Goal: Task Accomplishment & Management: Complete application form

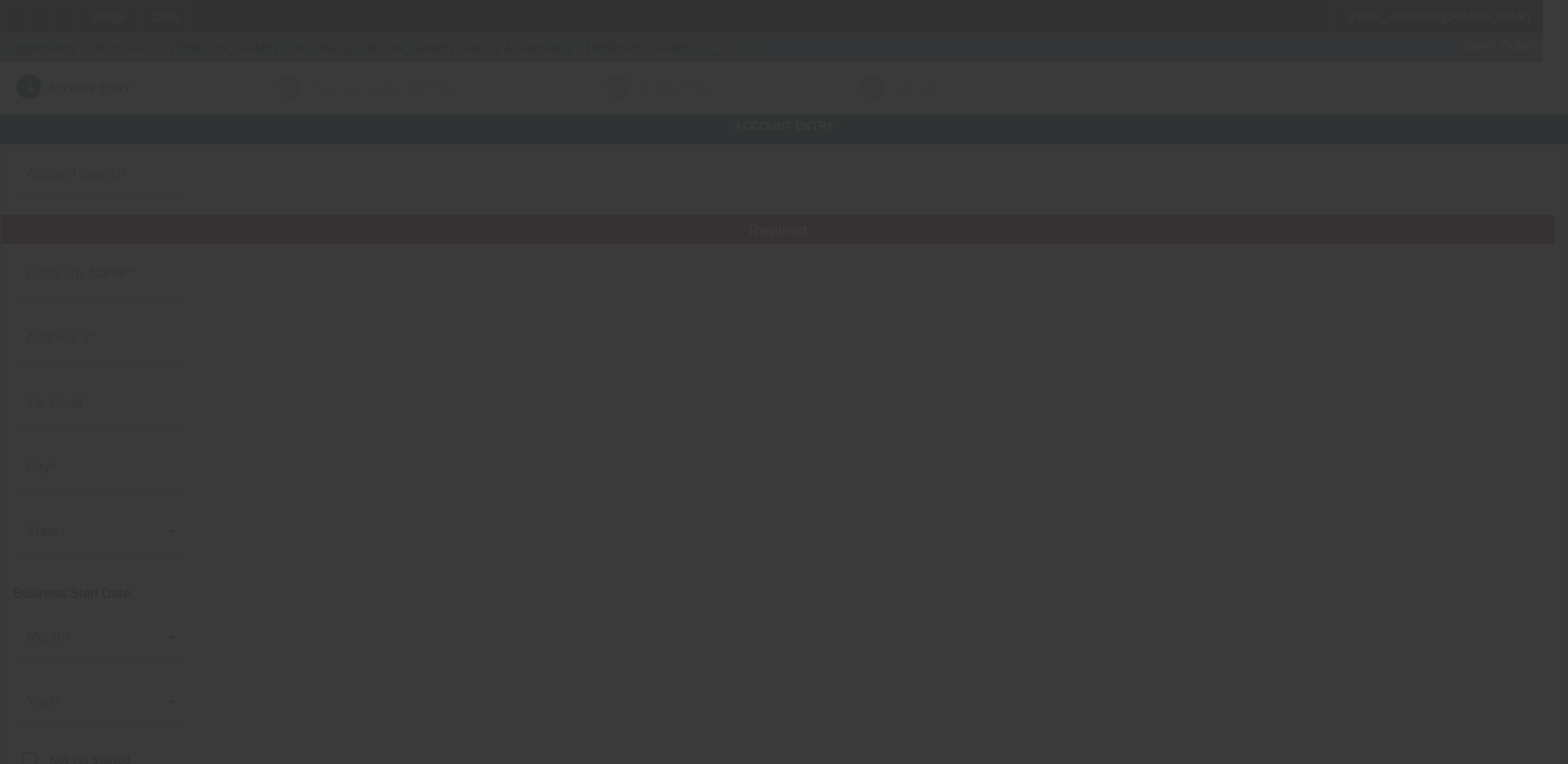
type input "[PERSON_NAME], Inc."
type input "1300 W 2nd St"
type input "75939"
type input "Corrigan"
type input "[PHONE_NUMBER]"
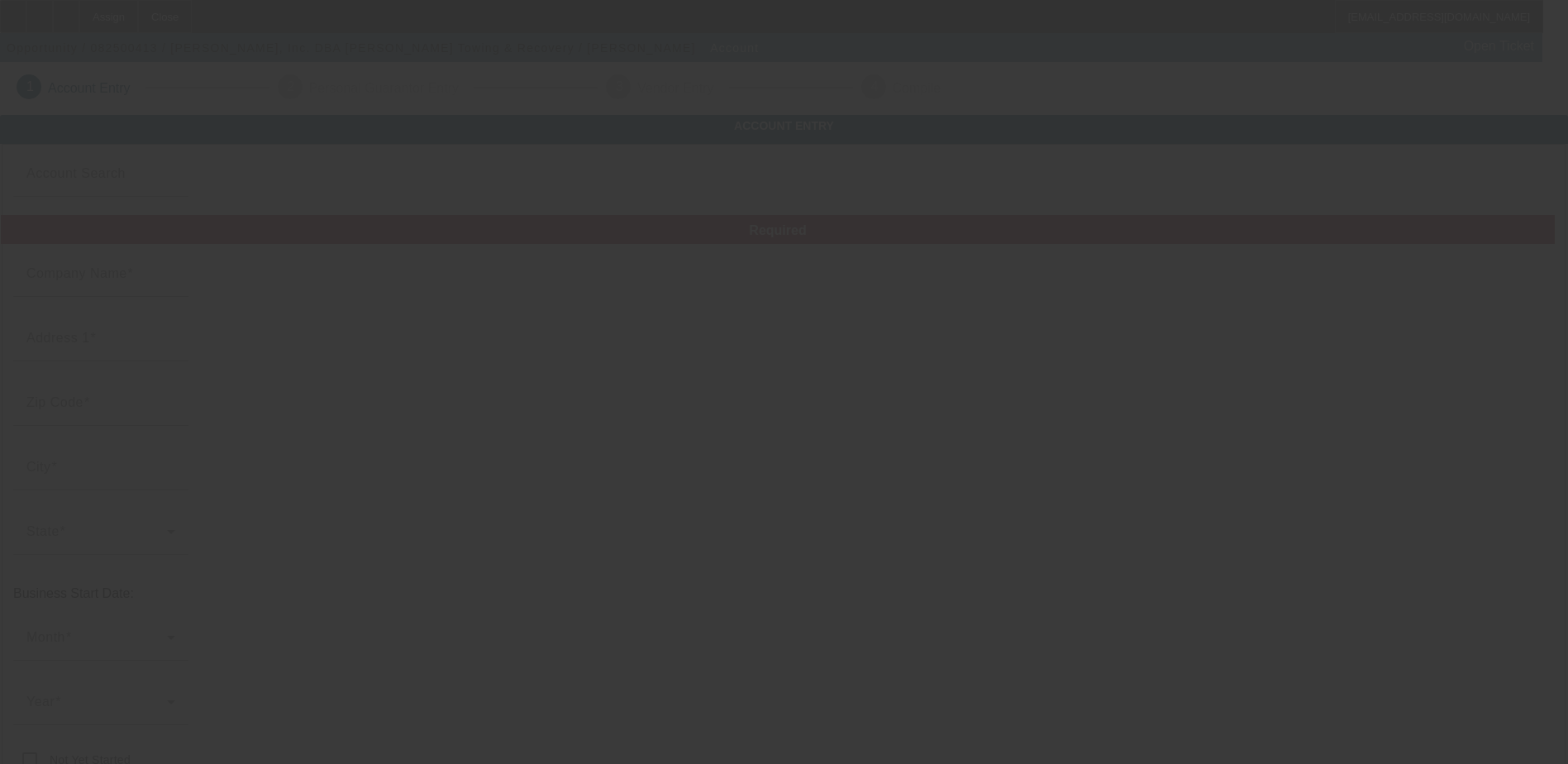
type input "Riley's Towing & Recovery"
type input "jamesrileyjr@ymail.com"
type input "(936) 398-4474"
type input "742186418"
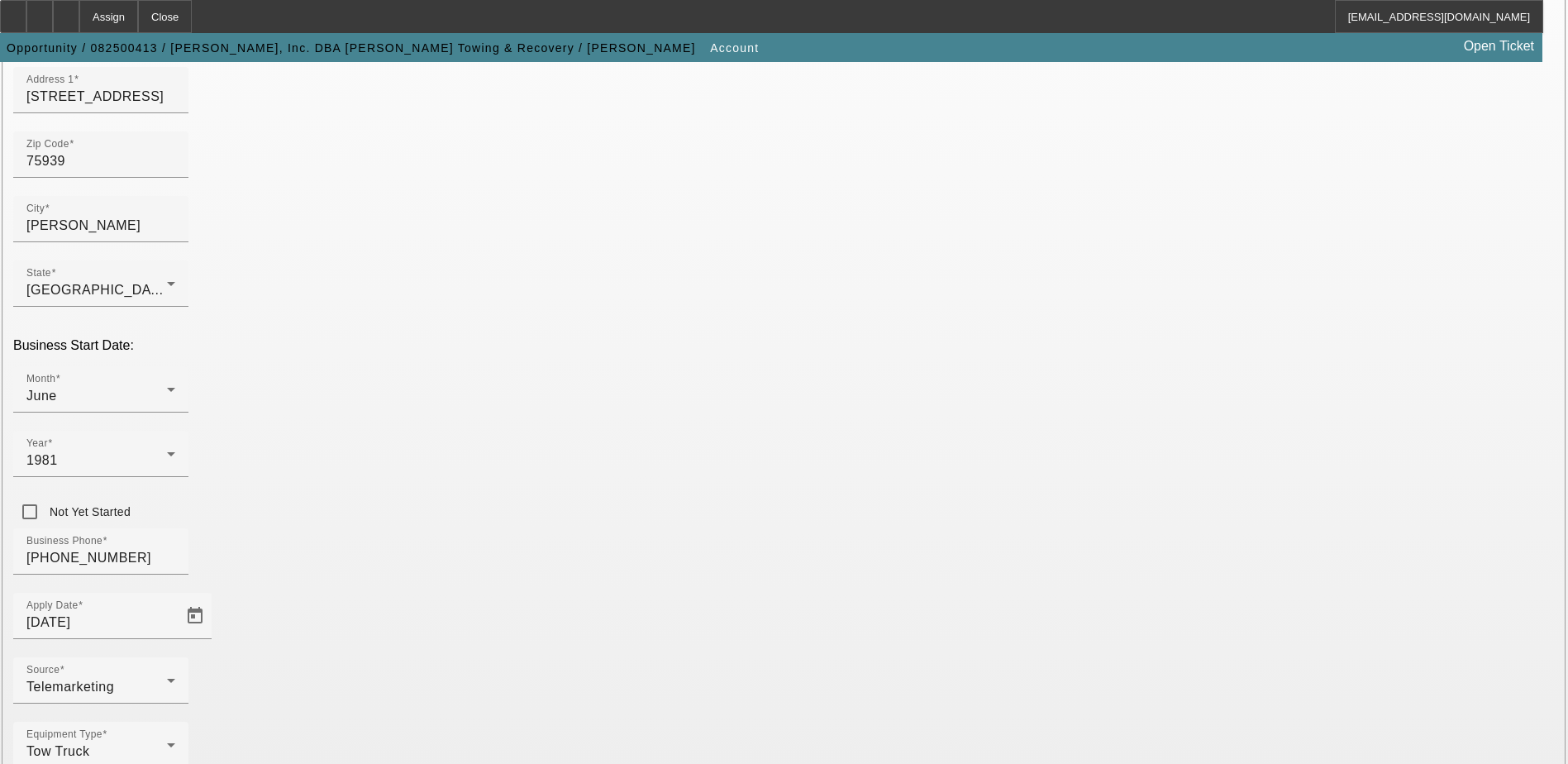
scroll to position [279, 0]
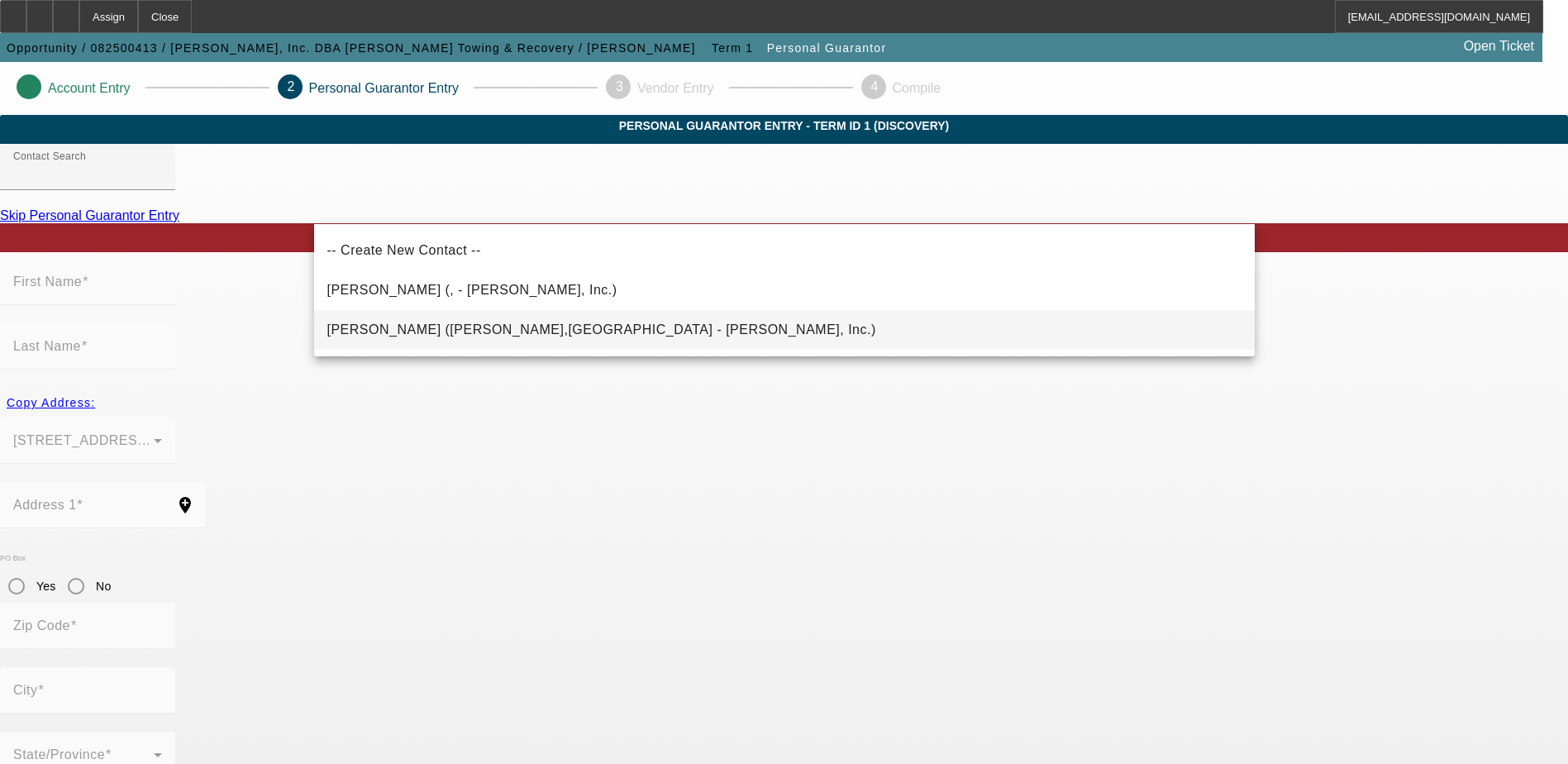
click at [651, 322] on mat-option "Riley, James (Corrigan,TX - James Riley, Inc.)" at bounding box center [785, 329] width 941 height 40
type input "Riley, James (Corrigan,TX - James Riley, Inc.)"
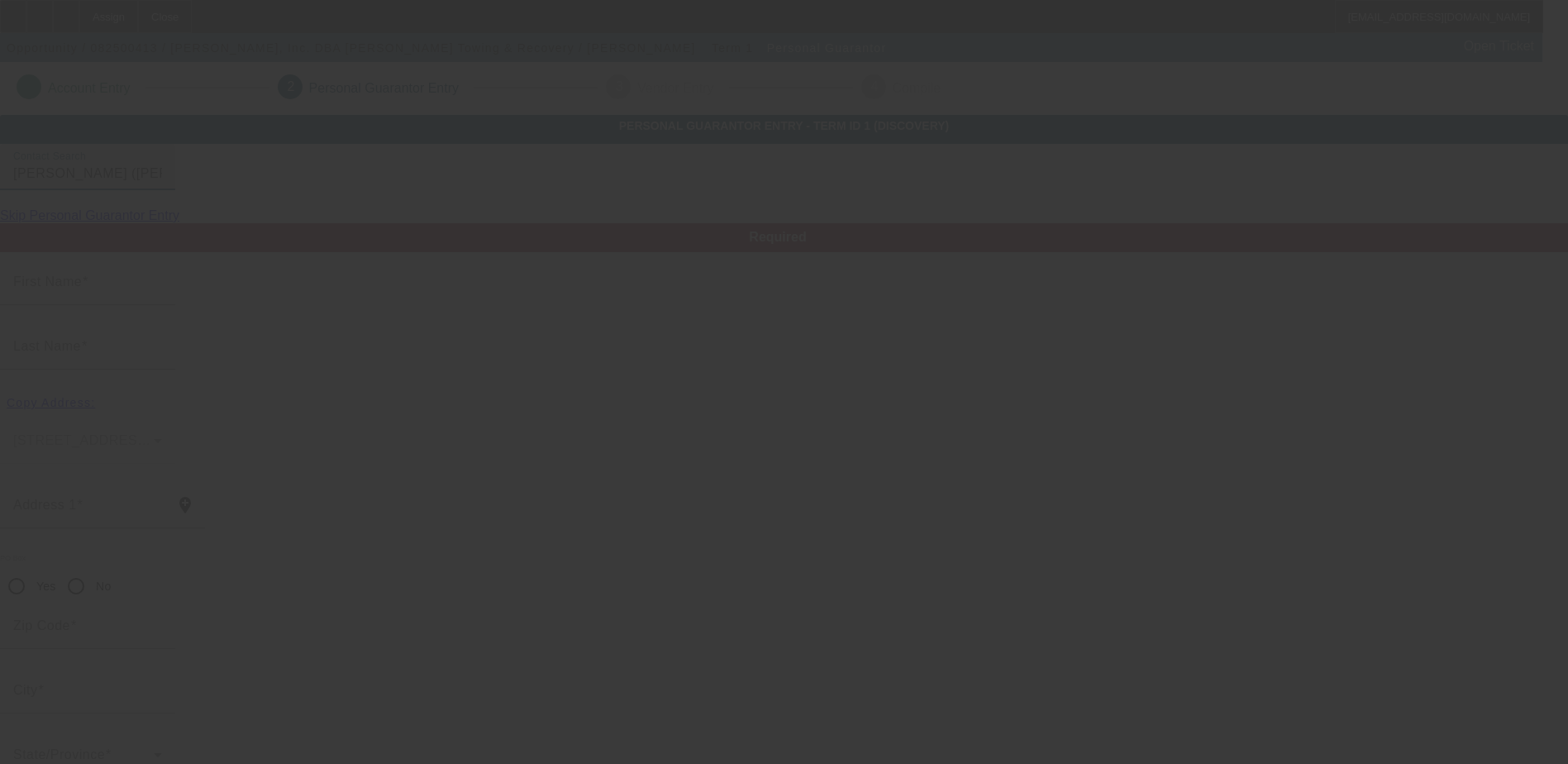
type input "James"
type input "Riley"
type input "1300 W 2nd Street"
radio input "true"
type input "75939"
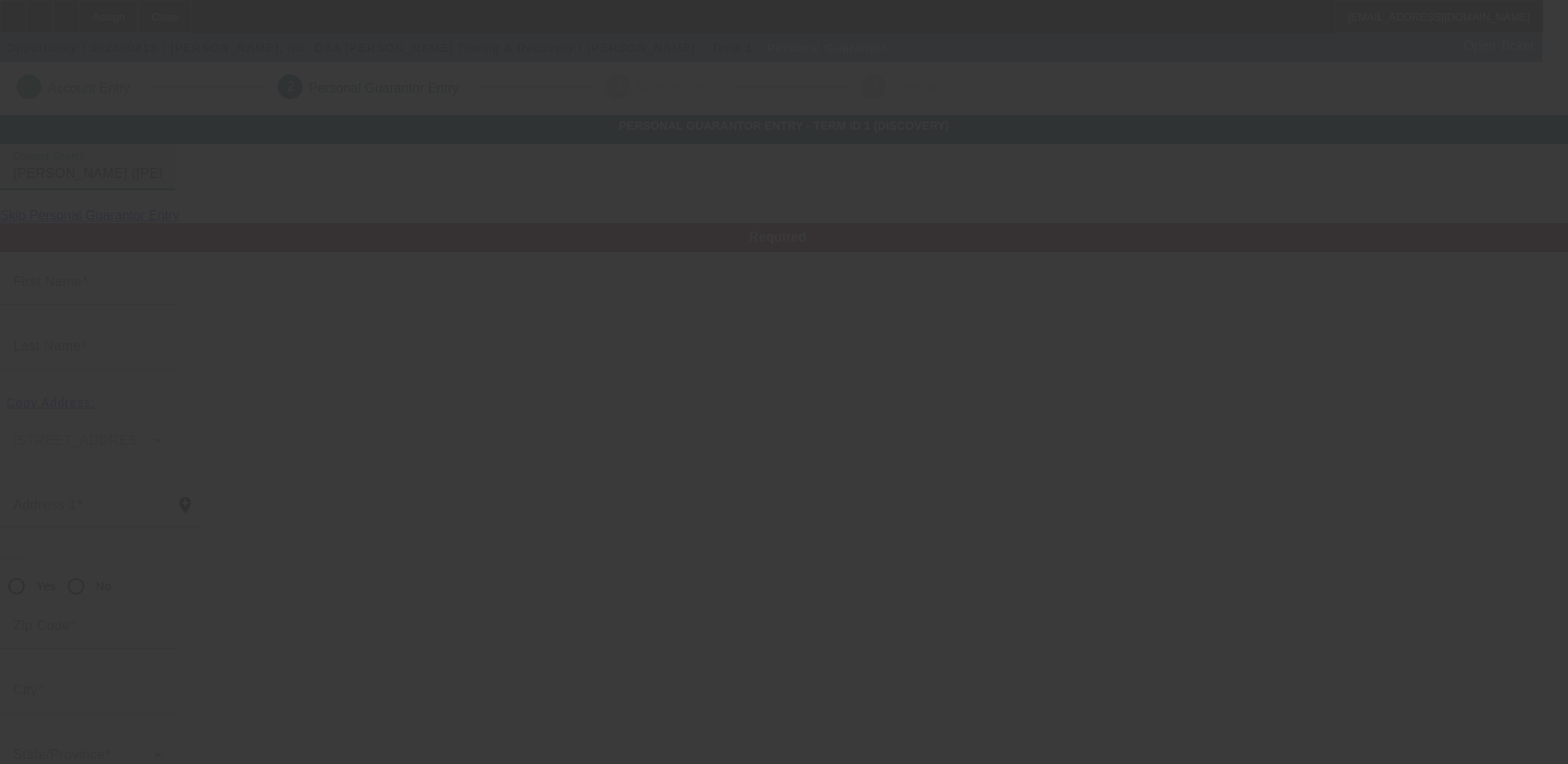
type input "Corrigan"
type input "[PHONE_NUMBER]"
type input "100"
type input "462-43-1418"
type input "jamesrileyinc@yahoo.com"
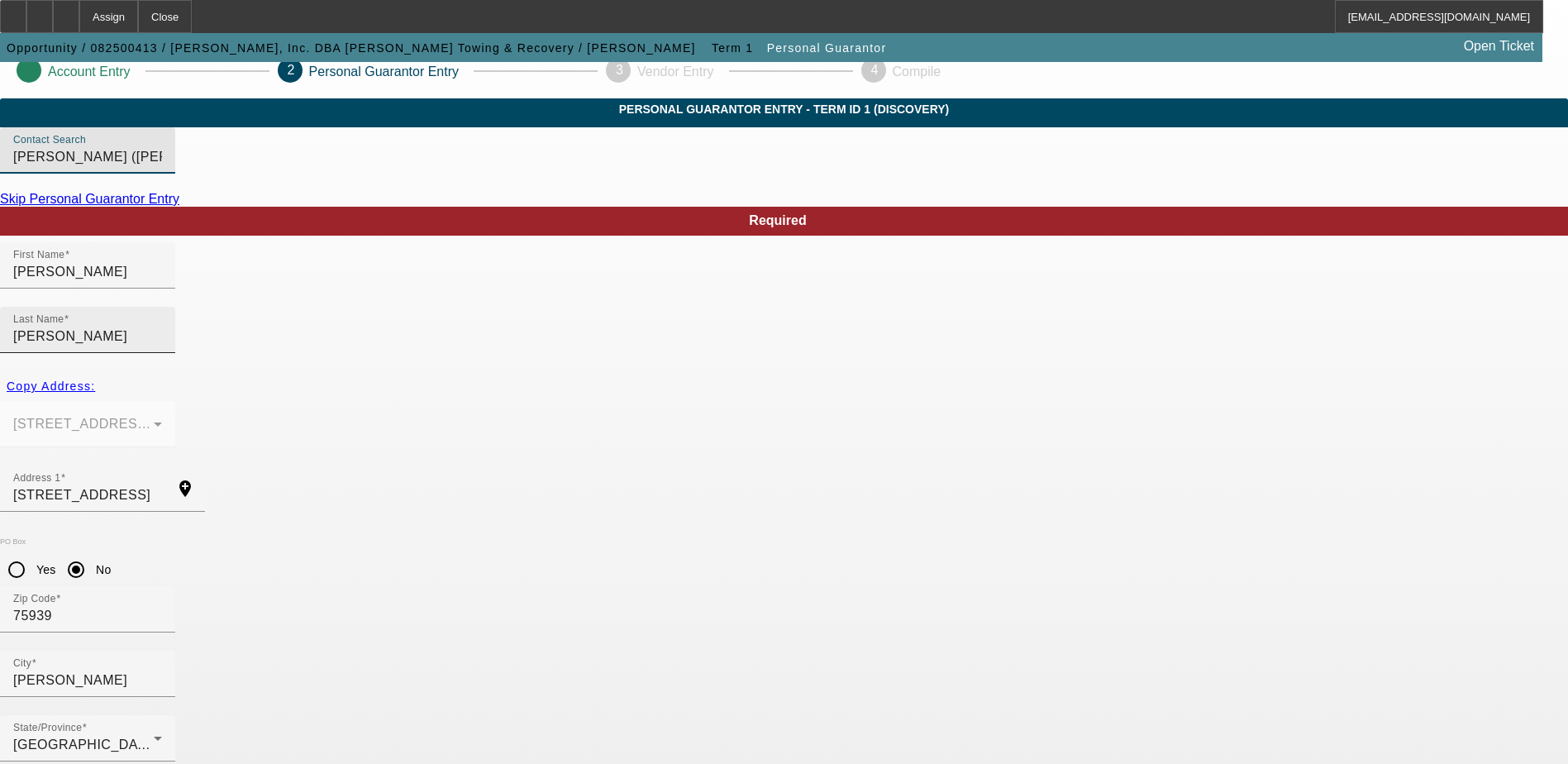
scroll to position [45, 0]
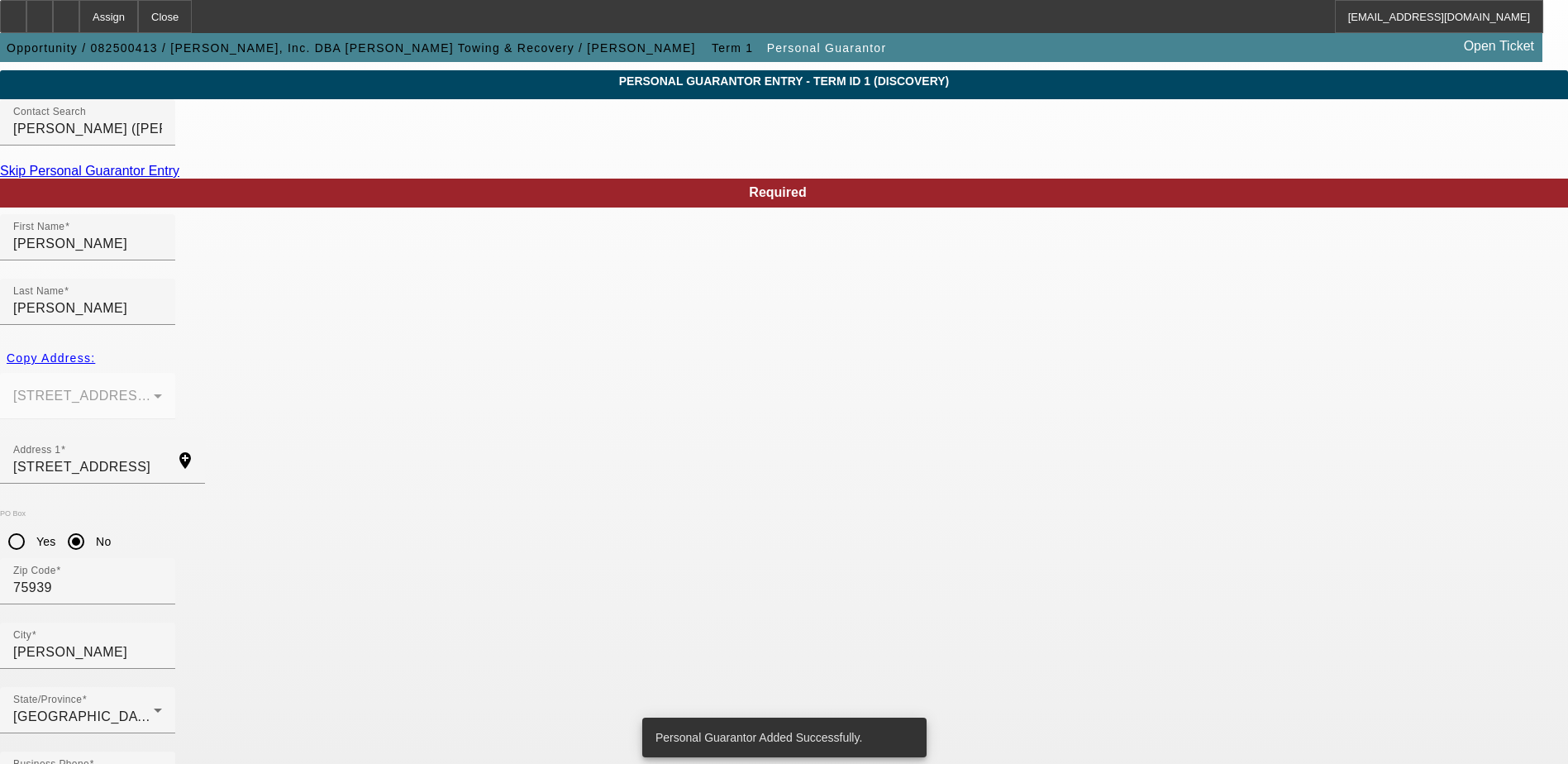
scroll to position [0, 0]
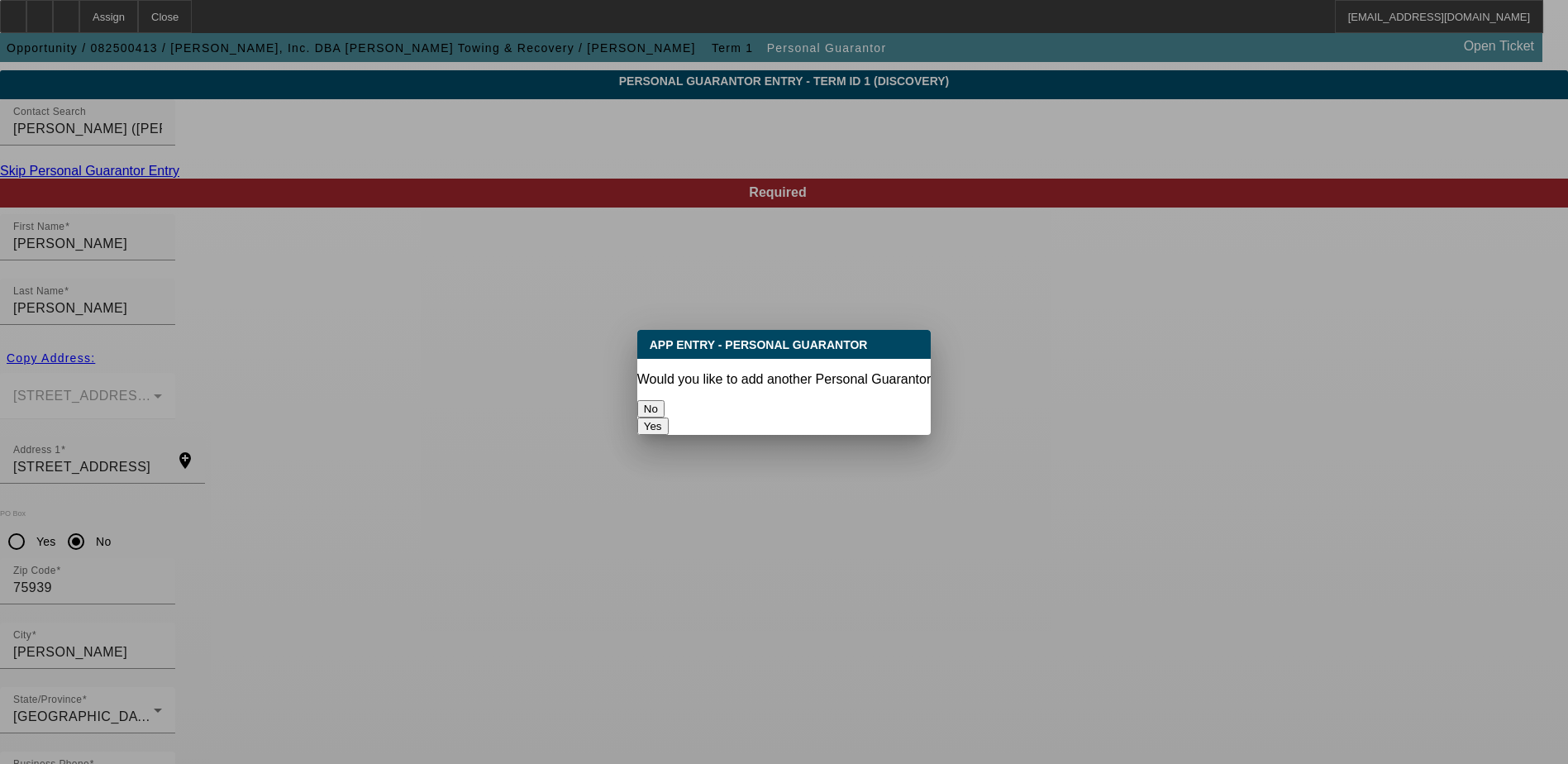
click at [665, 400] on button "No" at bounding box center [650, 409] width 27 height 18
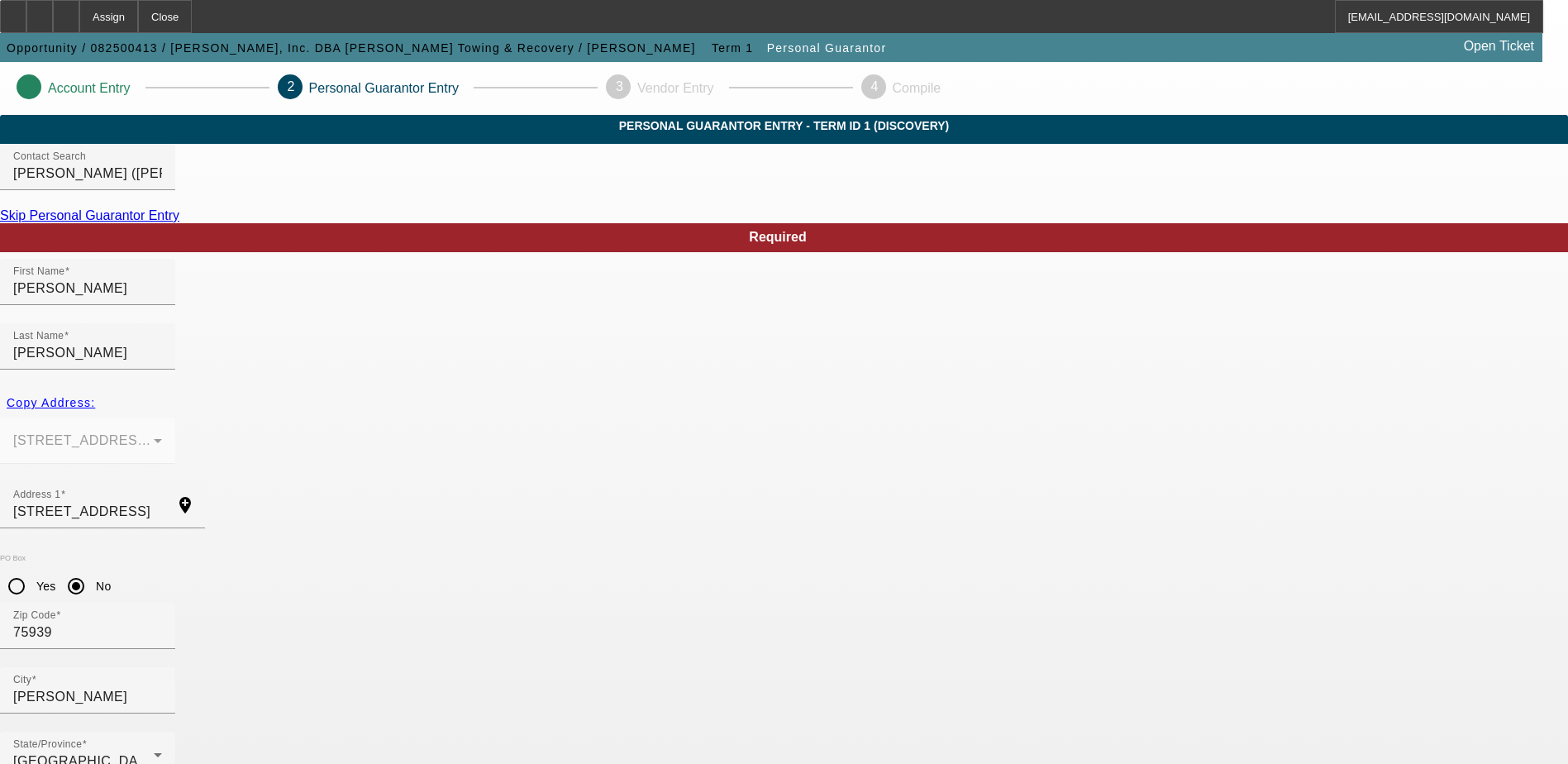
scroll to position [45, 0]
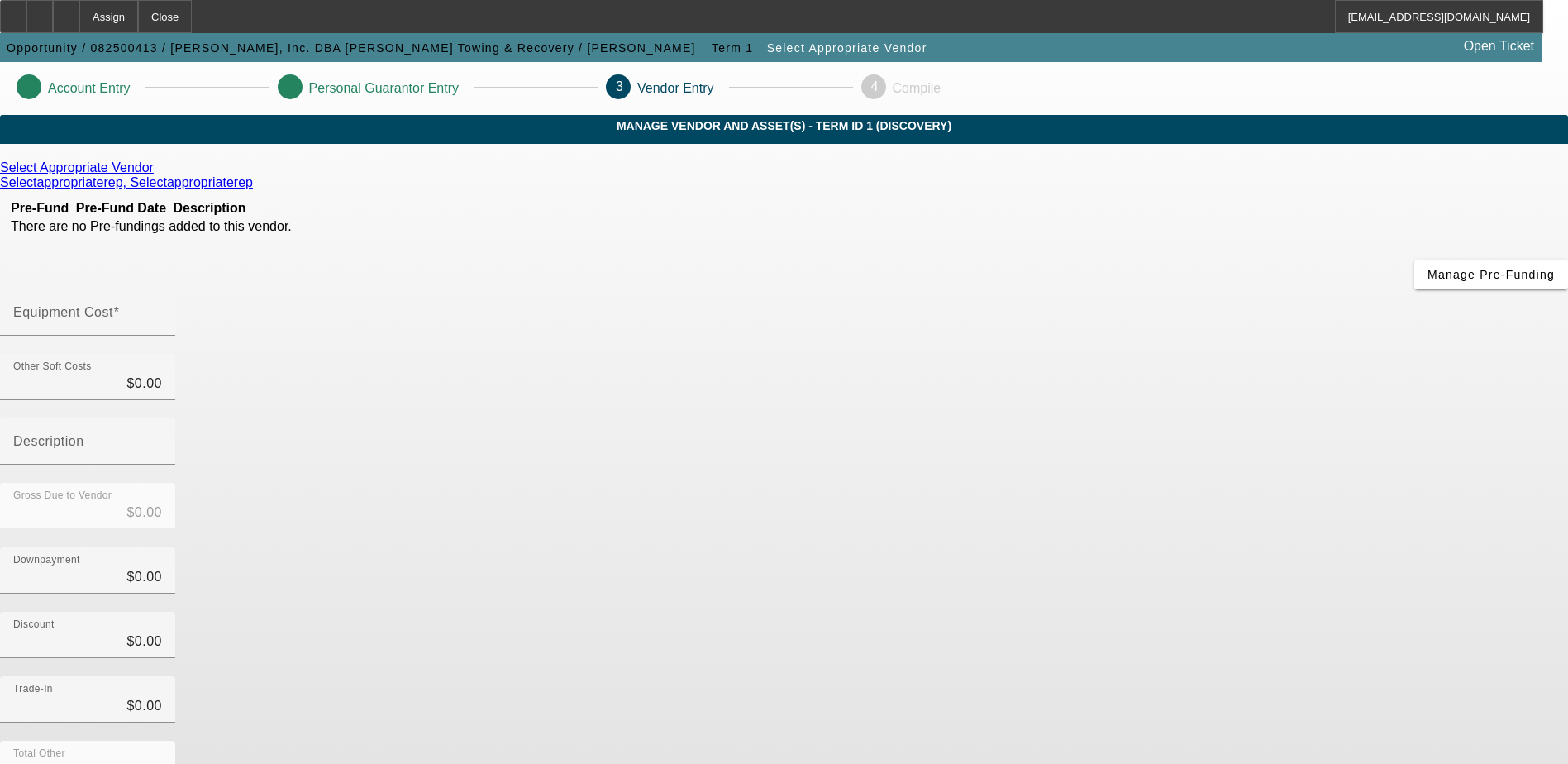
click at [158, 175] on icon at bounding box center [158, 167] width 0 height 14
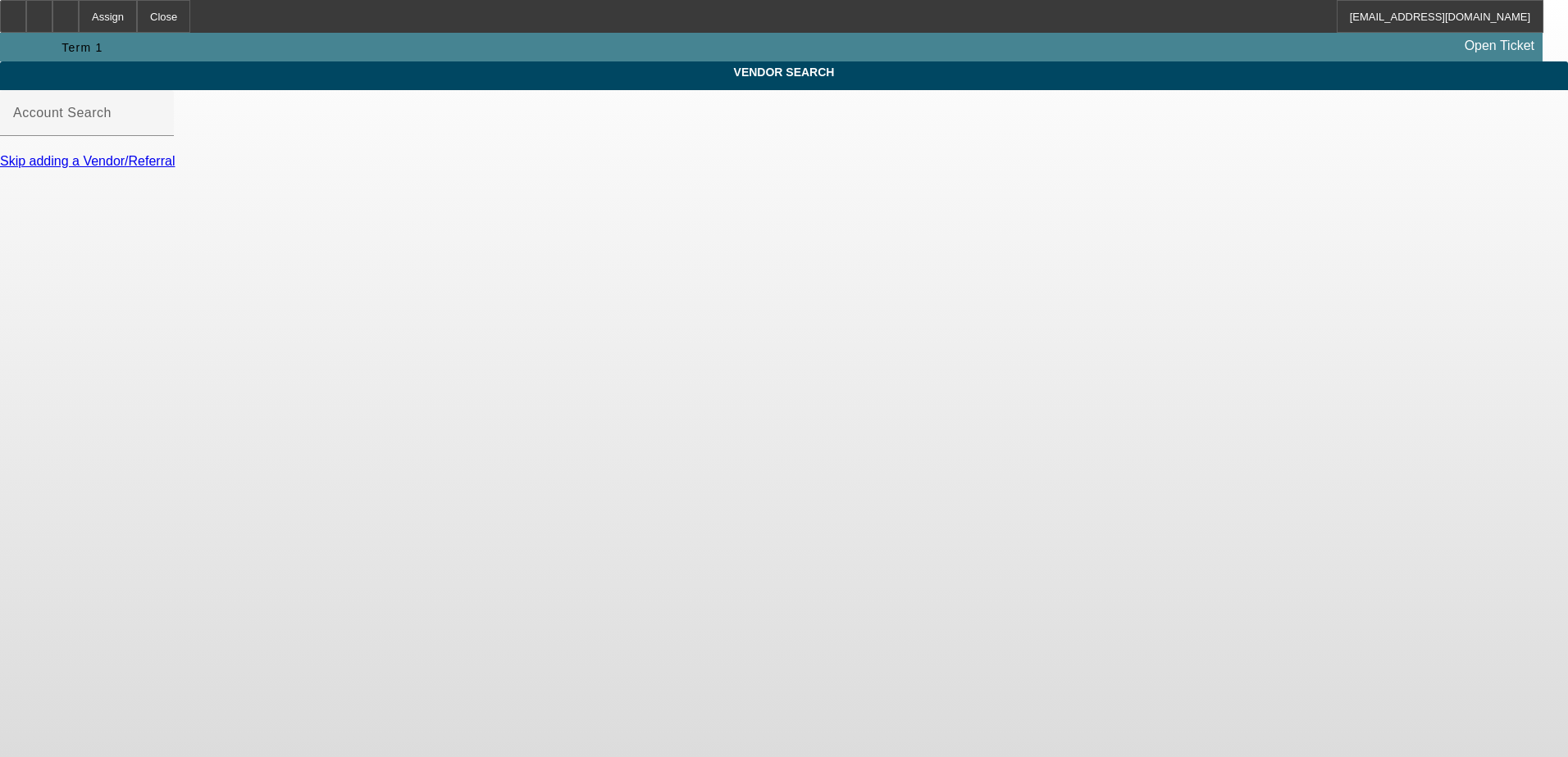
type input "Select Appropriate Vendor (Northbrook, IL) - Selectappropriaterep, Selectapprop…"
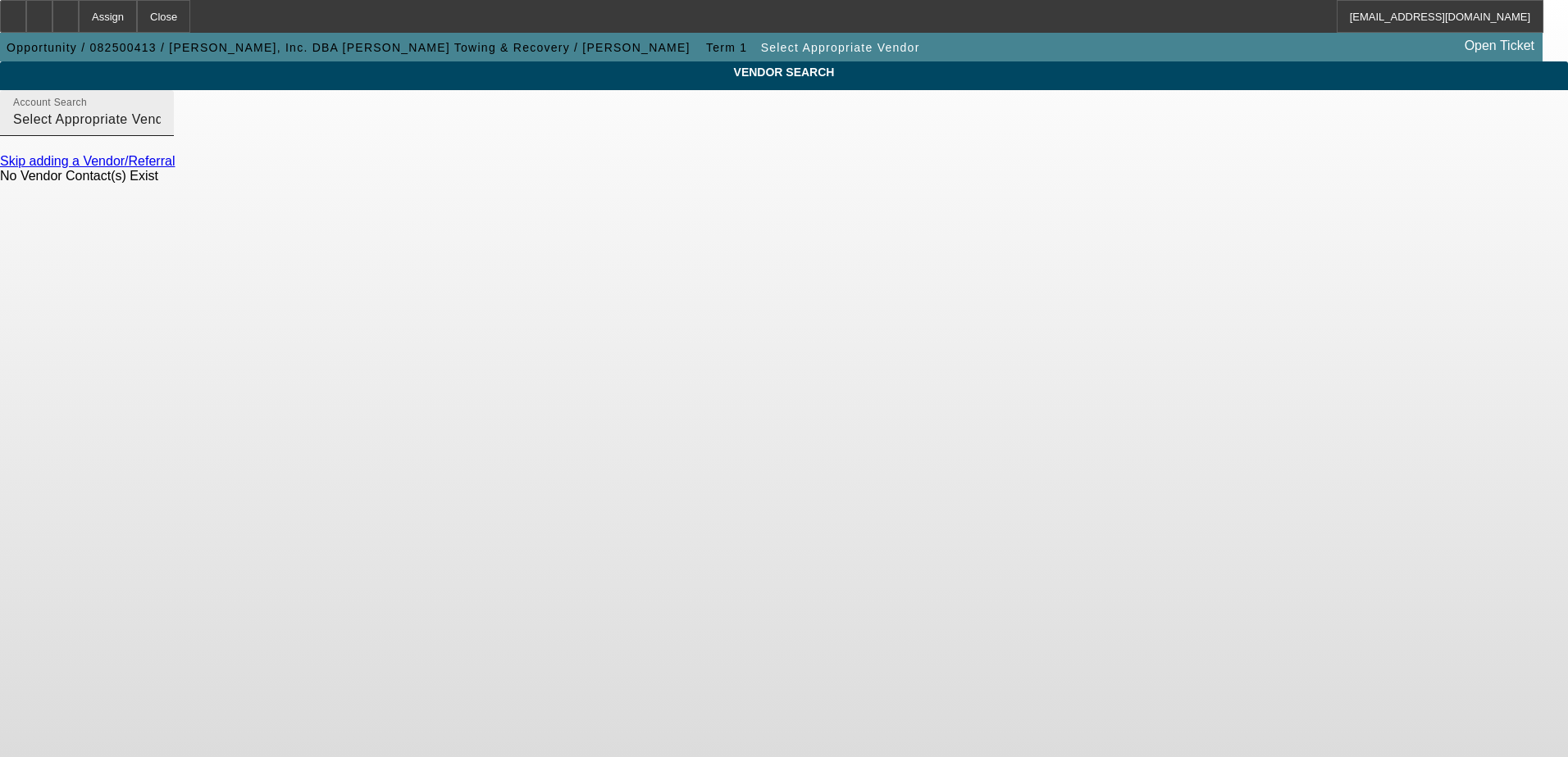
click at [160, 129] on input "Select Appropriate Vendor (Northbrook, IL) - Selectappropriaterep, Selectapprop…" at bounding box center [87, 119] width 148 height 19
drag, startPoint x: 536, startPoint y: 187, endPoint x: 498, endPoint y: 185, distance: 38.1
click at [536, 169] on div "Skip adding a Vendor/Referral" at bounding box center [784, 161] width 1568 height 15
click at [174, 168] on link "Skip adding a Vendor/Referral" at bounding box center [87, 160] width 174 height 14
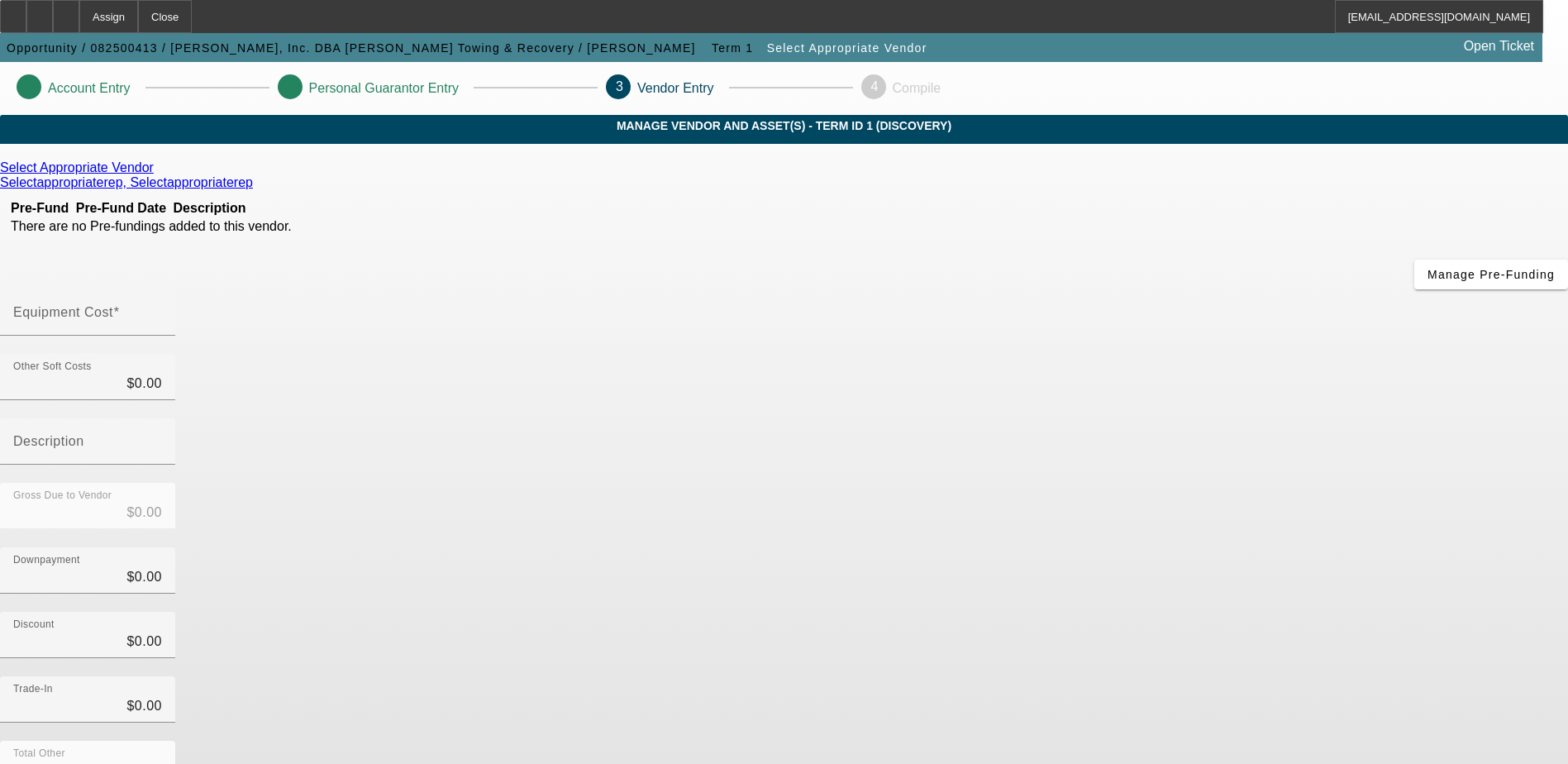
click at [153, 175] on link "Select Appropriate Vendor" at bounding box center [76, 168] width 153 height 15
click at [158, 175] on icon at bounding box center [158, 167] width 0 height 14
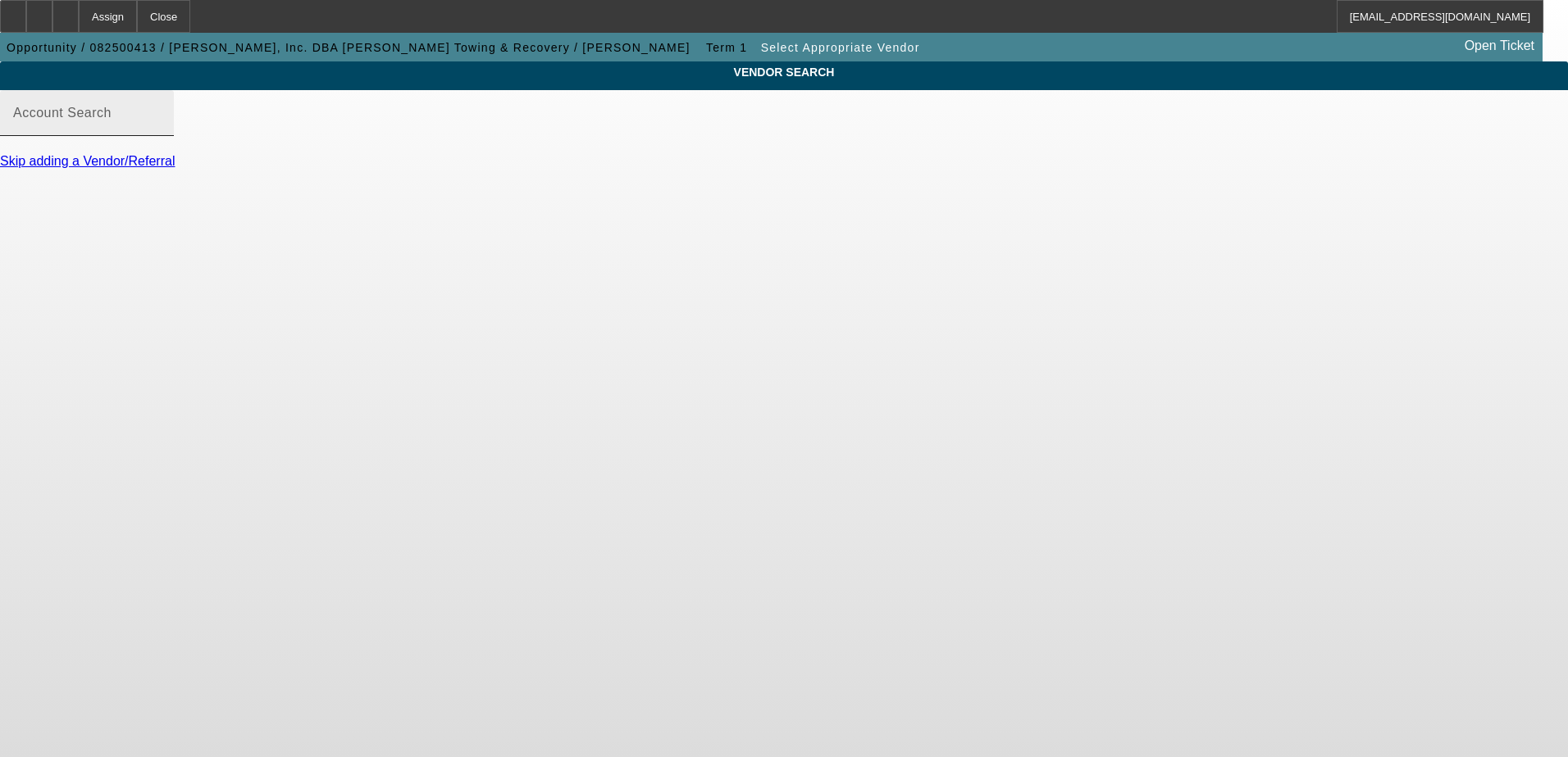
click at [160, 129] on input "Account Search" at bounding box center [87, 119] width 148 height 19
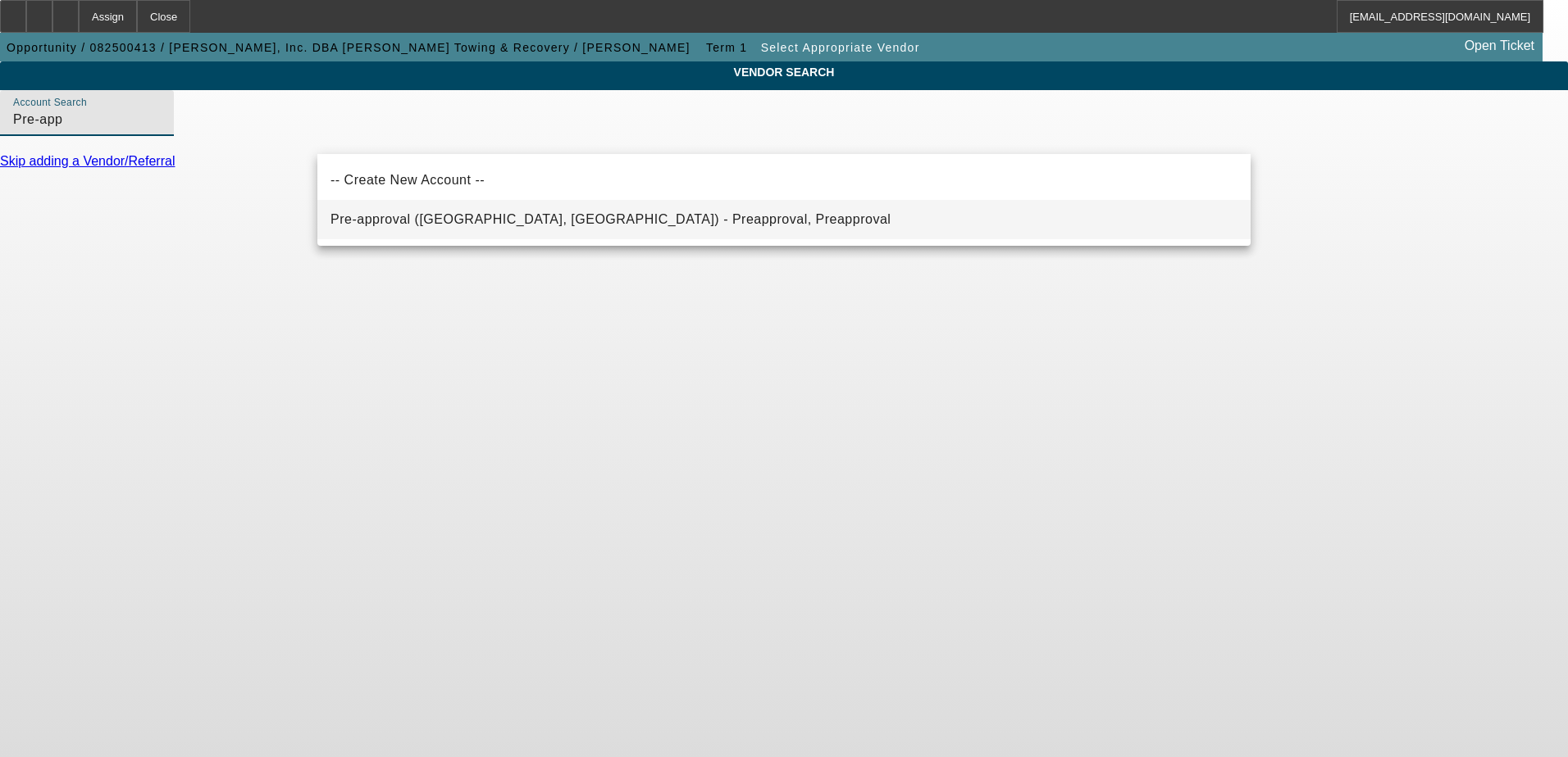
click at [476, 232] on mat-option "Pre-approval (Northbrook, IL) - Preapproval, Preapproval" at bounding box center [784, 219] width 933 height 40
type input "Pre-approval (Northbrook, IL) - Preapproval, Preapproval"
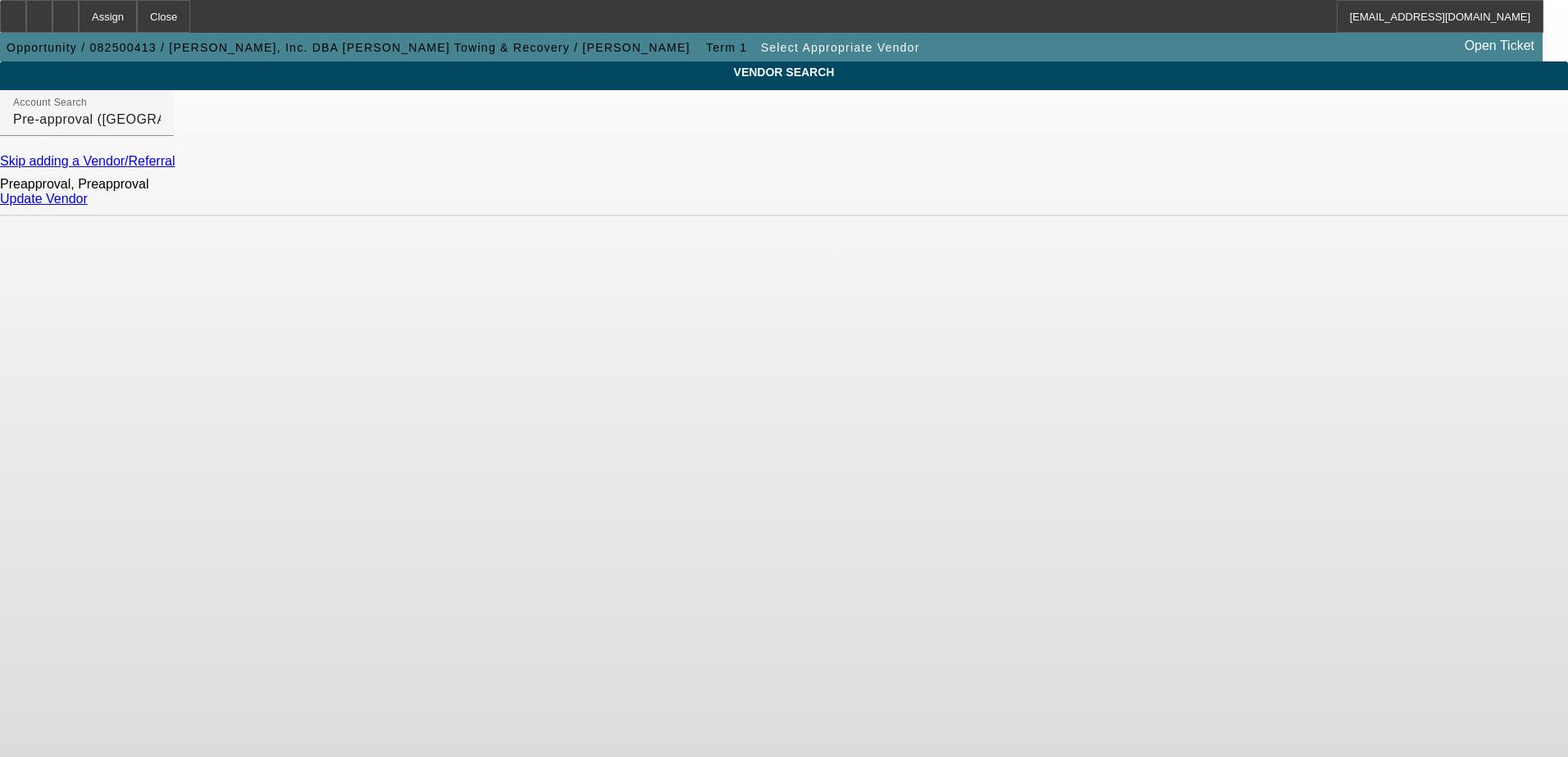
click at [88, 206] on link "Update Vendor" at bounding box center [43, 198] width 88 height 14
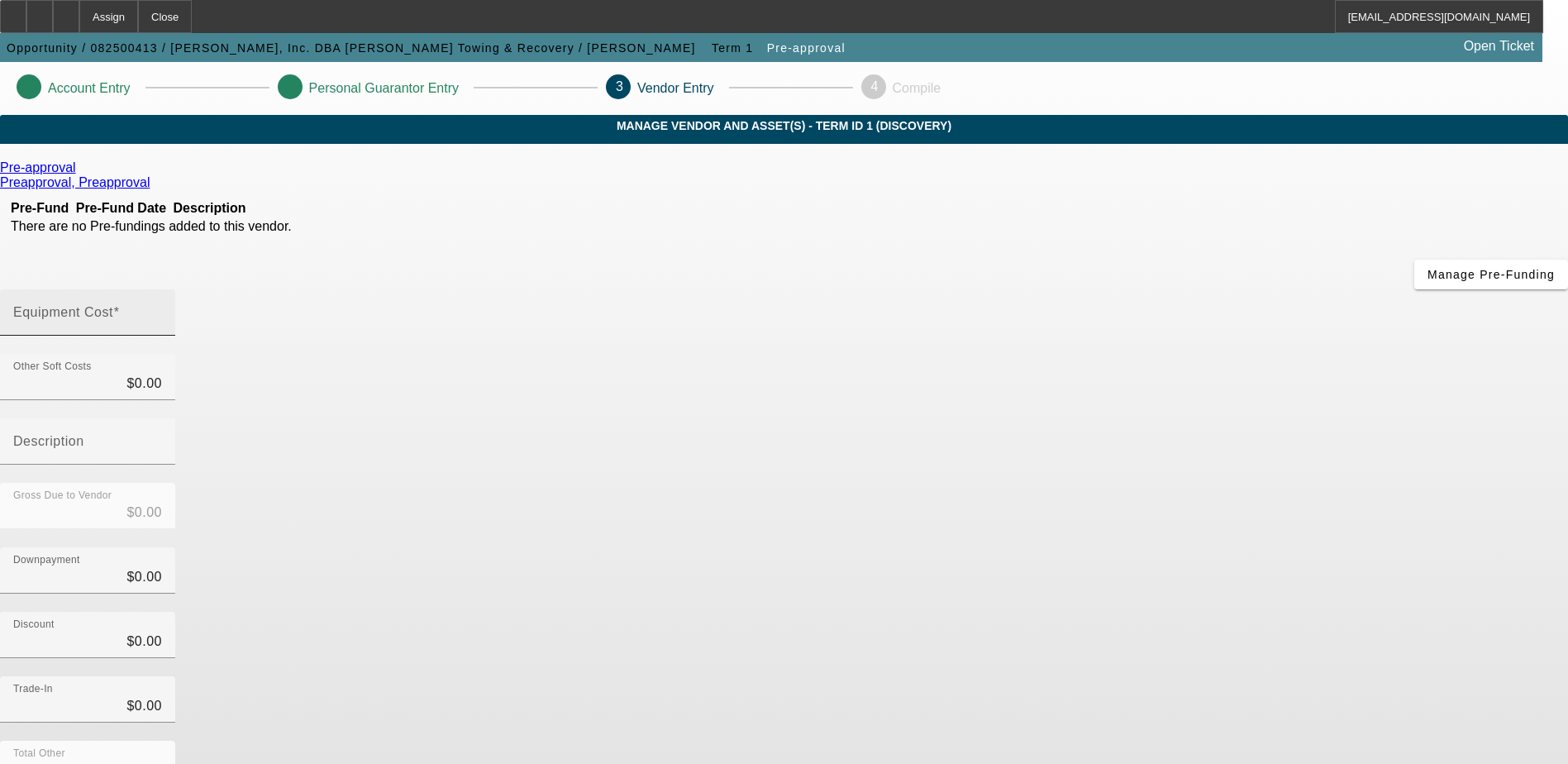
click at [162, 309] on input "Equipment Cost" at bounding box center [87, 318] width 149 height 20
type input "2"
type input "$2.00"
type input "20"
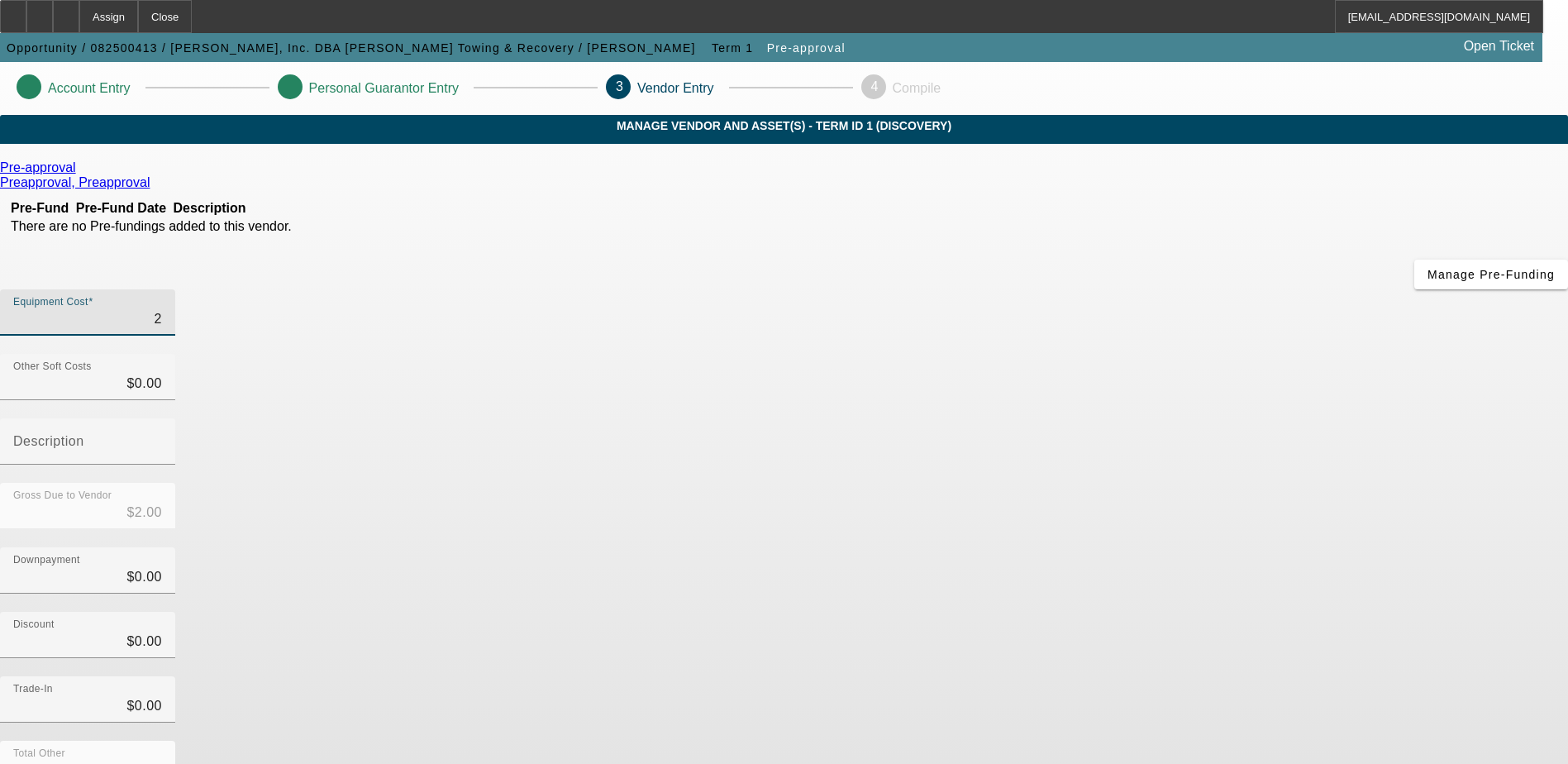
type input "$20.00"
type input "200"
type input "$200.00"
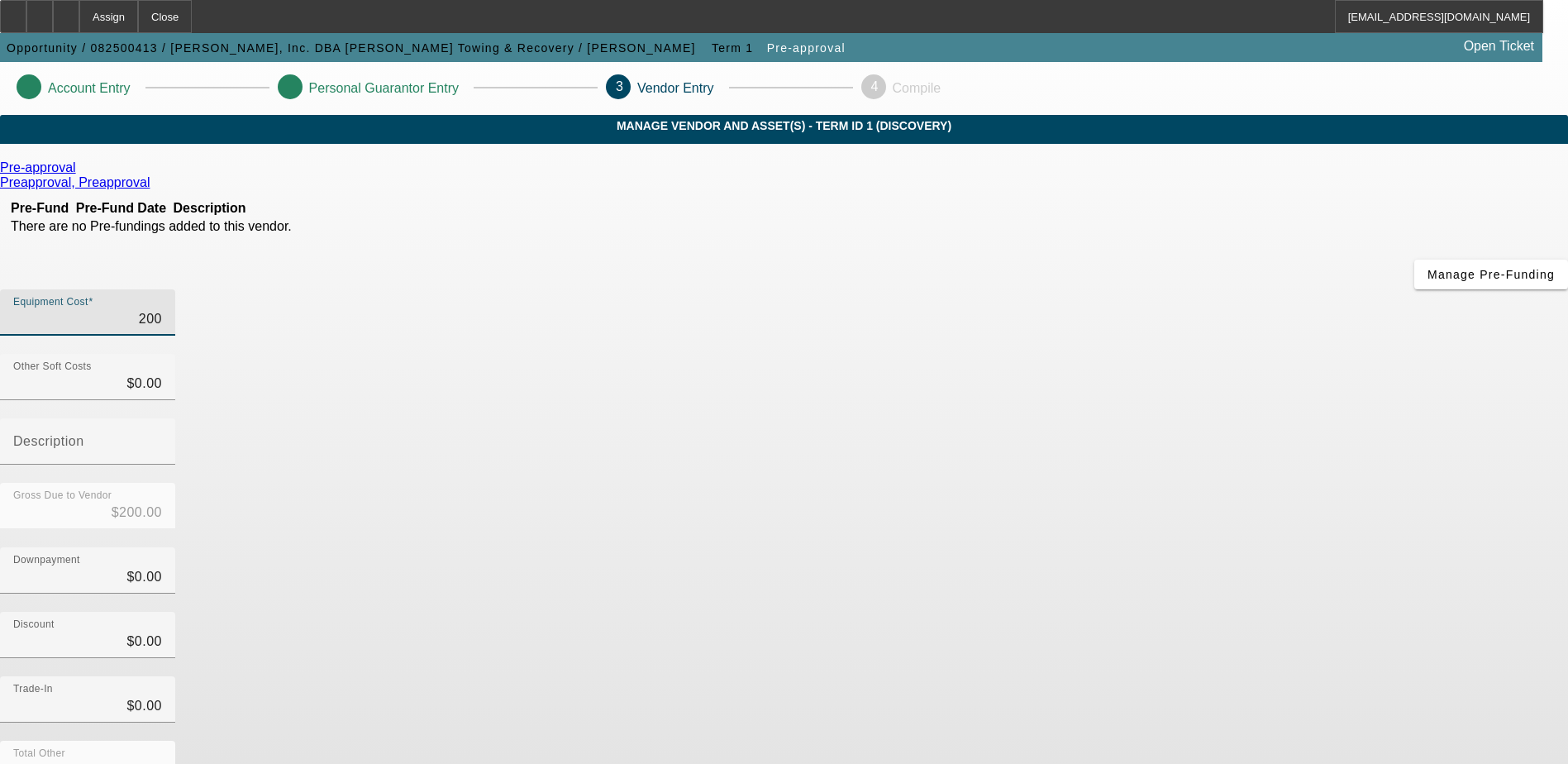
type input "2000"
type input "$2,000.00"
type input "20000"
type input "$20,000.00"
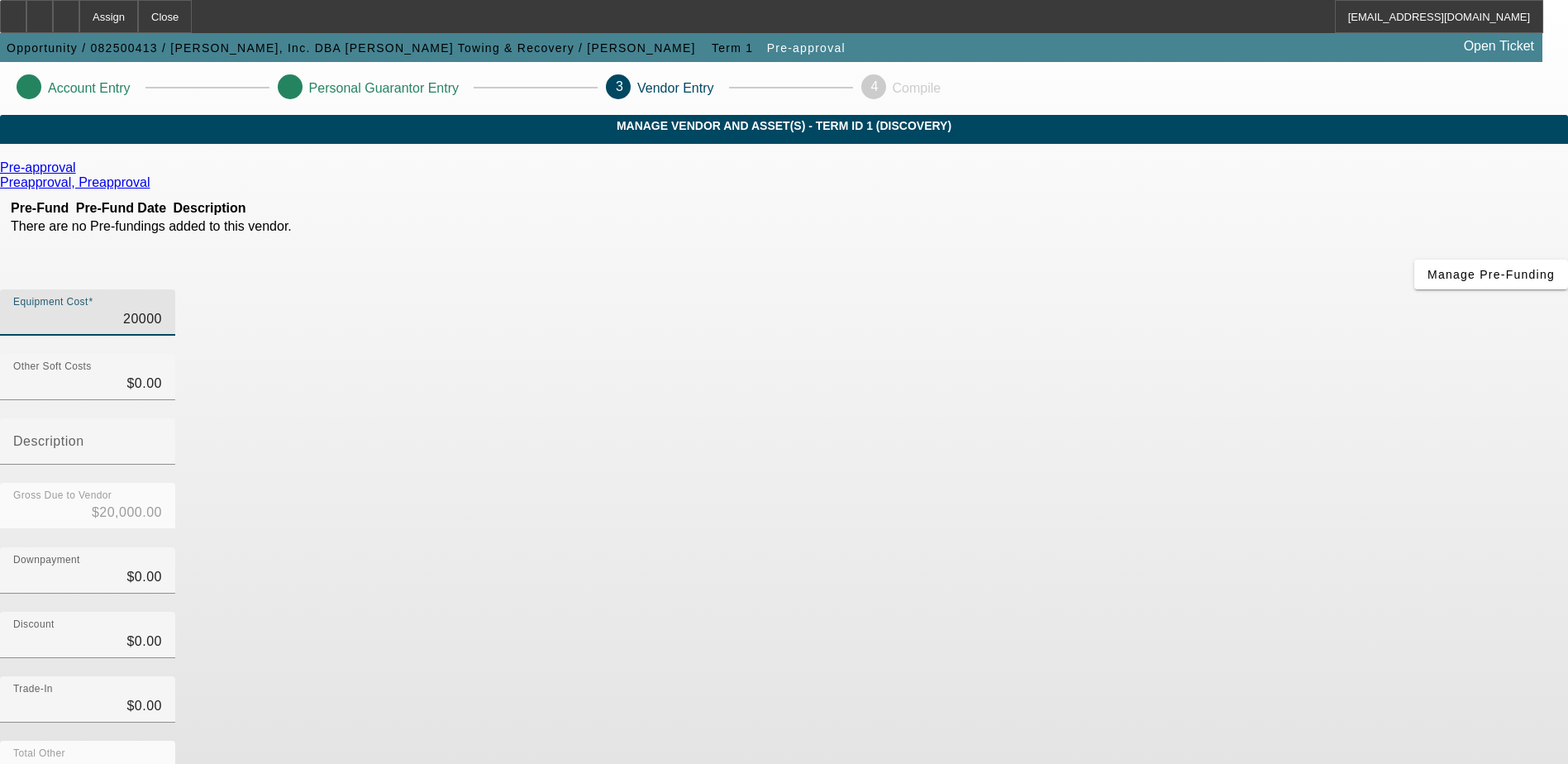
type input "$20,000.00"
type input "200000"
type input "$200,000.00"
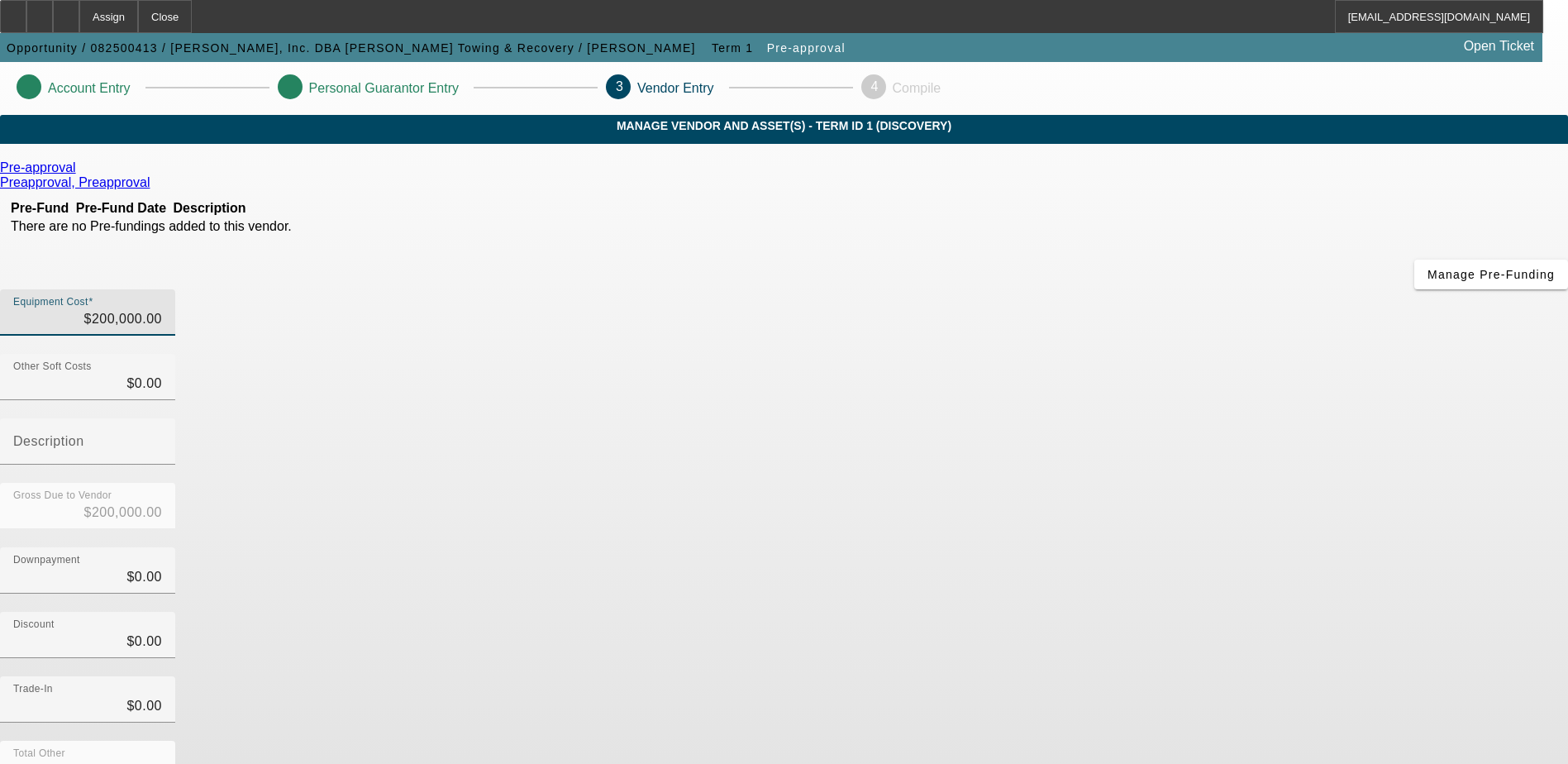
click at [1149, 548] on div "Downpayment $0.00" at bounding box center [784, 580] width 1568 height 64
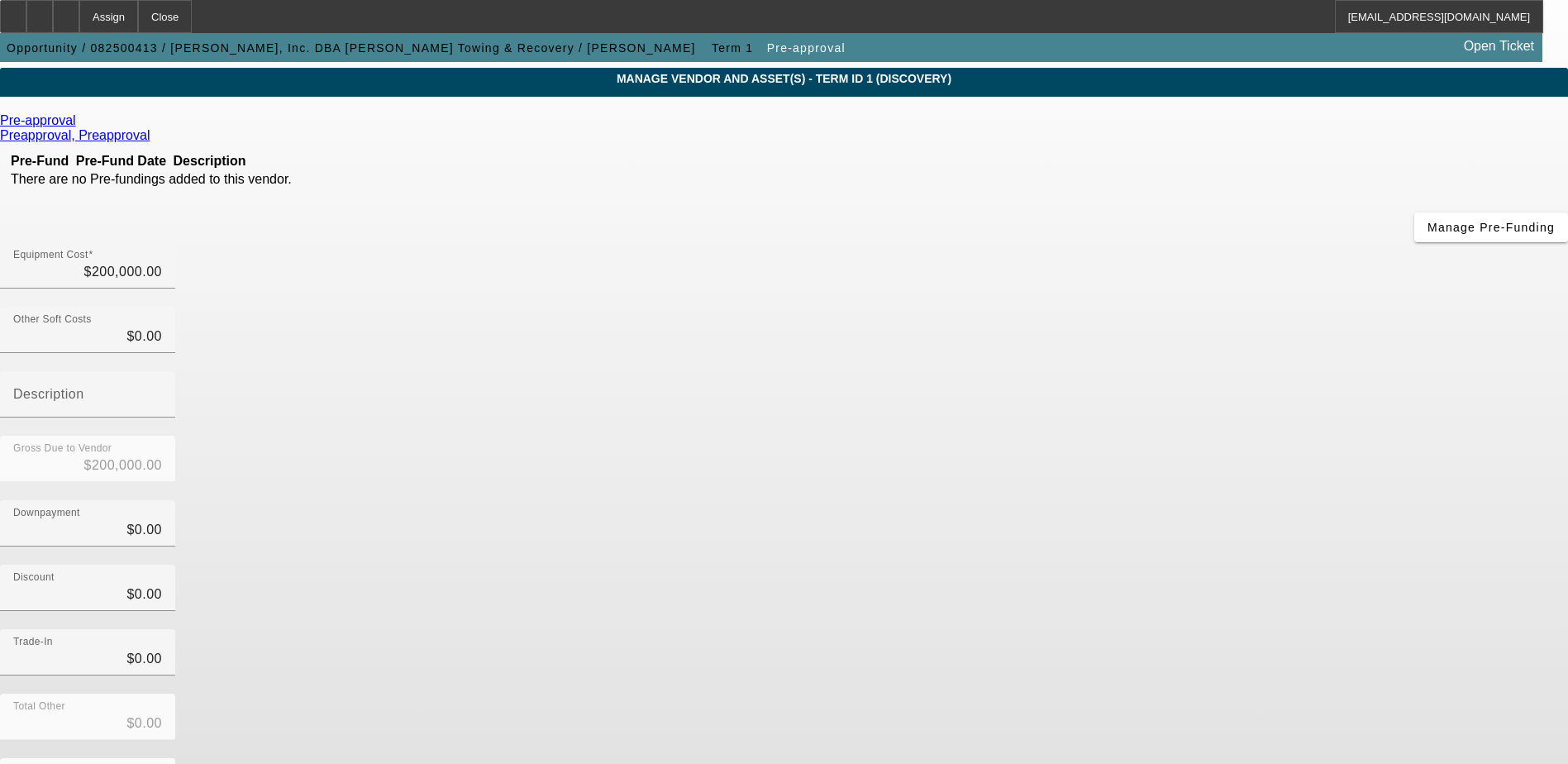
scroll to position [74, 0]
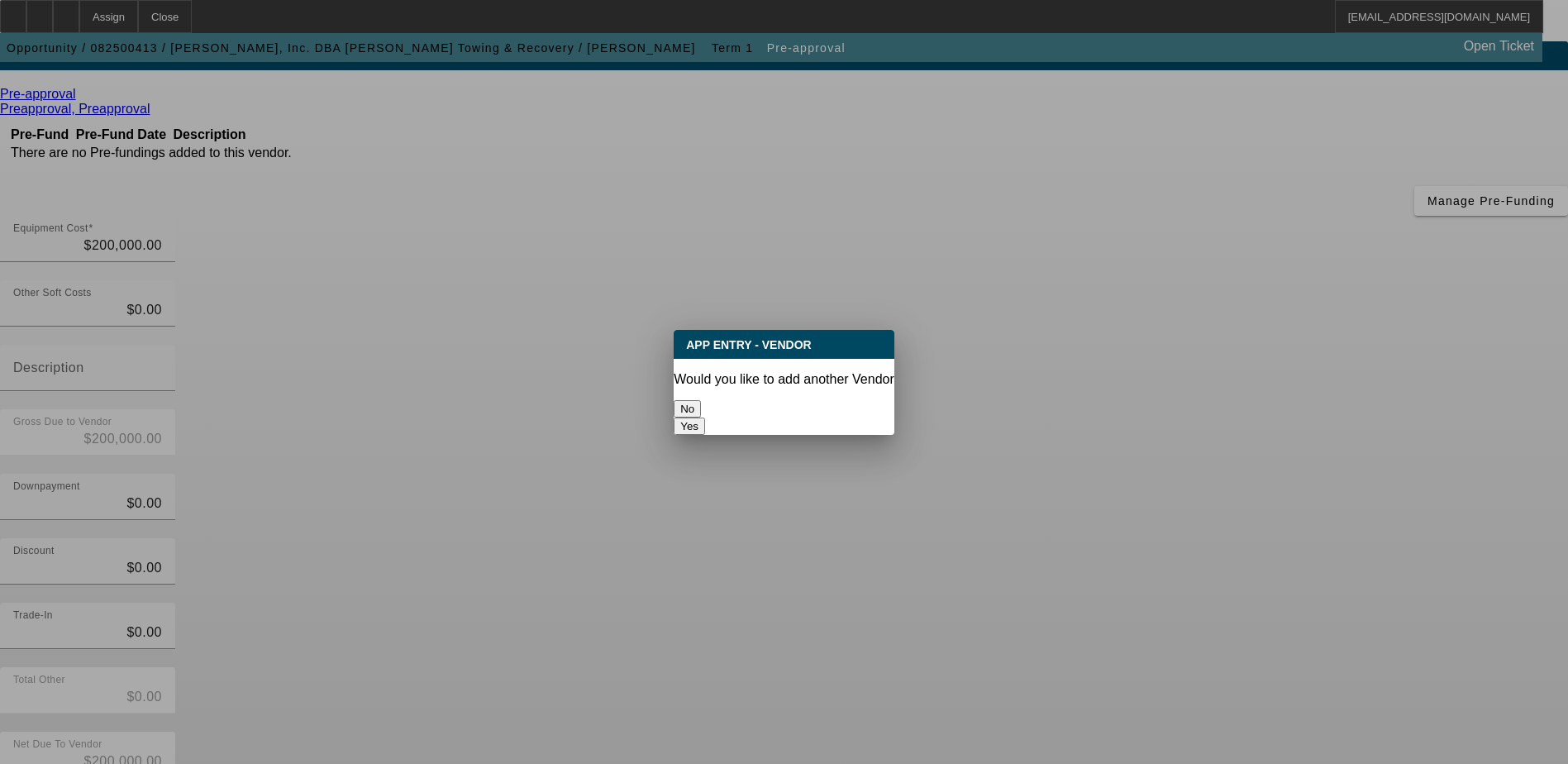
click at [701, 400] on button "No" at bounding box center [687, 409] width 27 height 18
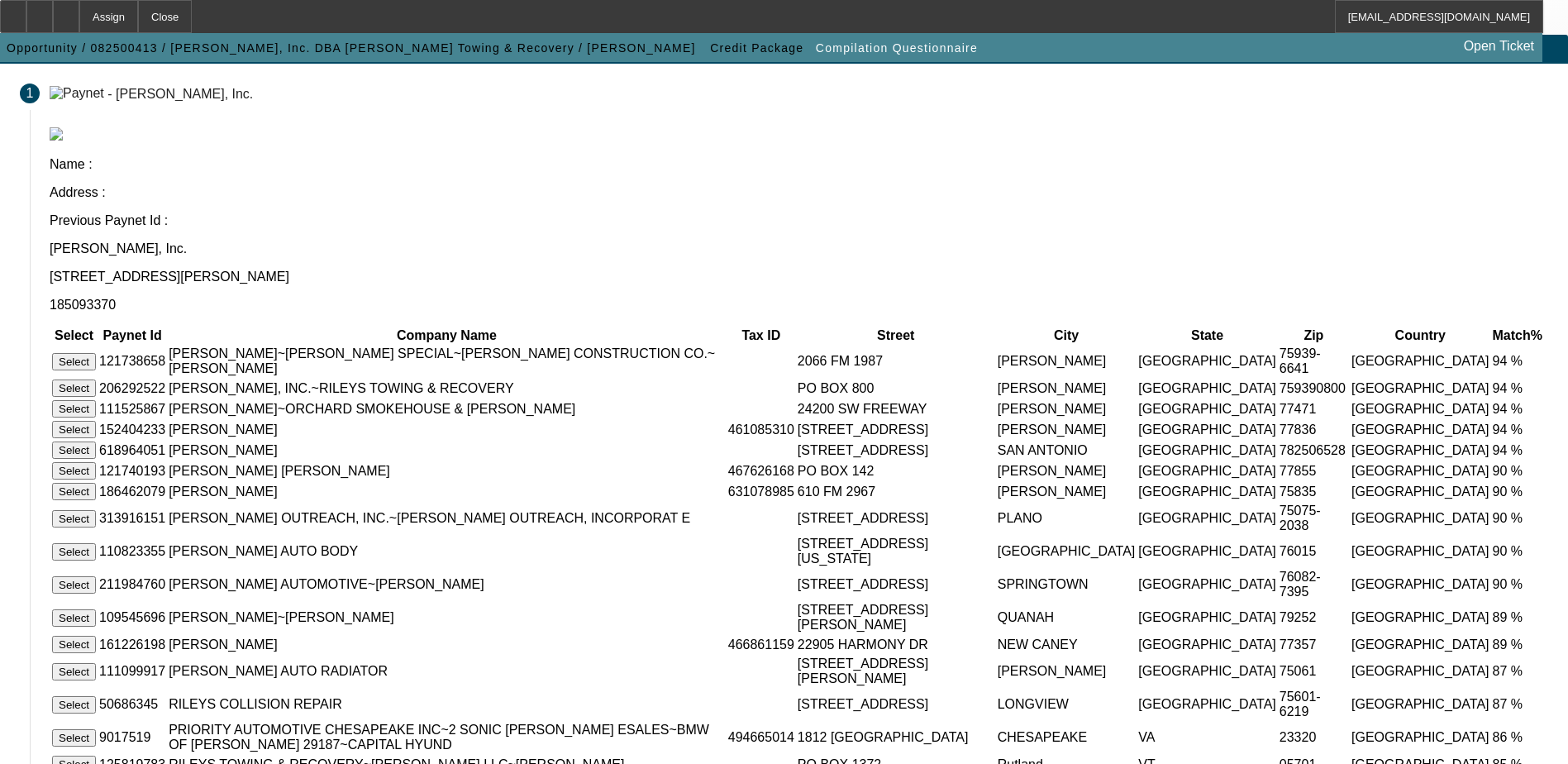
scroll to position [83, 0]
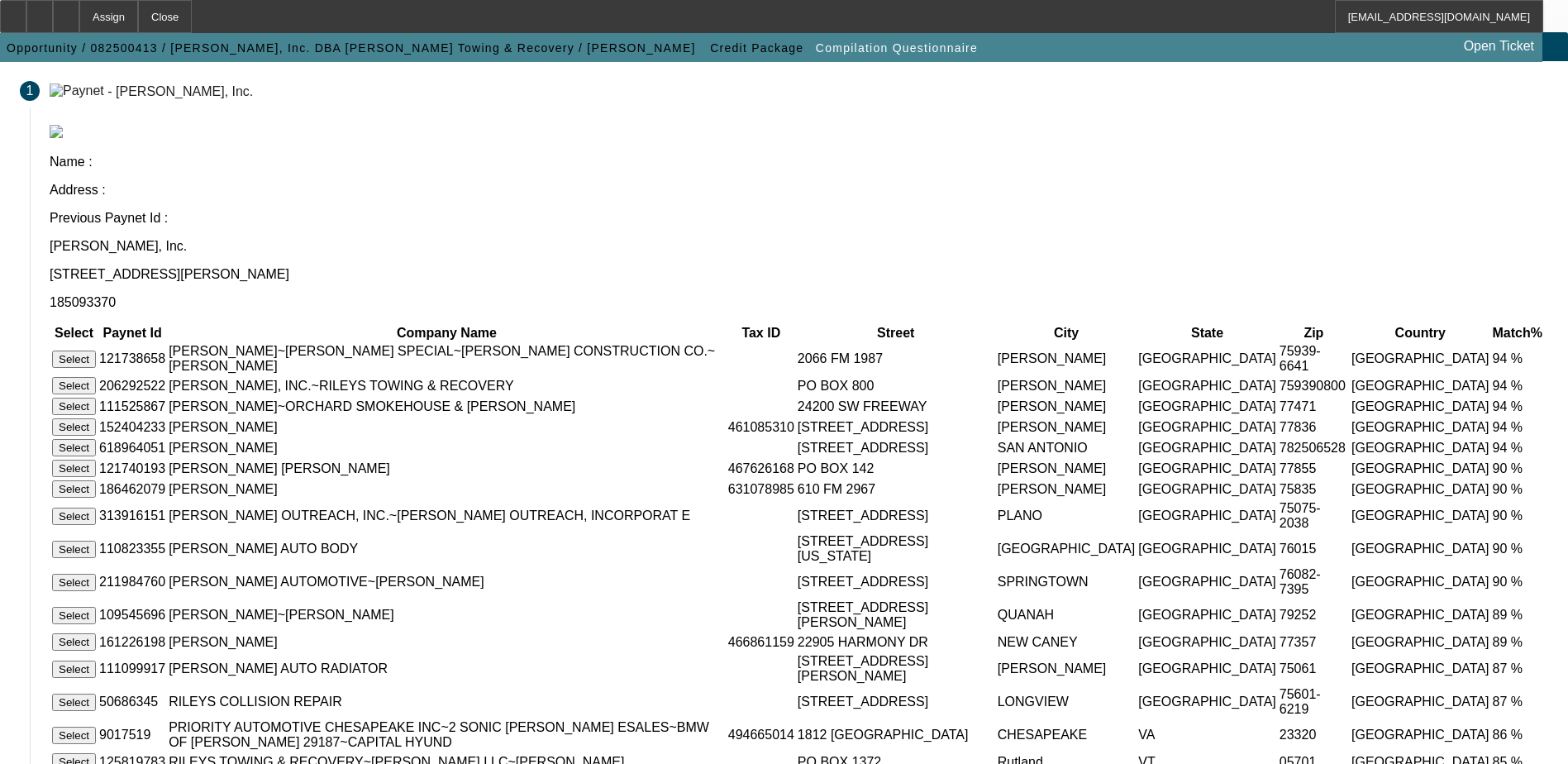
click at [96, 351] on button "Select" at bounding box center [73, 359] width 44 height 18
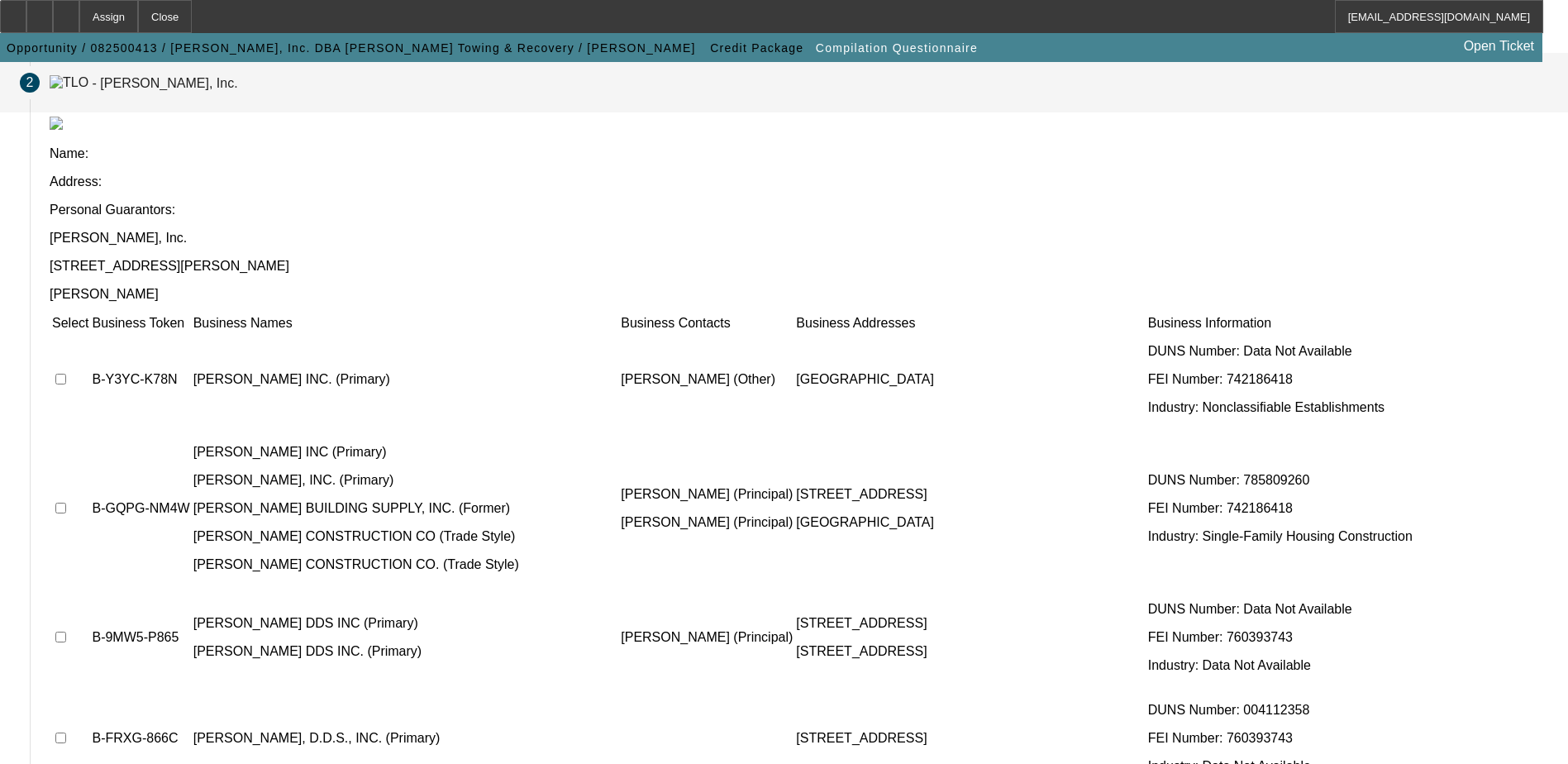
scroll to position [0, 0]
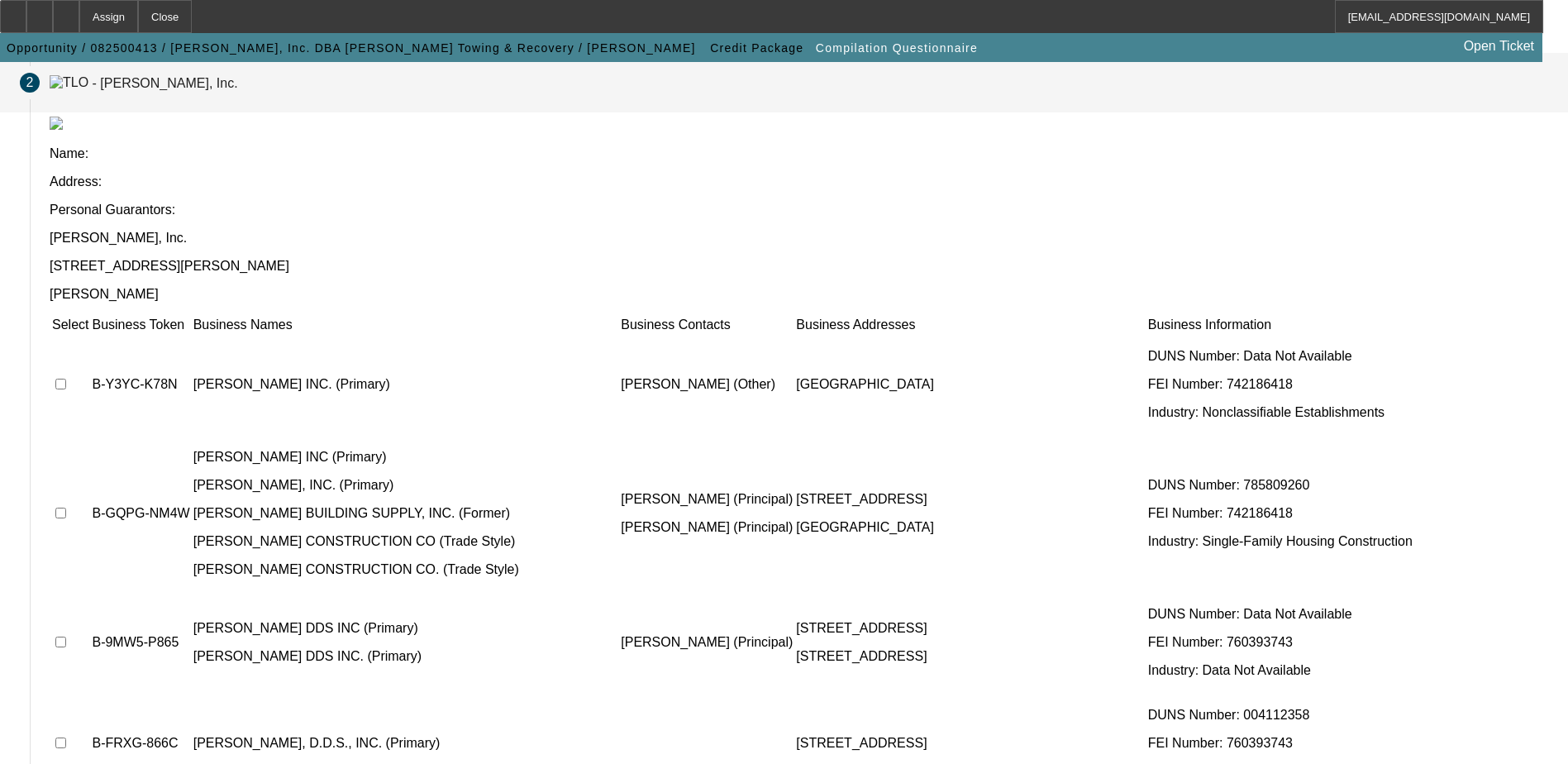
click at [66, 508] on input "checkbox" at bounding box center [61, 514] width 11 height 11
checkbox input "true"
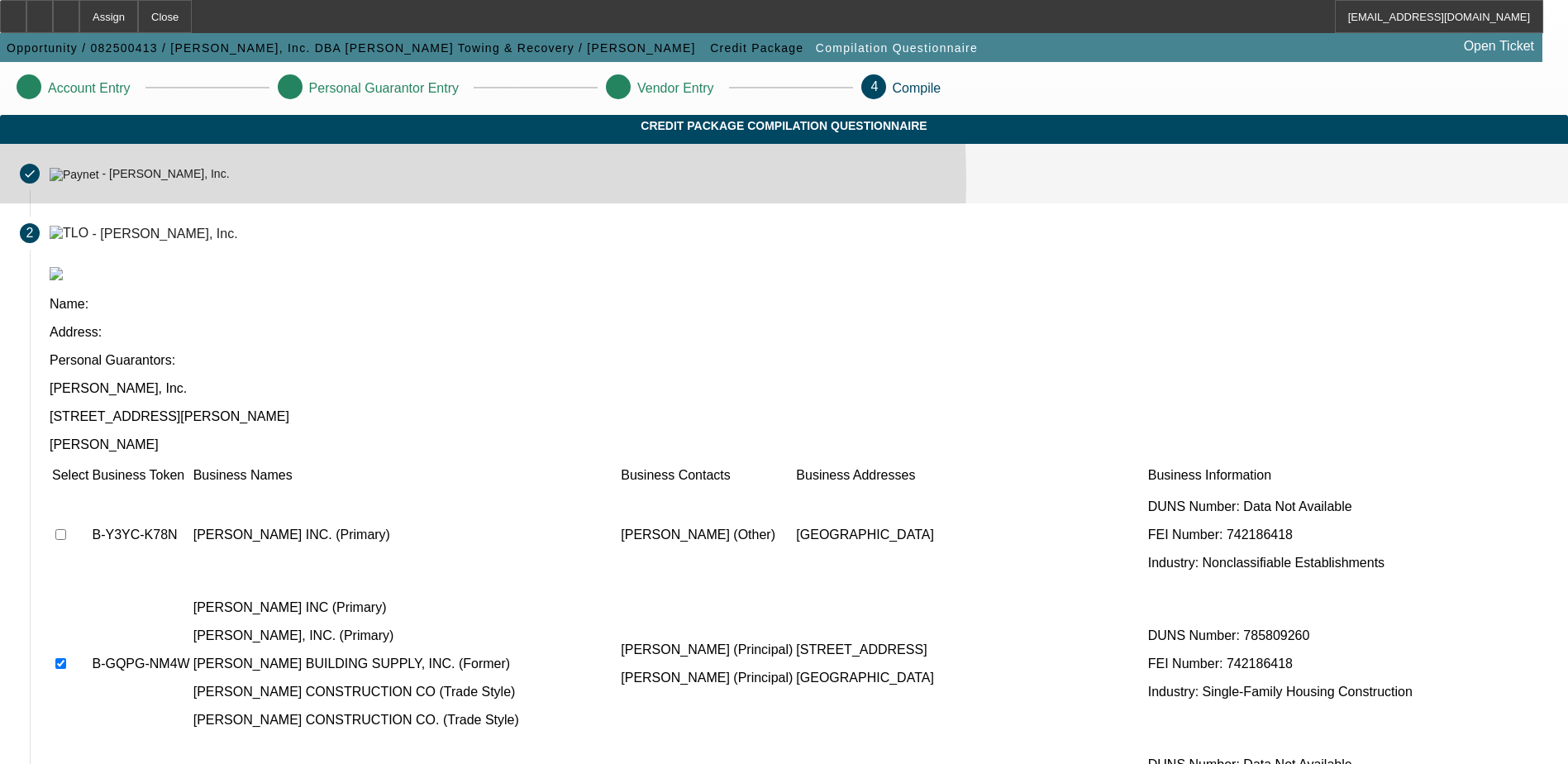
click at [485, 200] on mat-step-header "Completed done - James Riley, Inc." at bounding box center [784, 174] width 1568 height 60
click at [476, 200] on mat-step-header "Completed done - James Riley, Inc." at bounding box center [784, 174] width 1568 height 60
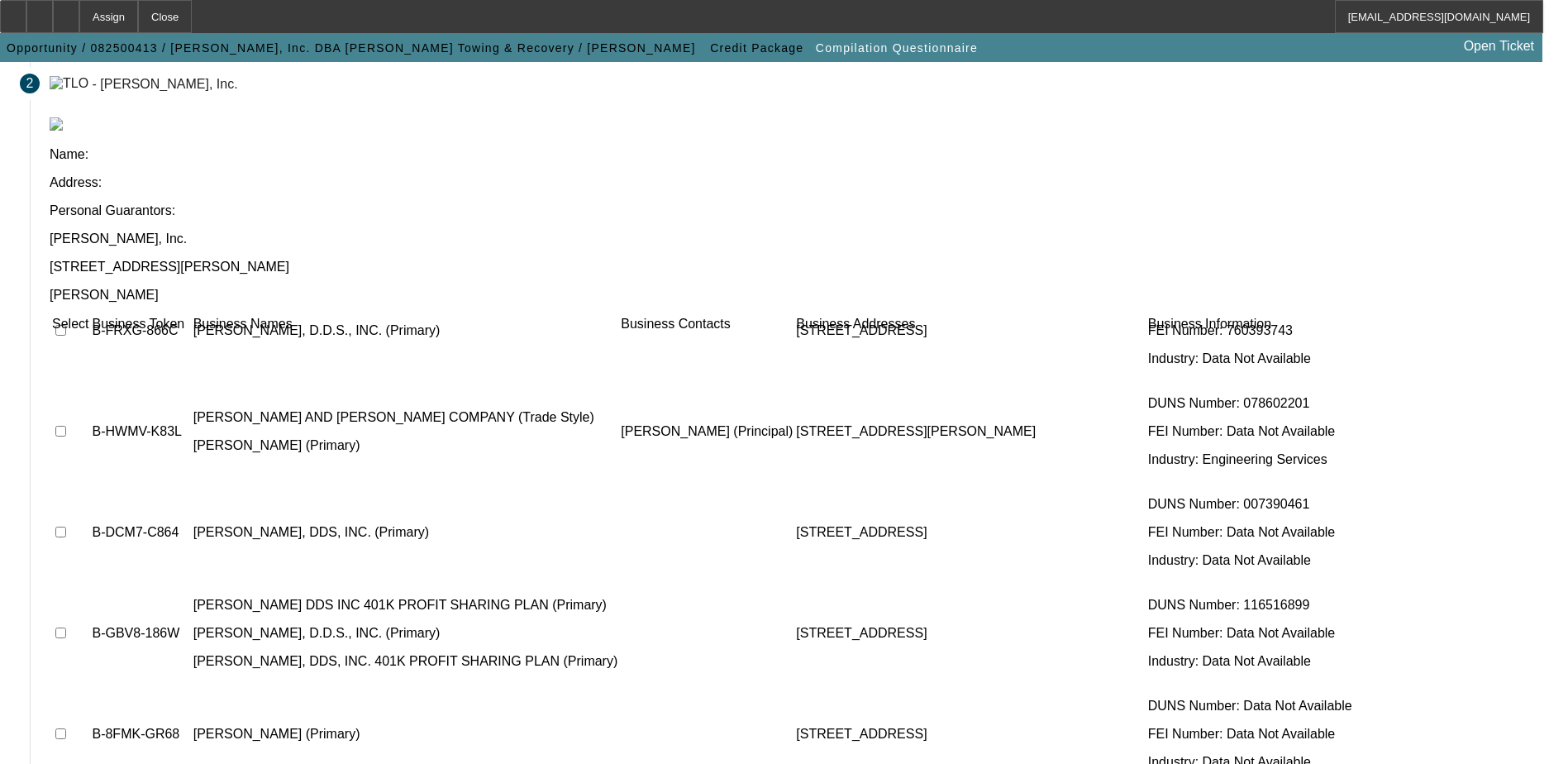
scroll to position [151, 0]
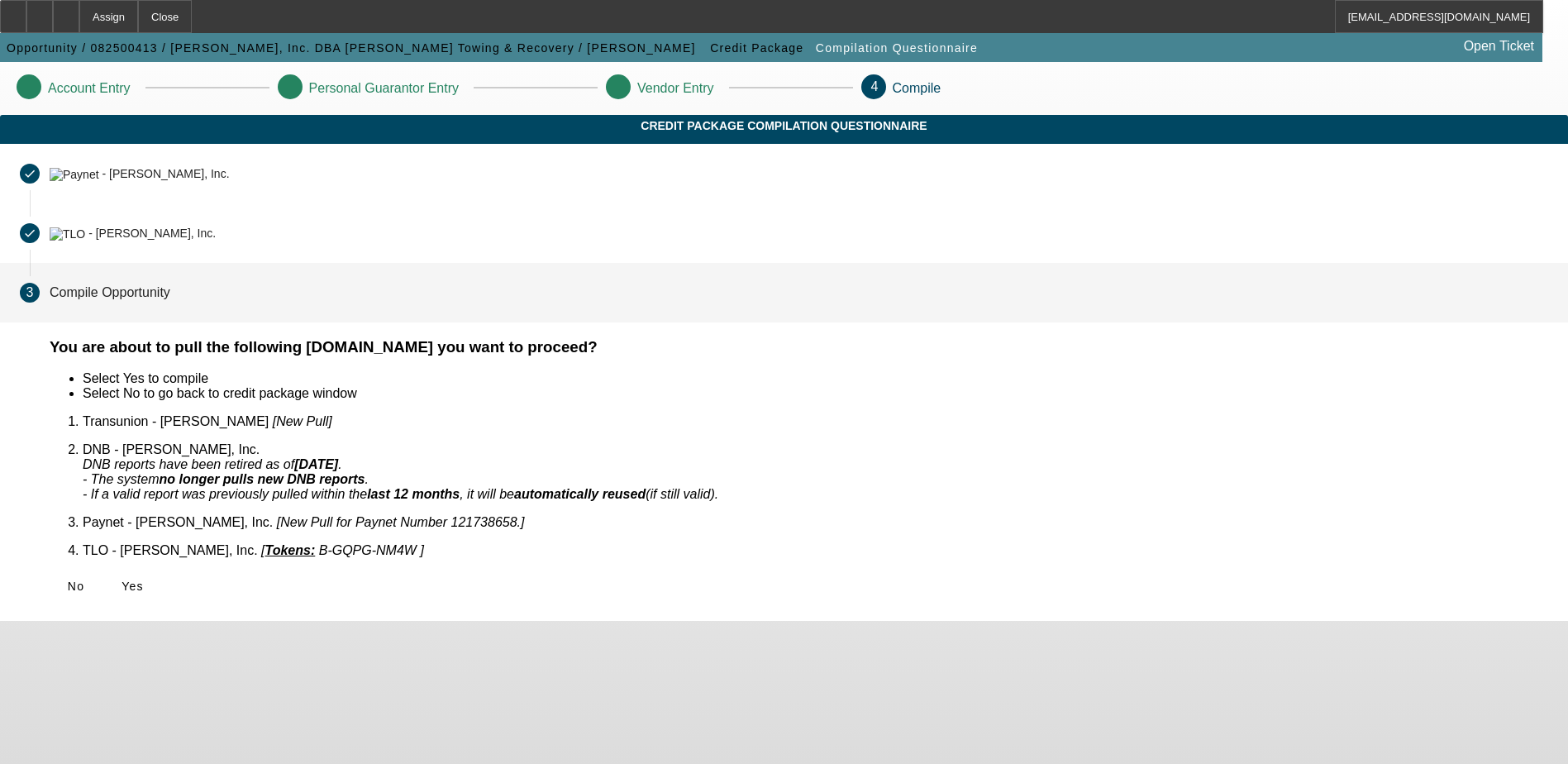
scroll to position [0, 0]
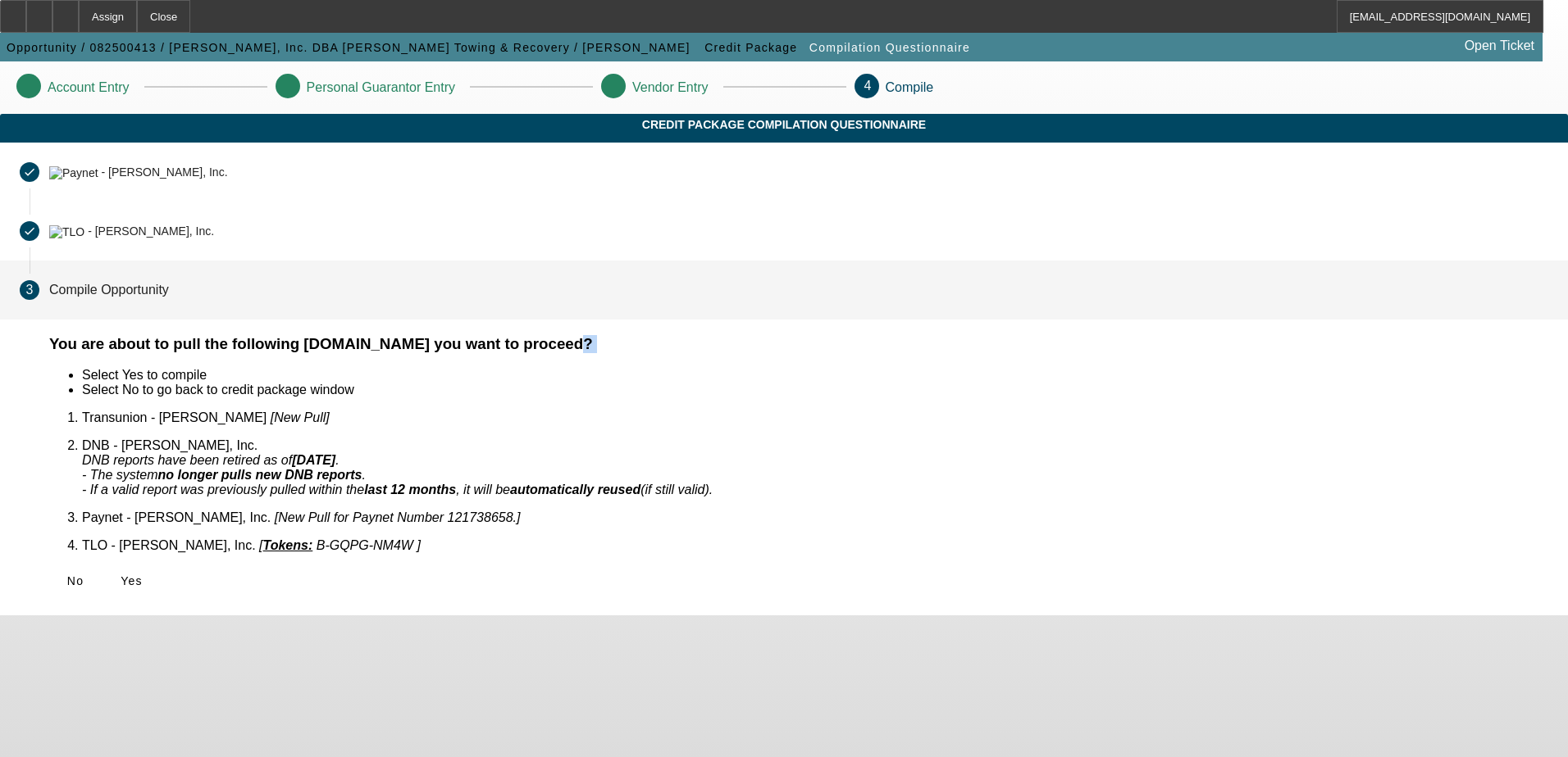
click at [1113, 616] on div "You are about to pull the following documents.Do you want to proceed? Select Ye…" at bounding box center [799, 467] width 1538 height 296
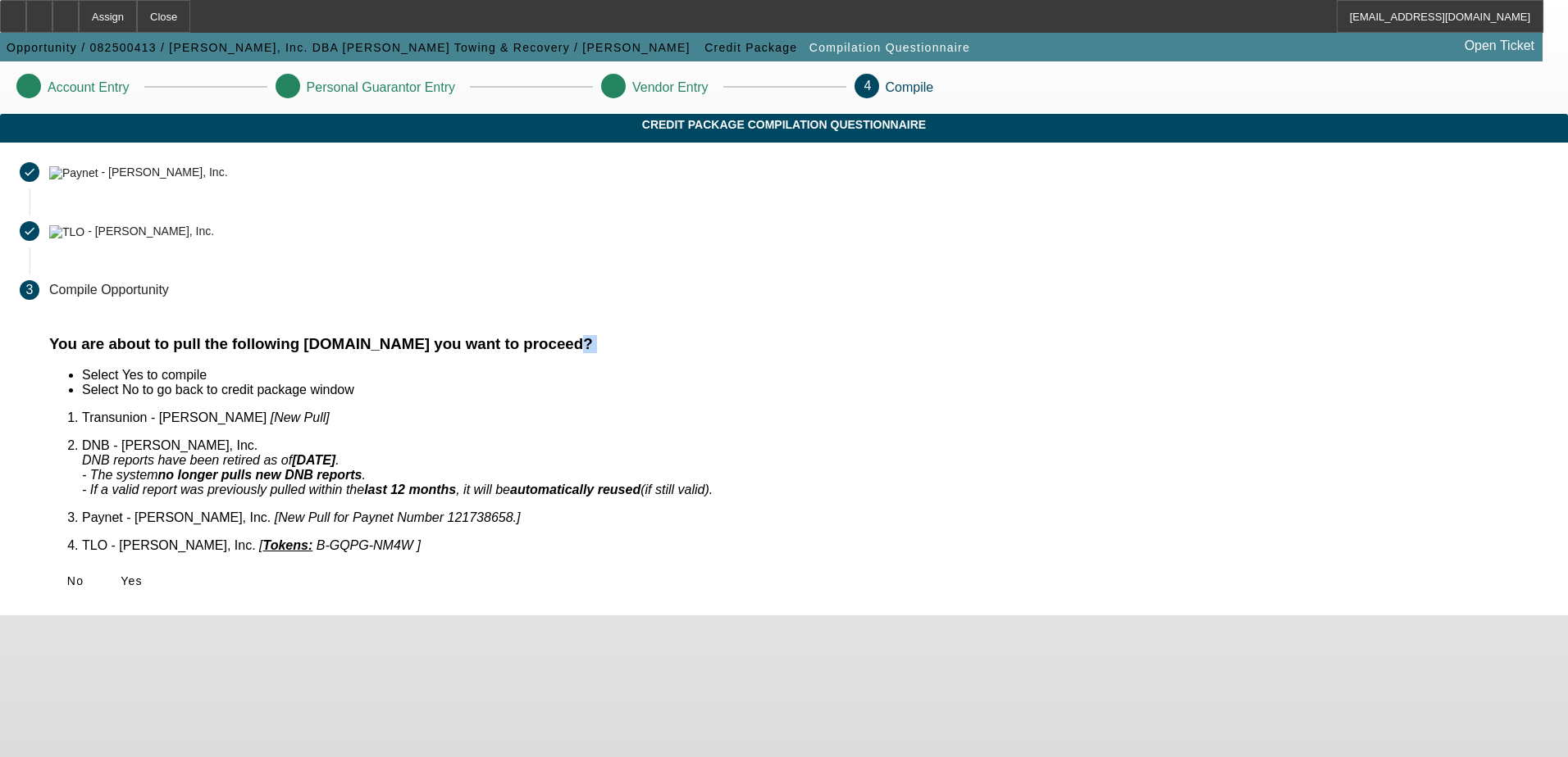
click at [158, 571] on span at bounding box center [131, 581] width 53 height 40
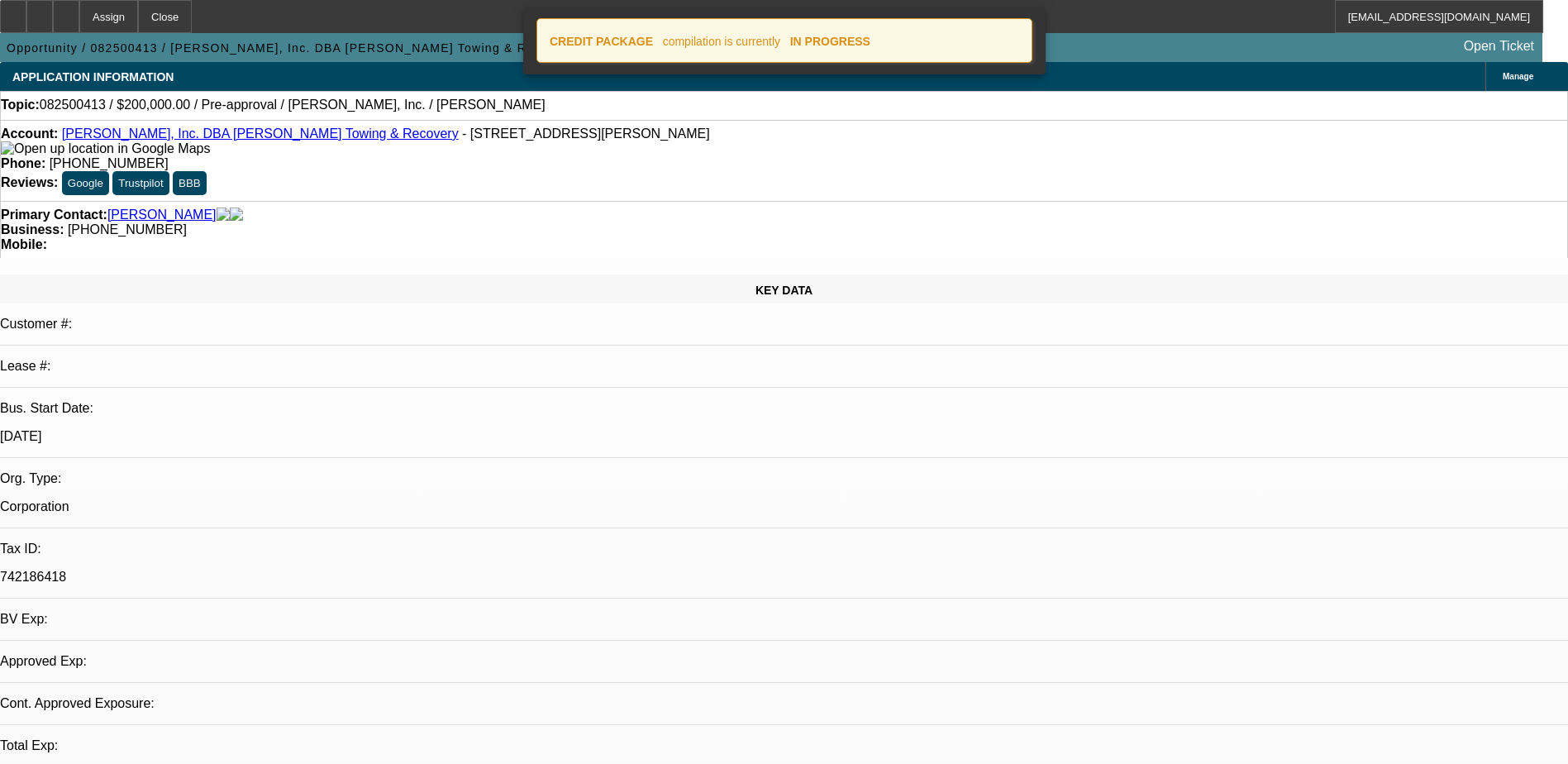
select select "0"
select select "2"
select select "0.1"
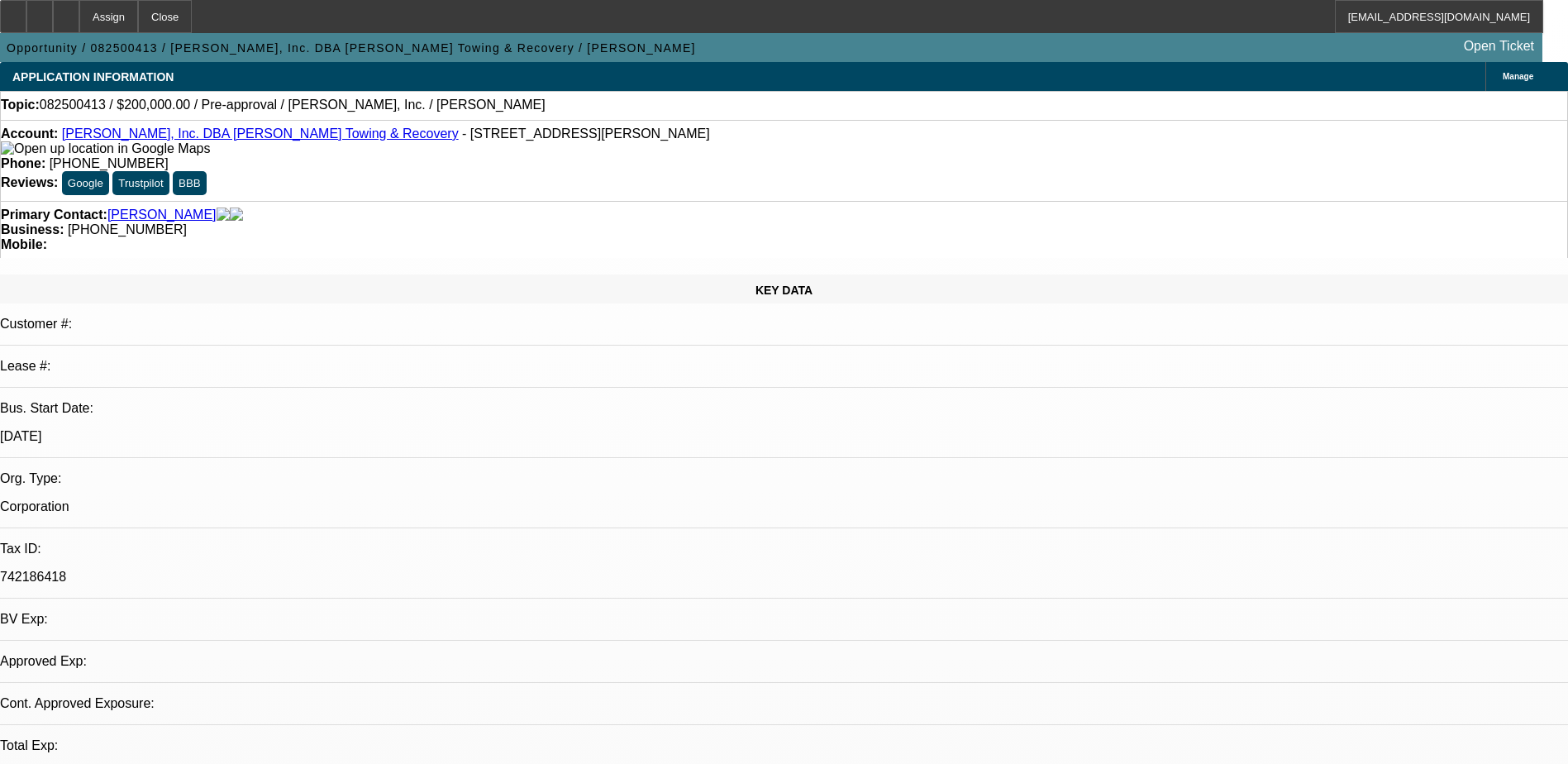
select select "1"
select select "2"
select select "4"
click at [79, 8] on div at bounding box center [66, 17] width 26 height 34
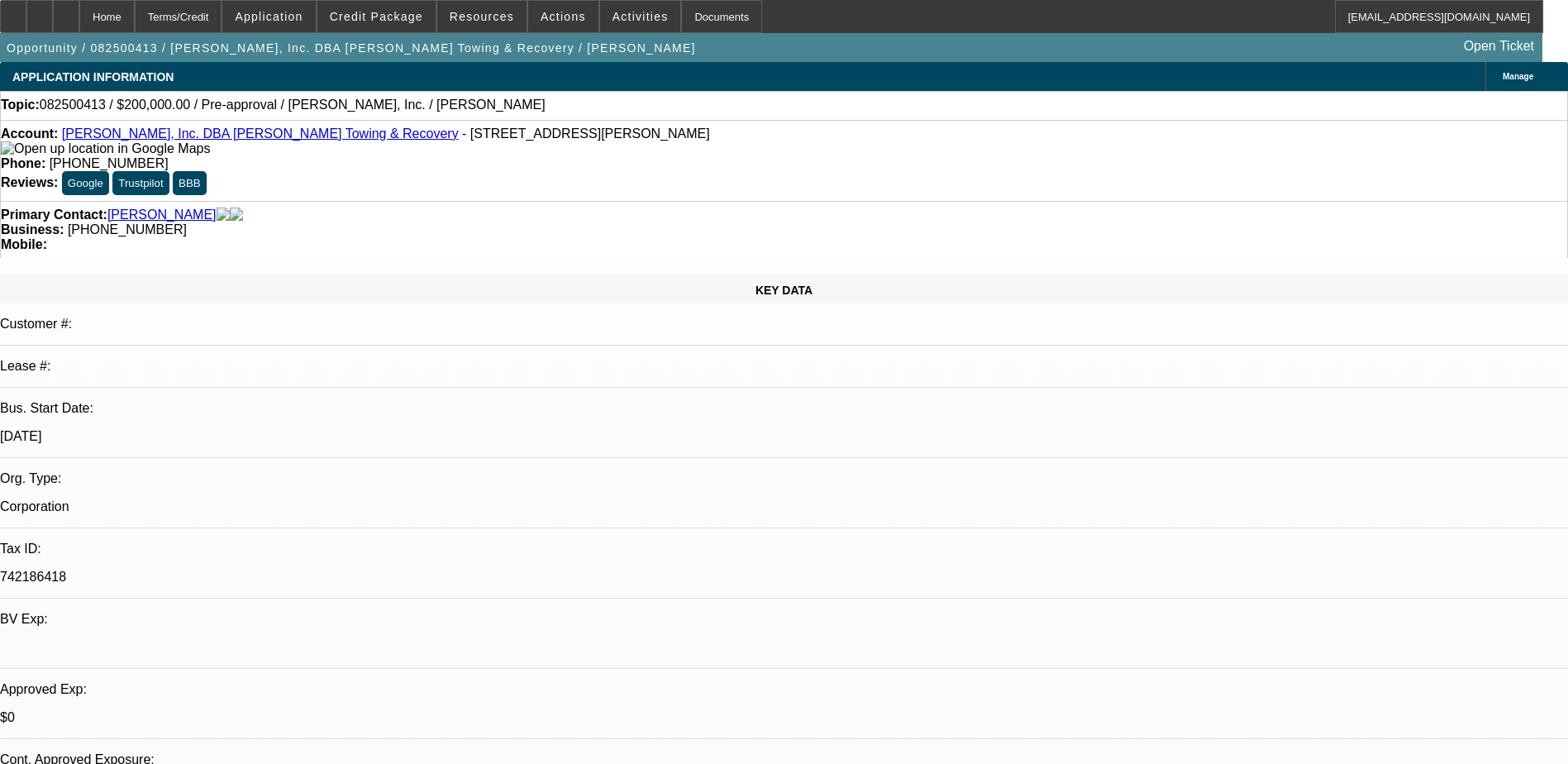
select select "0"
select select "2"
select select "0.1"
select select "4"
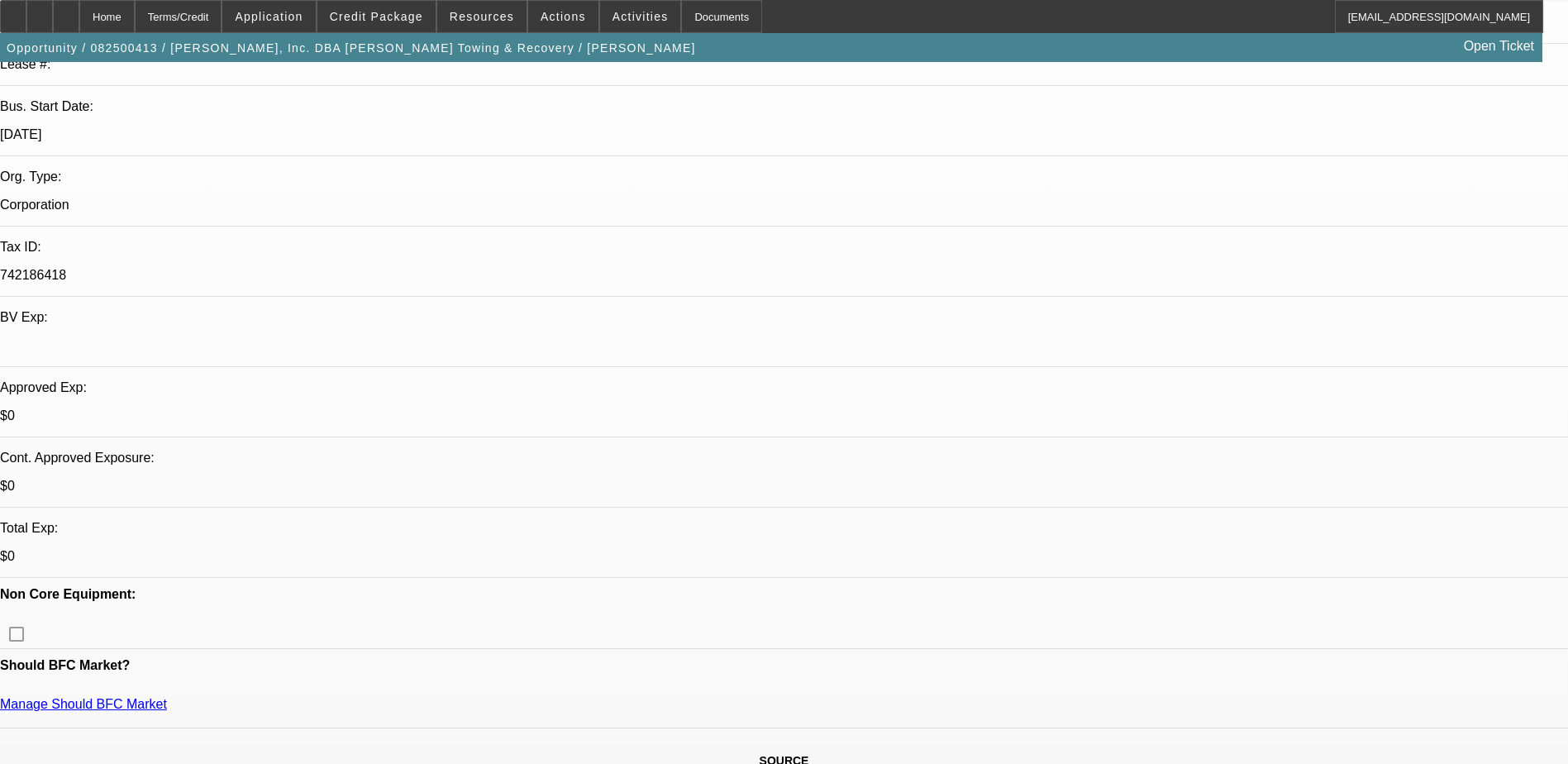
scroll to position [331, 0]
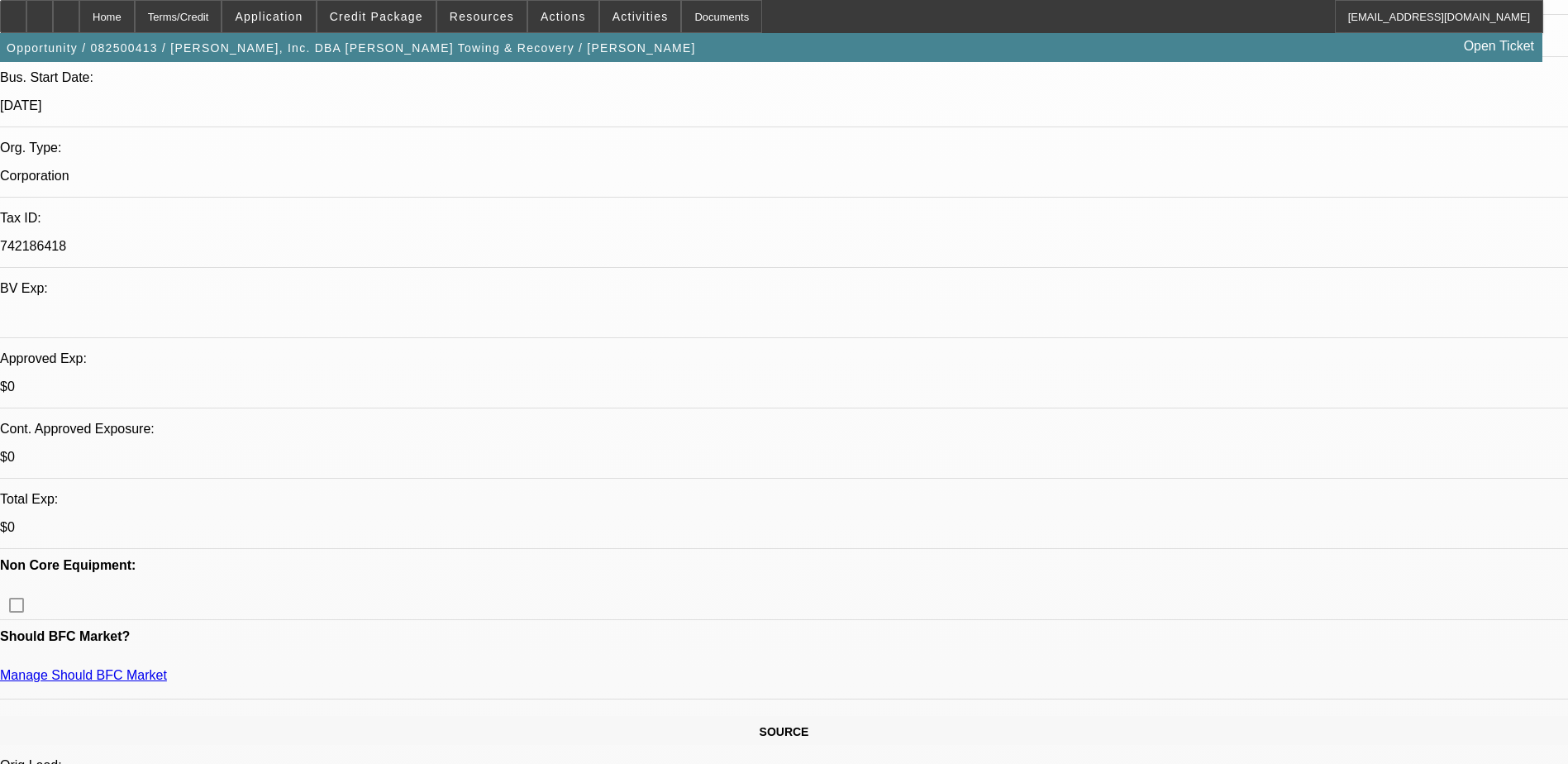
drag, startPoint x: 294, startPoint y: 236, endPoint x: 777, endPoint y: 236, distance: 483.0
drag, startPoint x: 777, startPoint y: 236, endPoint x: 712, endPoint y: 251, distance: 66.7
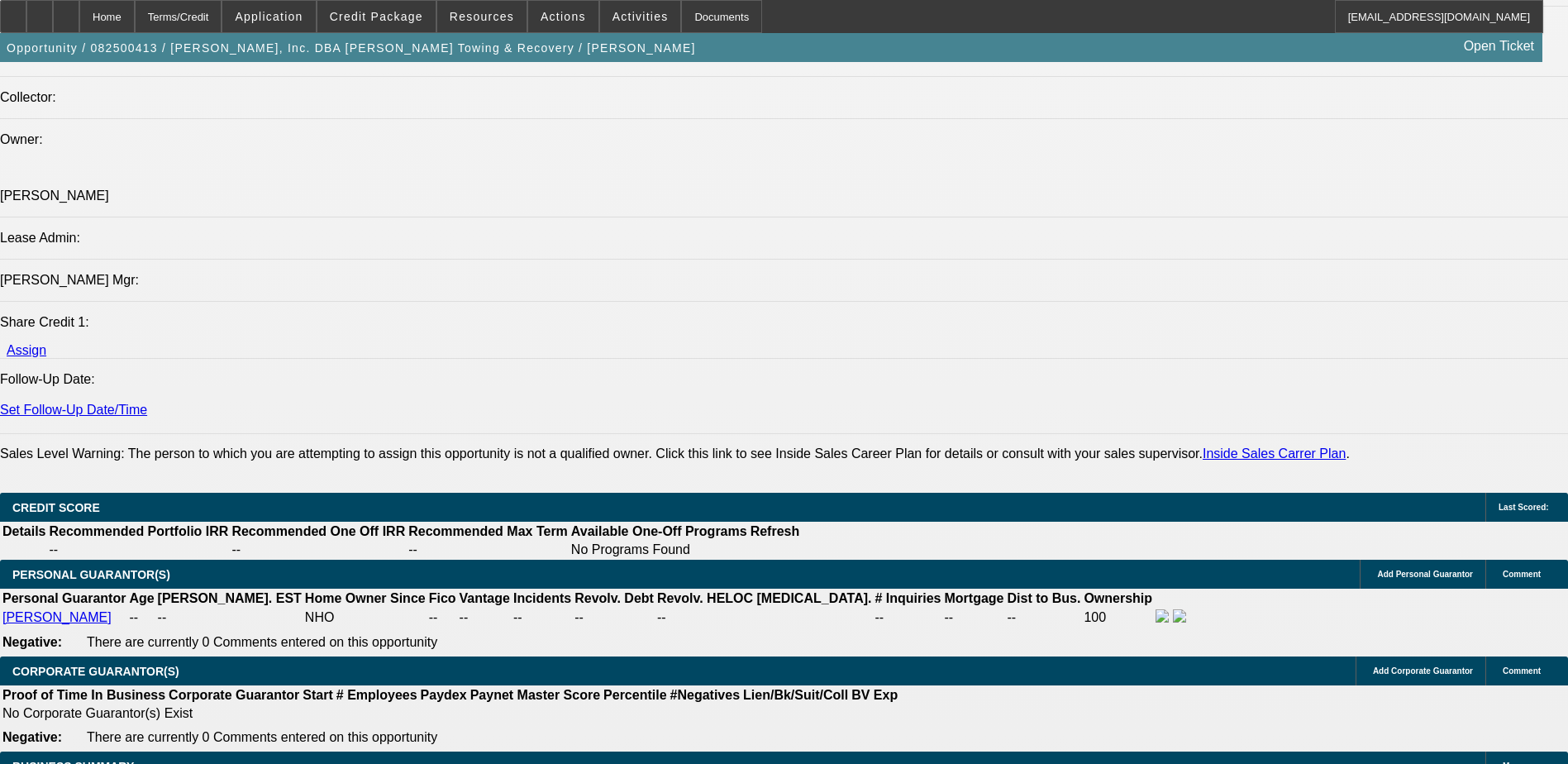
scroll to position [1820, 0]
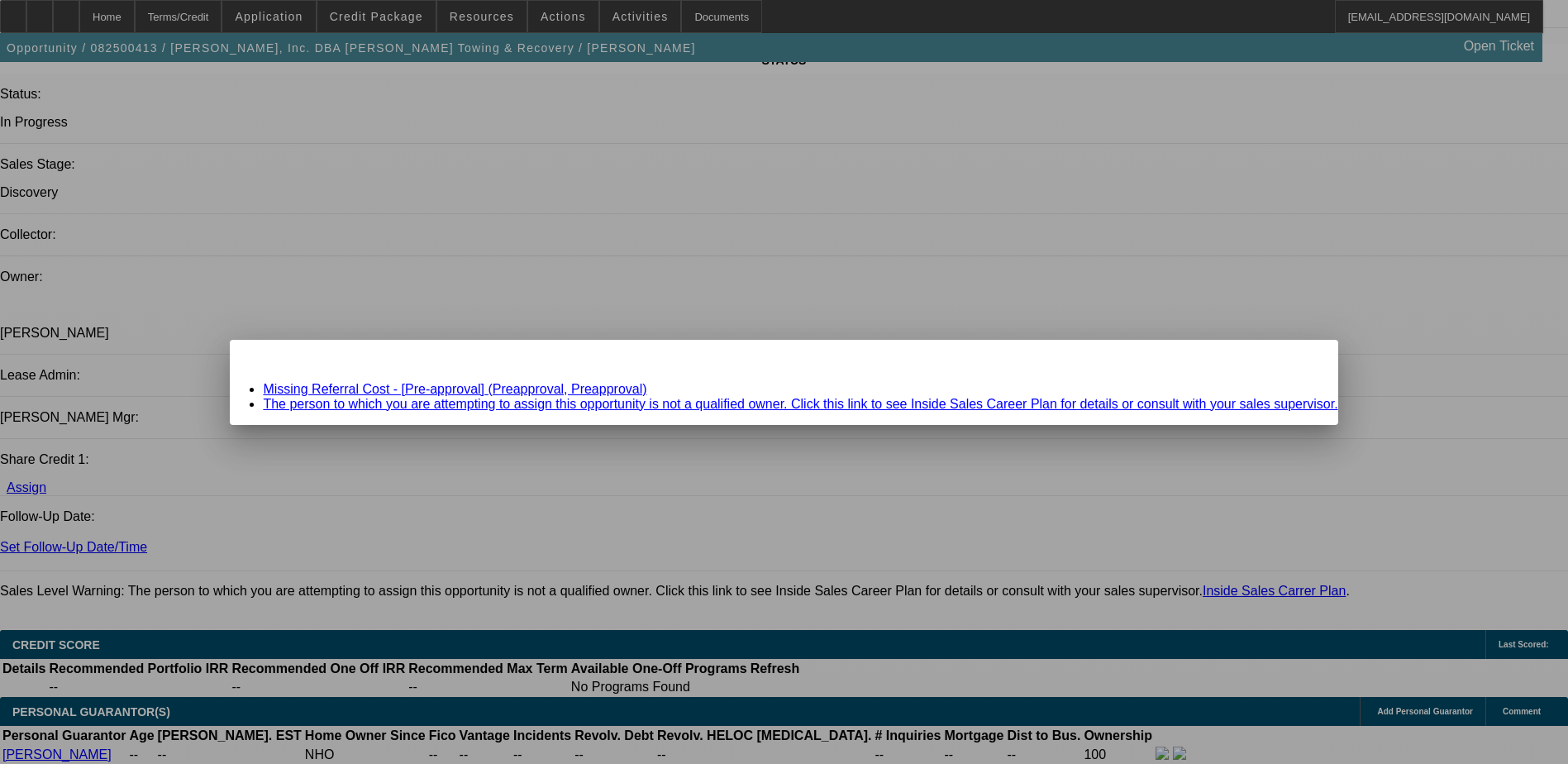
scroll to position [0, 0]
click at [492, 385] on link "Missing Referral Cost - [Pre-approval] (Preapproval, Preapproval)" at bounding box center [455, 389] width 384 height 14
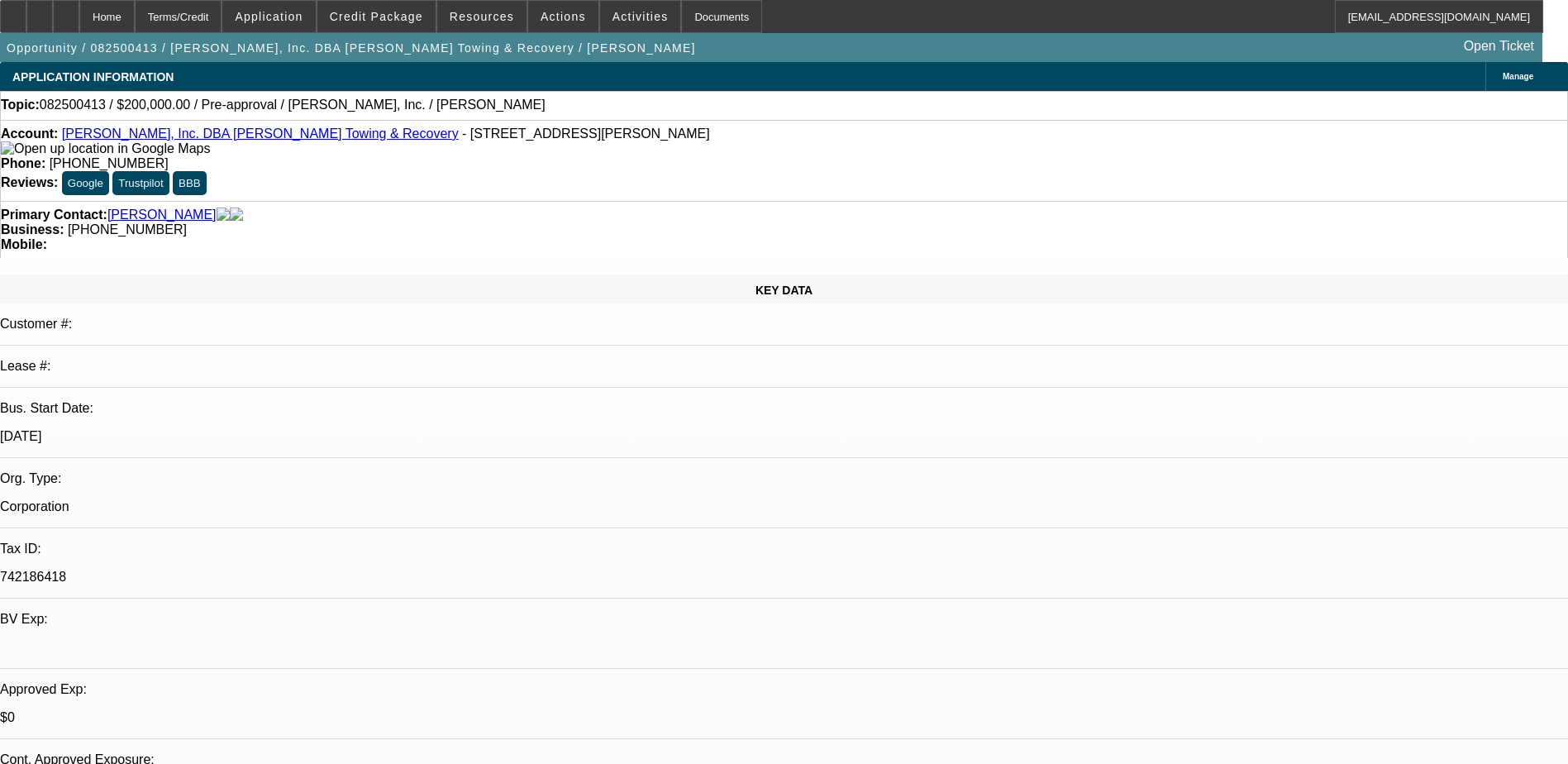
scroll to position [1820, 0]
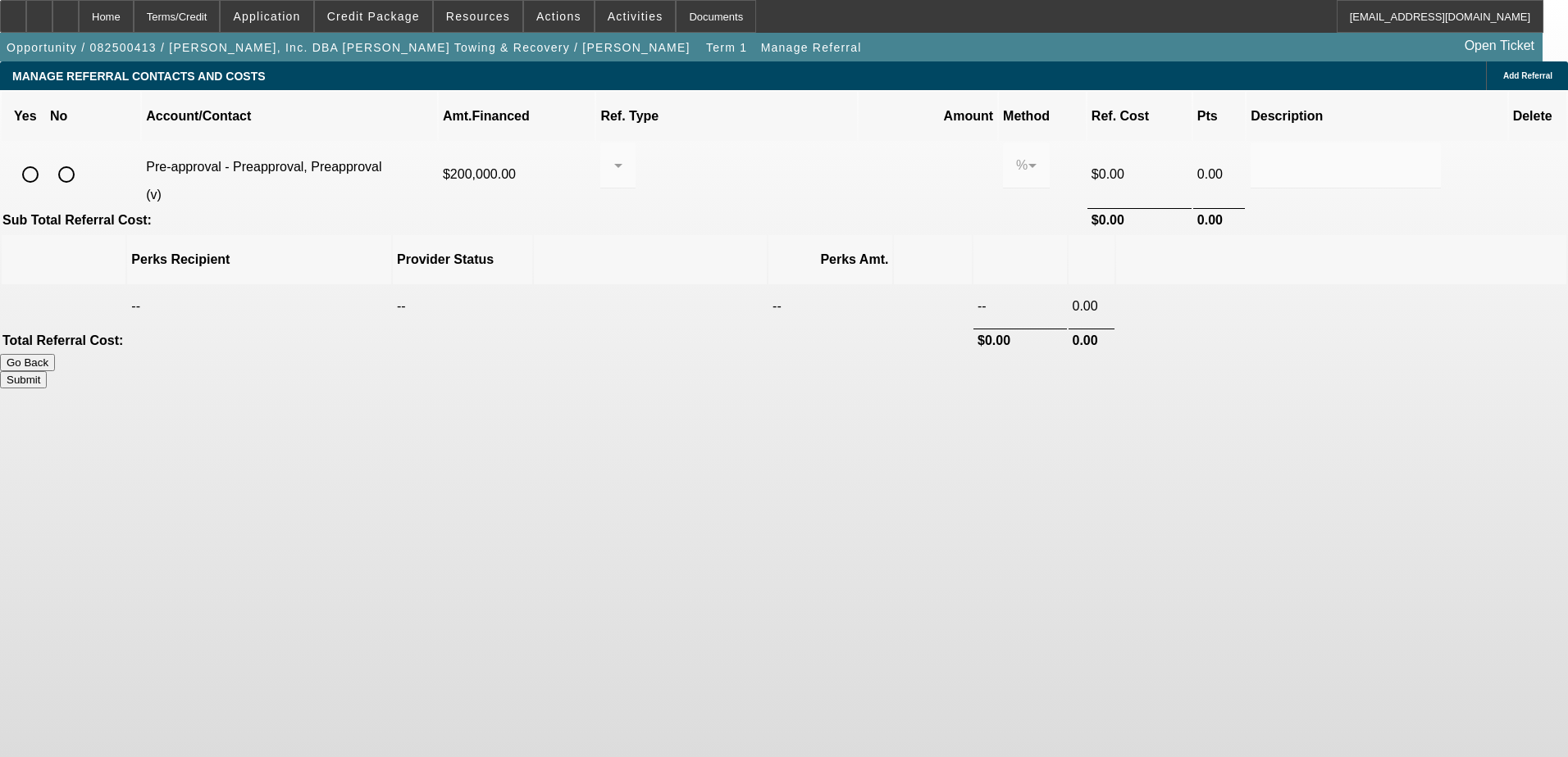
click at [83, 159] on input "radio" at bounding box center [66, 175] width 33 height 33
radio input "true"
click at [47, 372] on button "Submit" at bounding box center [23, 380] width 47 height 18
type input "0.000"
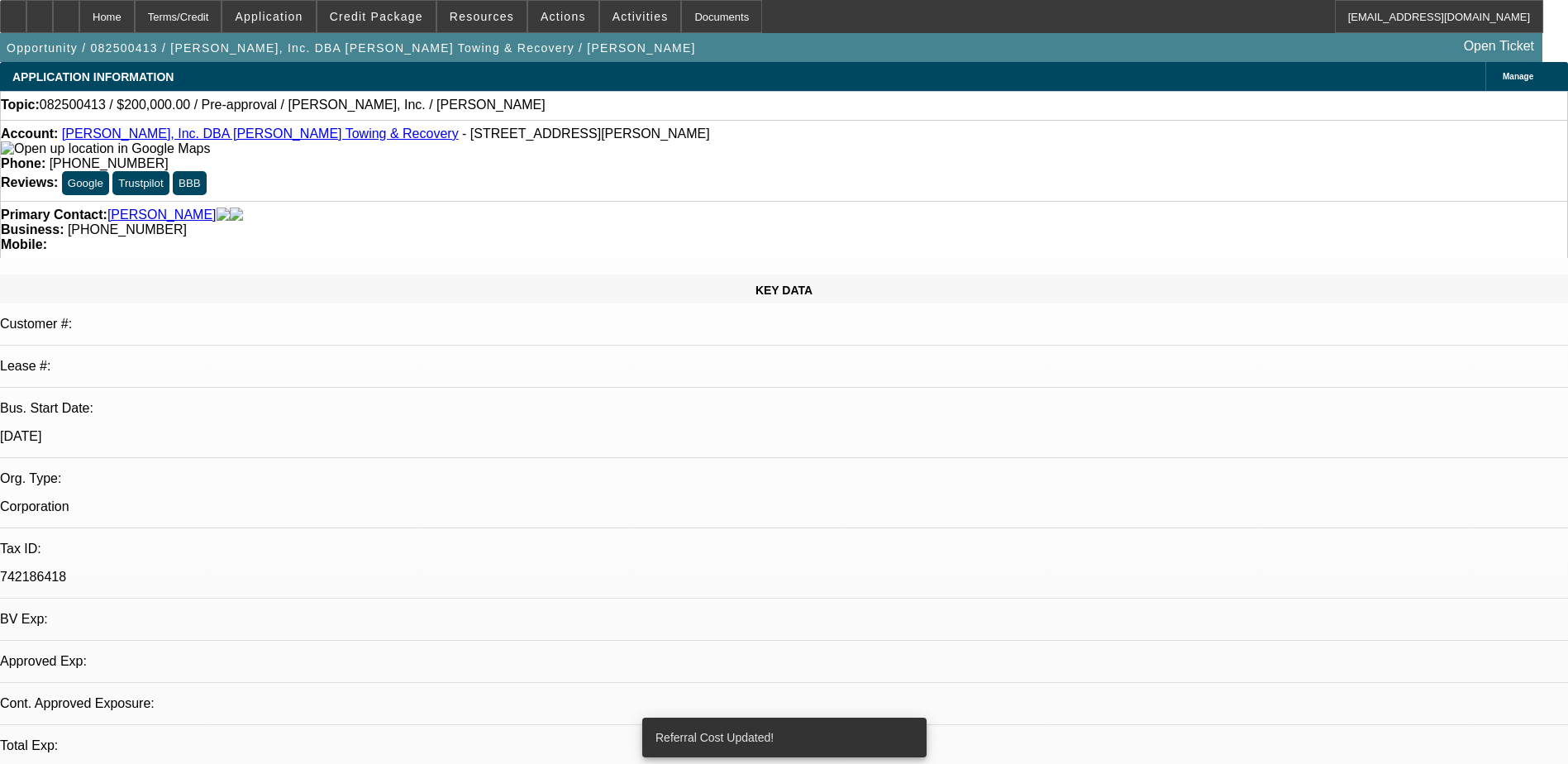
select select "0"
select select "2"
select select "0.1"
select select "4"
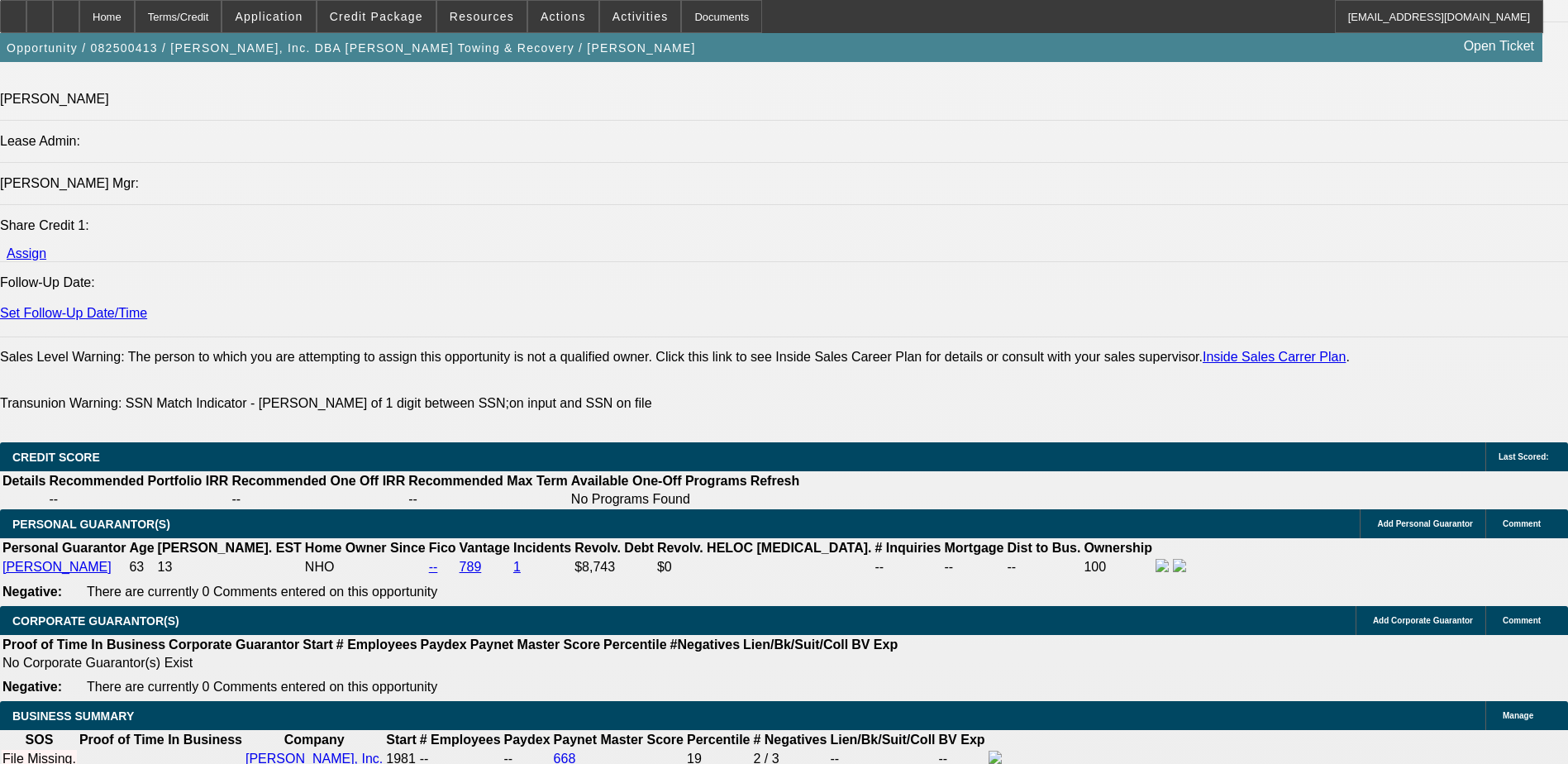
scroll to position [1820, 0]
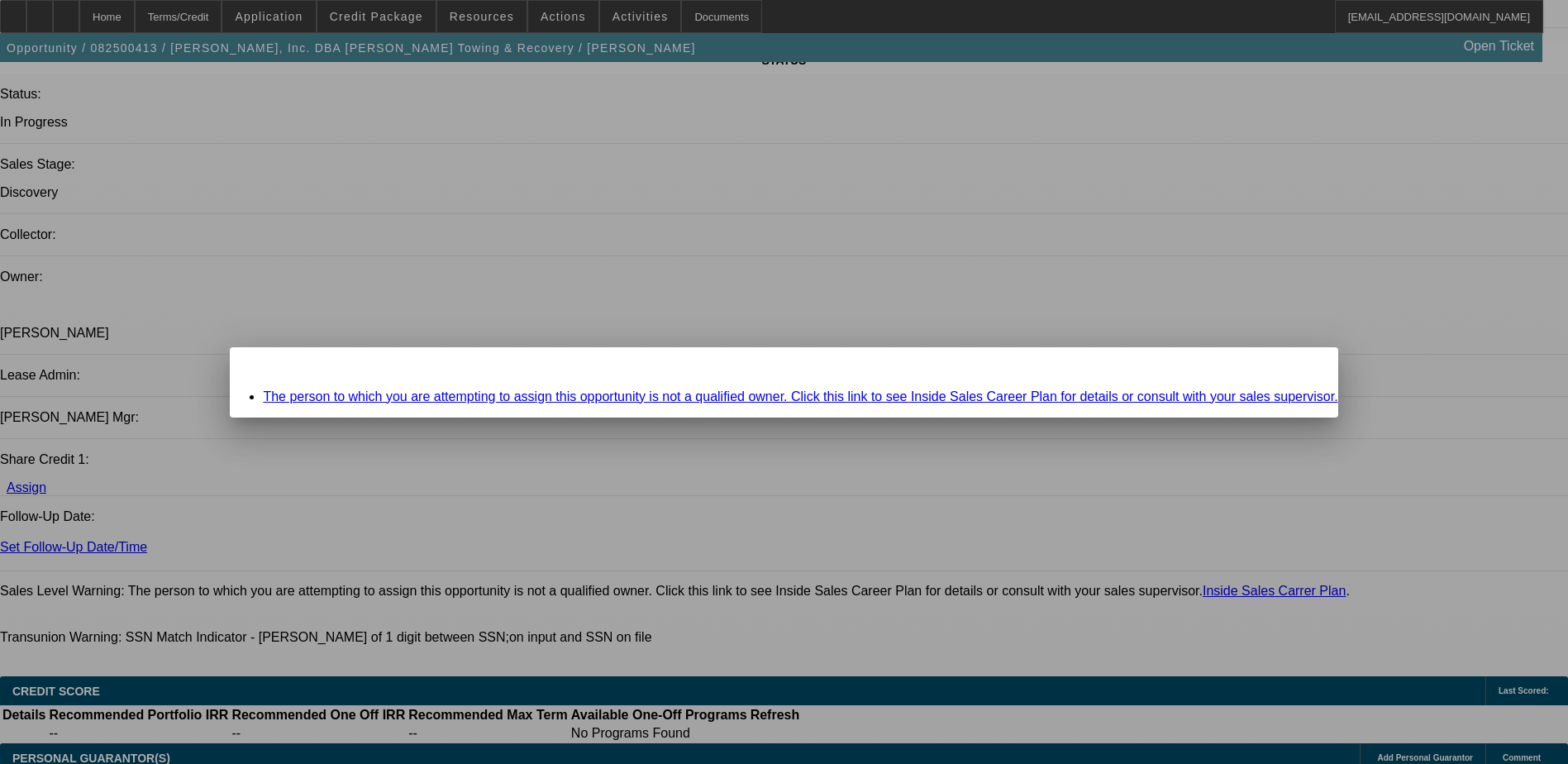
scroll to position [0, 0]
click at [1306, 367] on span "Close" at bounding box center [1317, 362] width 22 height 9
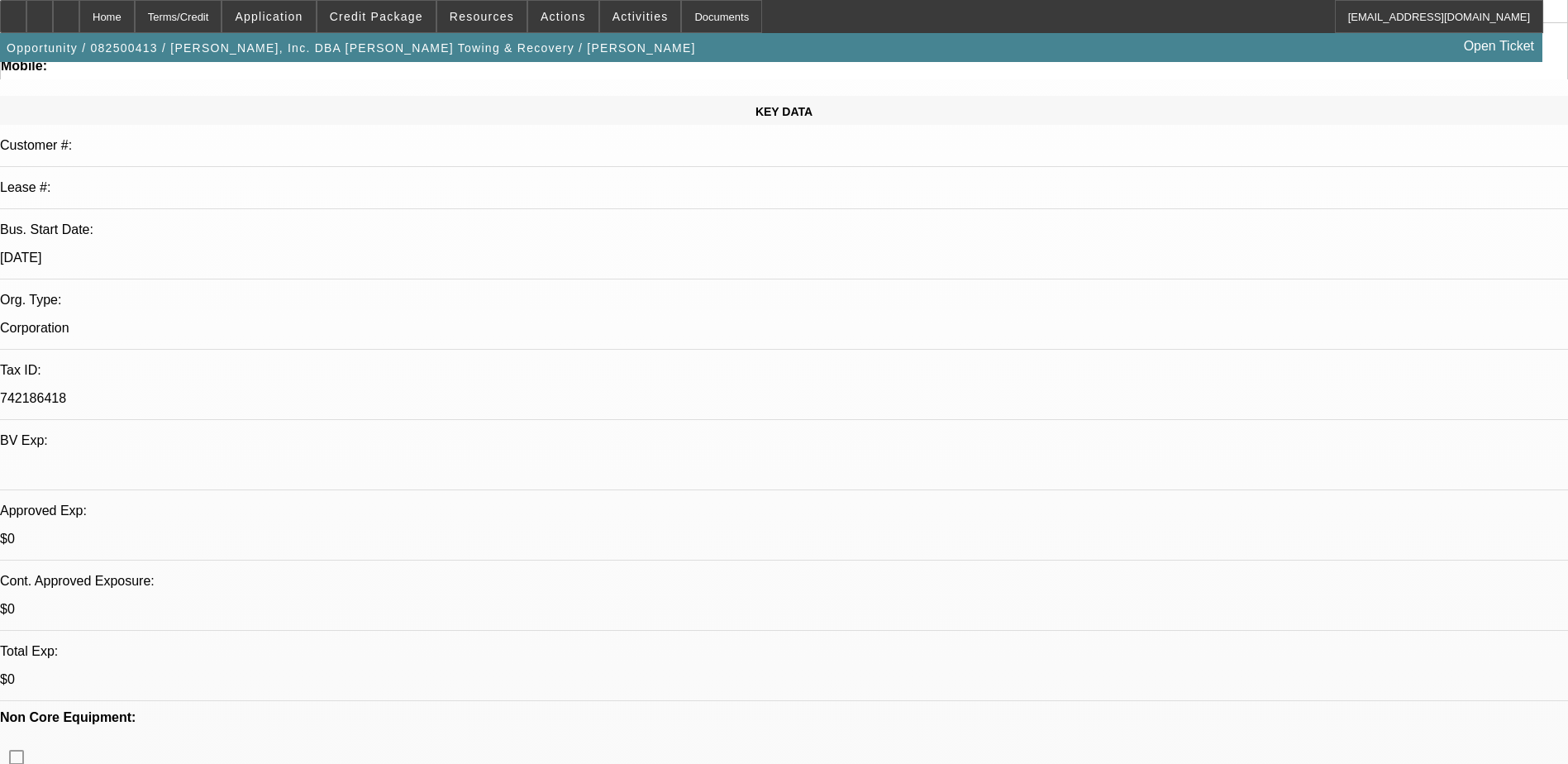
scroll to position [166, 0]
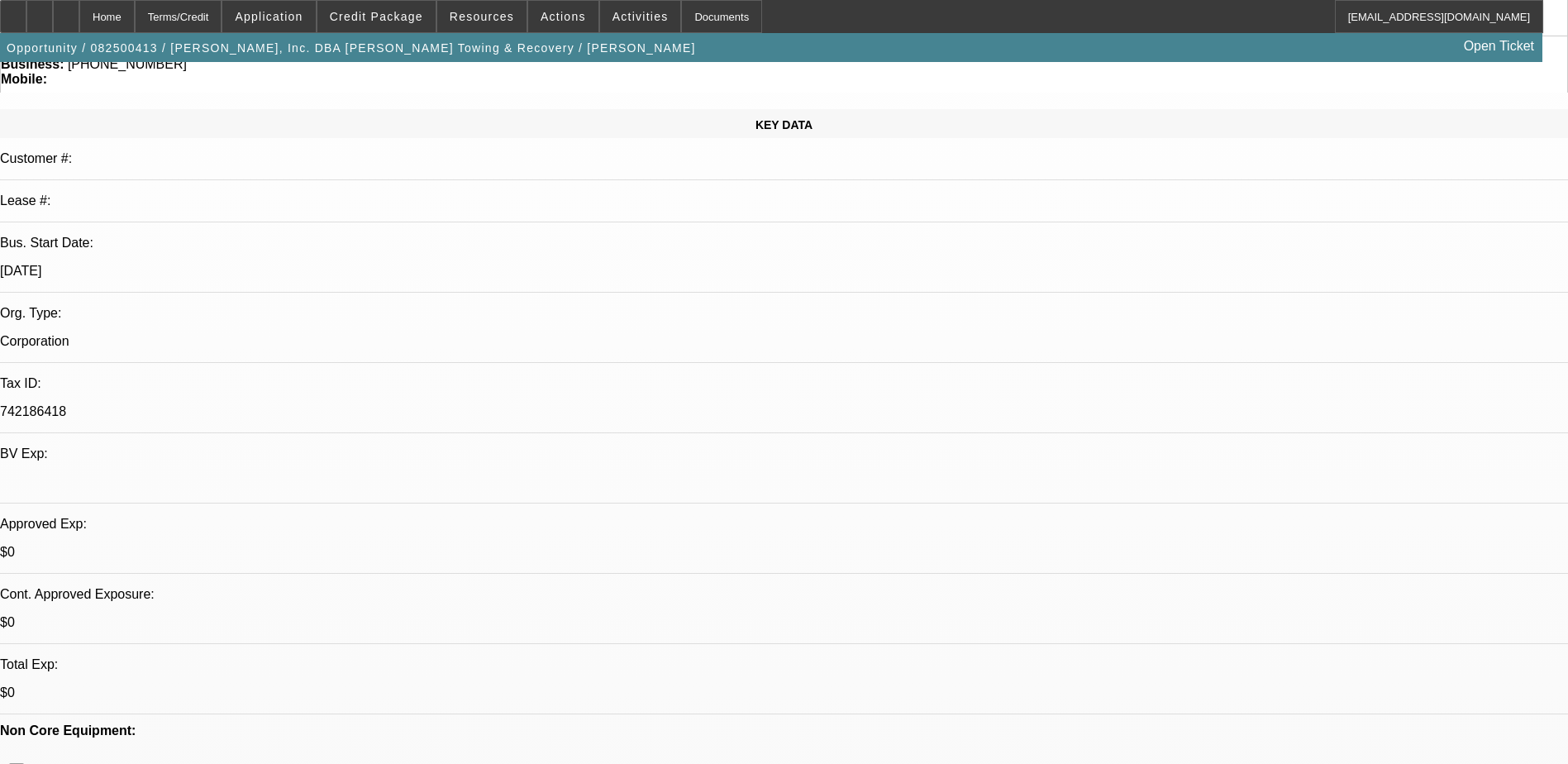
drag, startPoint x: 216, startPoint y: 481, endPoint x: 660, endPoint y: 486, distance: 444.0
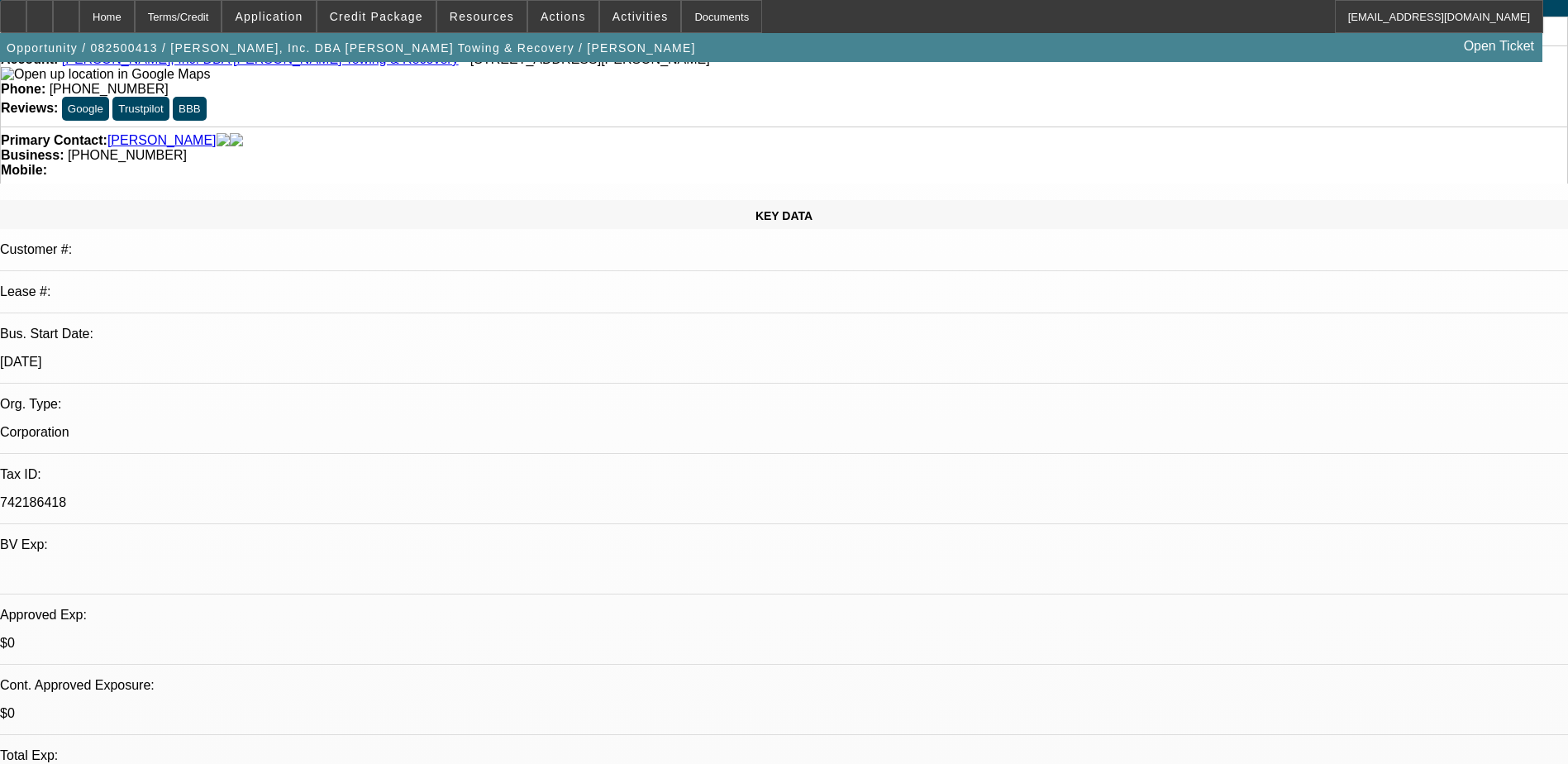
scroll to position [0, 0]
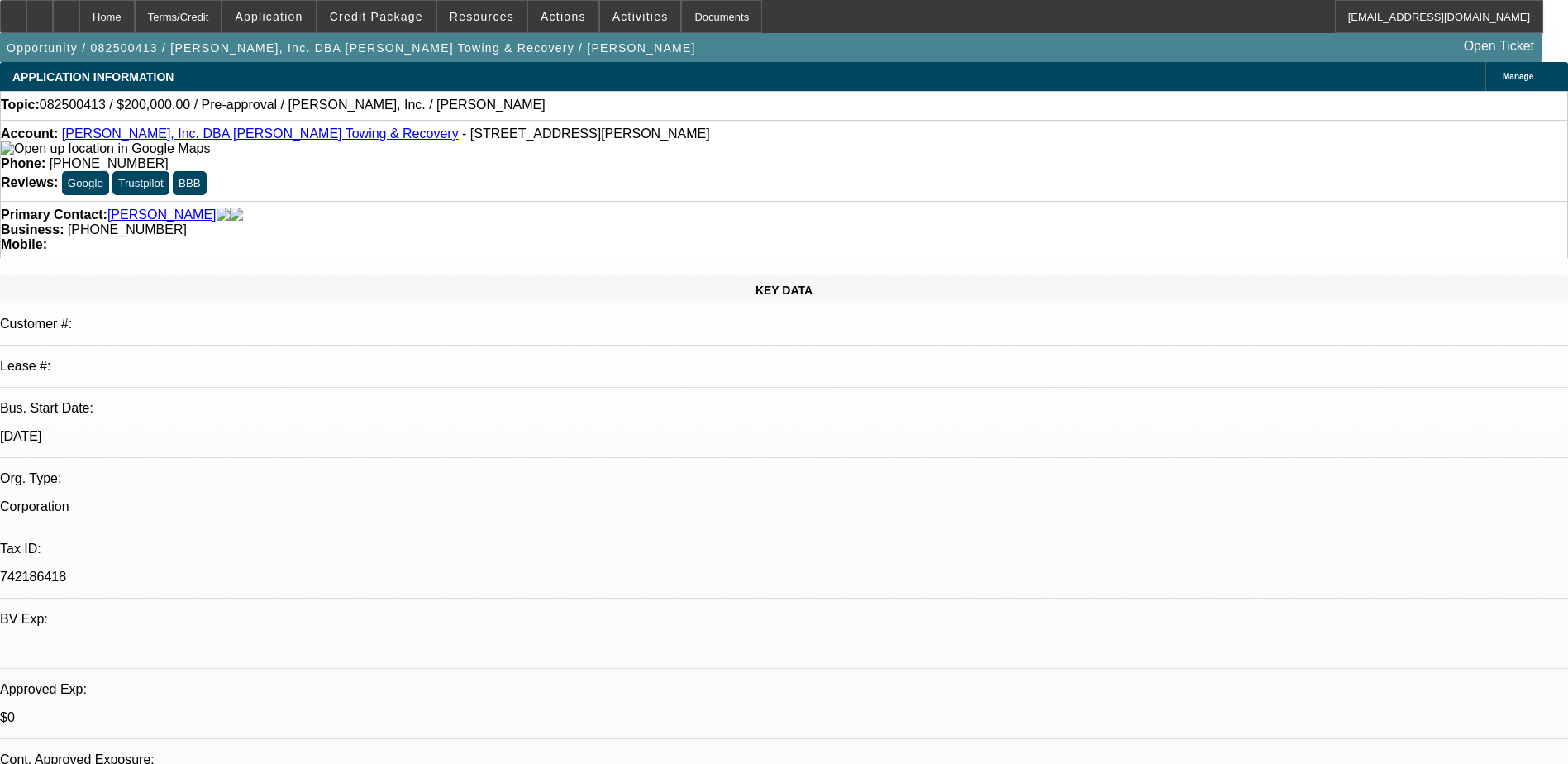
drag, startPoint x: 1172, startPoint y: 287, endPoint x: 1225, endPoint y: 287, distance: 53.0
drag, startPoint x: 1225, startPoint y: 287, endPoint x: 1196, endPoint y: 287, distance: 29.0
copy p "D6T Dozer"
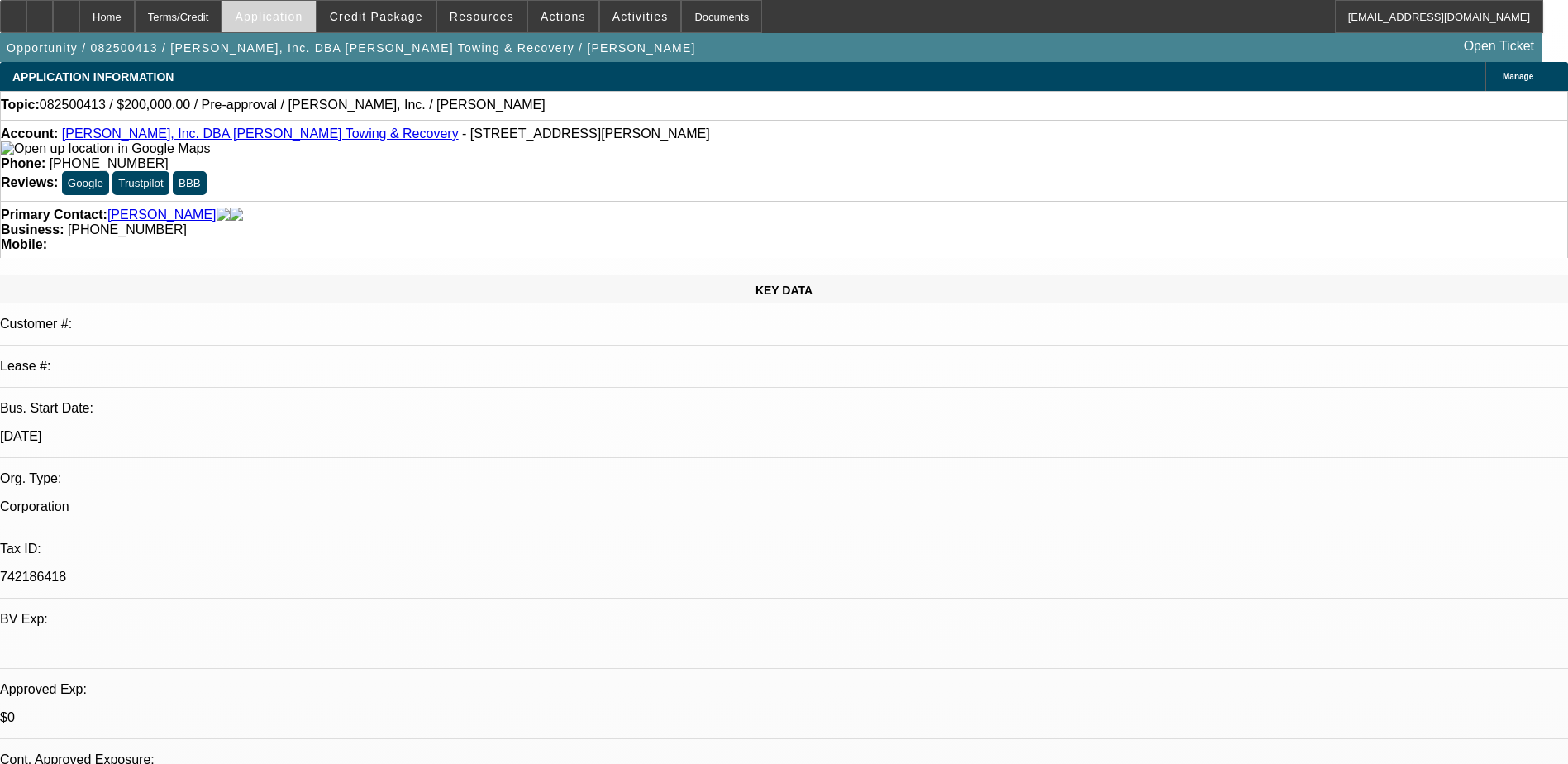
click at [301, 18] on span "Application" at bounding box center [268, 17] width 68 height 13
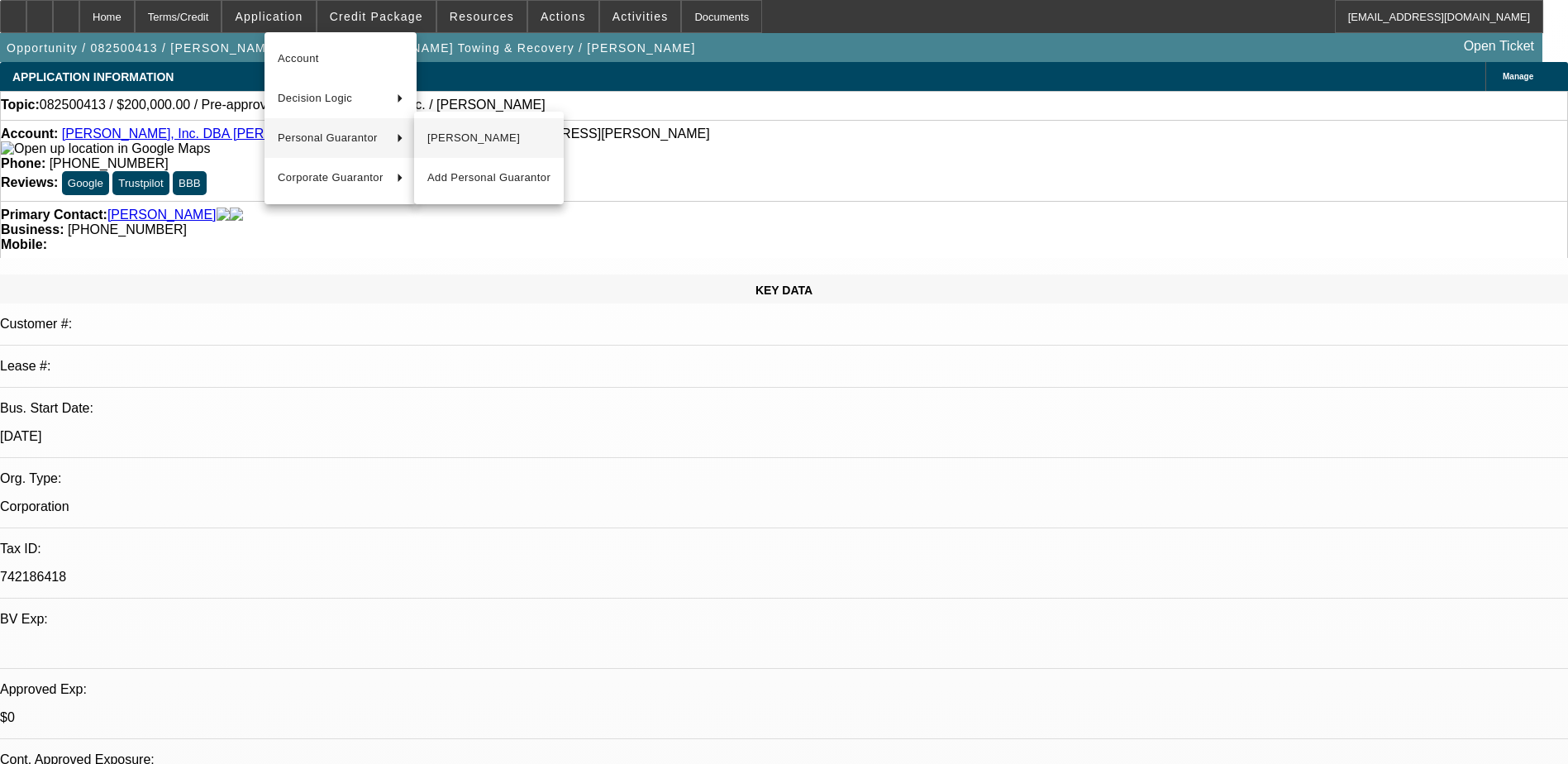
click at [503, 146] on span "[PERSON_NAME]" at bounding box center [489, 138] width 123 height 20
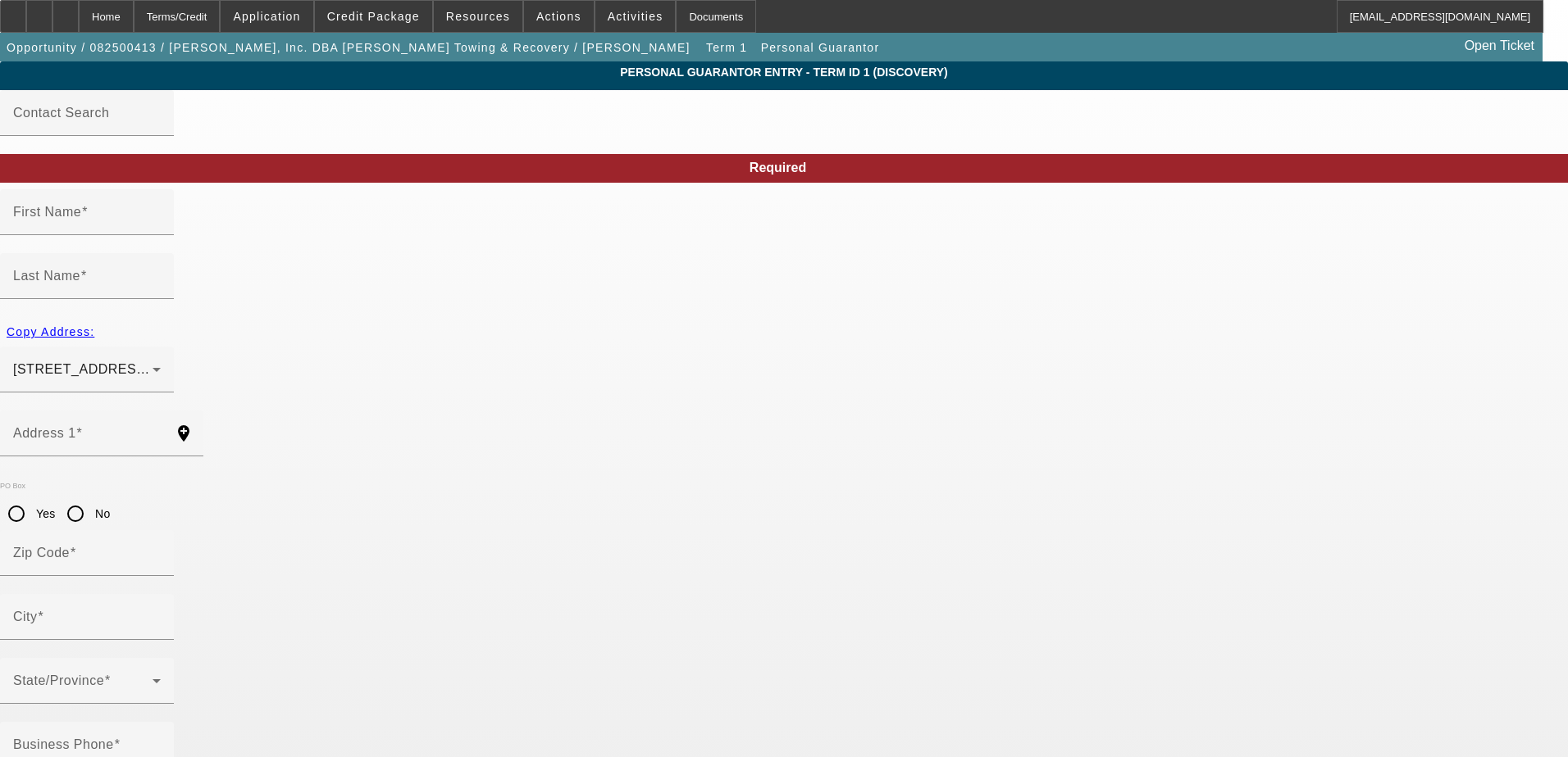
type input "James"
type input "Riley"
type input "1300 W 2nd Street"
radio input "true"
type input "75939"
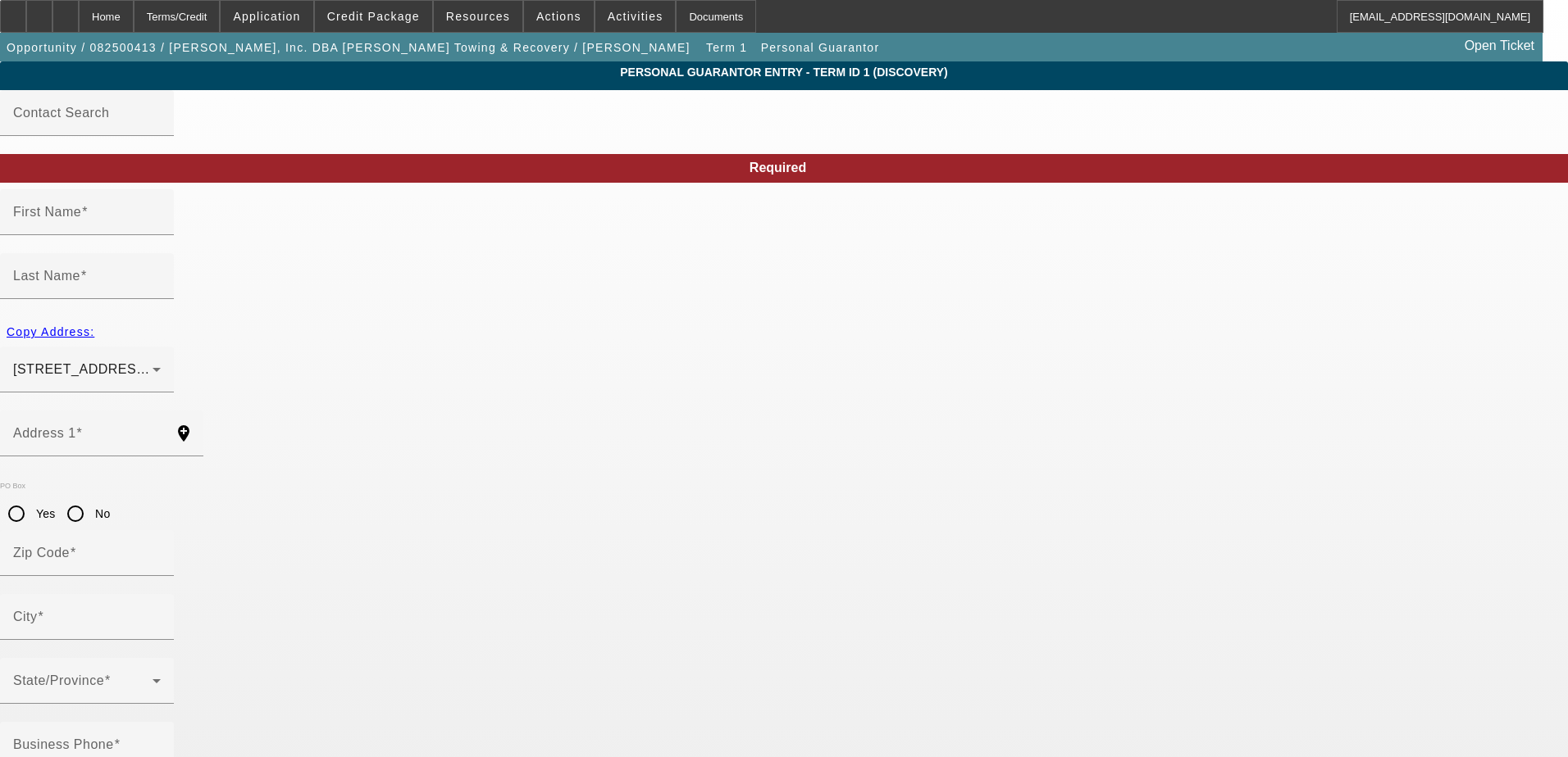
type input "Corrigan"
type input "[PHONE_NUMBER]"
type input "100"
type input "462-43-1418"
type input "jamesrileyinc@yahoo.com"
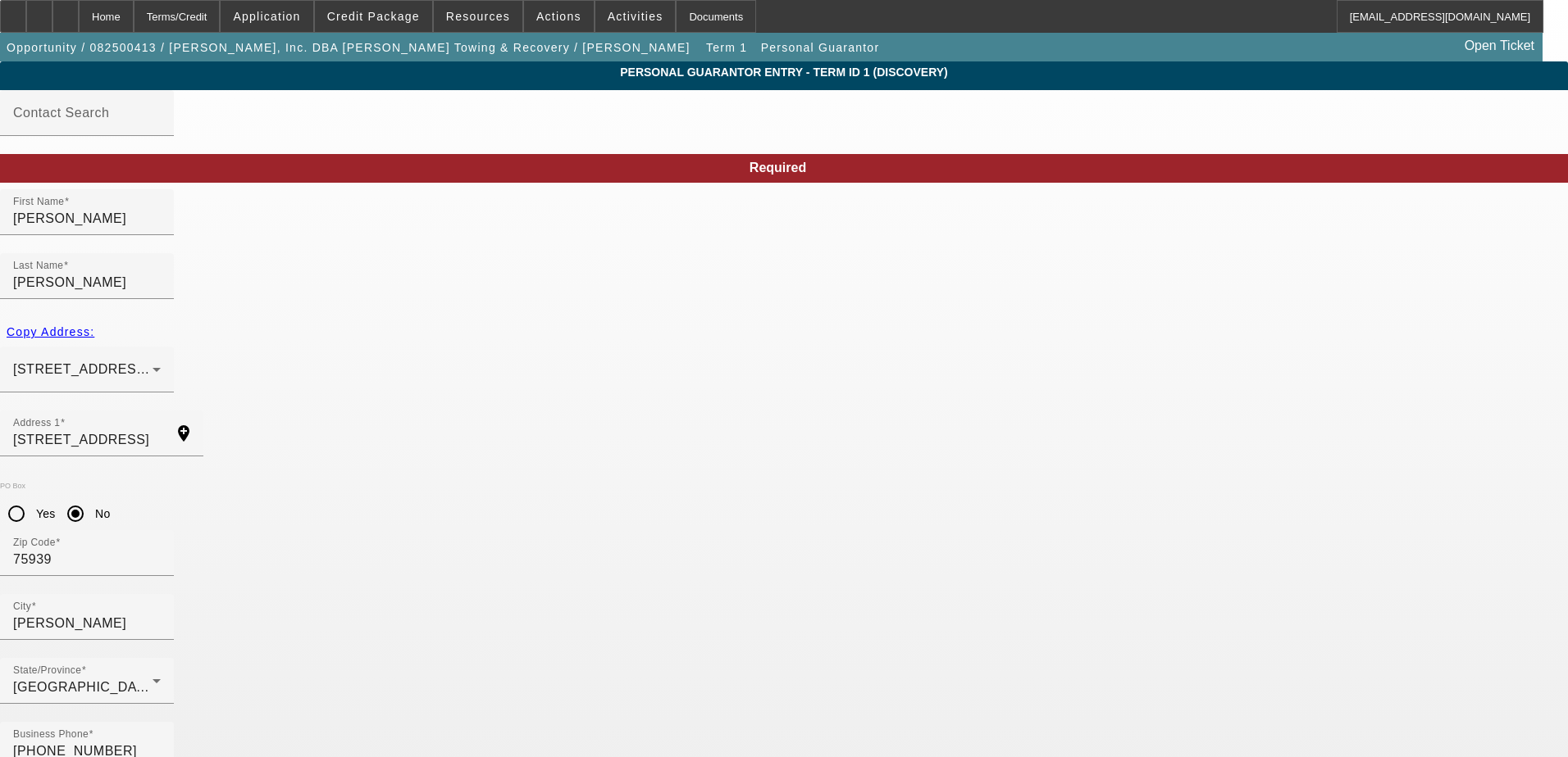
type input "462-43-1419"
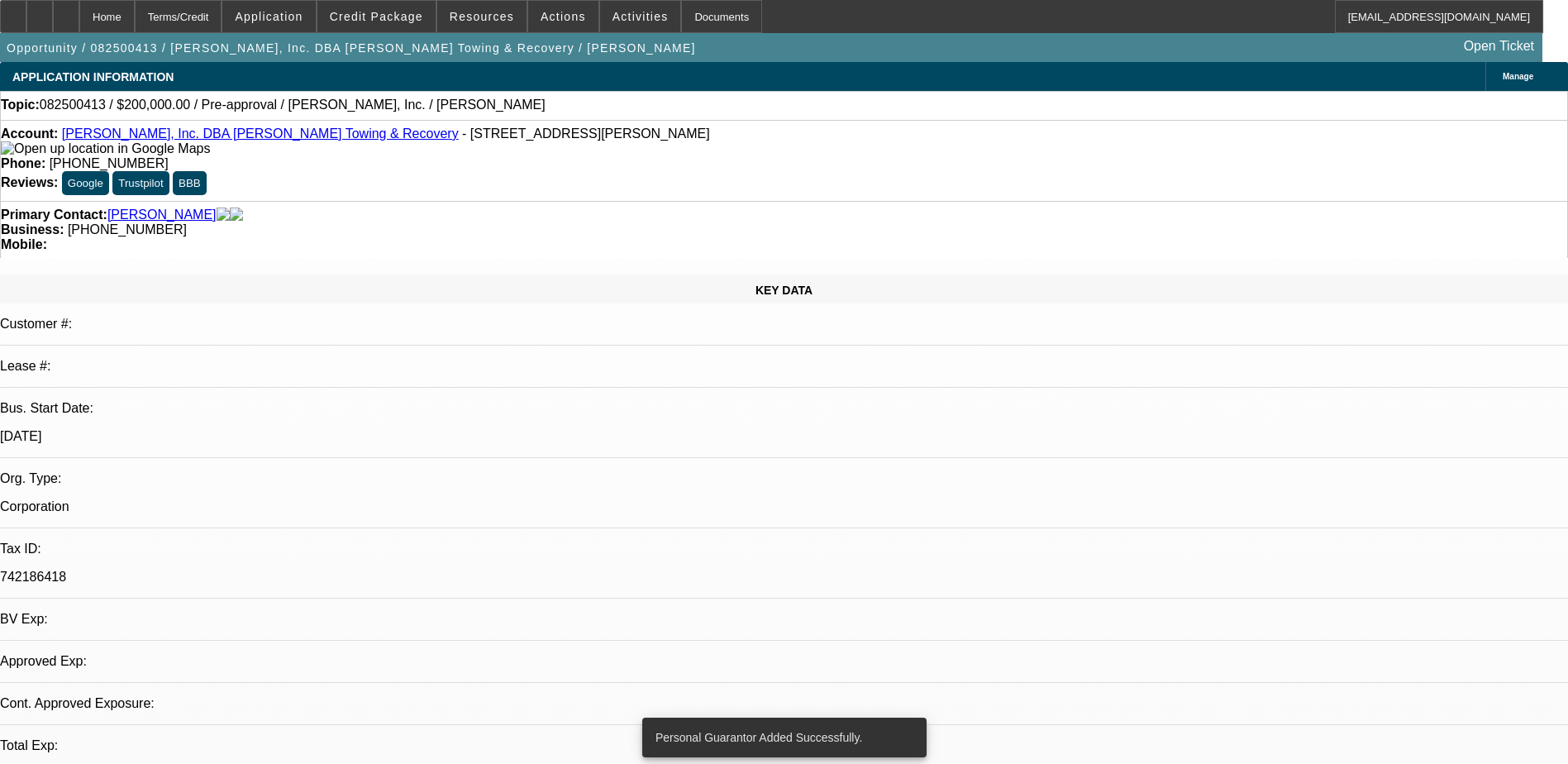
select select "0"
select select "2"
select select "0.1"
select select "4"
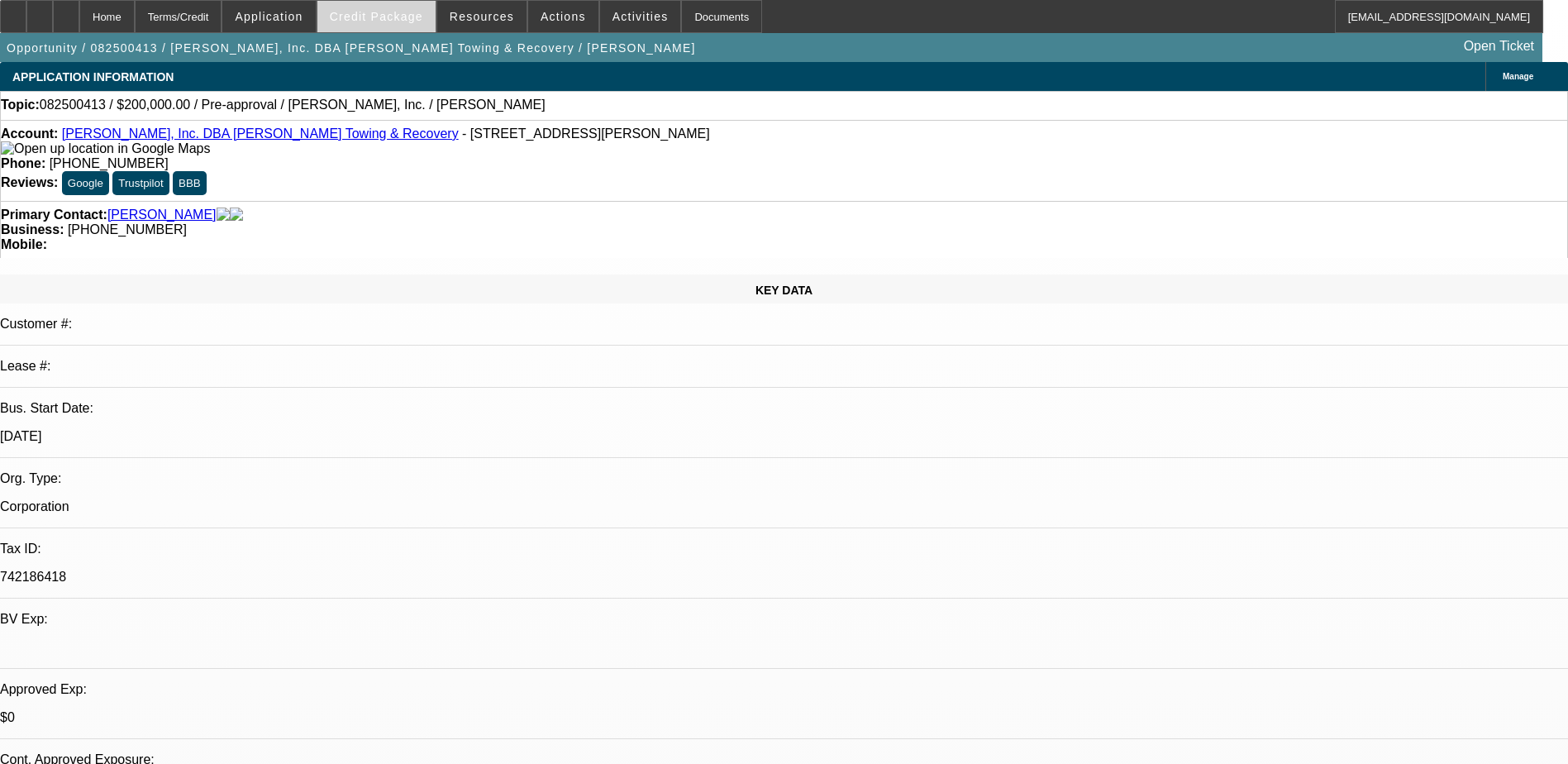
click at [389, 24] on span at bounding box center [376, 16] width 118 height 40
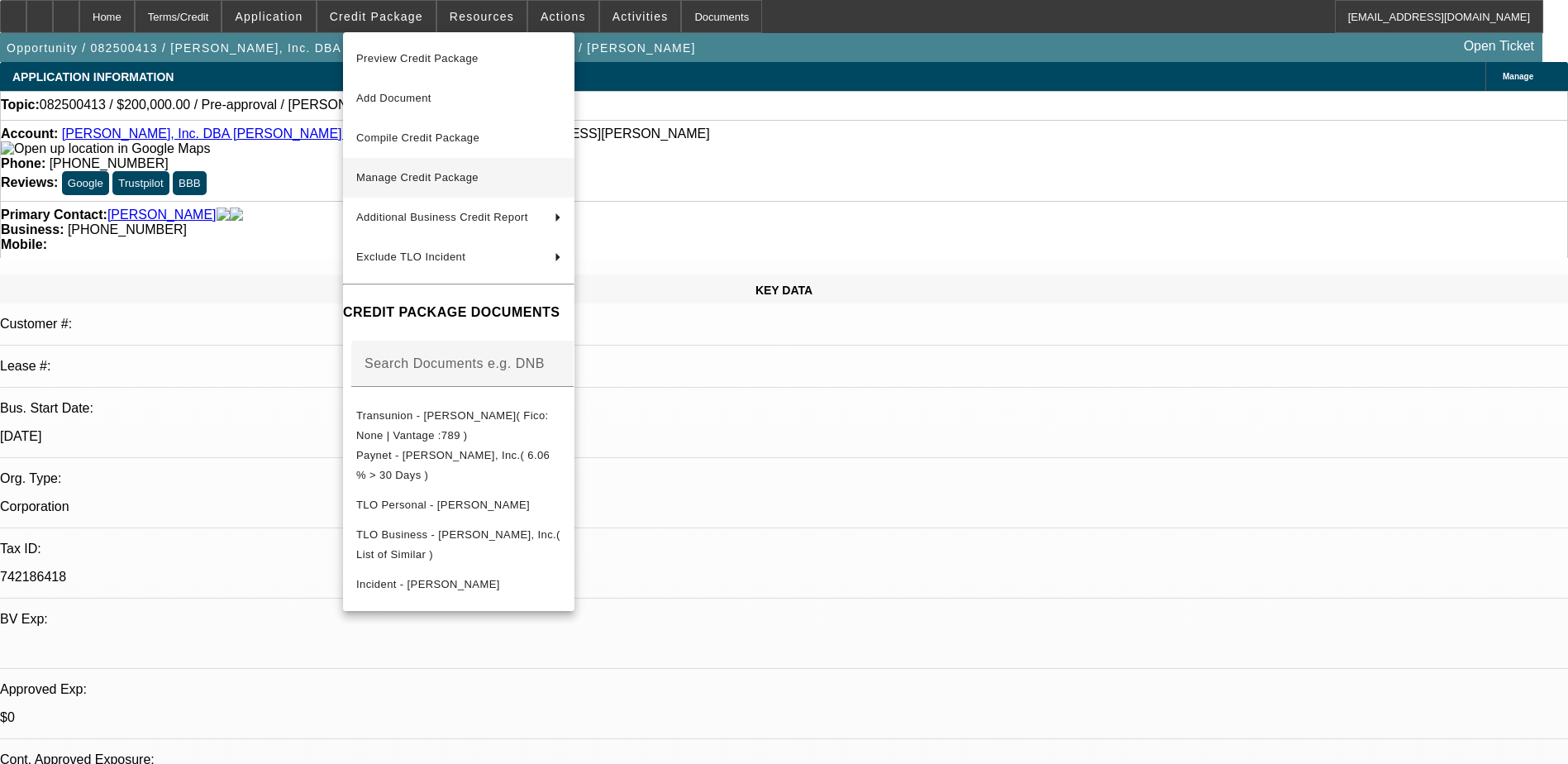
click at [481, 183] on span "Manage Credit Package" at bounding box center [458, 177] width 205 height 20
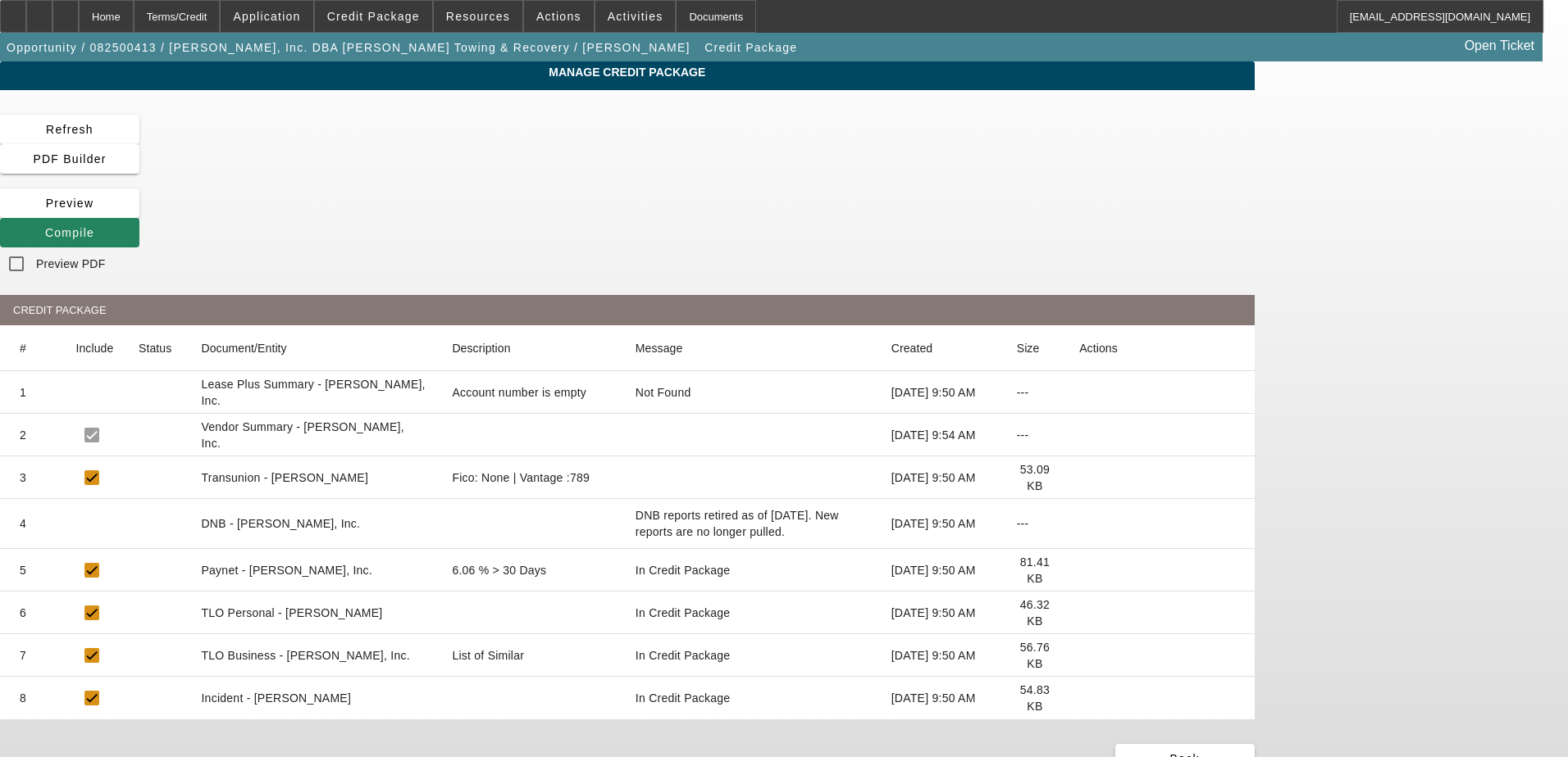
click at [1079, 478] on icon at bounding box center [1079, 478] width 0 height 0
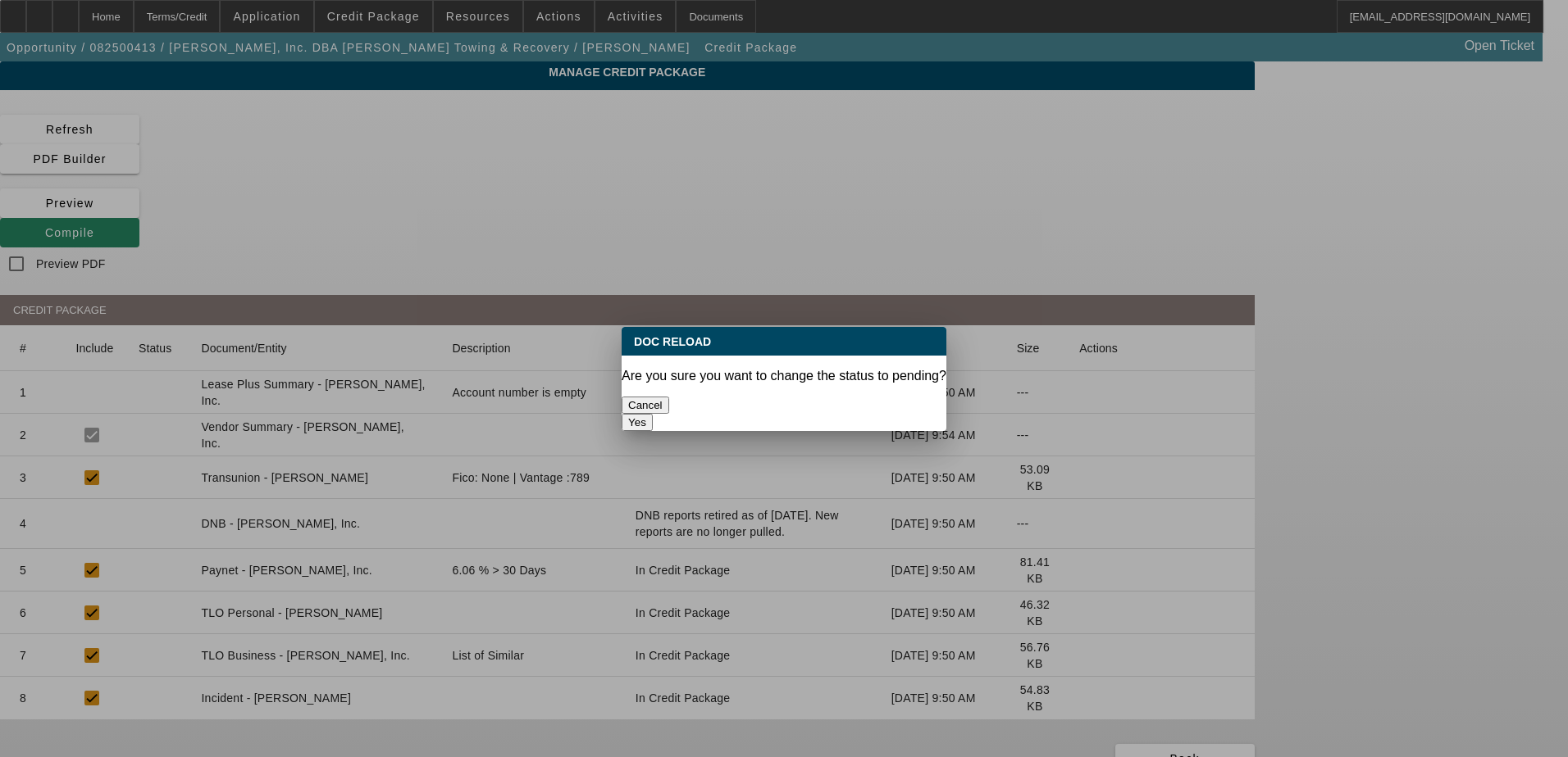
click at [653, 414] on button "Yes" at bounding box center [637, 422] width 31 height 18
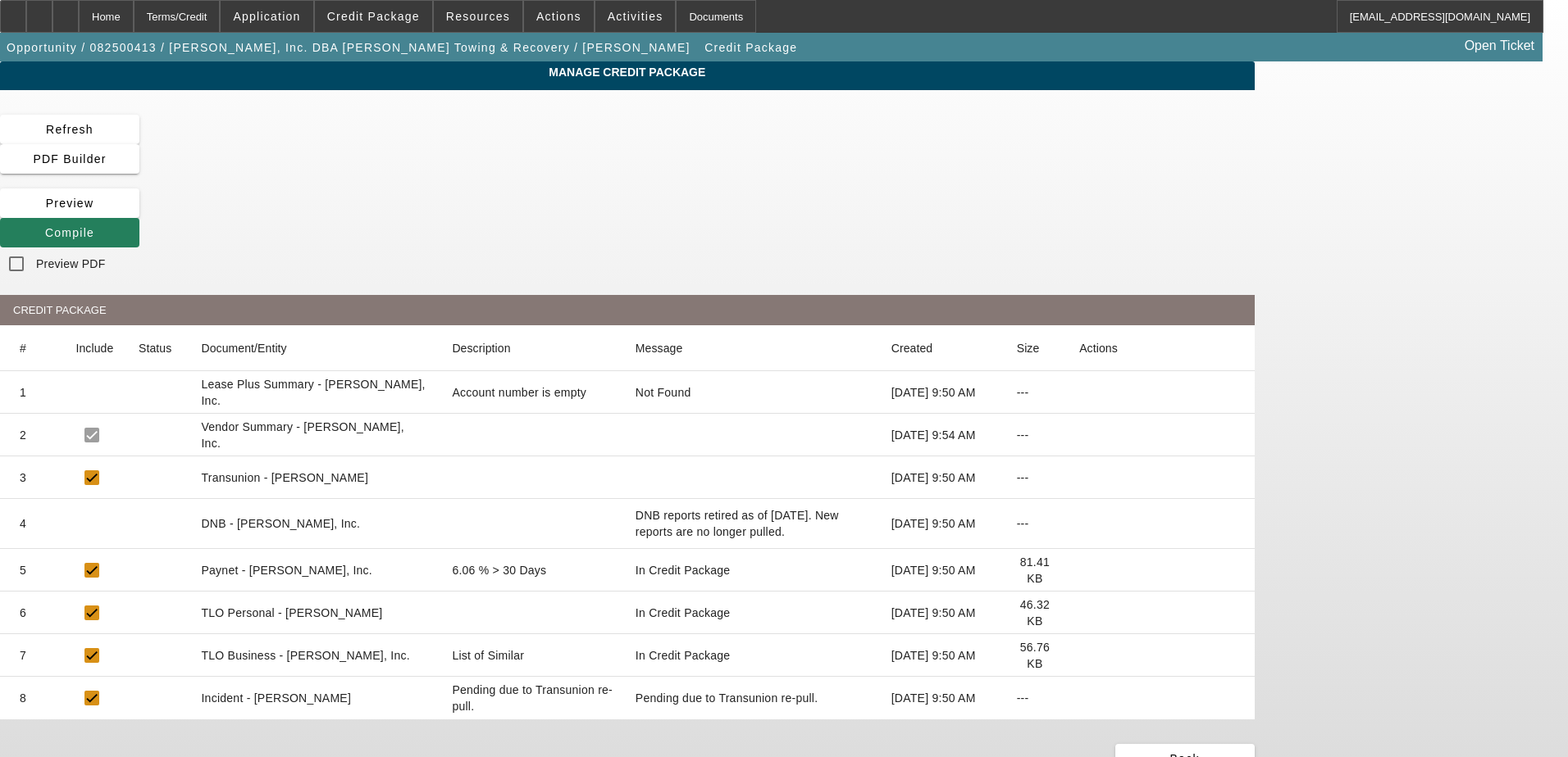
click at [45, 226] on icon at bounding box center [45, 232] width 0 height 13
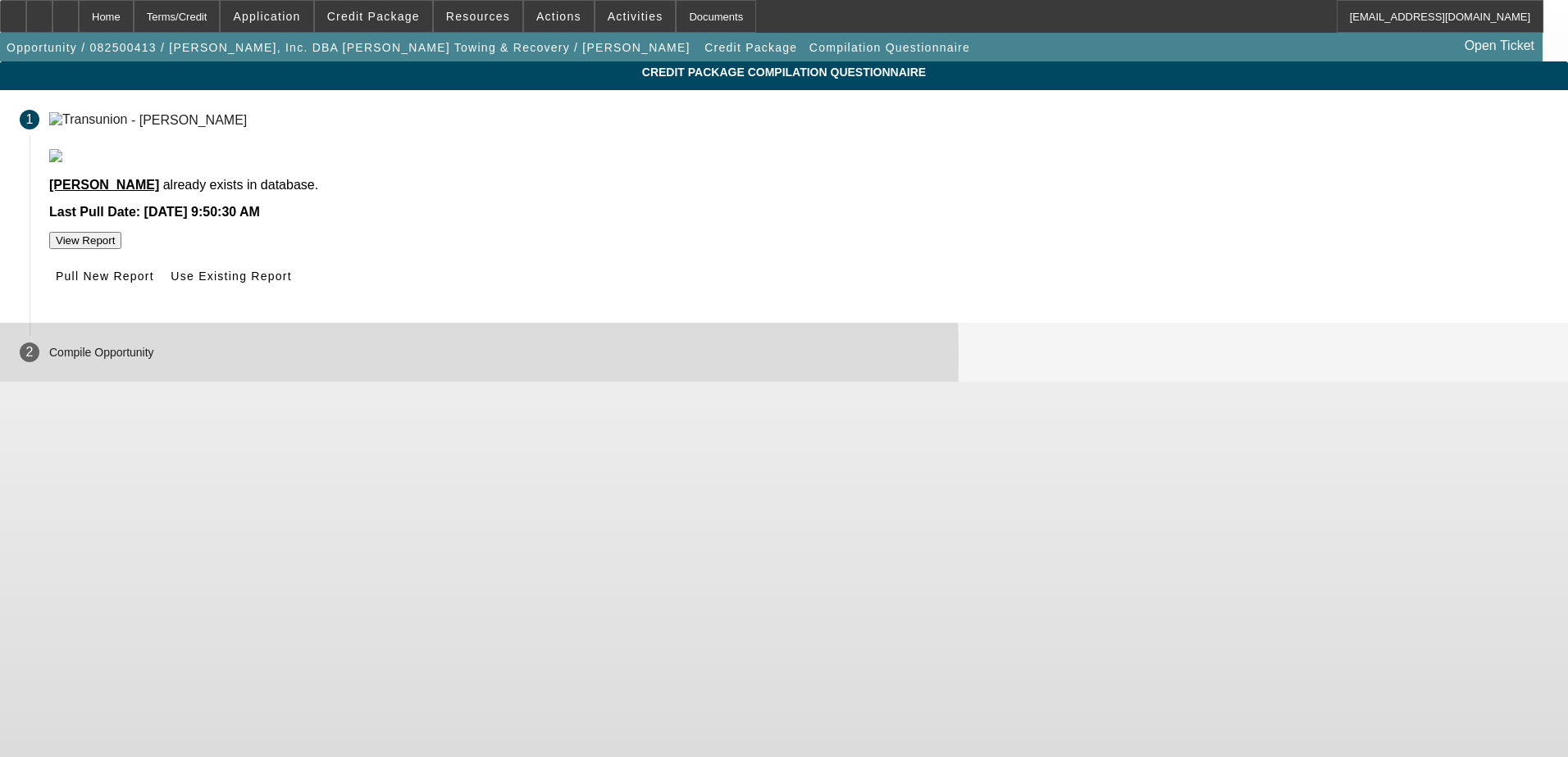
click at [154, 359] on p "Compile Opportunity" at bounding box center [101, 352] width 105 height 13
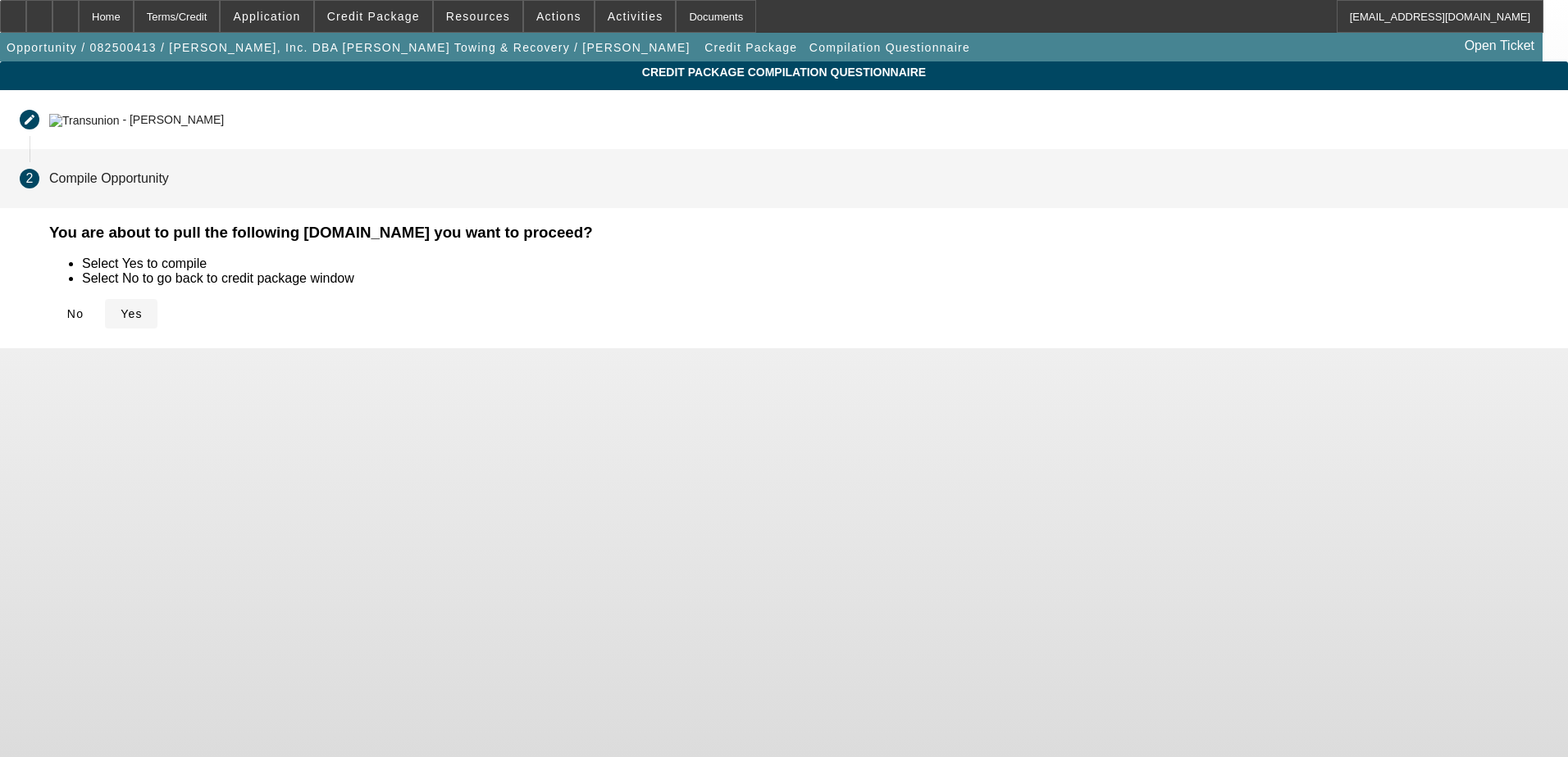
click at [121, 316] on icon at bounding box center [121, 313] width 0 height 13
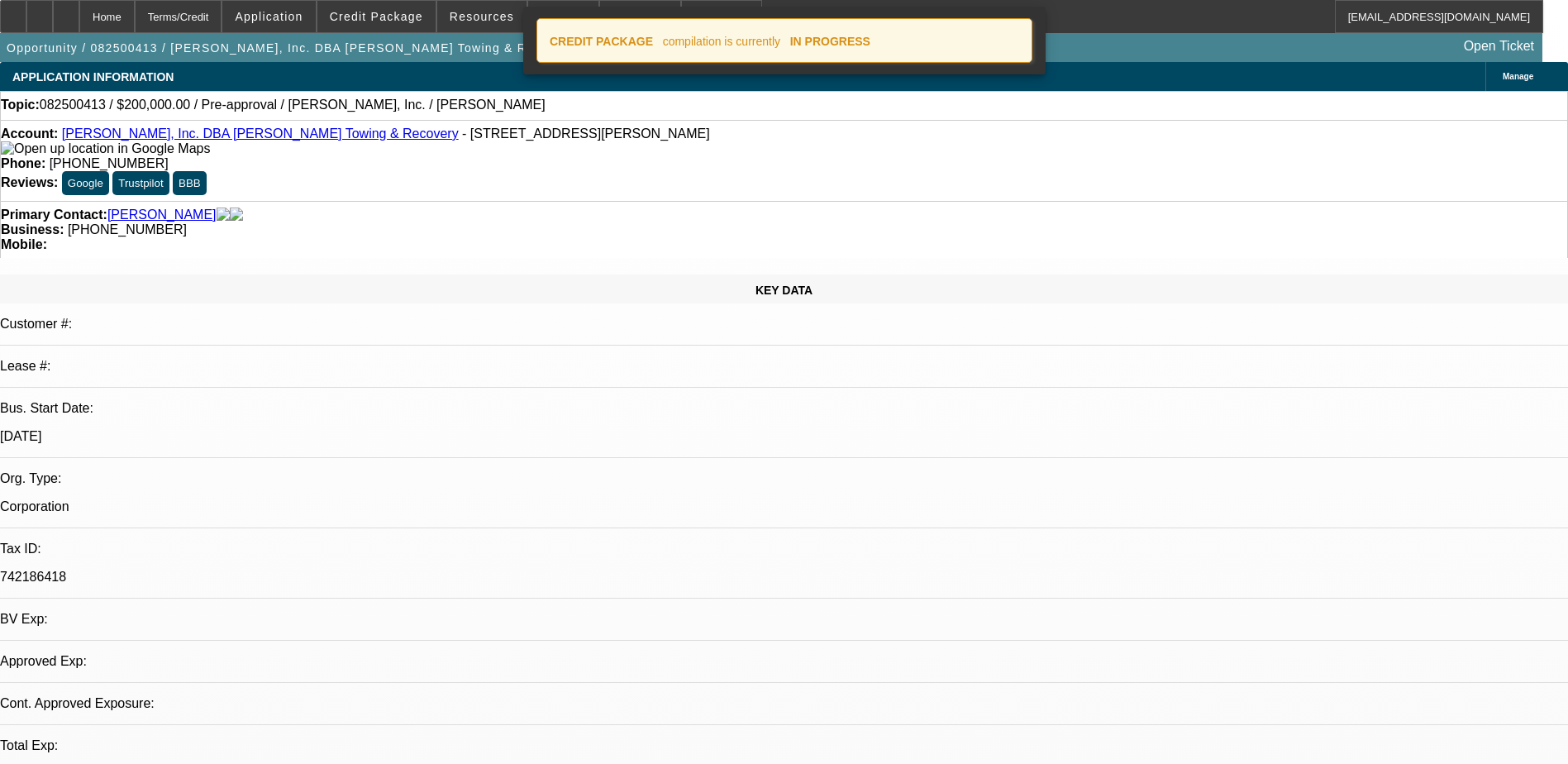
select select "0"
select select "2"
select select "0.1"
select select "4"
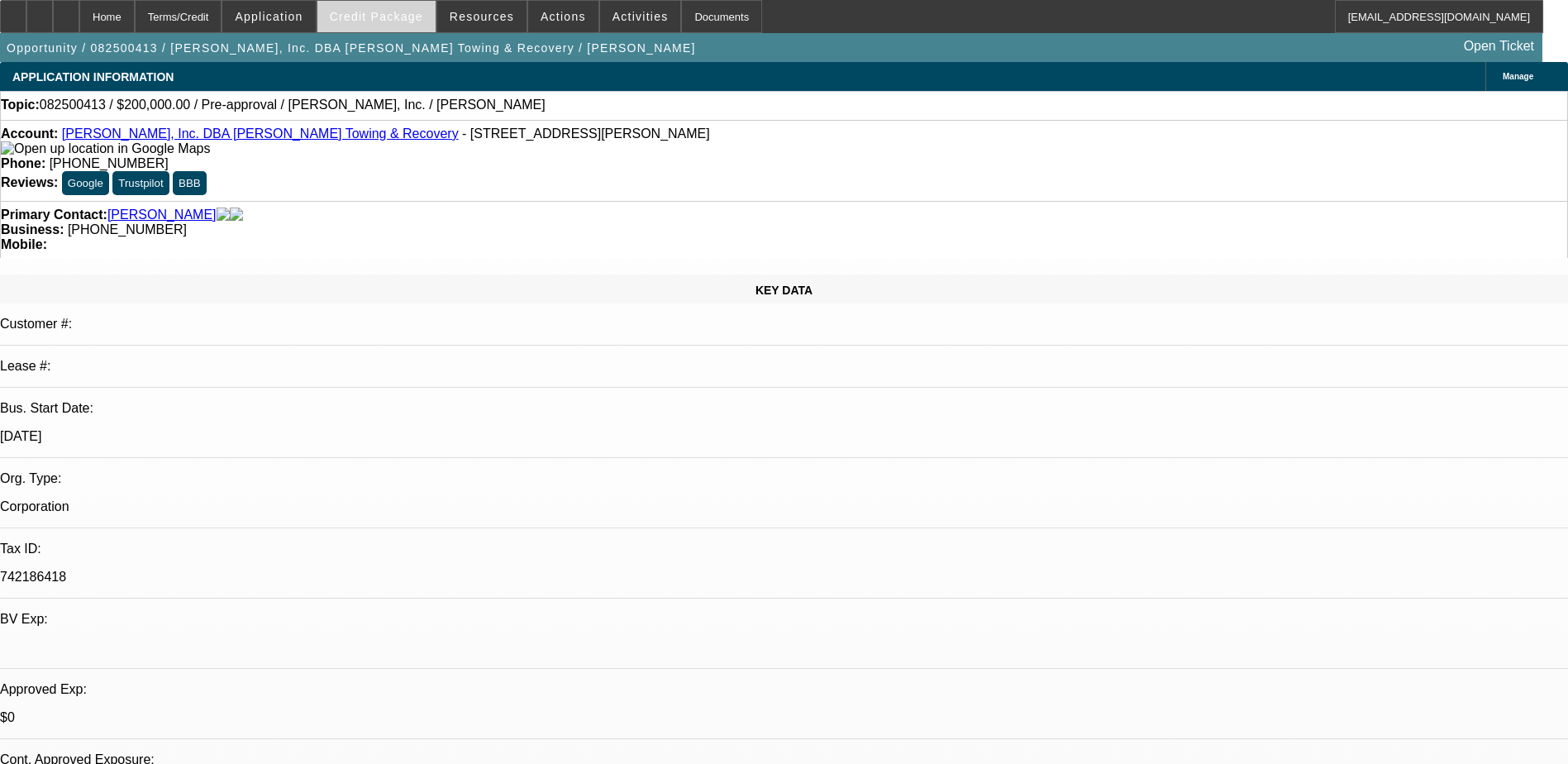
click at [423, 22] on span "Credit Package" at bounding box center [377, 17] width 93 height 13
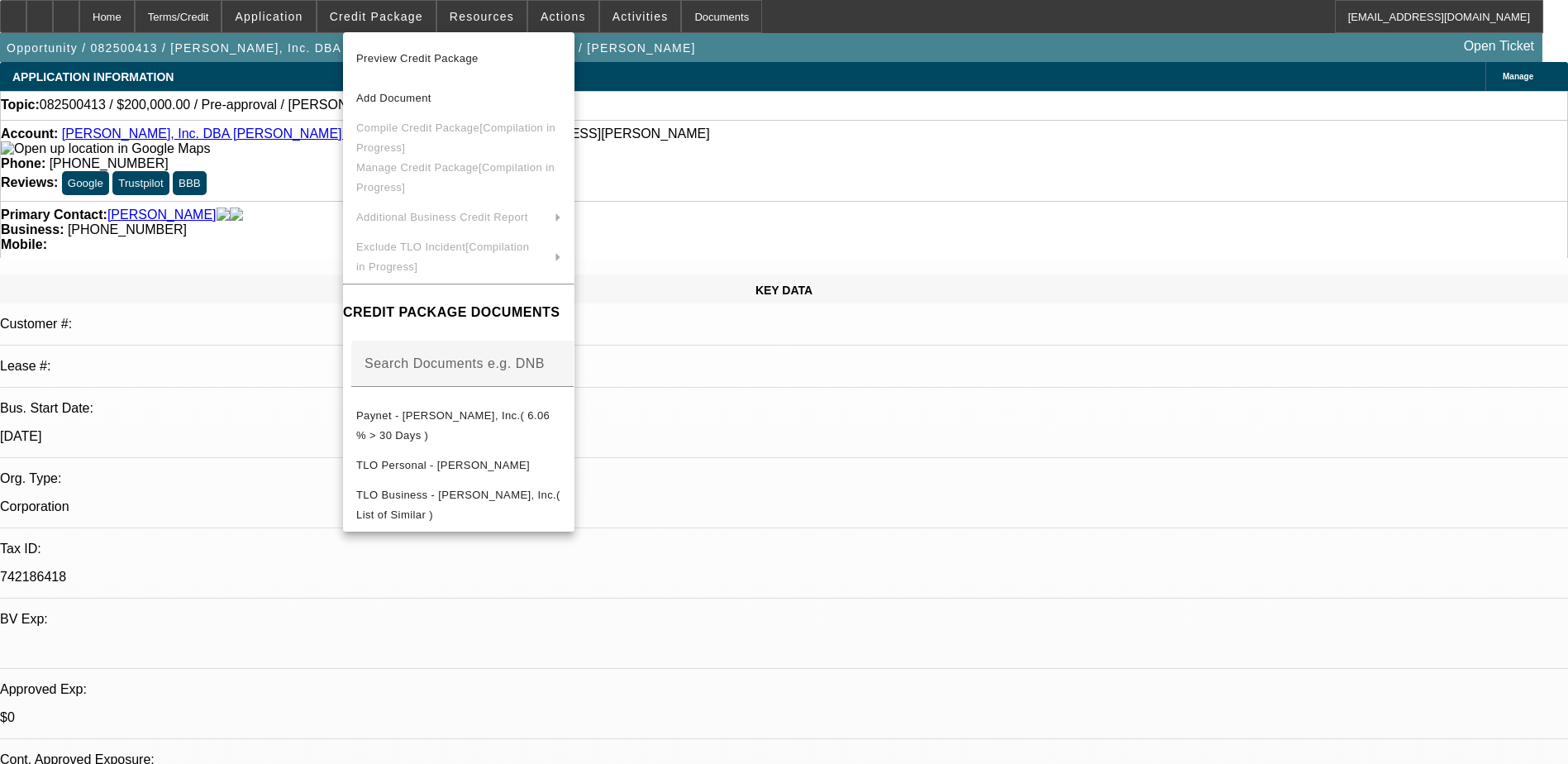
click at [292, 18] on div at bounding box center [784, 382] width 1568 height 764
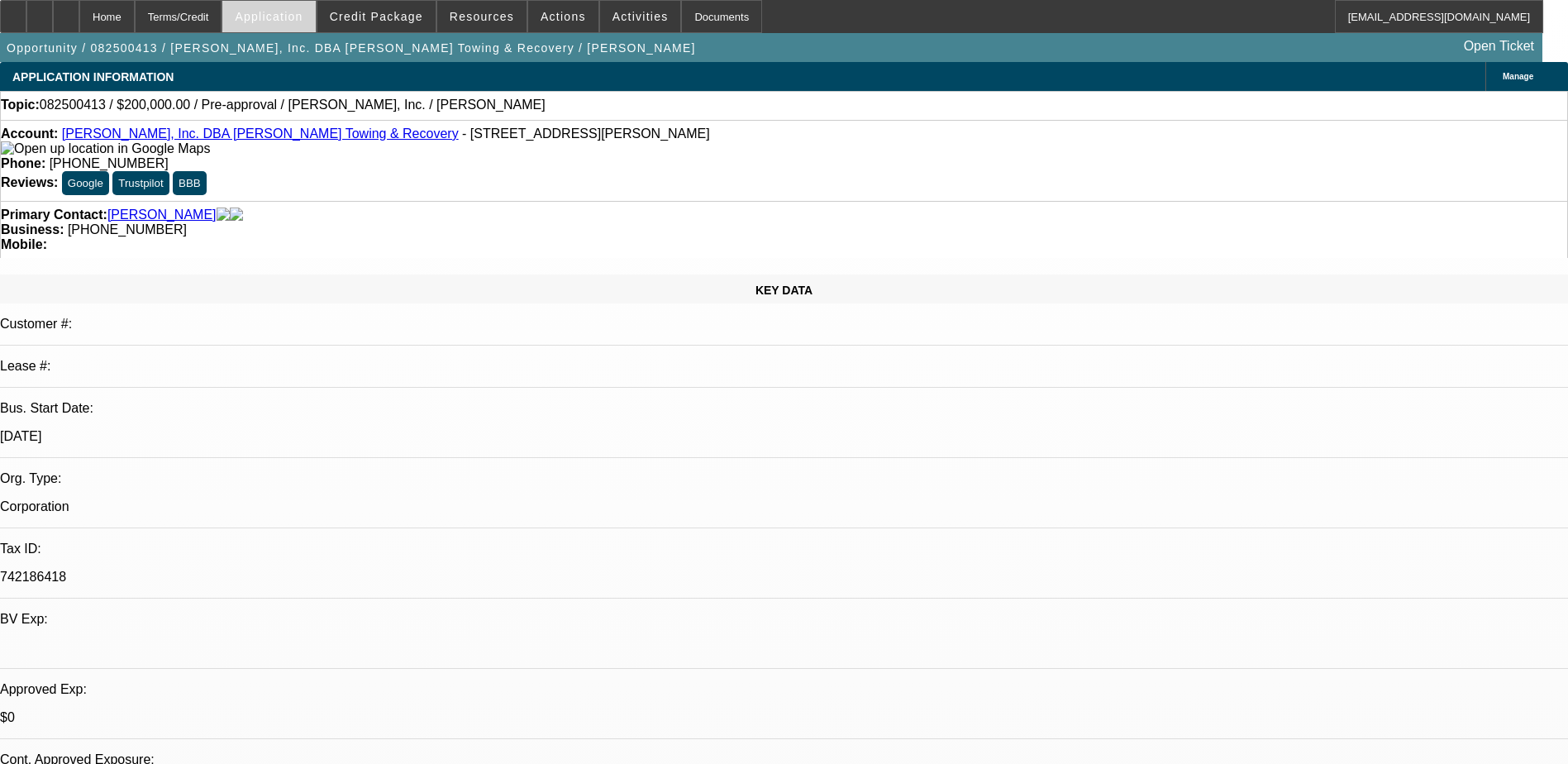
click at [302, 14] on span "Application" at bounding box center [268, 17] width 68 height 13
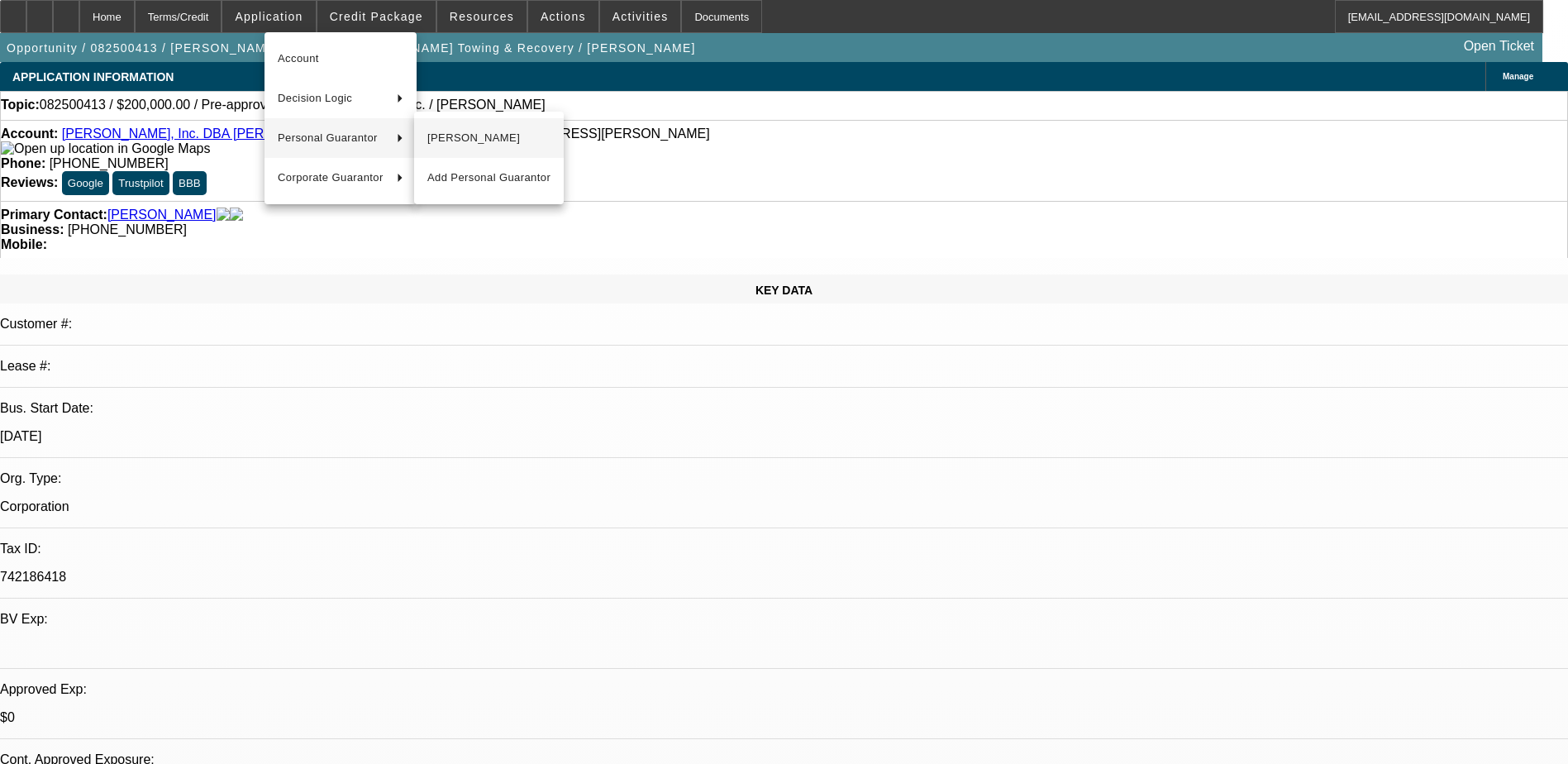
click at [503, 149] on button "[PERSON_NAME]" at bounding box center [488, 138] width 150 height 40
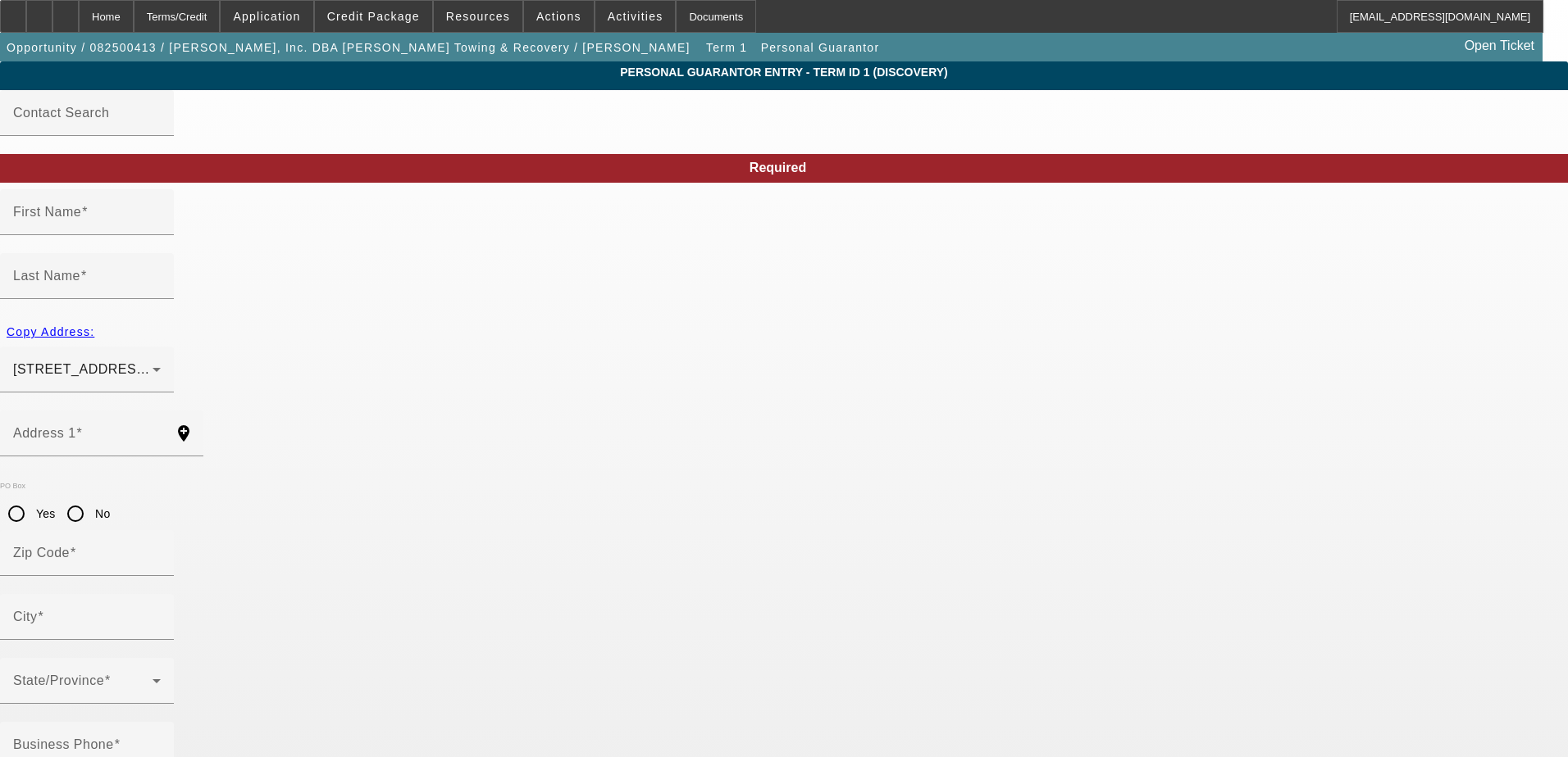
type input "James"
type input "Riley"
type input "1300 W 2nd Street"
radio input "true"
type input "75939"
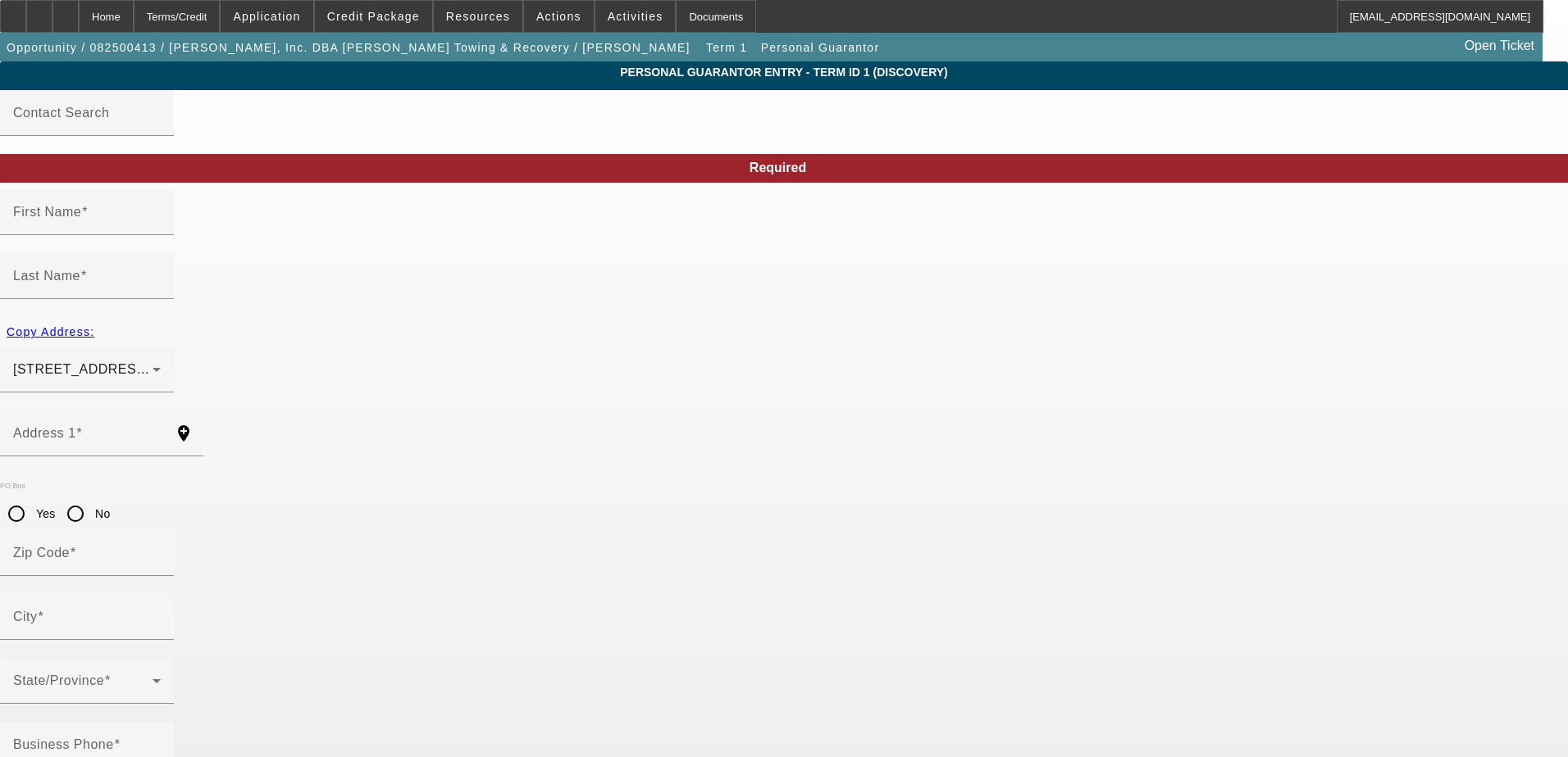
type input "Corrigan"
type input "[PHONE_NUMBER]"
type input "100"
type input "462-43-1419"
type input "jamesrileyinc@yahoo.com"
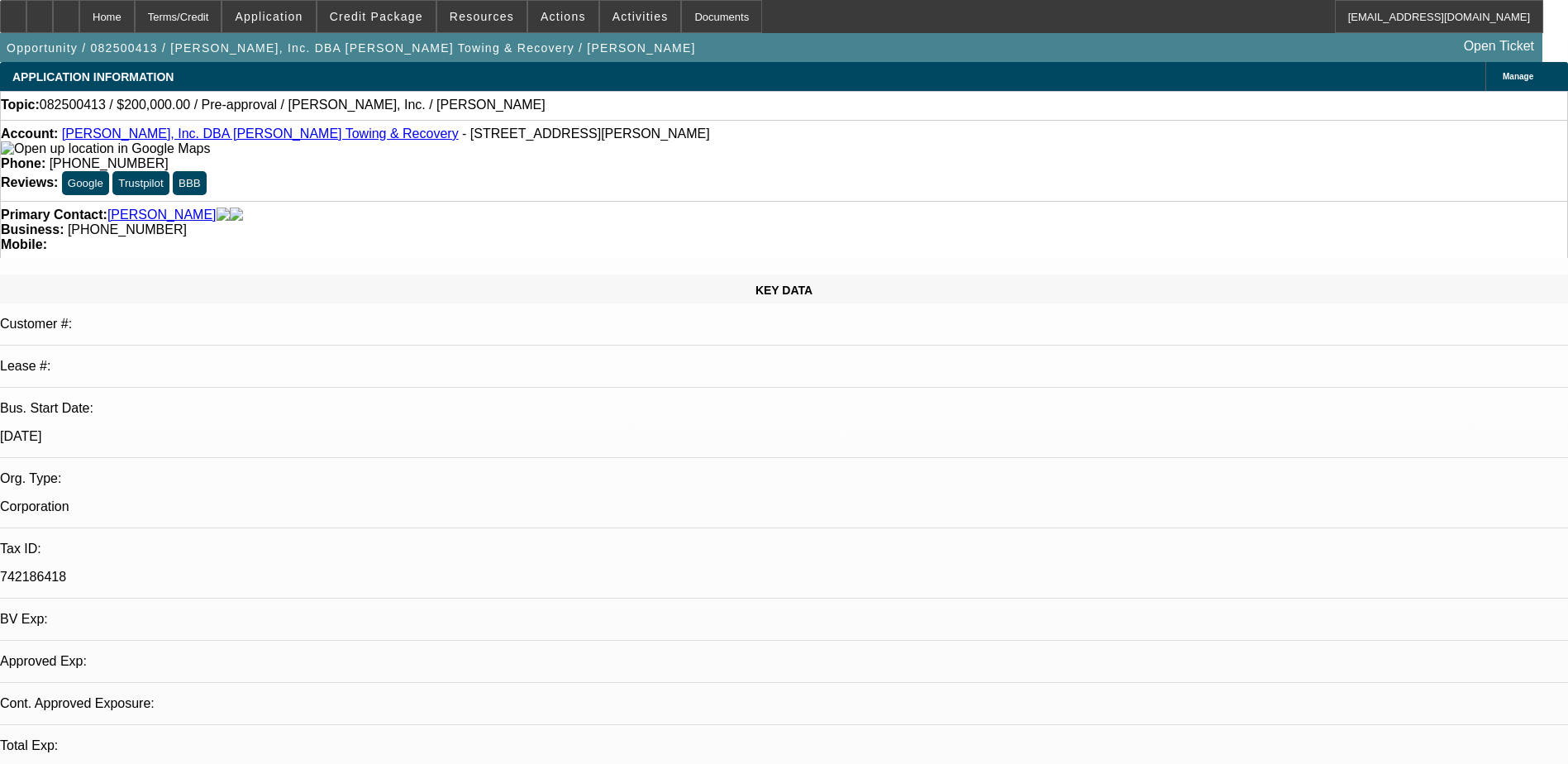
select select "0"
select select "2"
select select "0.1"
select select "4"
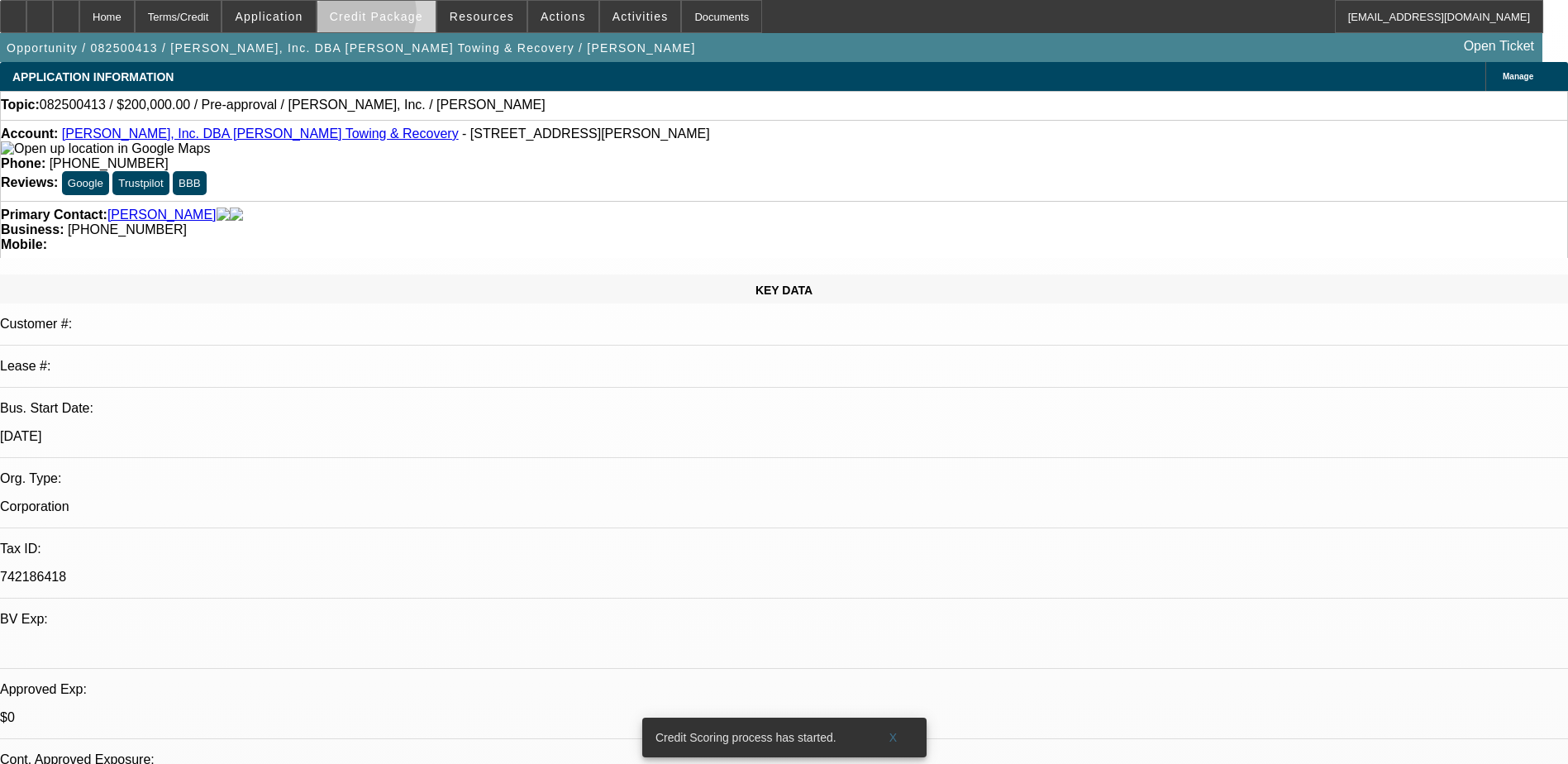
click at [382, 19] on span "Credit Package" at bounding box center [377, 17] width 93 height 13
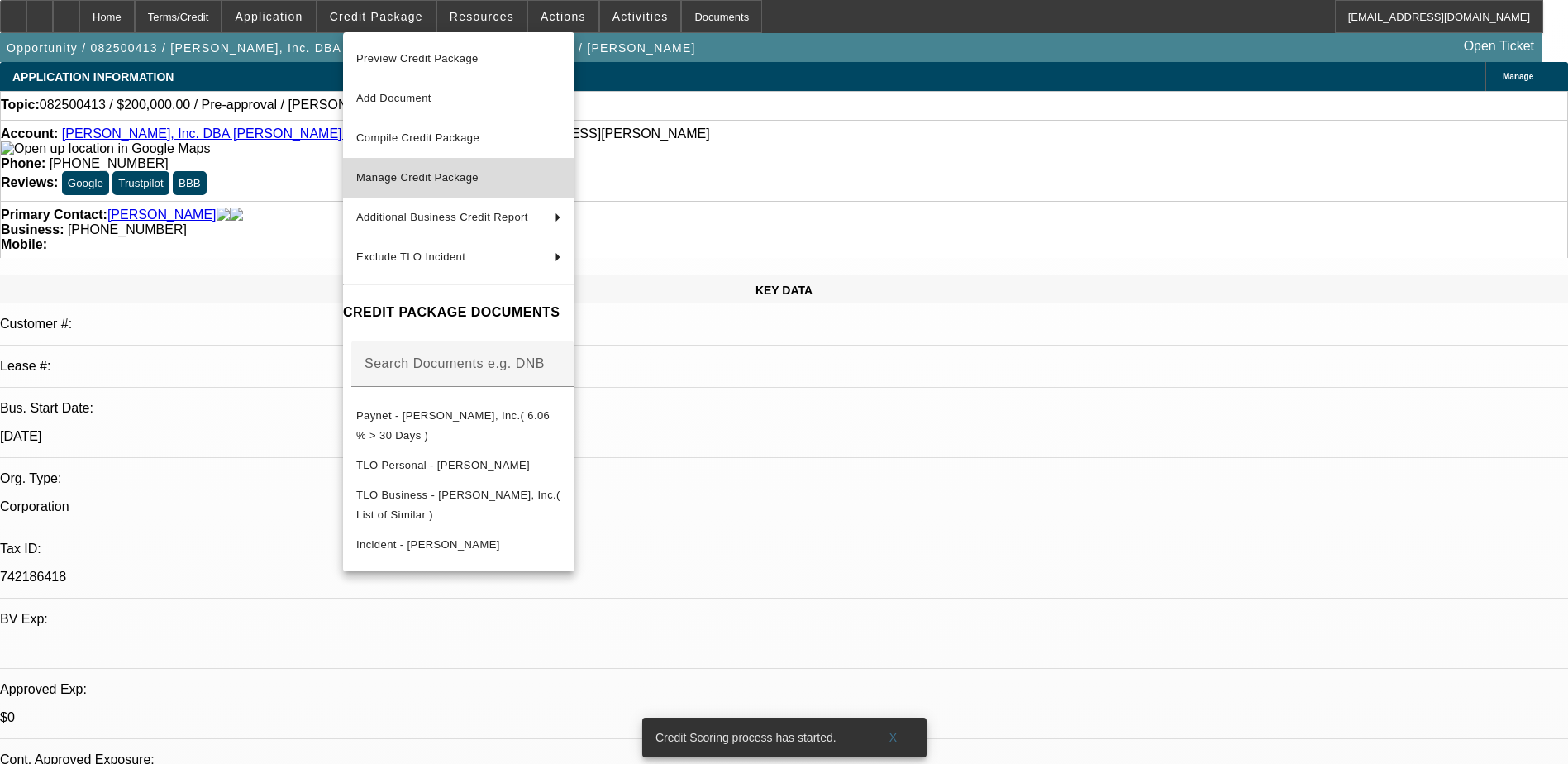
click at [472, 167] on button "Manage Credit Package" at bounding box center [458, 178] width 232 height 40
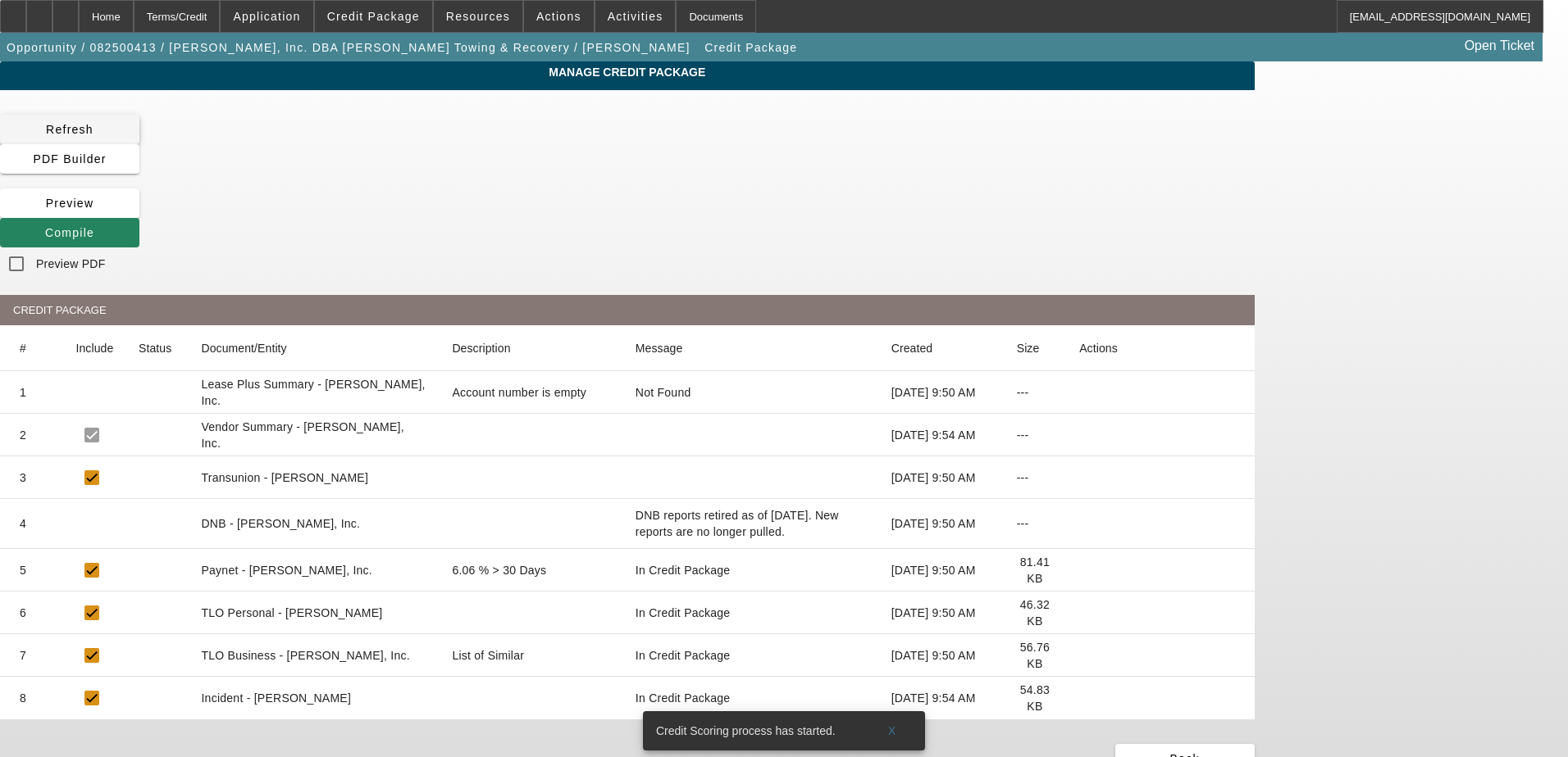
click at [46, 124] on icon at bounding box center [46, 129] width 0 height 13
click at [1158, 218] on div "Compile" at bounding box center [627, 232] width 1254 height 30
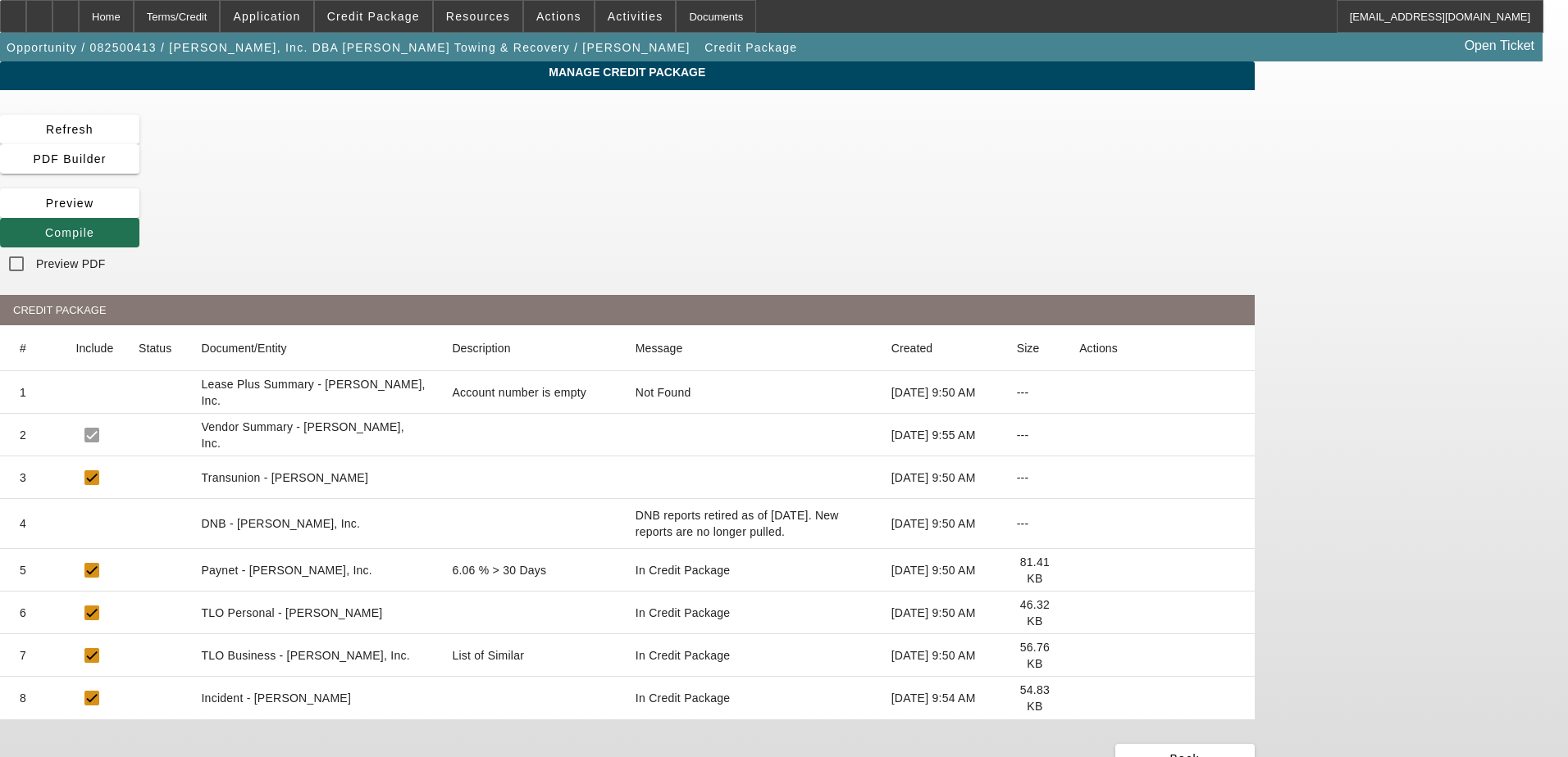
click at [139, 213] on span at bounding box center [69, 232] width 139 height 40
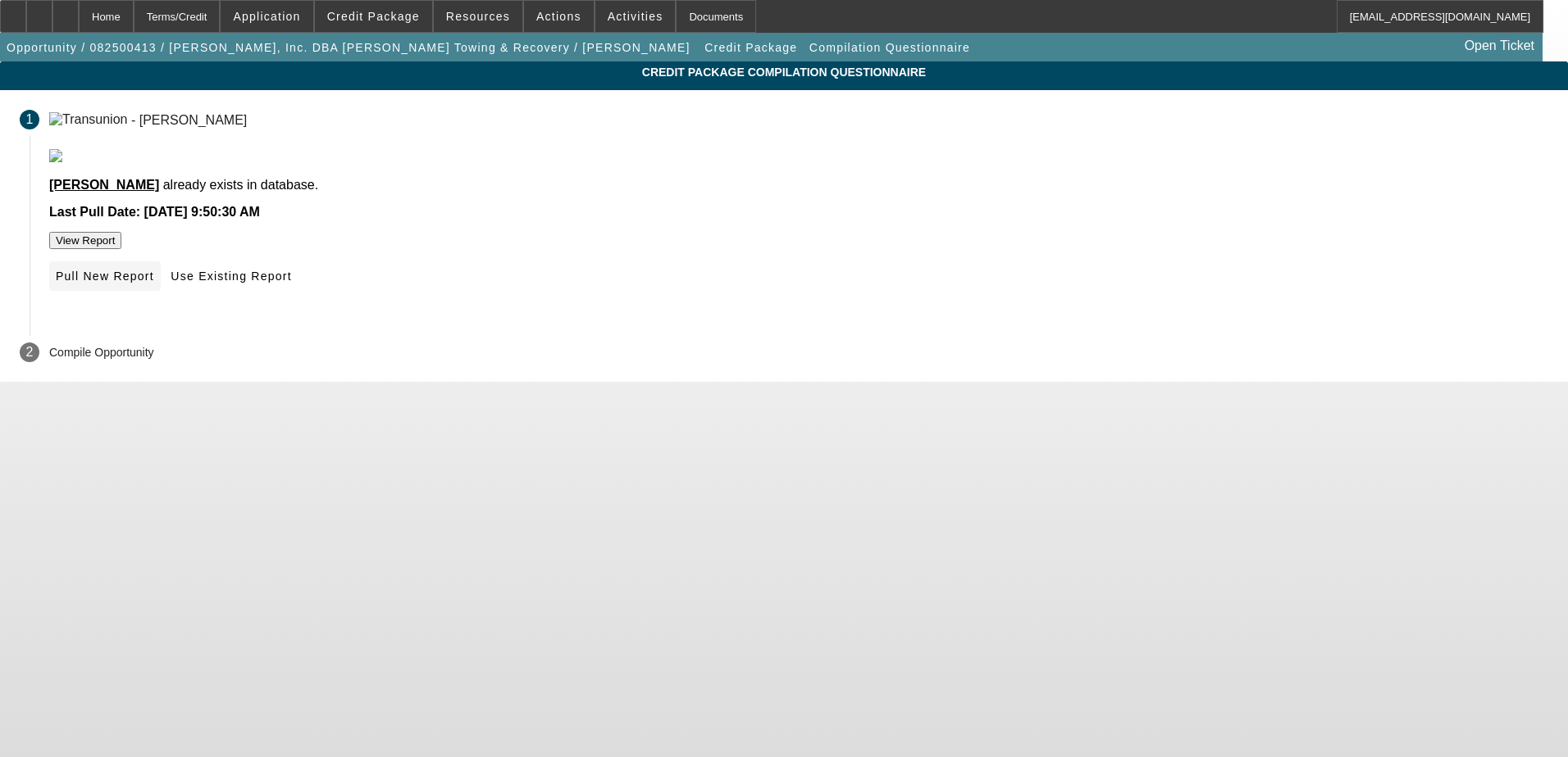
click at [154, 283] on span "Pull New Report" at bounding box center [104, 276] width 99 height 13
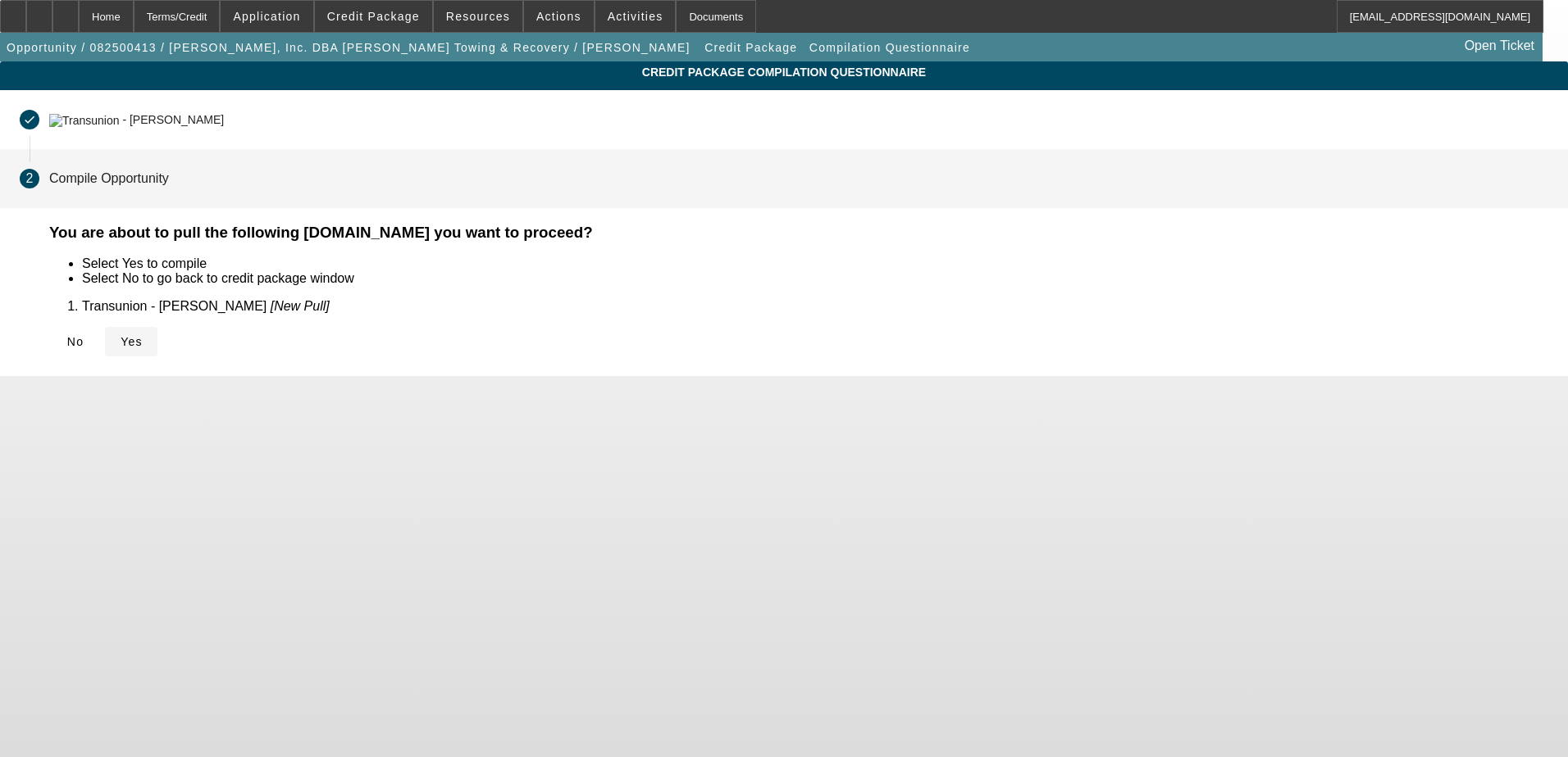
click at [143, 344] on span "Yes" at bounding box center [132, 342] width 22 height 13
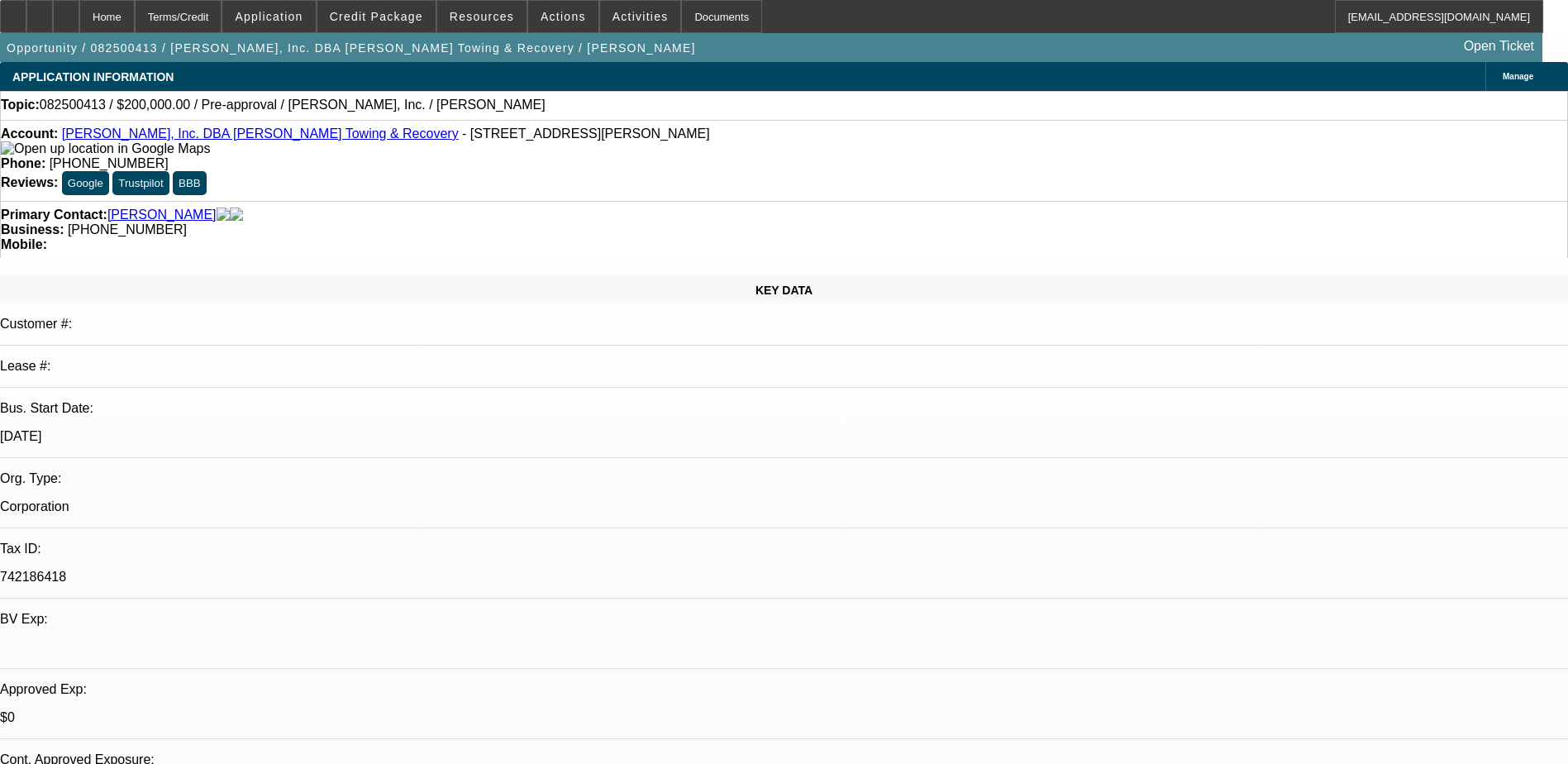
select select "0"
select select "2"
select select "0.1"
select select "4"
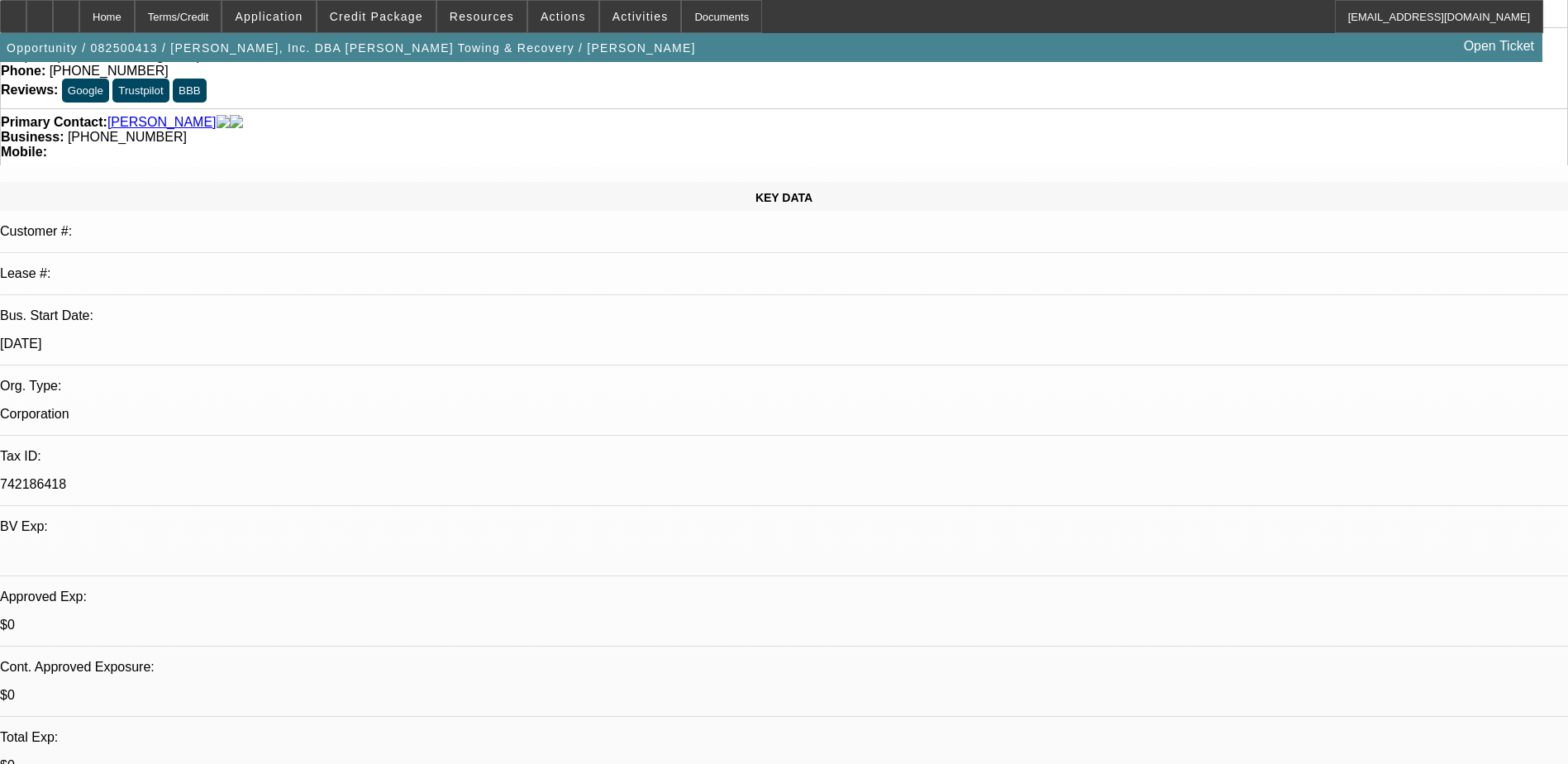
scroll to position [248, 0]
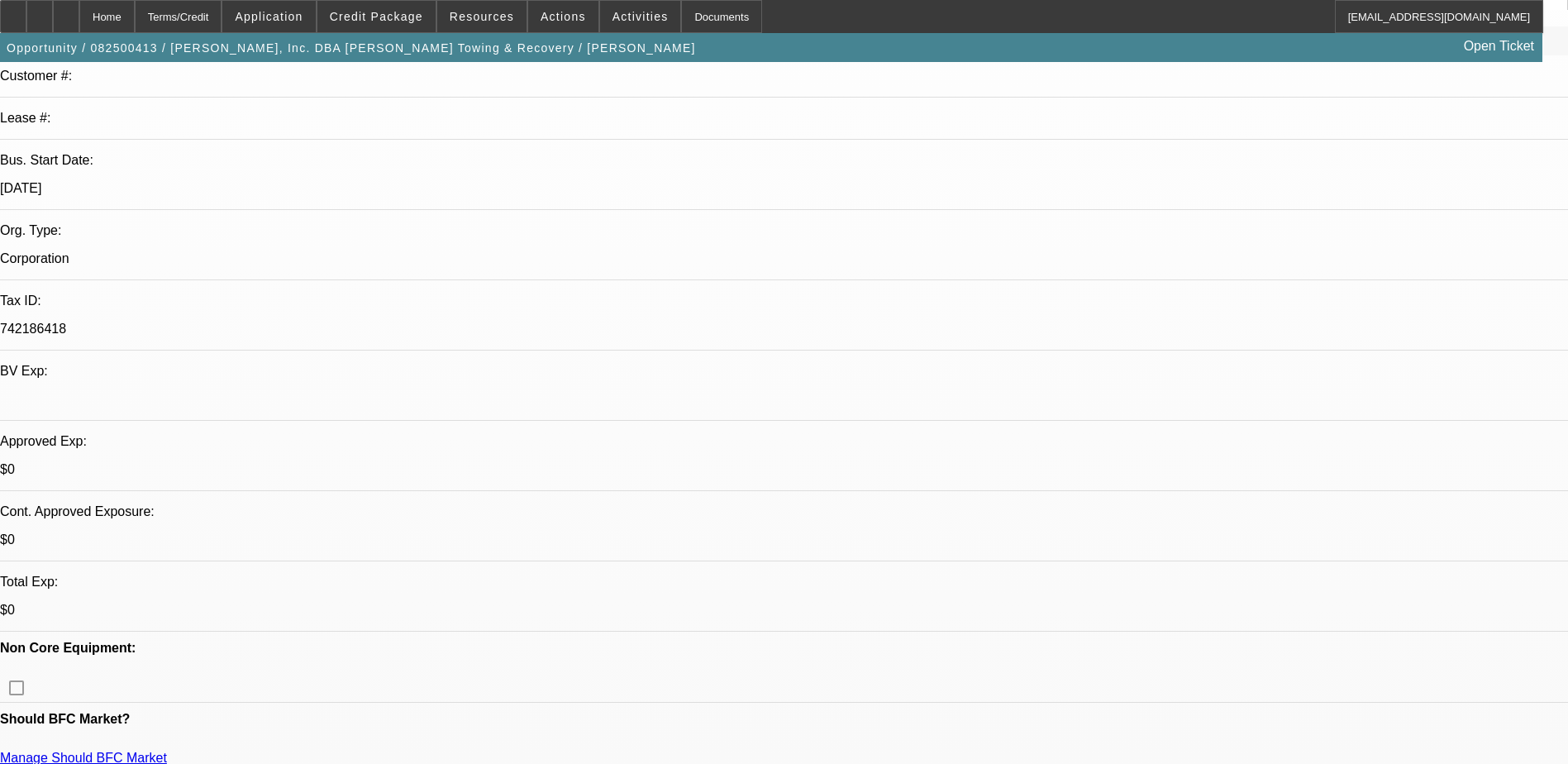
drag, startPoint x: 405, startPoint y: 318, endPoint x: 661, endPoint y: 318, distance: 256.0
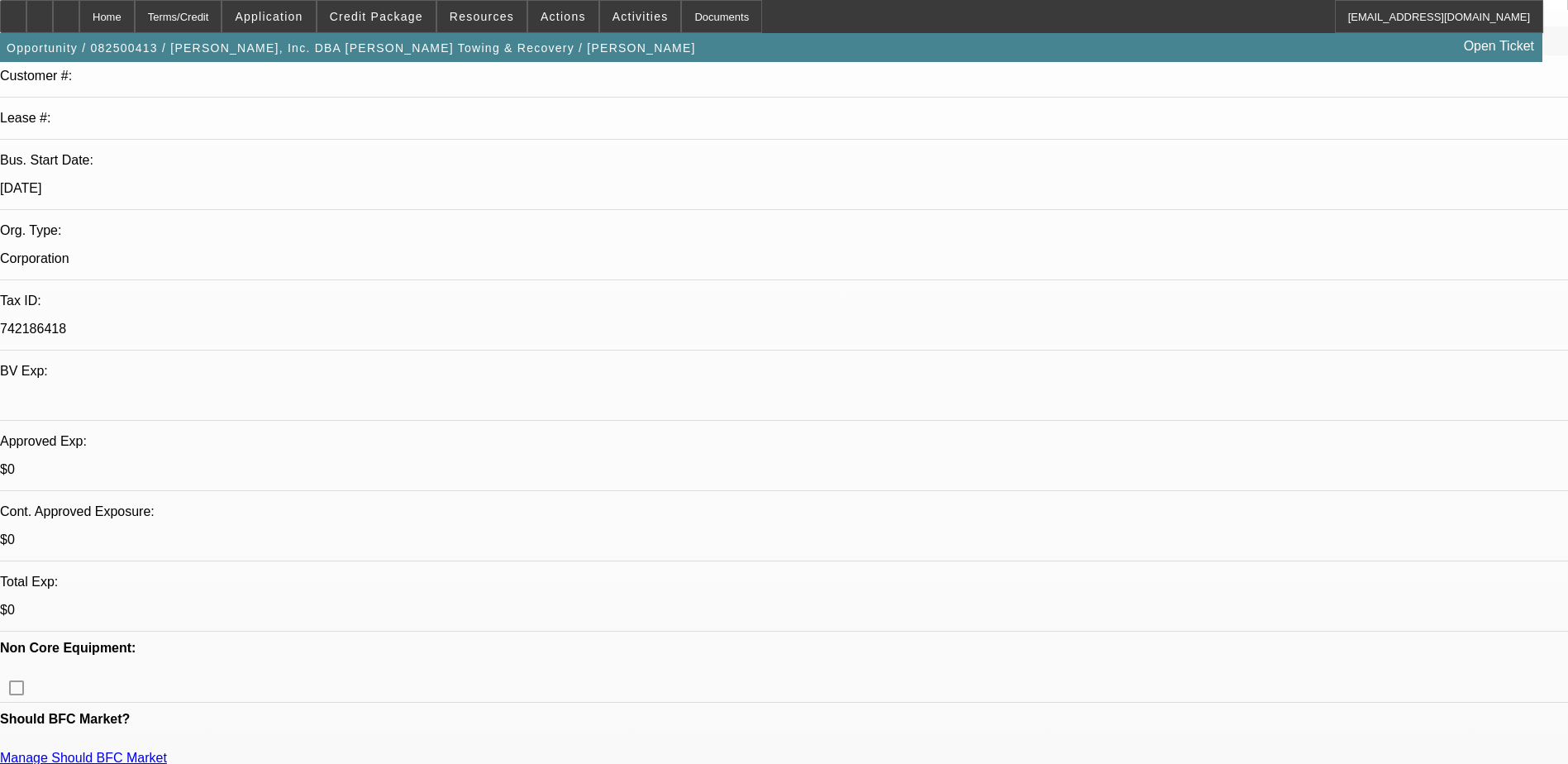
drag, startPoint x: 565, startPoint y: 319, endPoint x: 540, endPoint y: 328, distance: 26.6
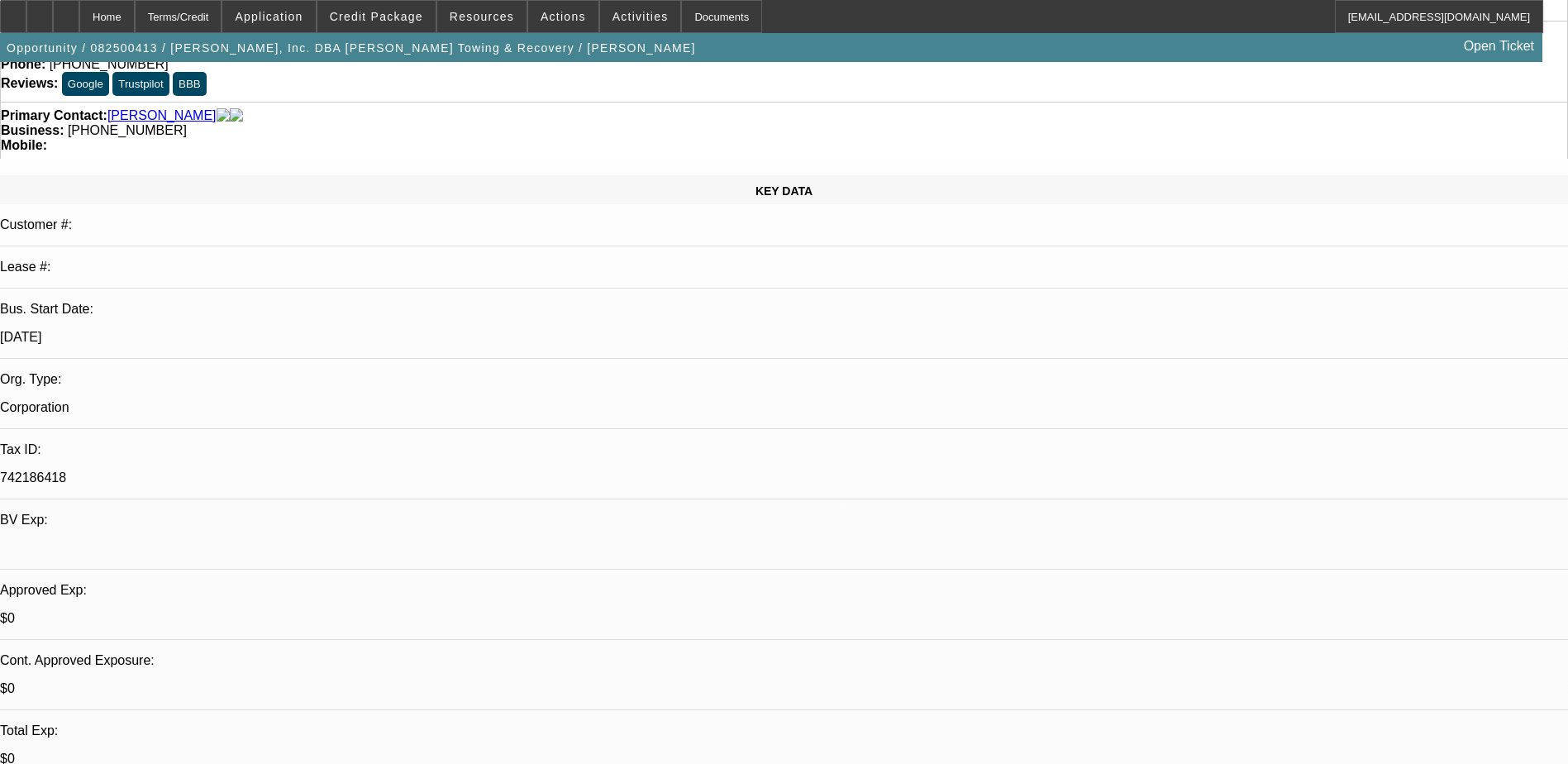
scroll to position [0, 0]
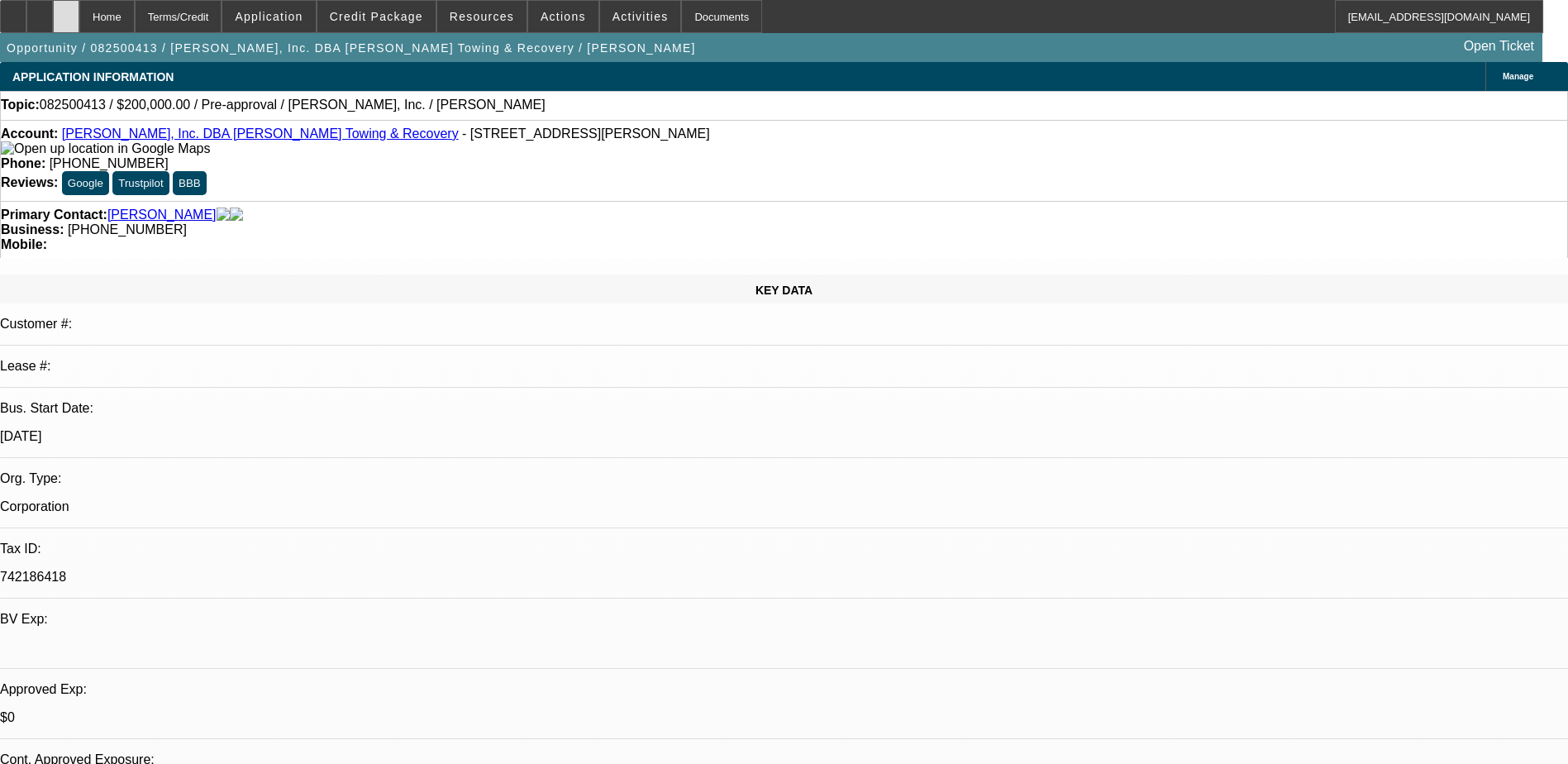
click at [79, 15] on div at bounding box center [66, 17] width 26 height 34
select select "0"
select select "2"
select select "0.1"
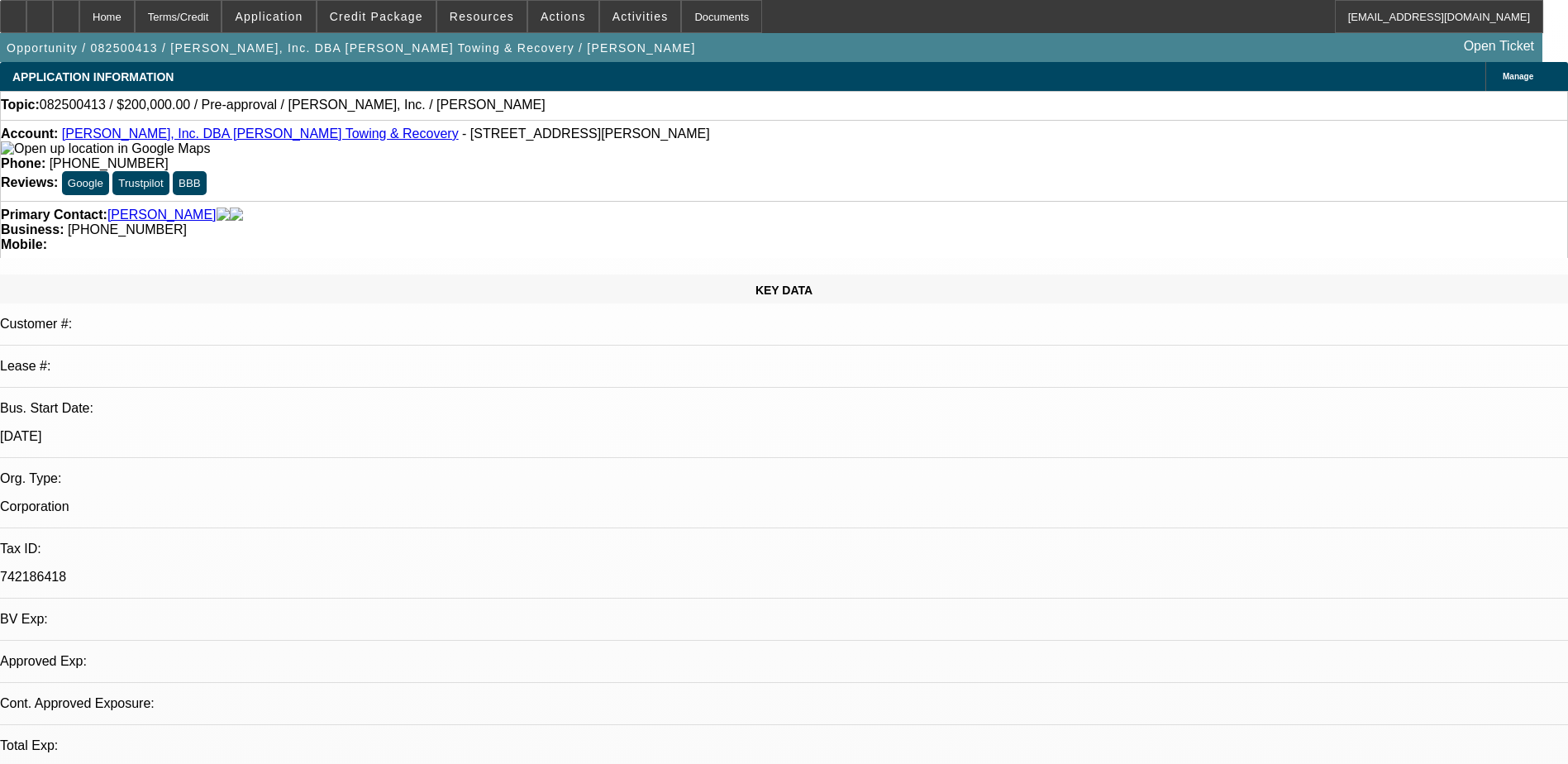
select select "4"
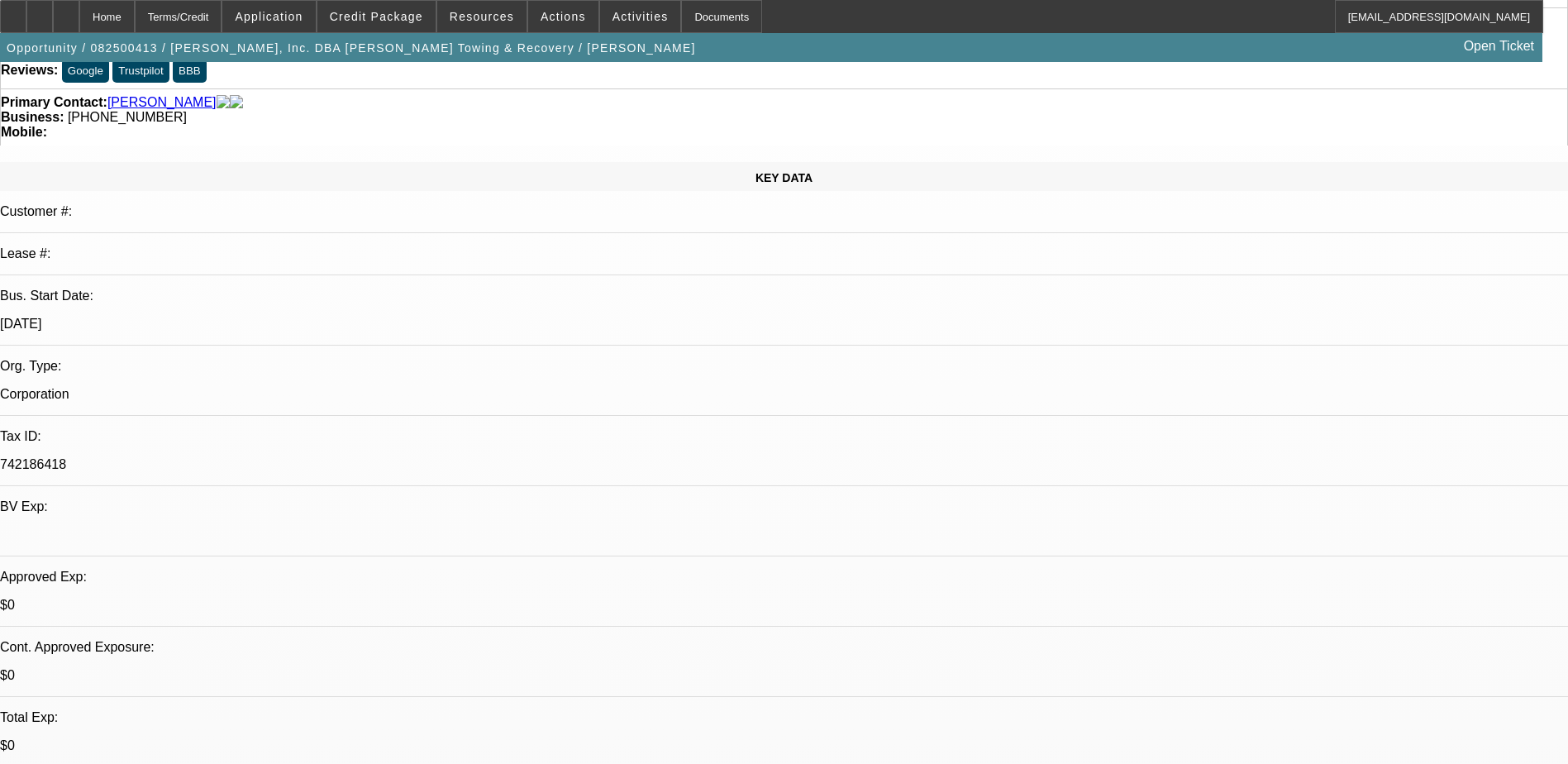
scroll to position [83, 0]
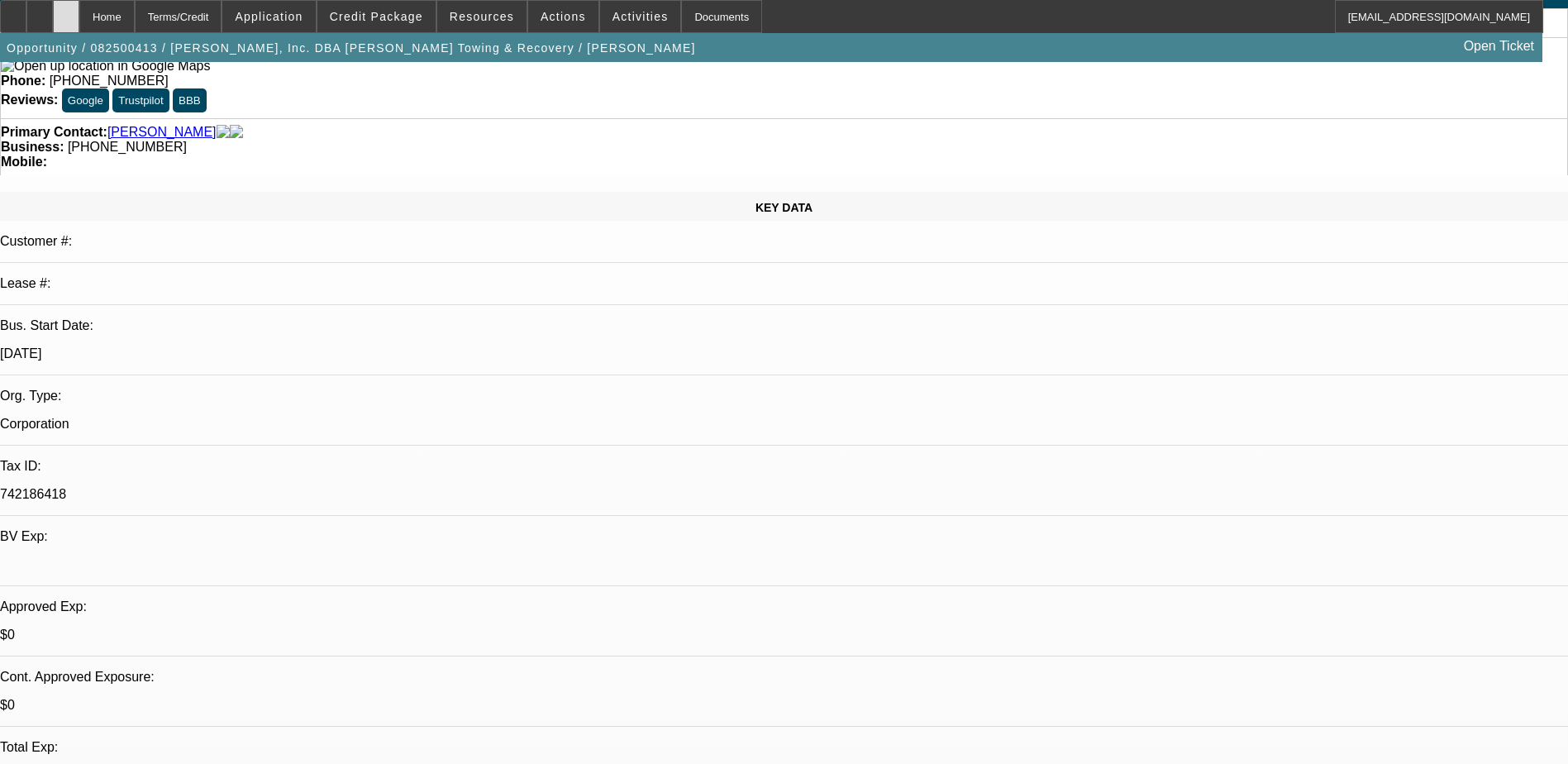
click at [79, 10] on div at bounding box center [66, 17] width 26 height 34
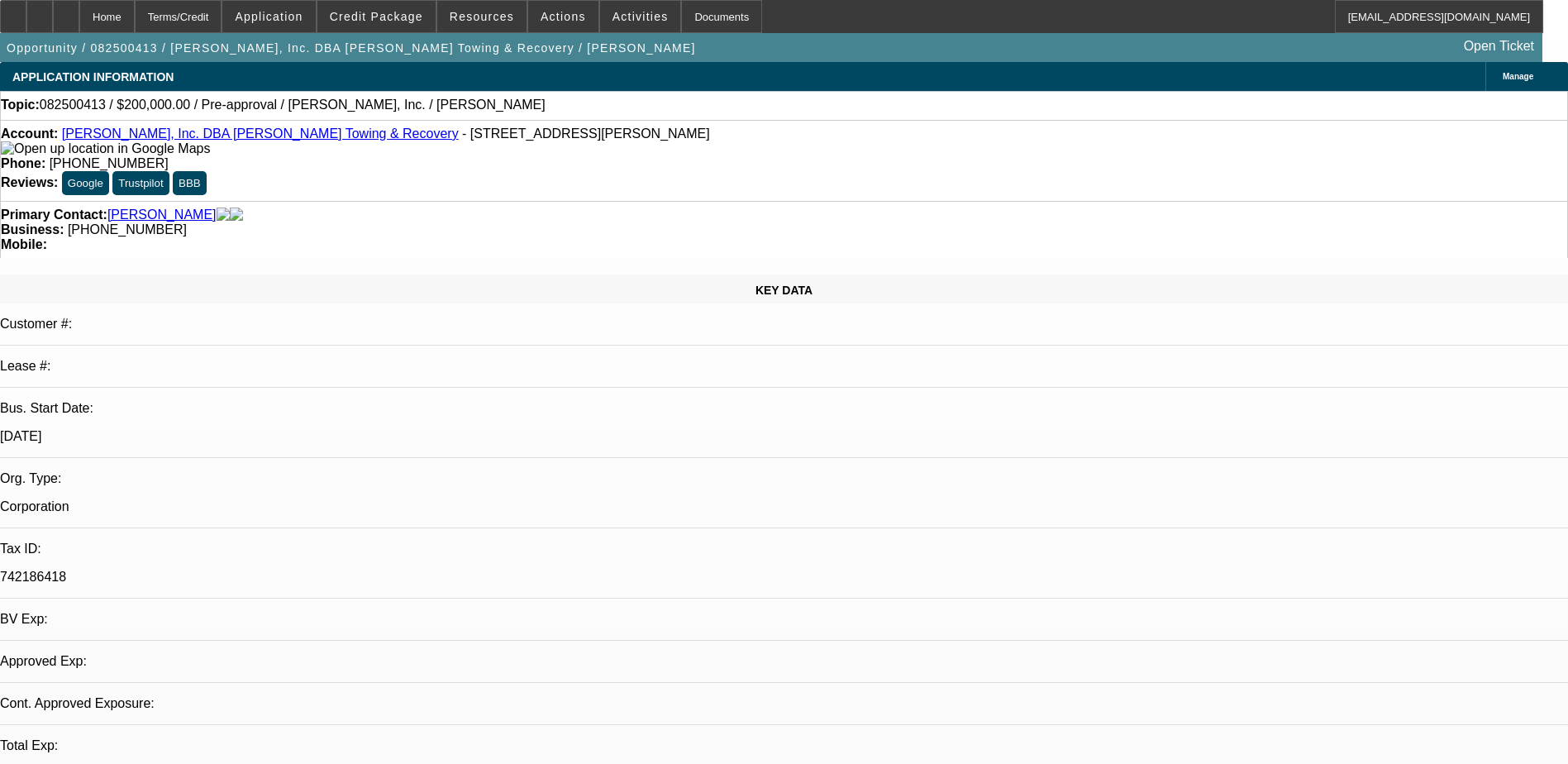
select select "0"
select select "2"
select select "0.1"
select select "1"
select select "2"
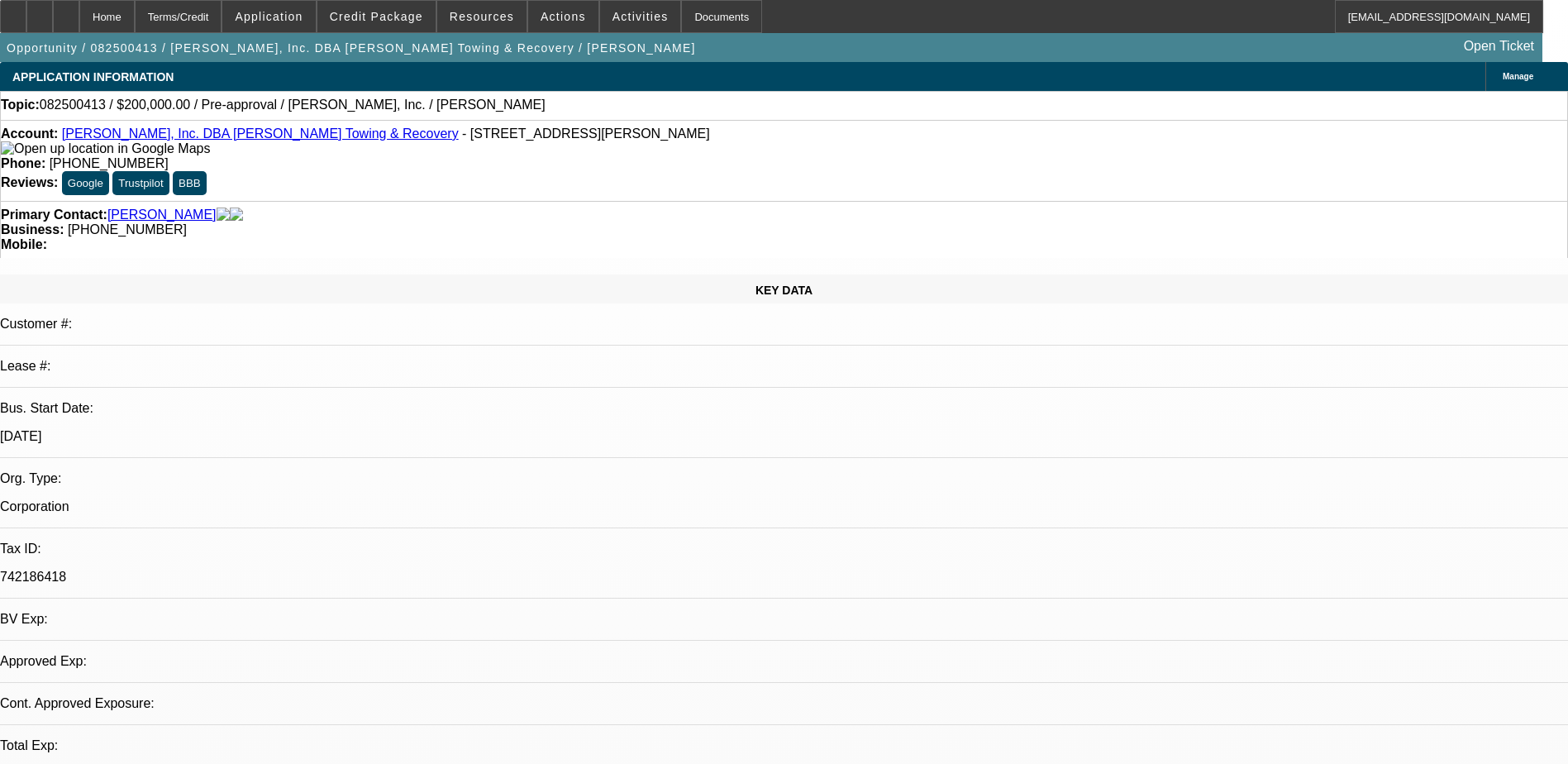
select select "4"
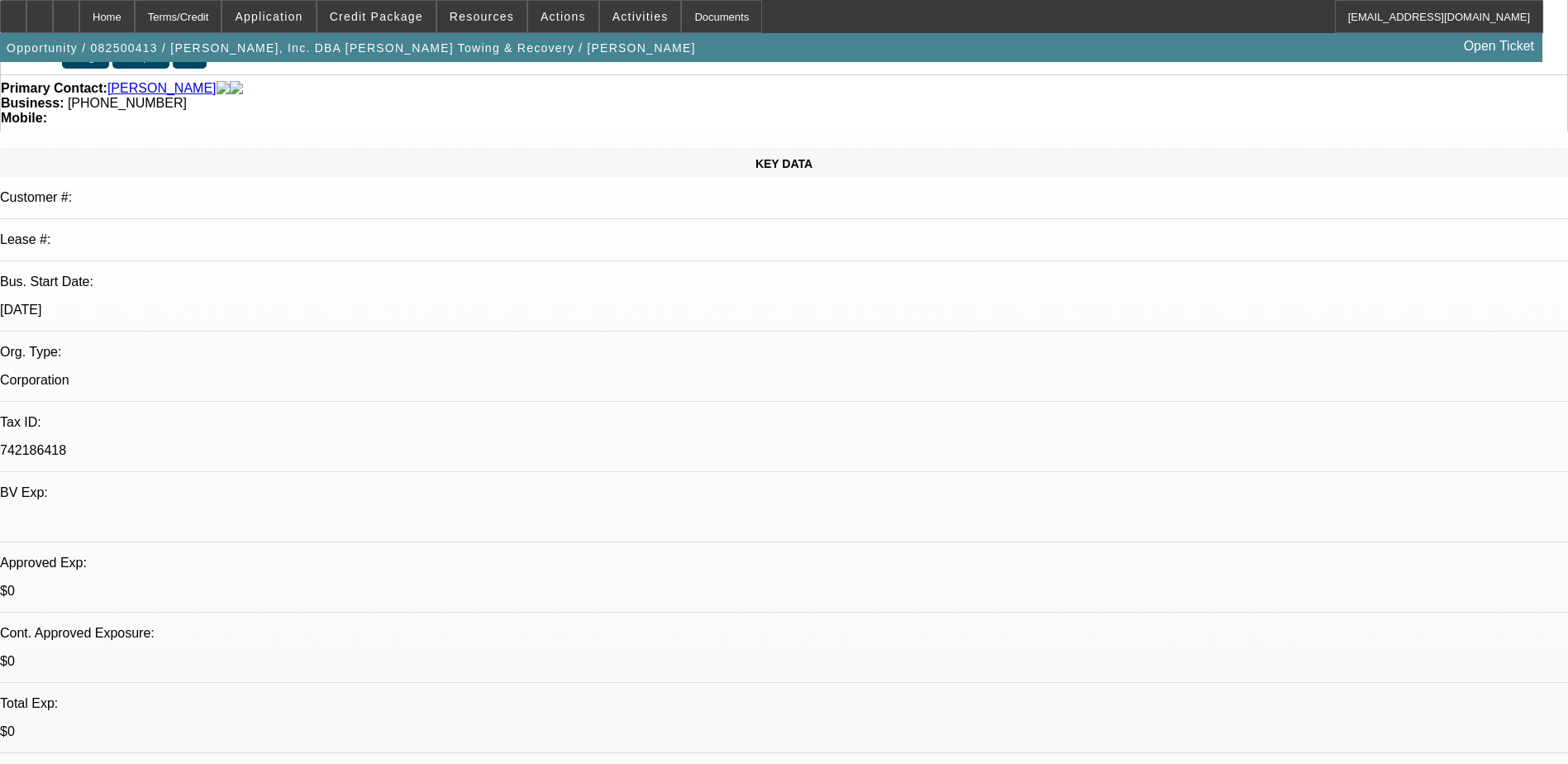
scroll to position [166, 0]
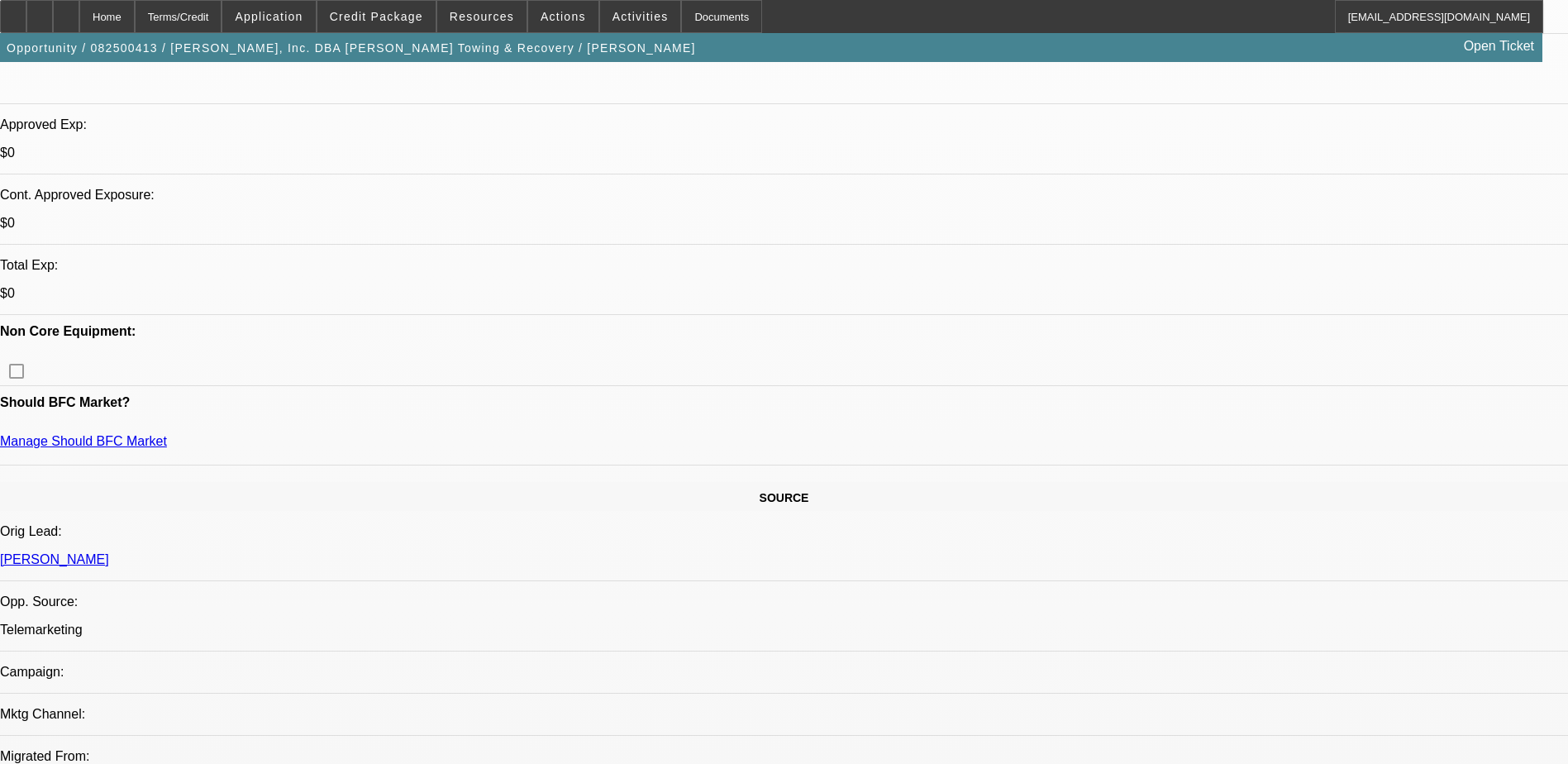
scroll to position [579, 0]
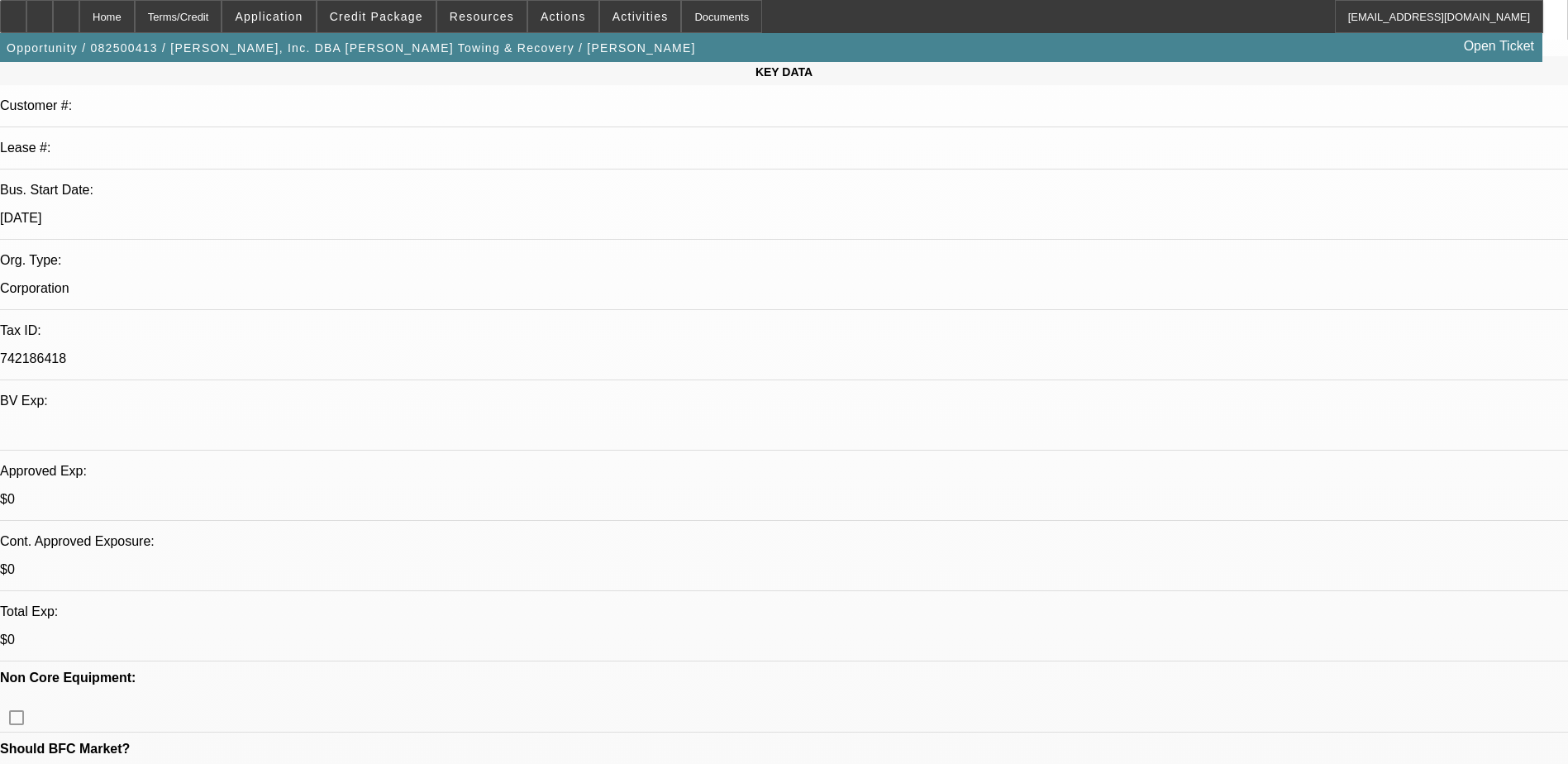
scroll to position [166, 0]
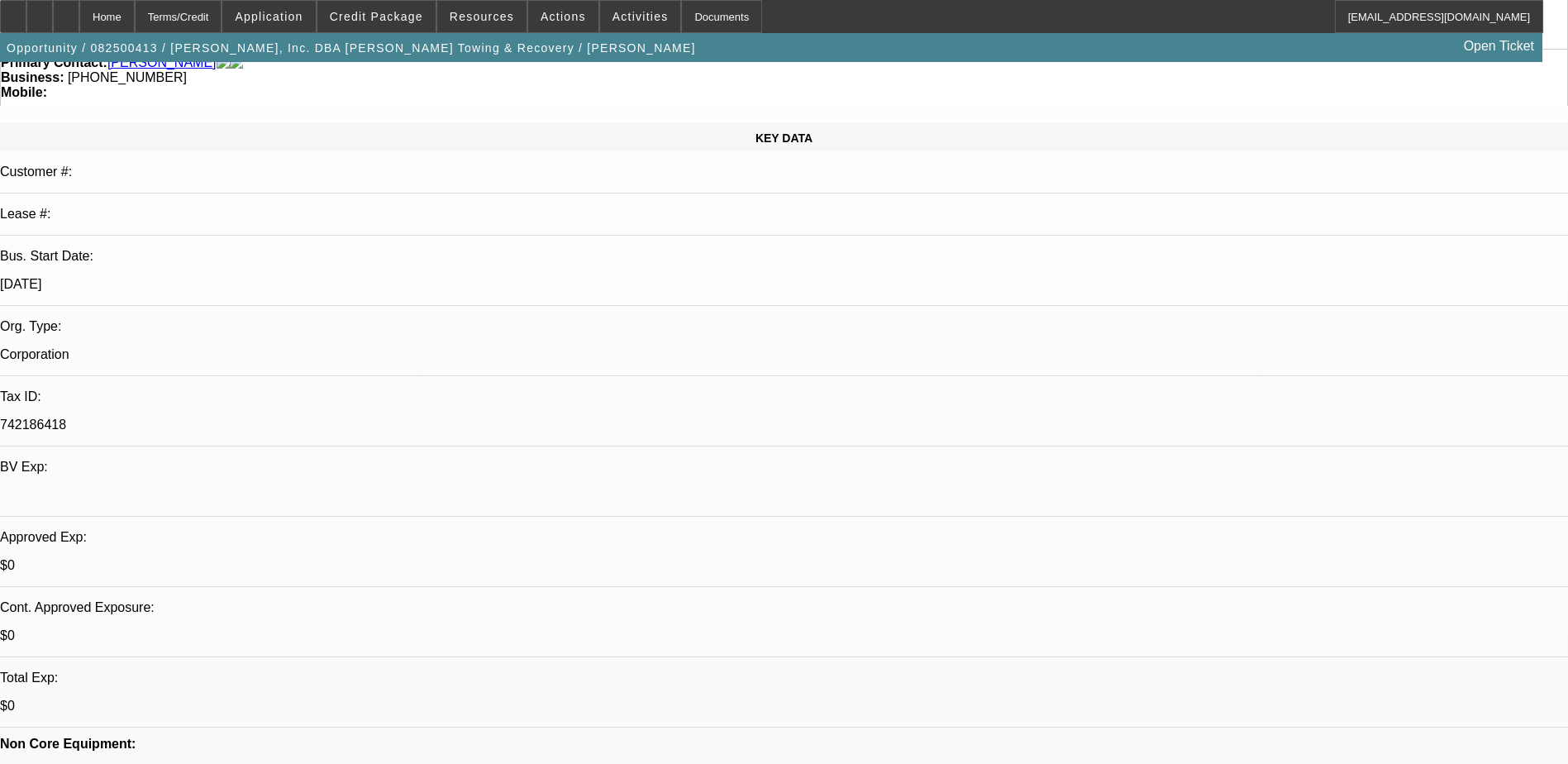
scroll to position [0, 0]
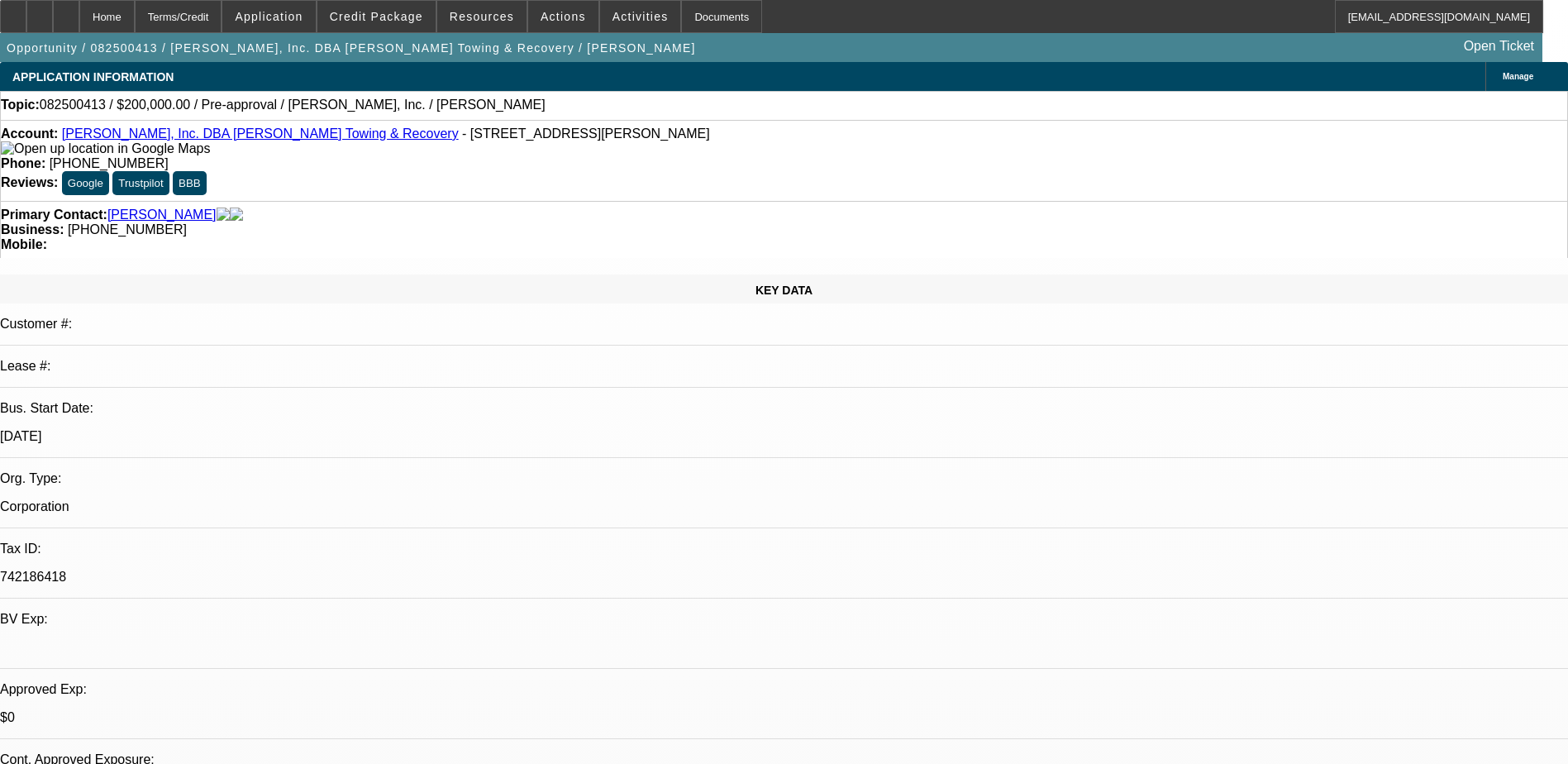
drag, startPoint x: 1137, startPoint y: 335, endPoint x: 1112, endPoint y: 526, distance: 192.6
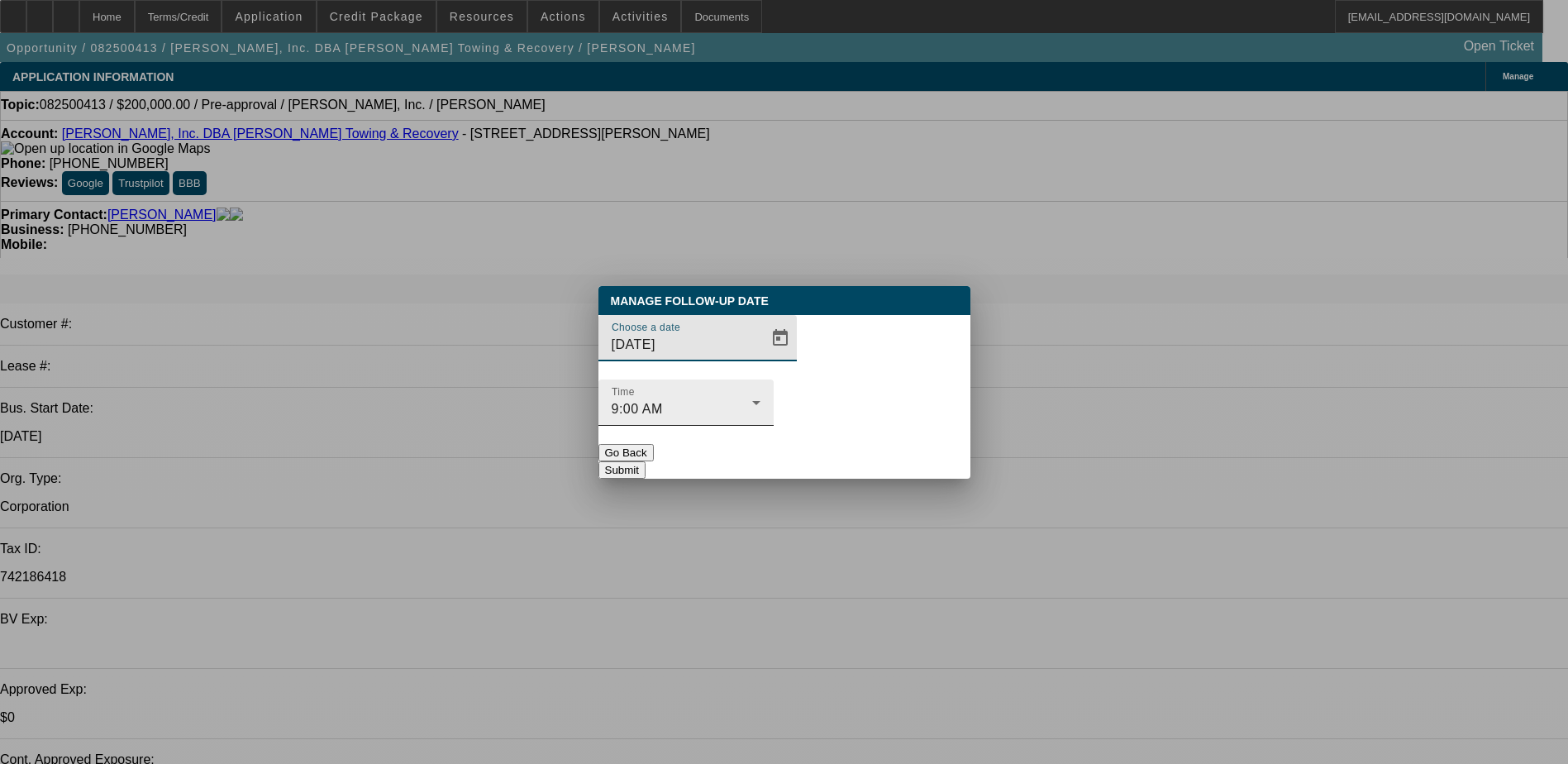
click at [752, 399] on div "9:00 AM" at bounding box center [682, 409] width 140 height 20
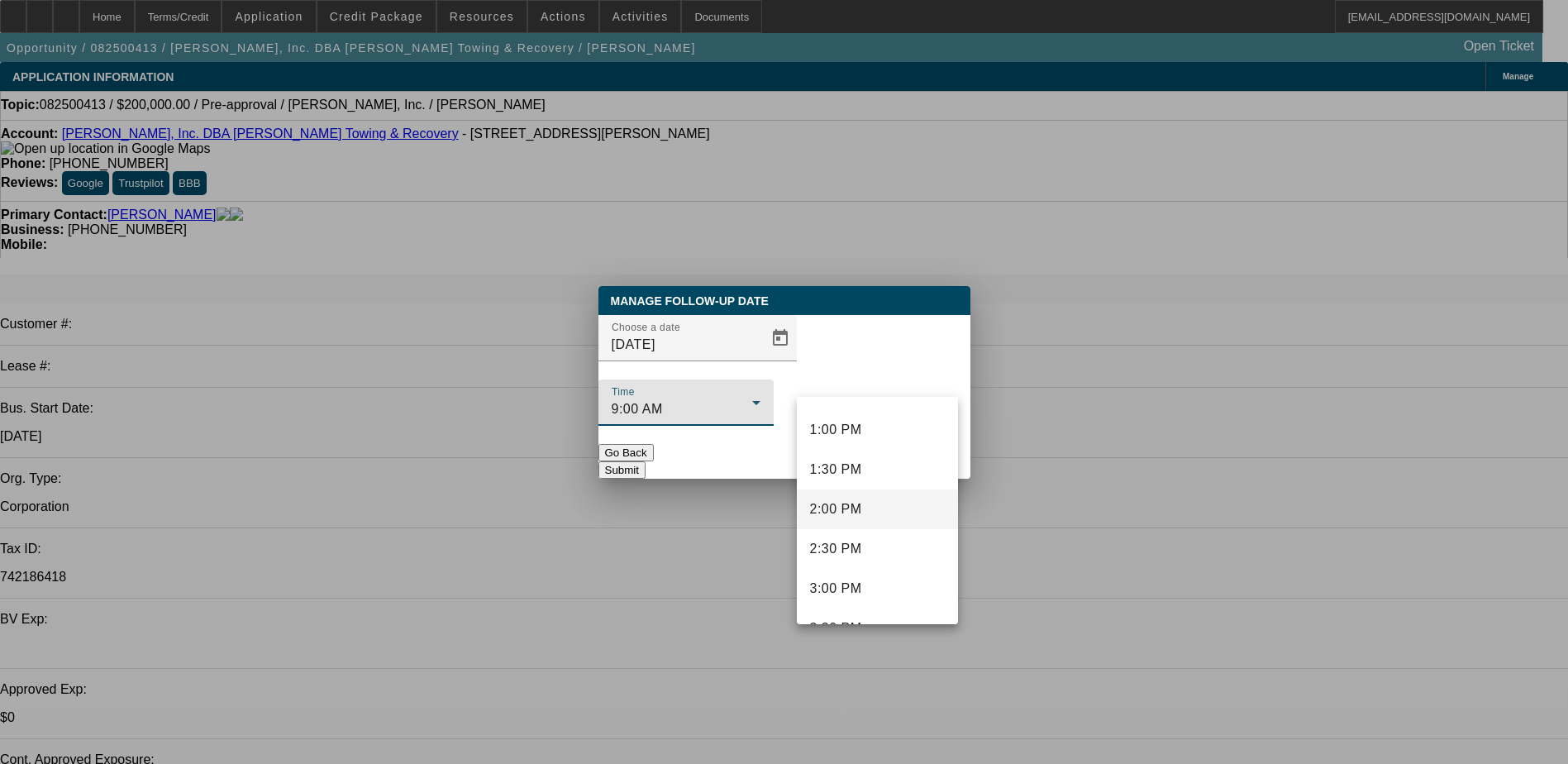
scroll to position [1030, 0]
click at [889, 464] on mat-option "1:30 PM" at bounding box center [877, 465] width 161 height 40
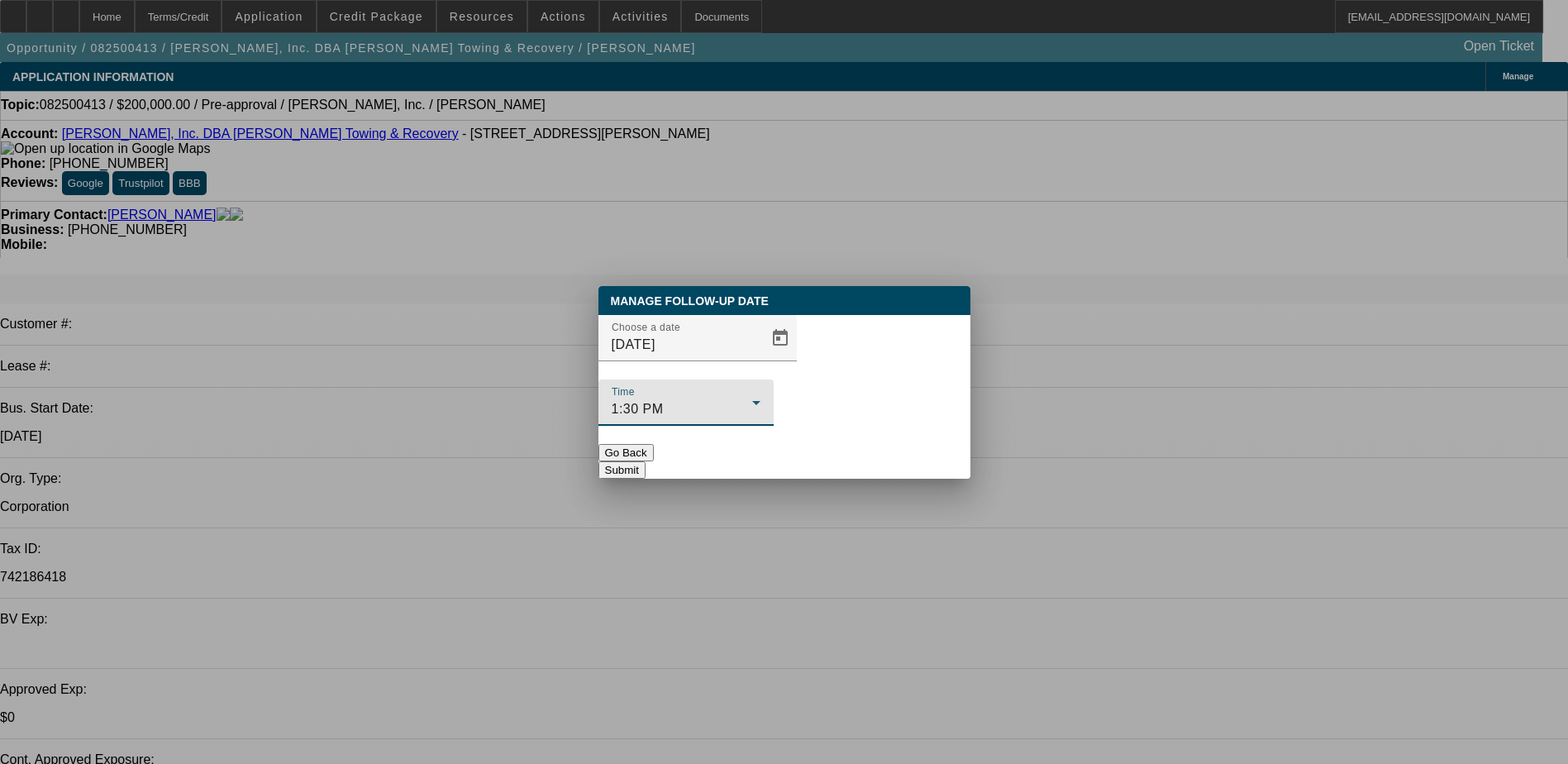
click at [645, 462] on button "Submit" at bounding box center [622, 470] width 47 height 18
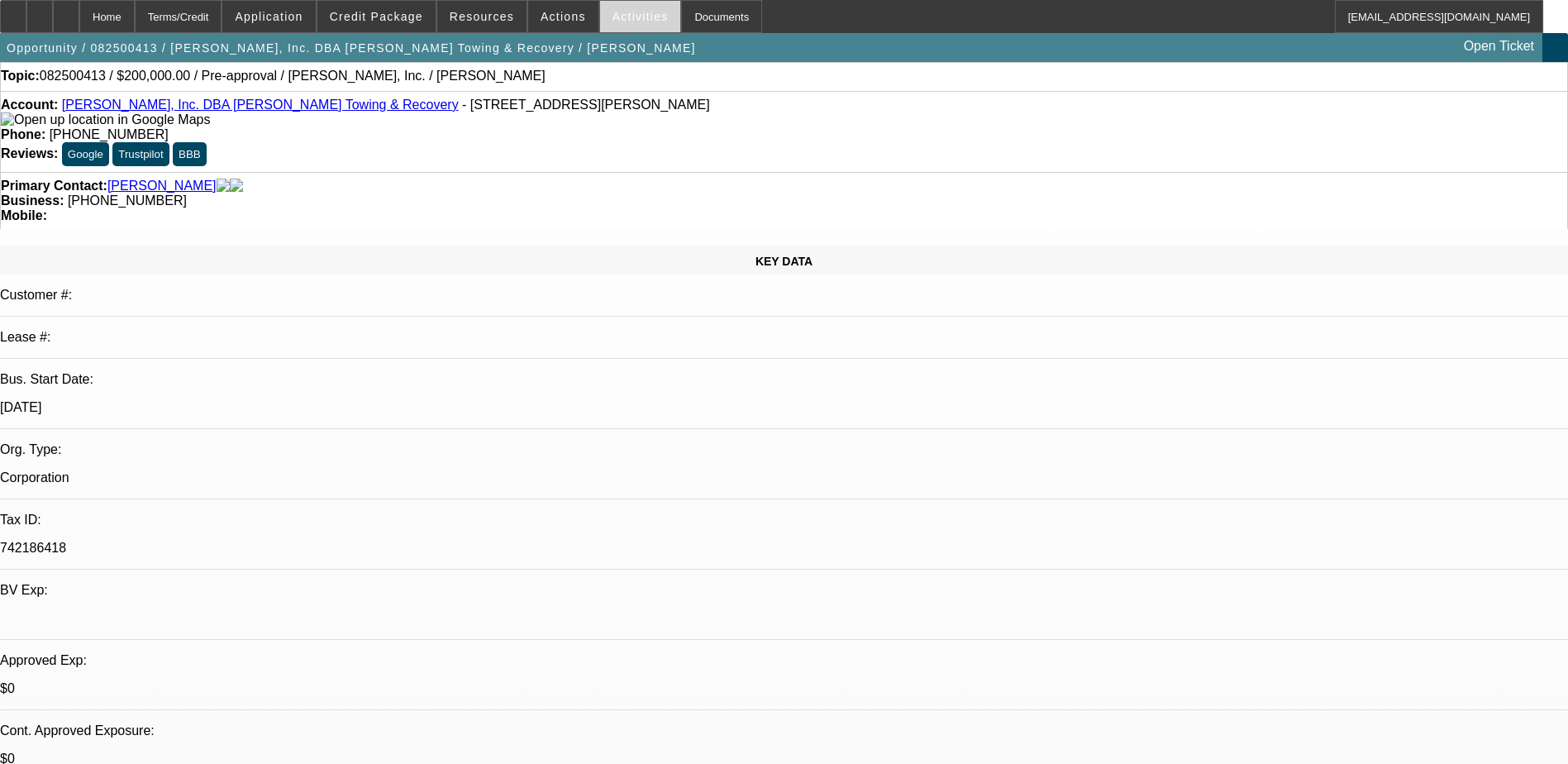
scroll to position [0, 0]
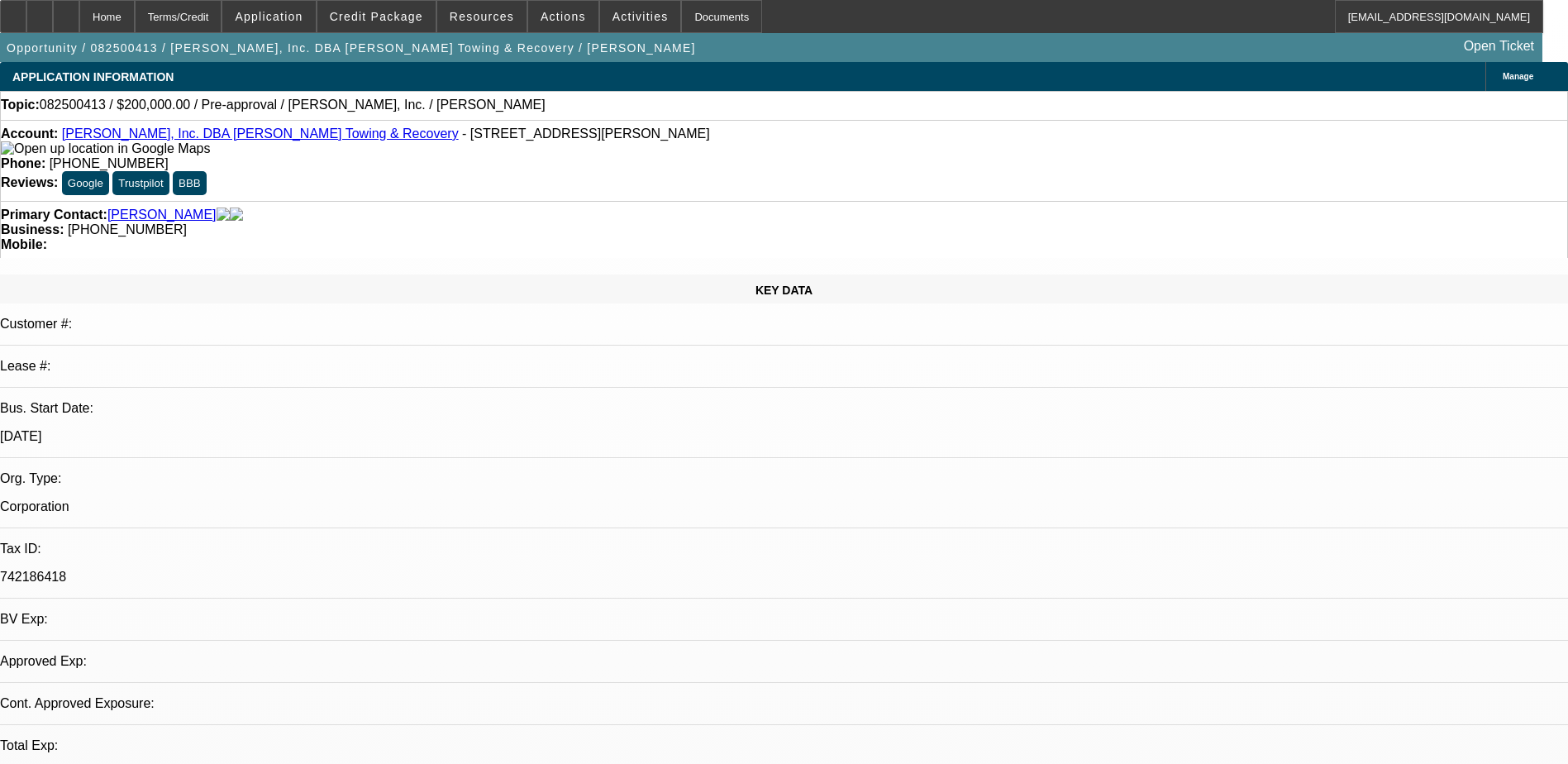
select select "0"
select select "2"
select select "0.1"
select select "1"
select select "2"
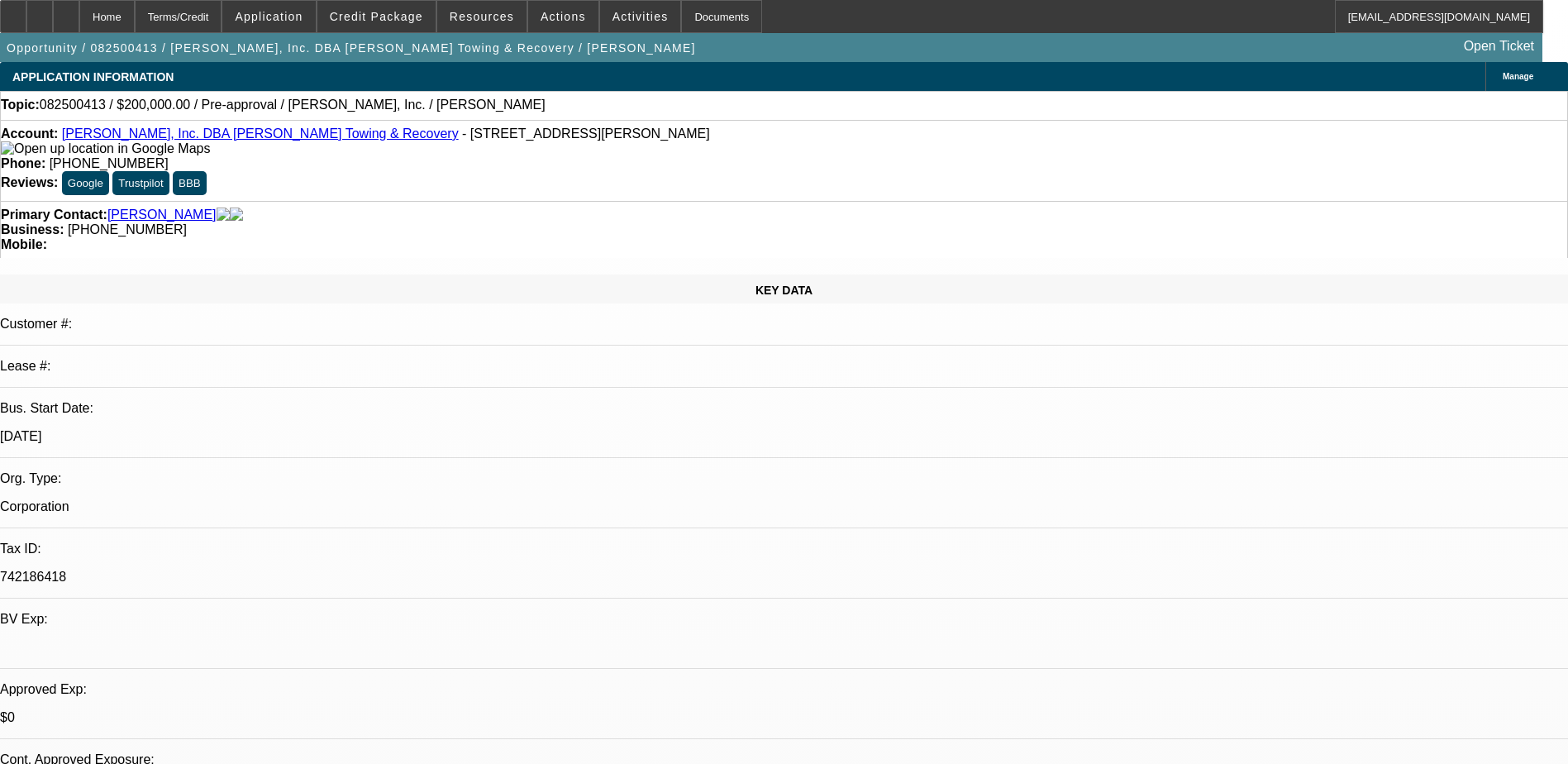
select select "4"
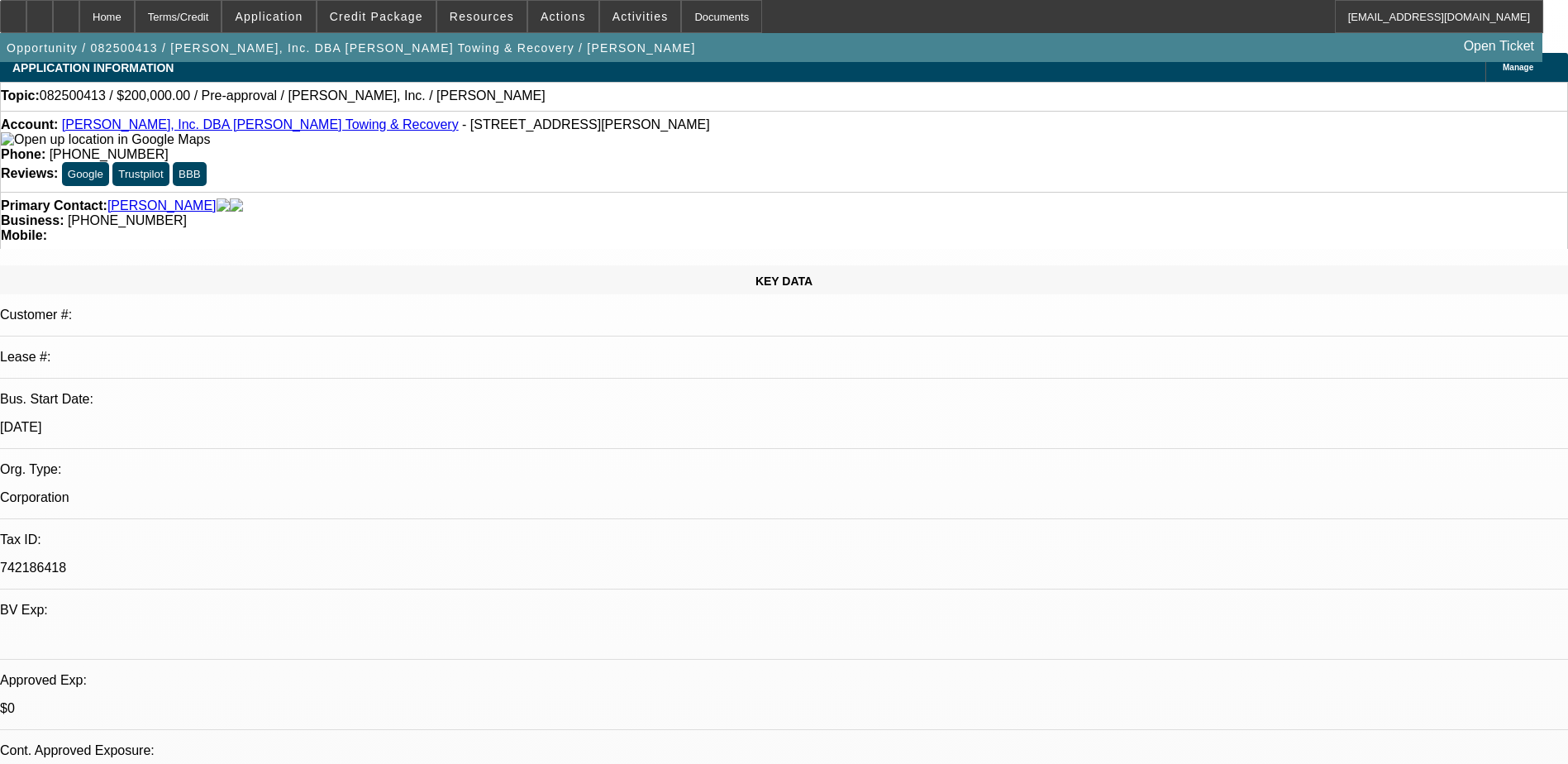
scroll to position [496, 0]
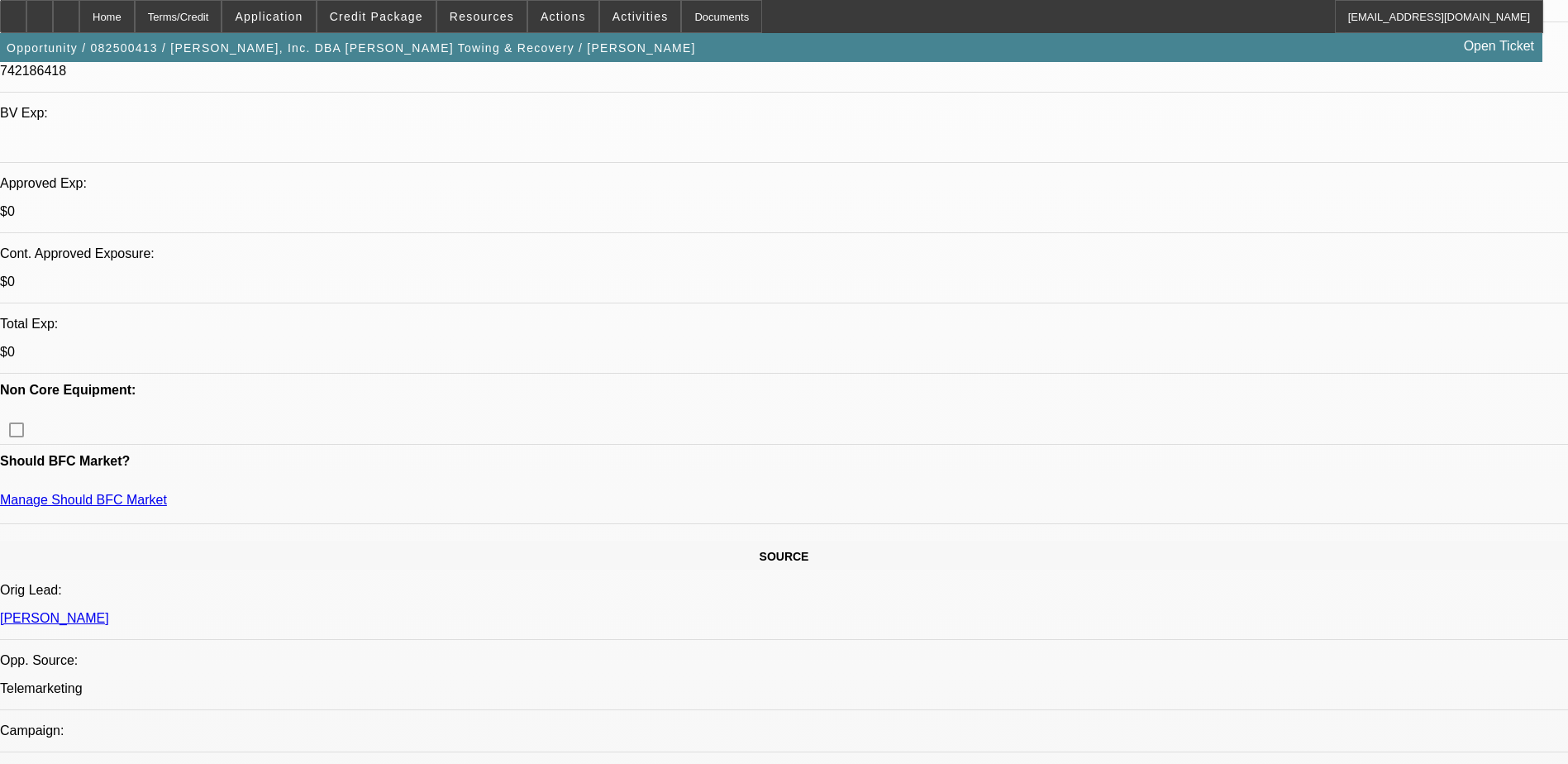
scroll to position [0, 0]
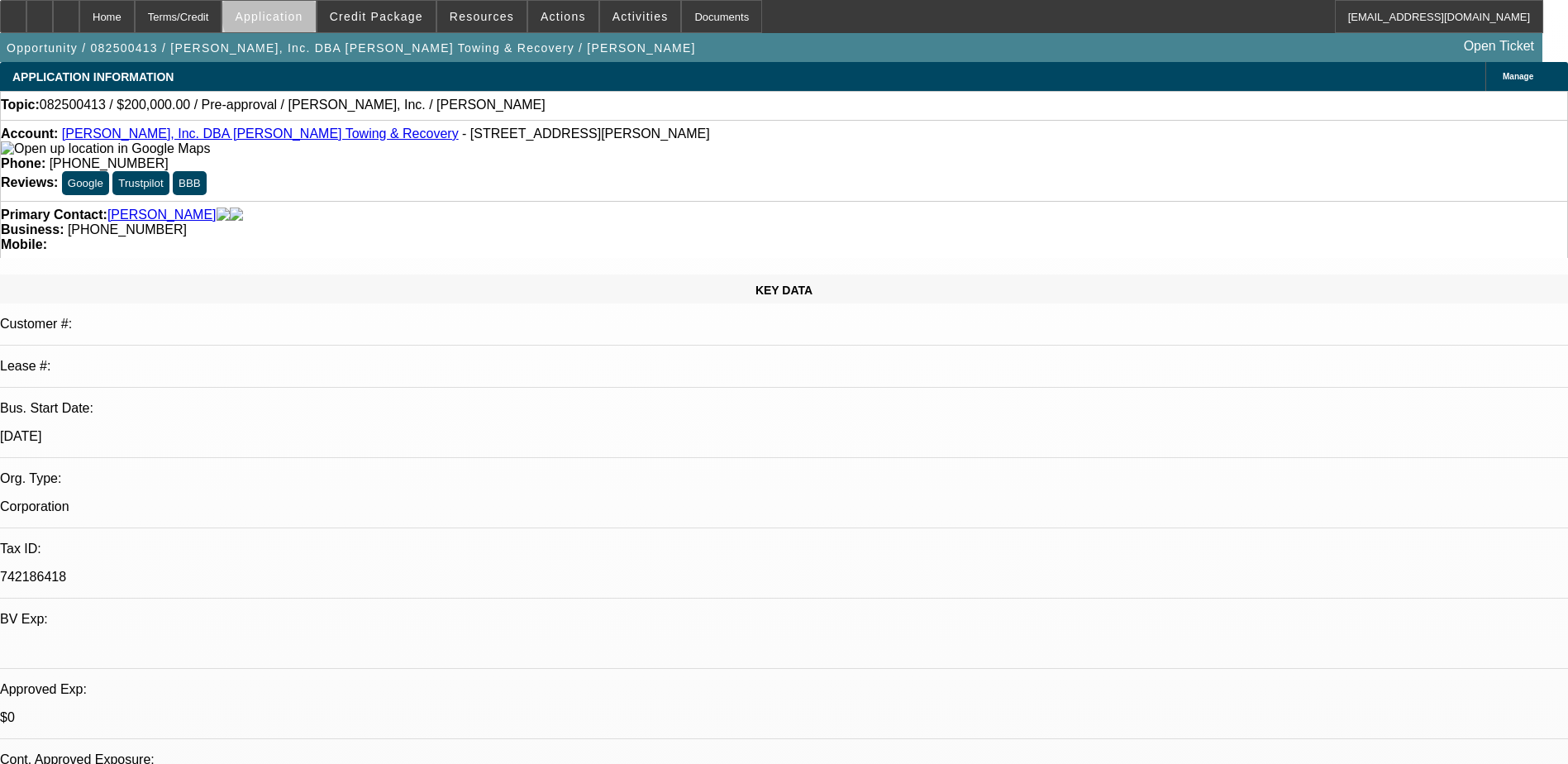
click at [302, 13] on span "Application" at bounding box center [268, 17] width 68 height 13
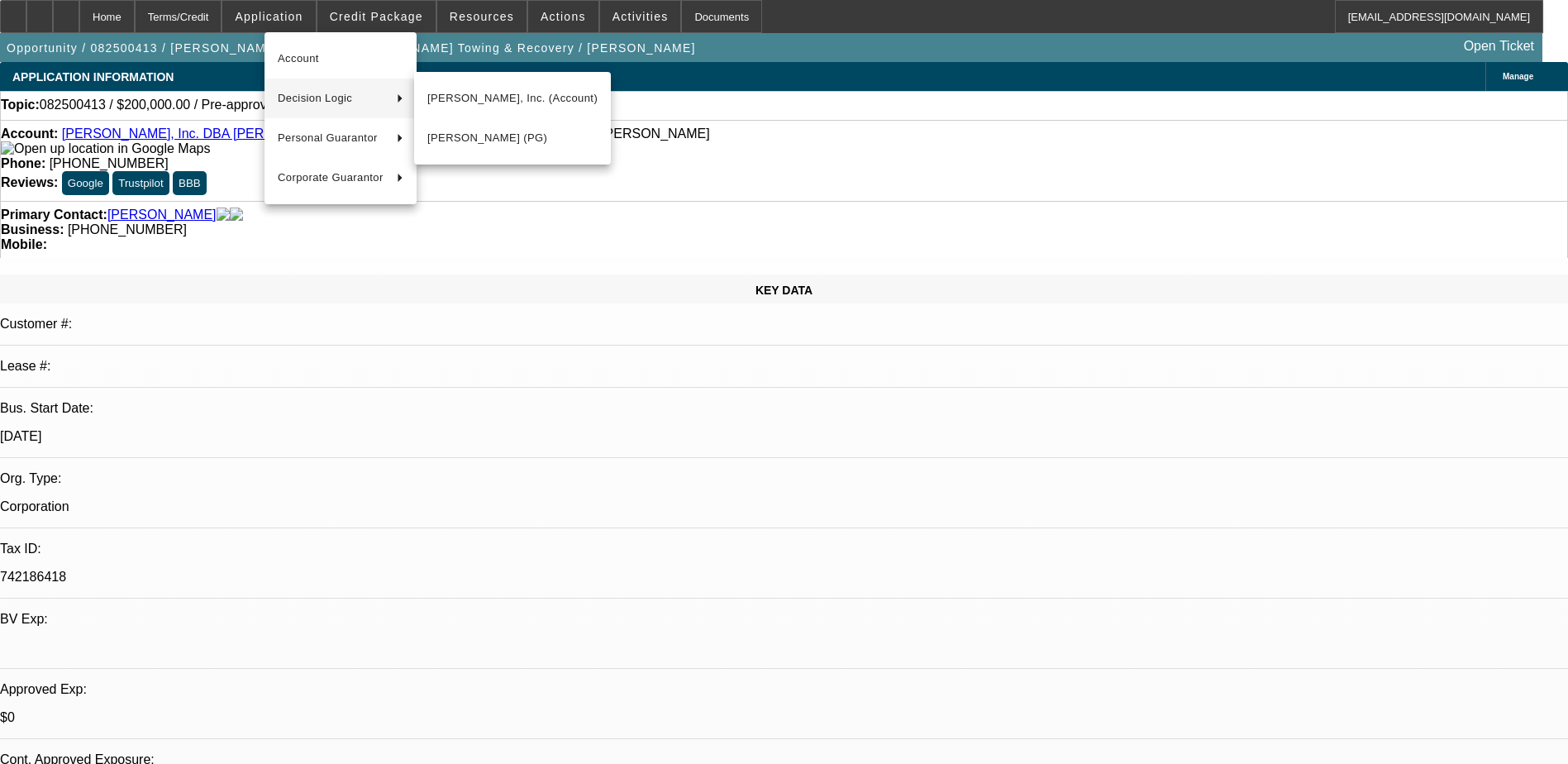
click at [405, 19] on div at bounding box center [784, 382] width 1568 height 764
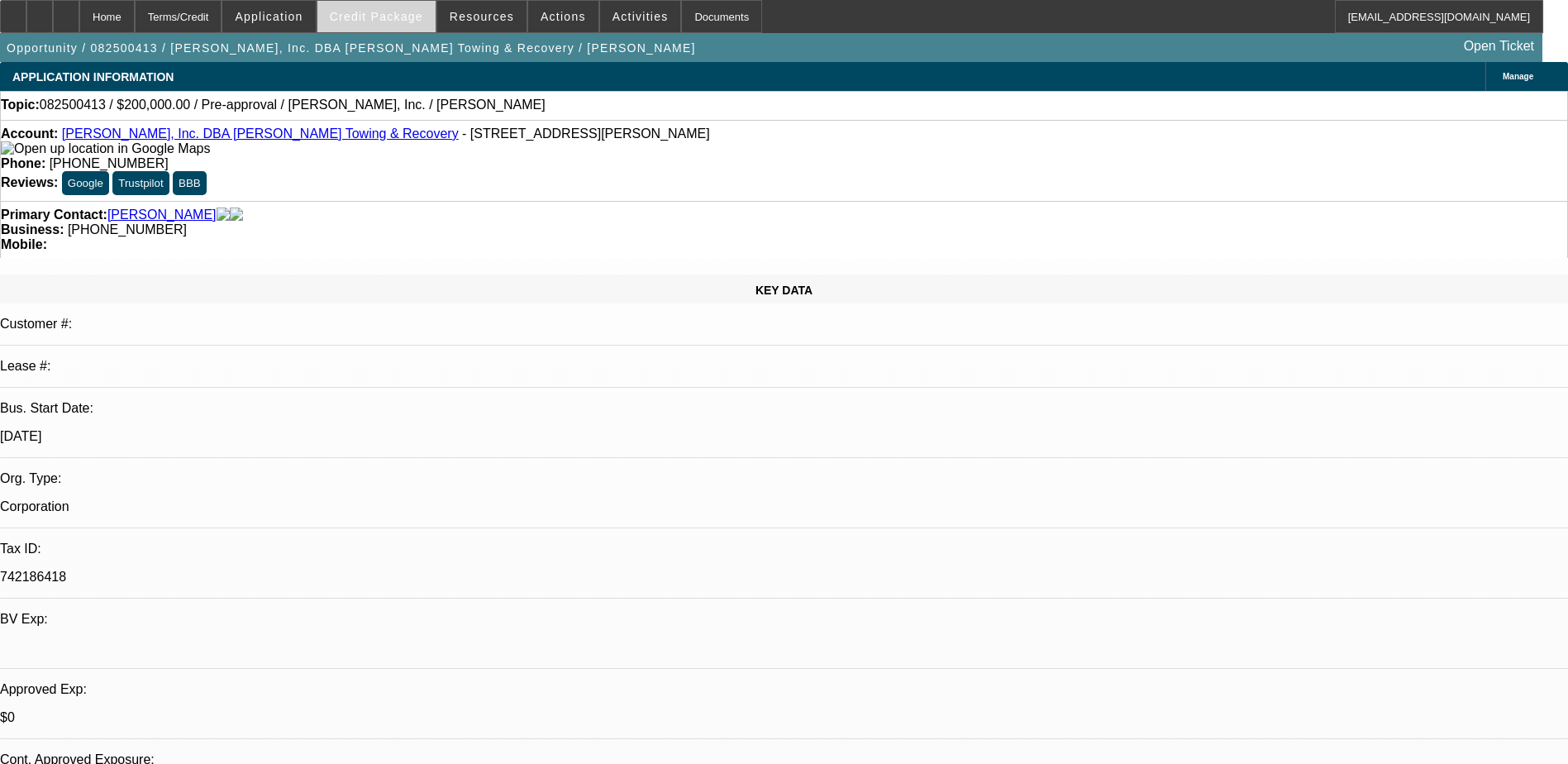
click at [405, 11] on span "Credit Package" at bounding box center [377, 17] width 93 height 13
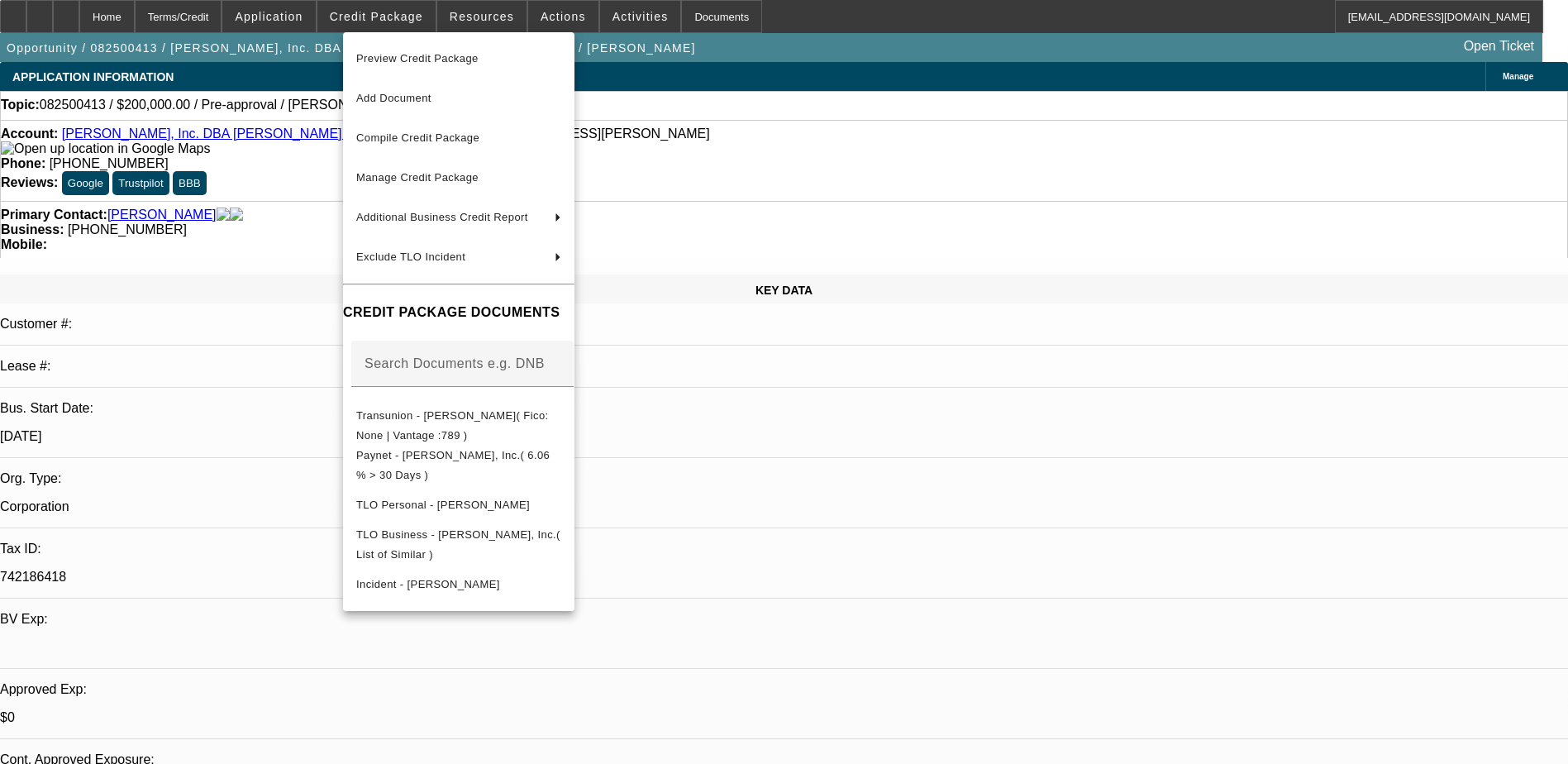
click at [485, 16] on div at bounding box center [784, 382] width 1568 height 764
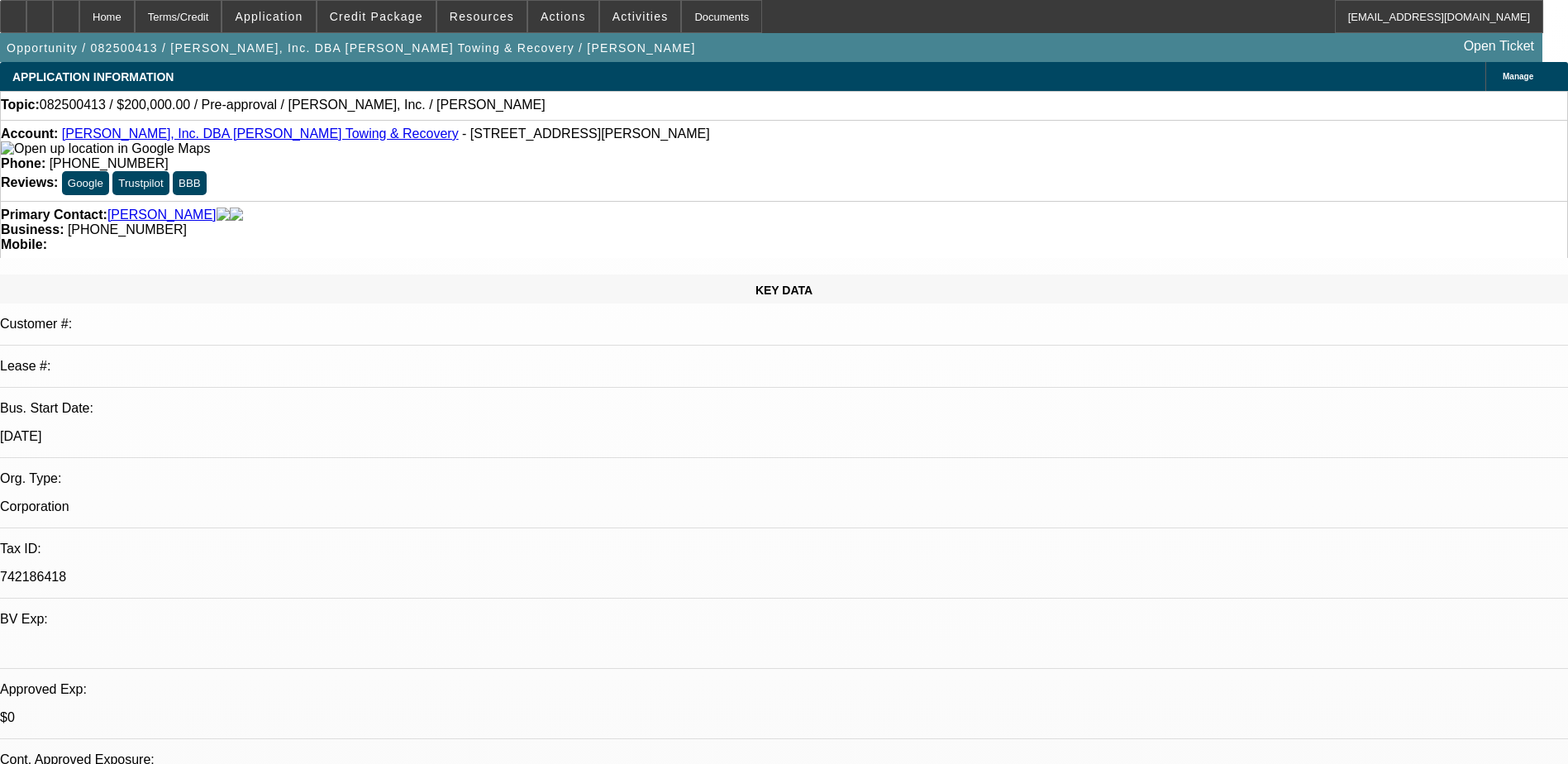
click at [485, 15] on span "Resources" at bounding box center [482, 17] width 64 height 13
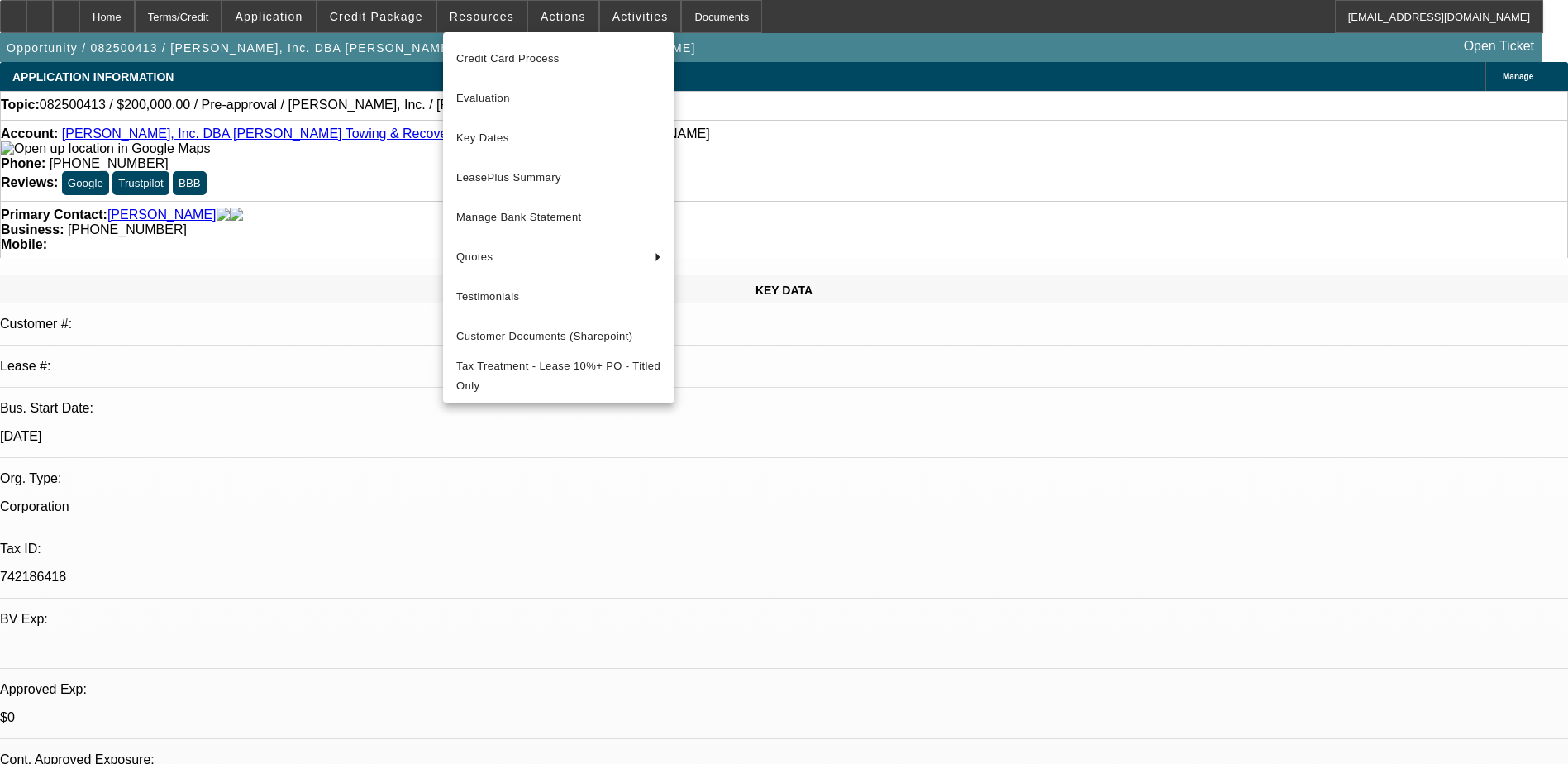
click at [372, 14] on div at bounding box center [784, 382] width 1568 height 764
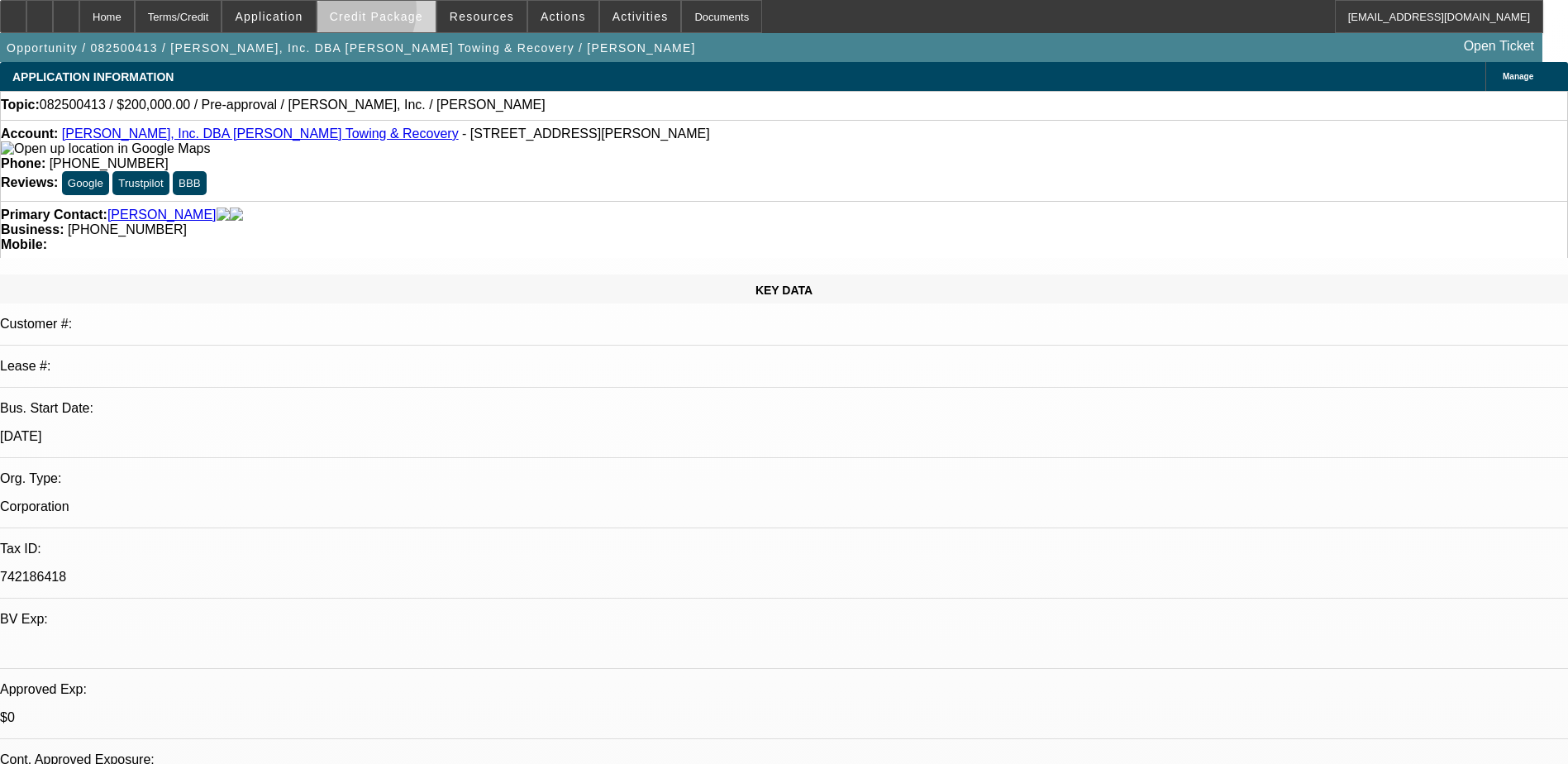
click at [374, 14] on span "Credit Package" at bounding box center [377, 17] width 93 height 13
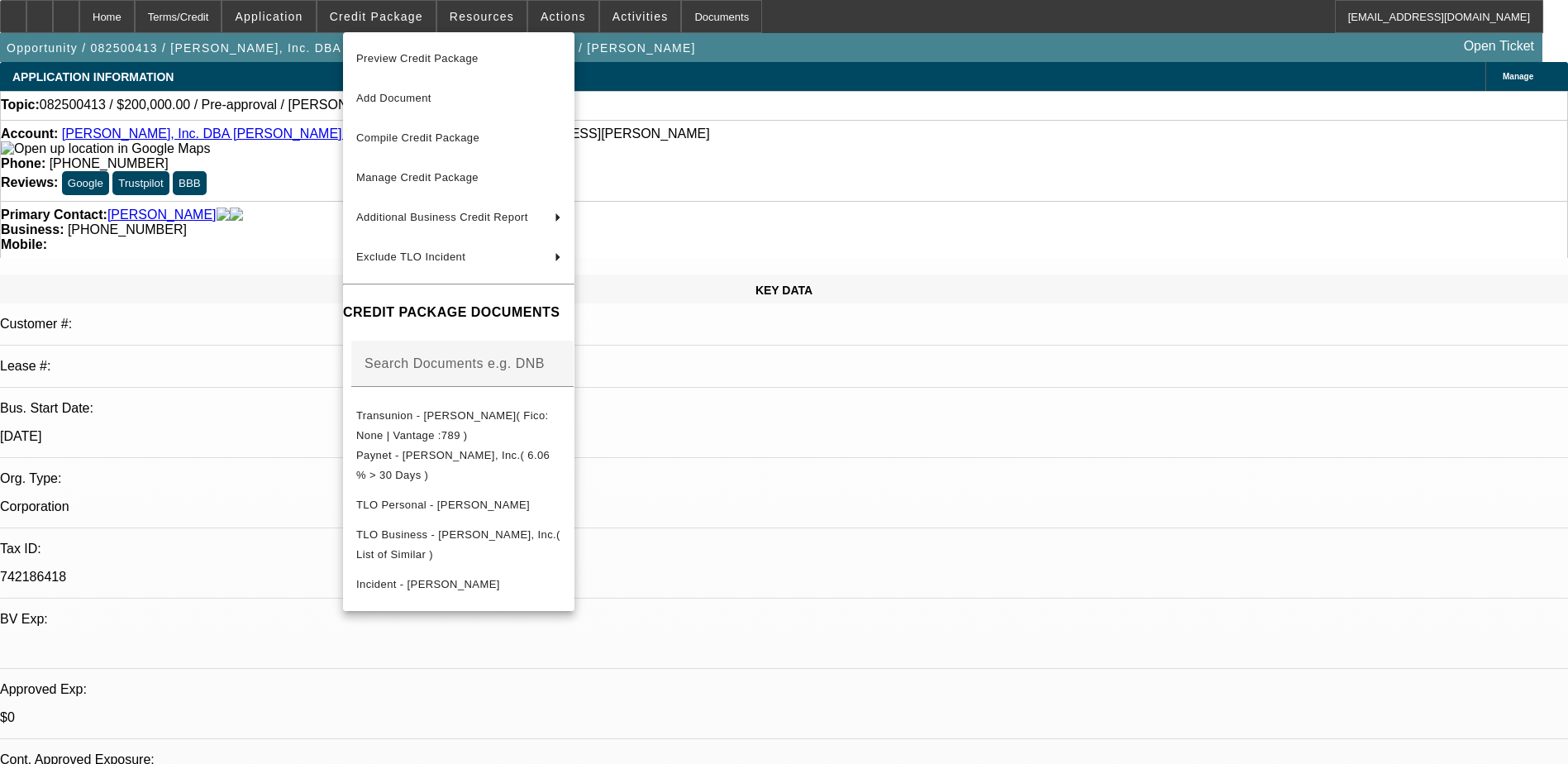
click at [800, 57] on div at bounding box center [784, 382] width 1568 height 764
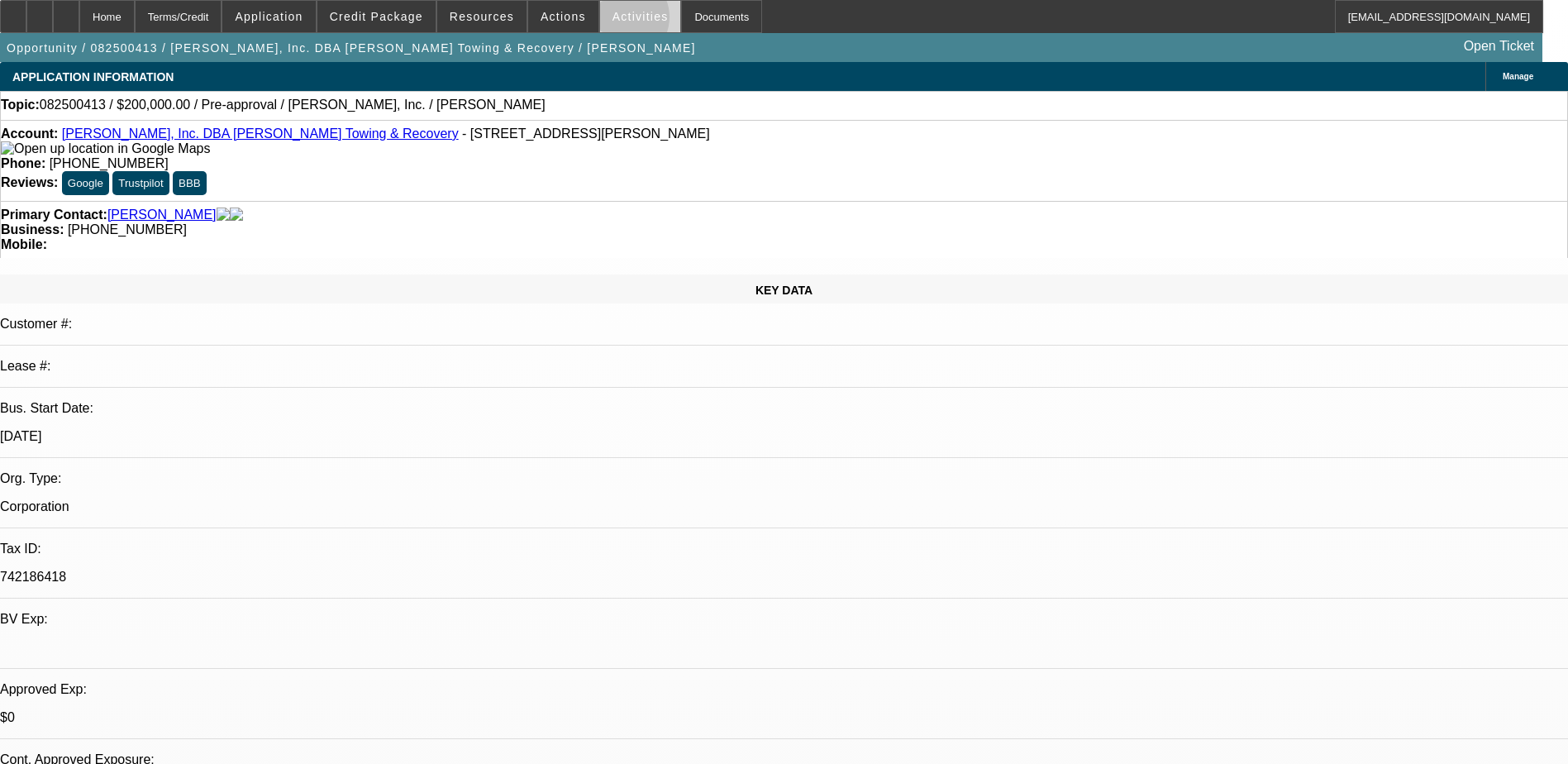
click at [613, 20] on span "Activities" at bounding box center [641, 17] width 56 height 13
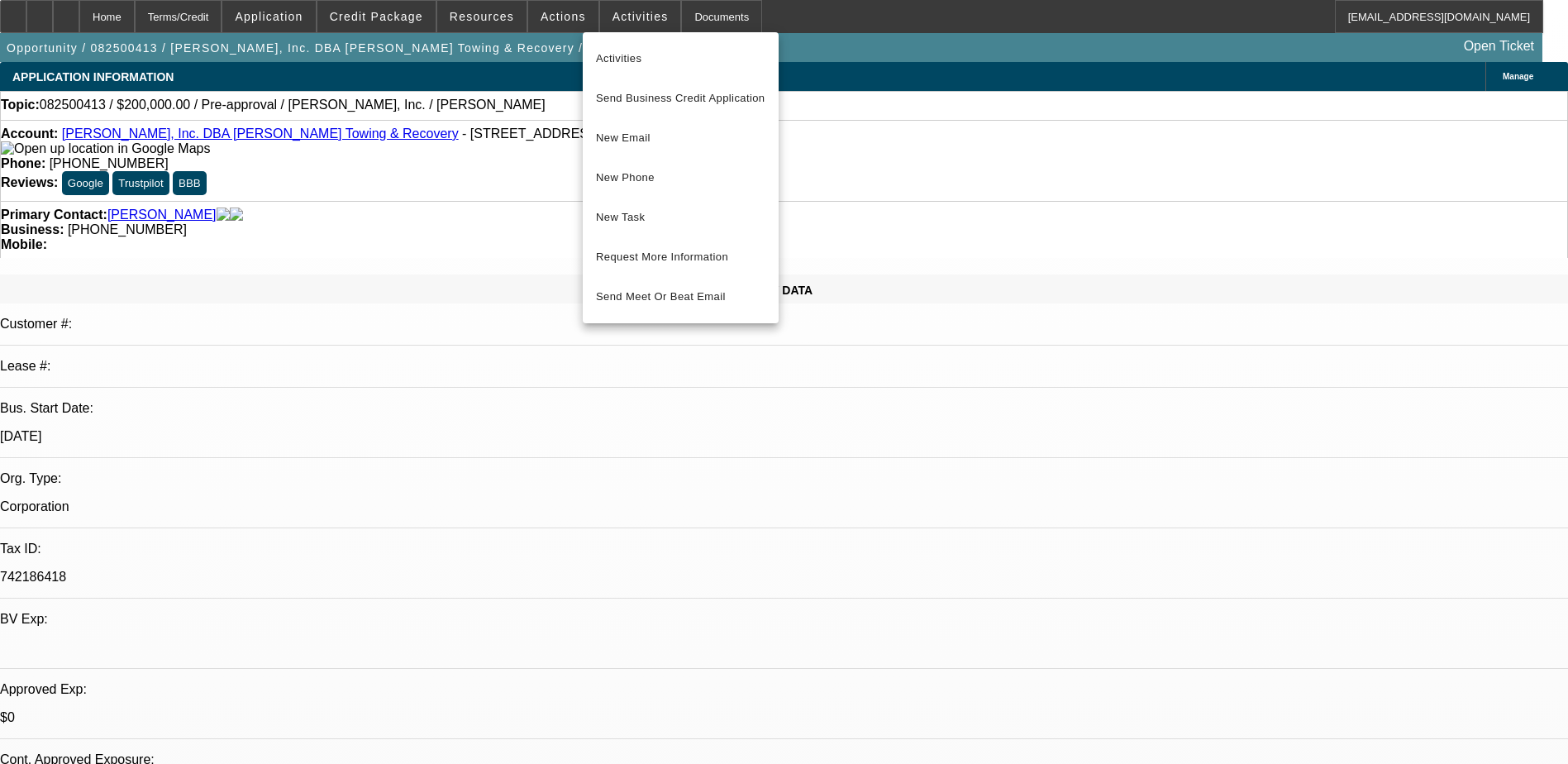
click at [565, 56] on div at bounding box center [784, 382] width 1568 height 764
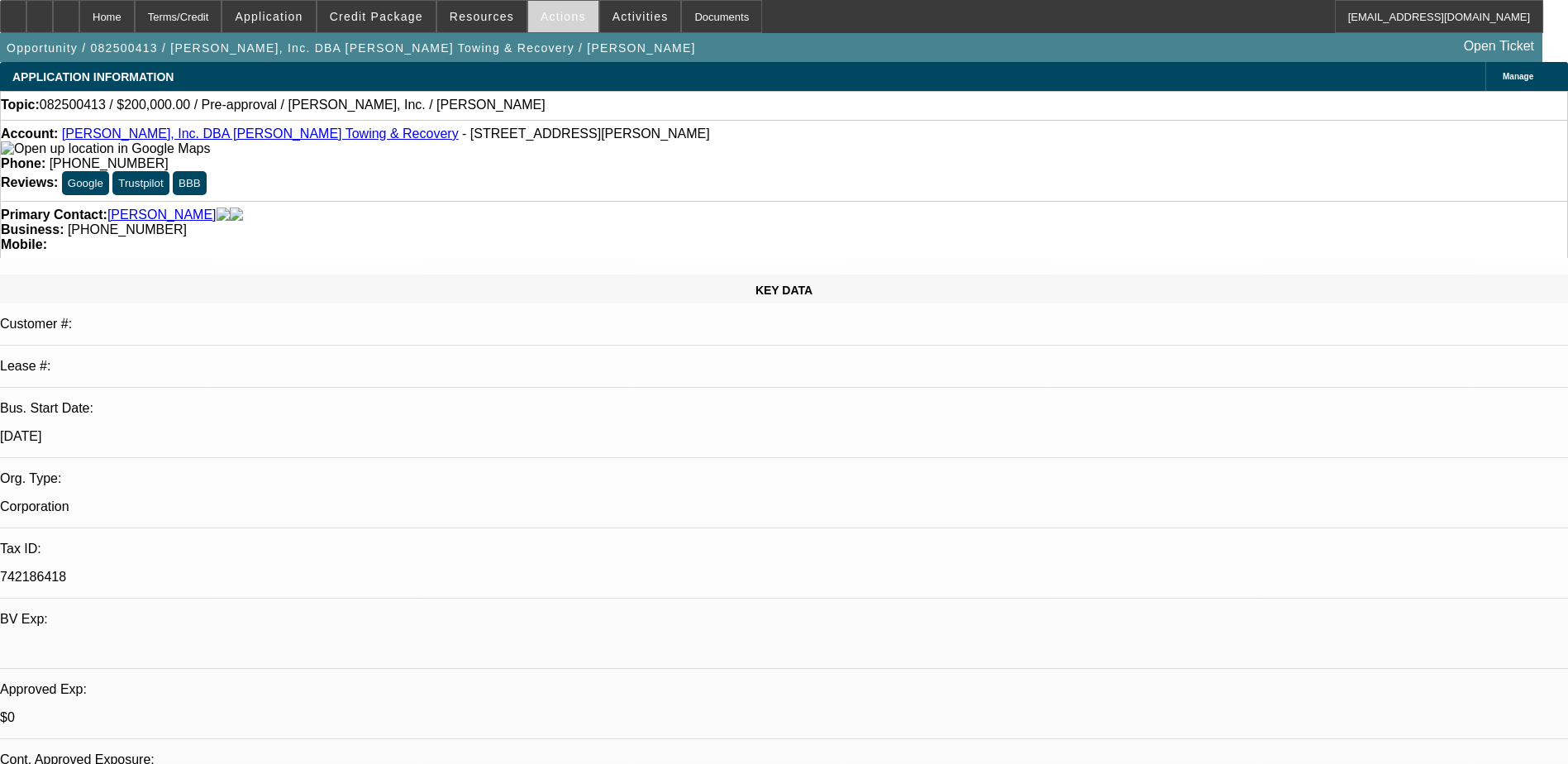
click at [555, 20] on span "Actions" at bounding box center [563, 17] width 46 height 13
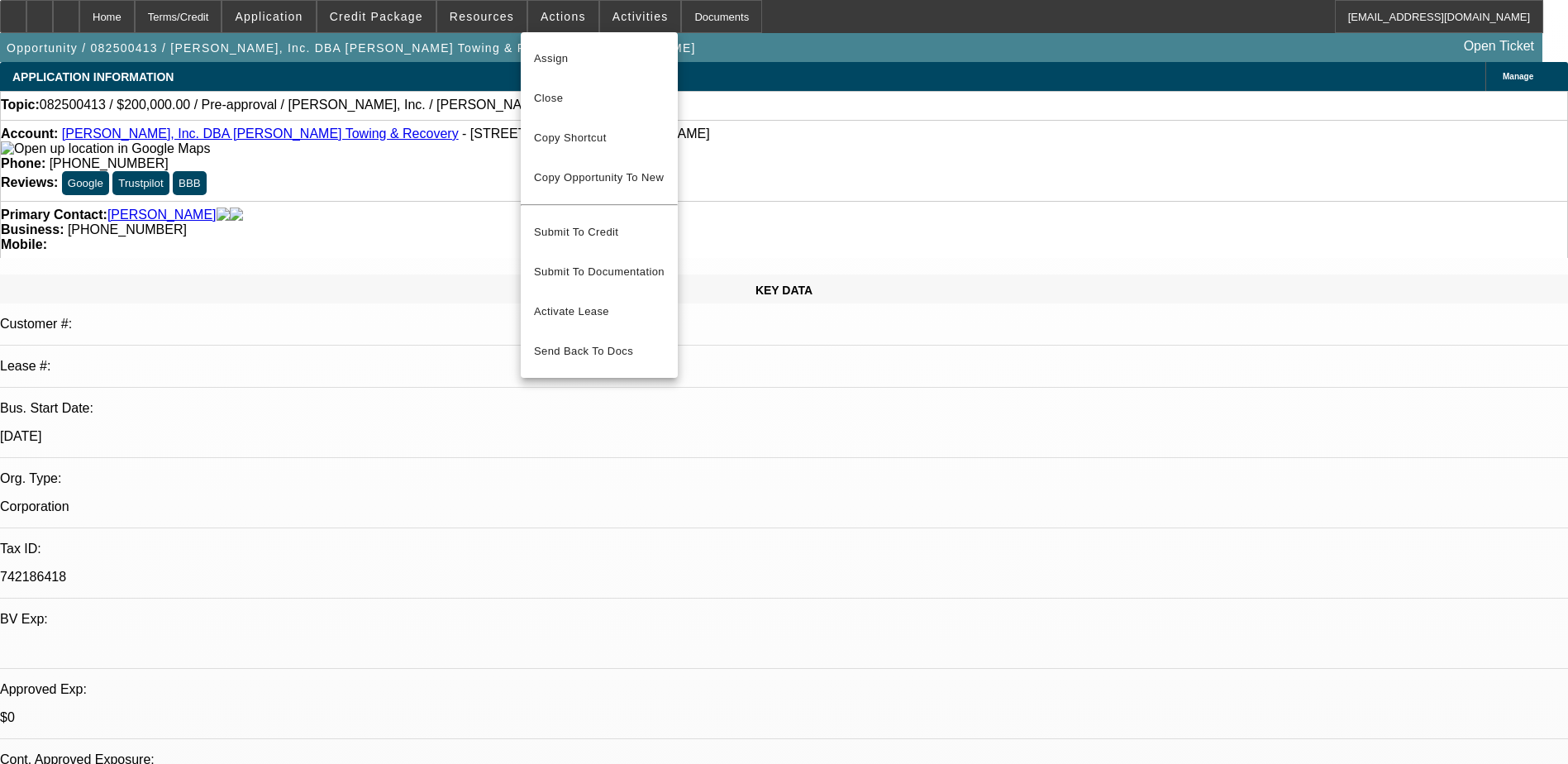
click at [500, 14] on div at bounding box center [784, 382] width 1568 height 764
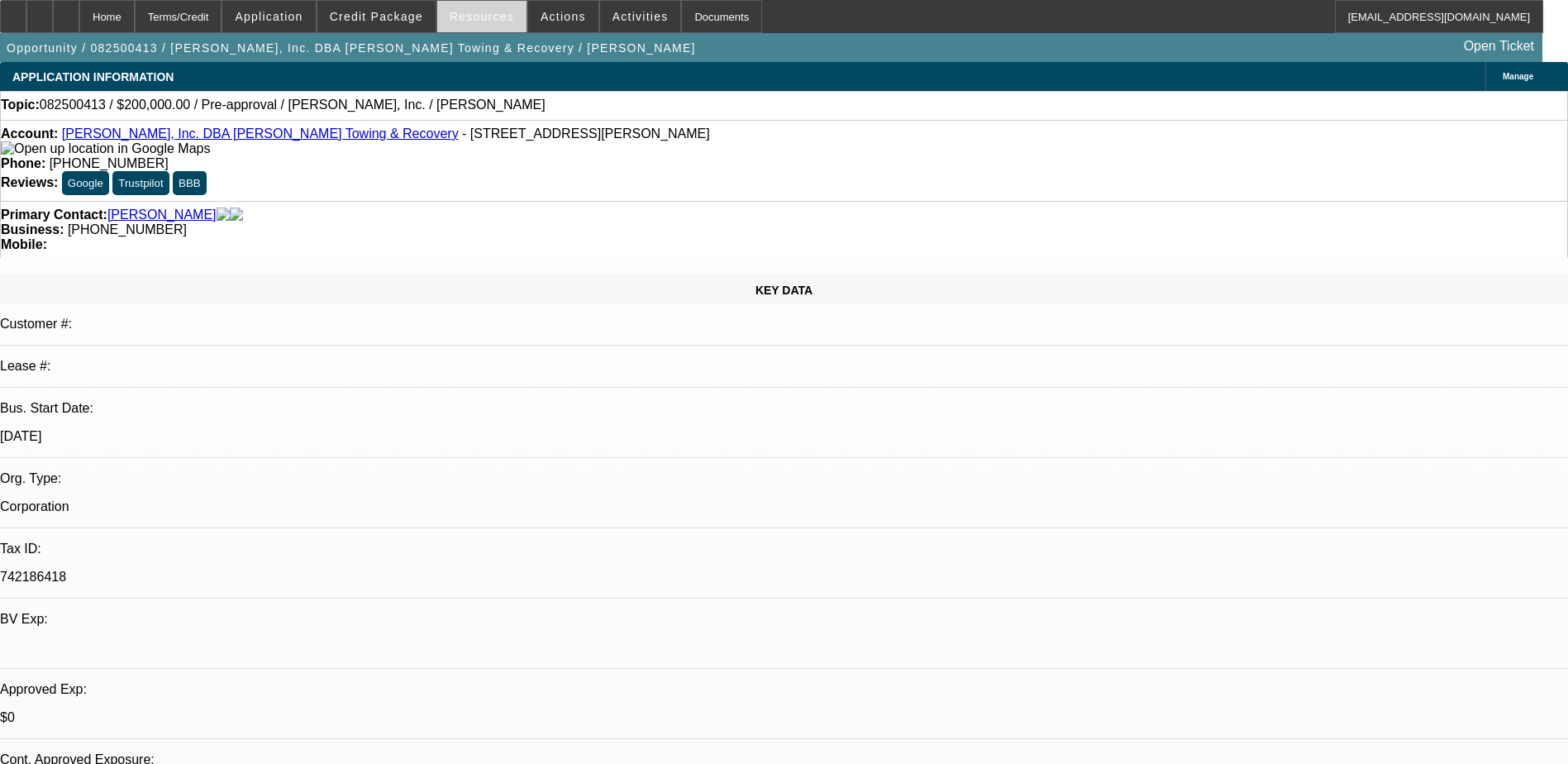
click at [475, 20] on span "Resources" at bounding box center [482, 17] width 64 height 13
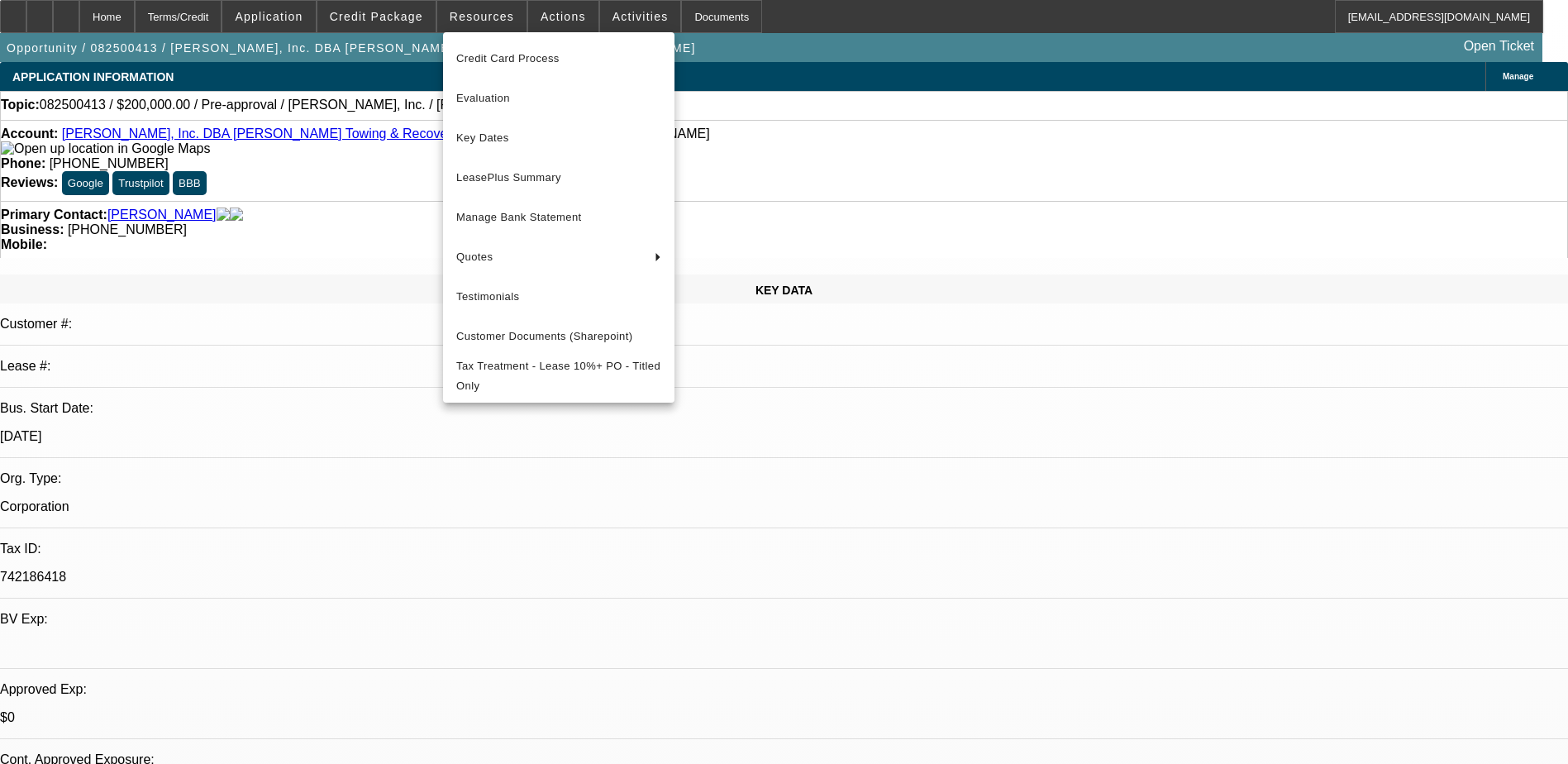
click at [793, 52] on div at bounding box center [784, 382] width 1568 height 764
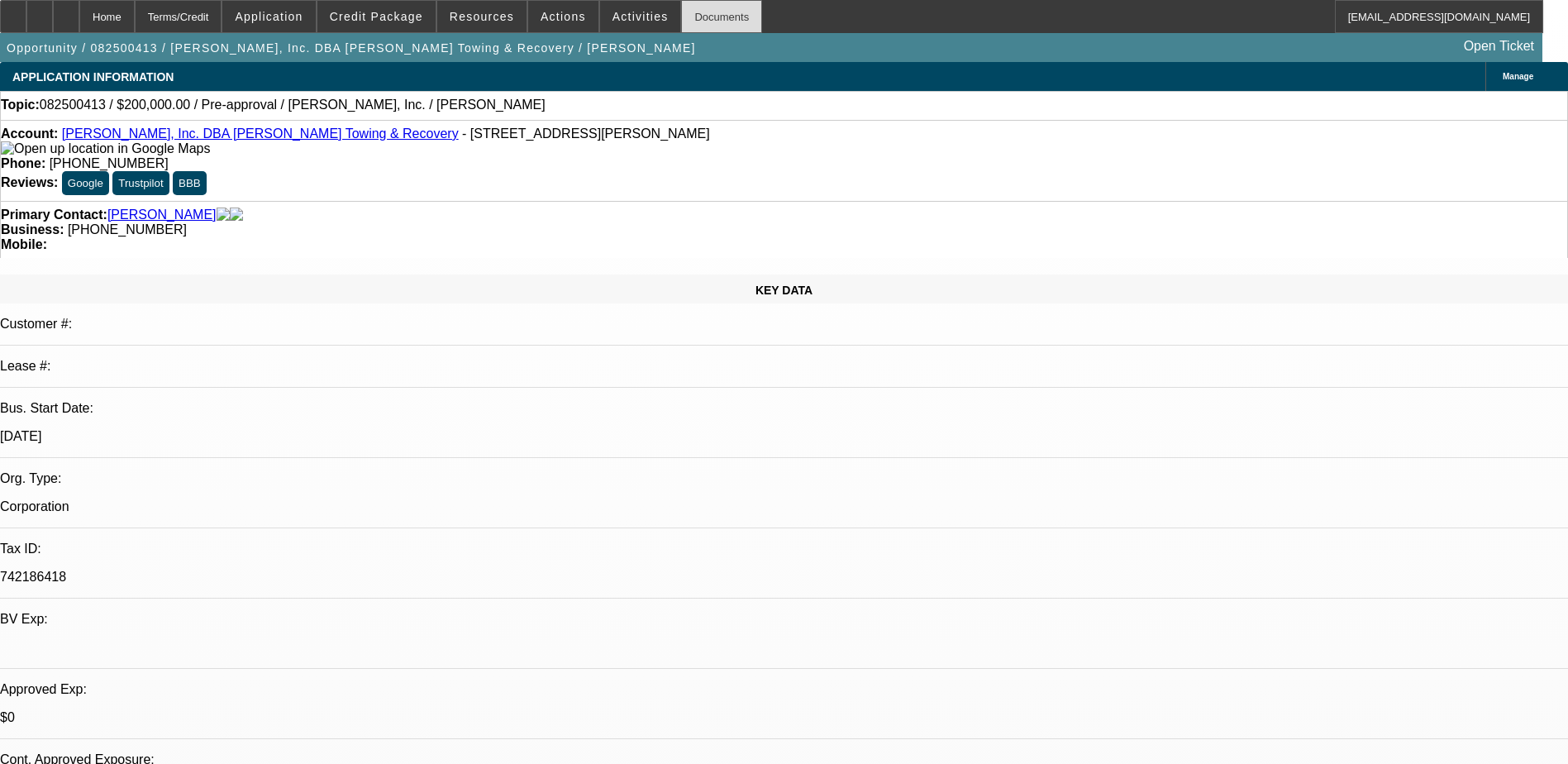
click at [682, 16] on div "Documents" at bounding box center [722, 17] width 81 height 34
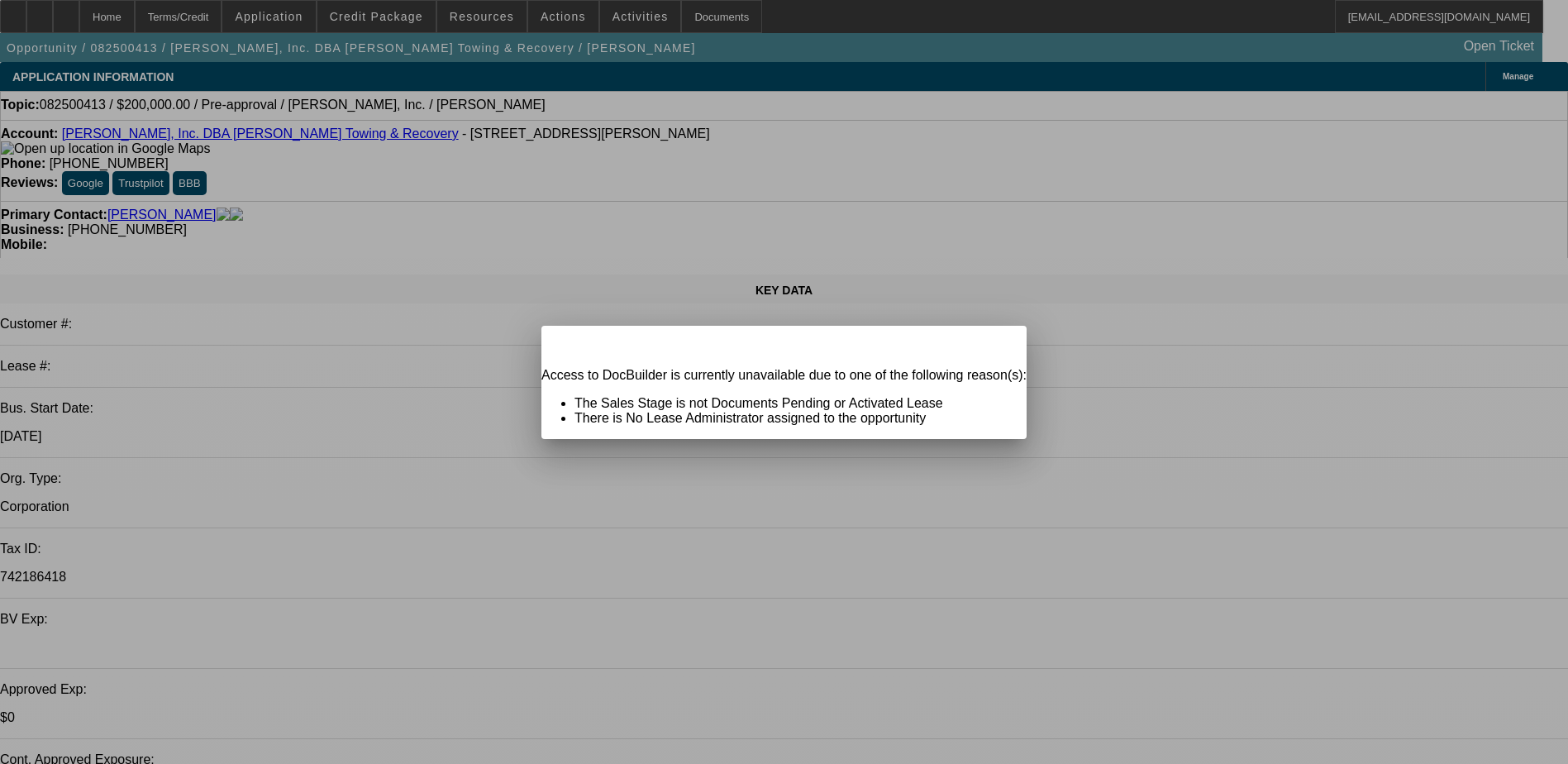
click at [990, 345] on div "Close" at bounding box center [1008, 335] width 36 height 19
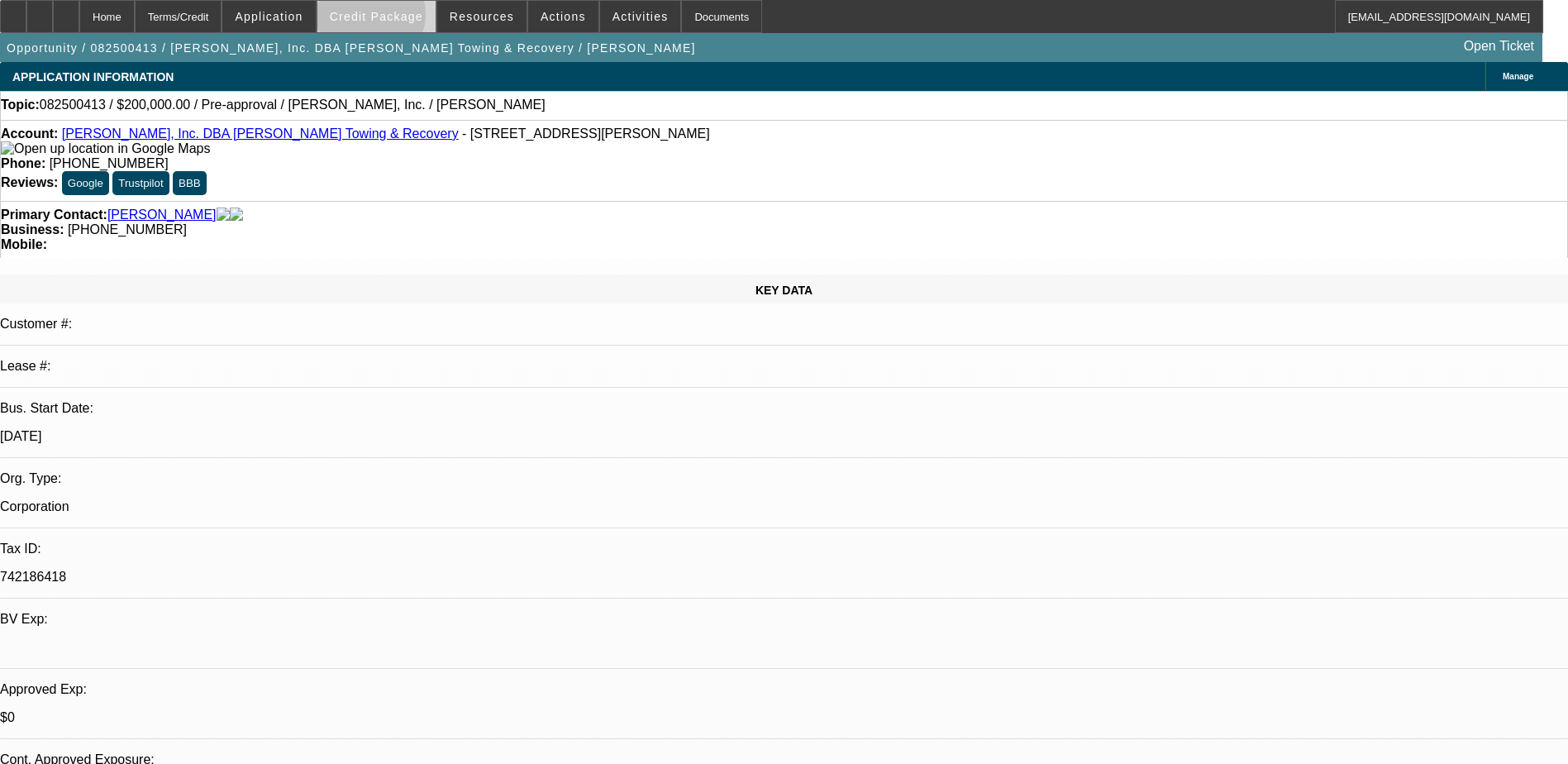
click at [397, 19] on span "Credit Package" at bounding box center [377, 17] width 93 height 13
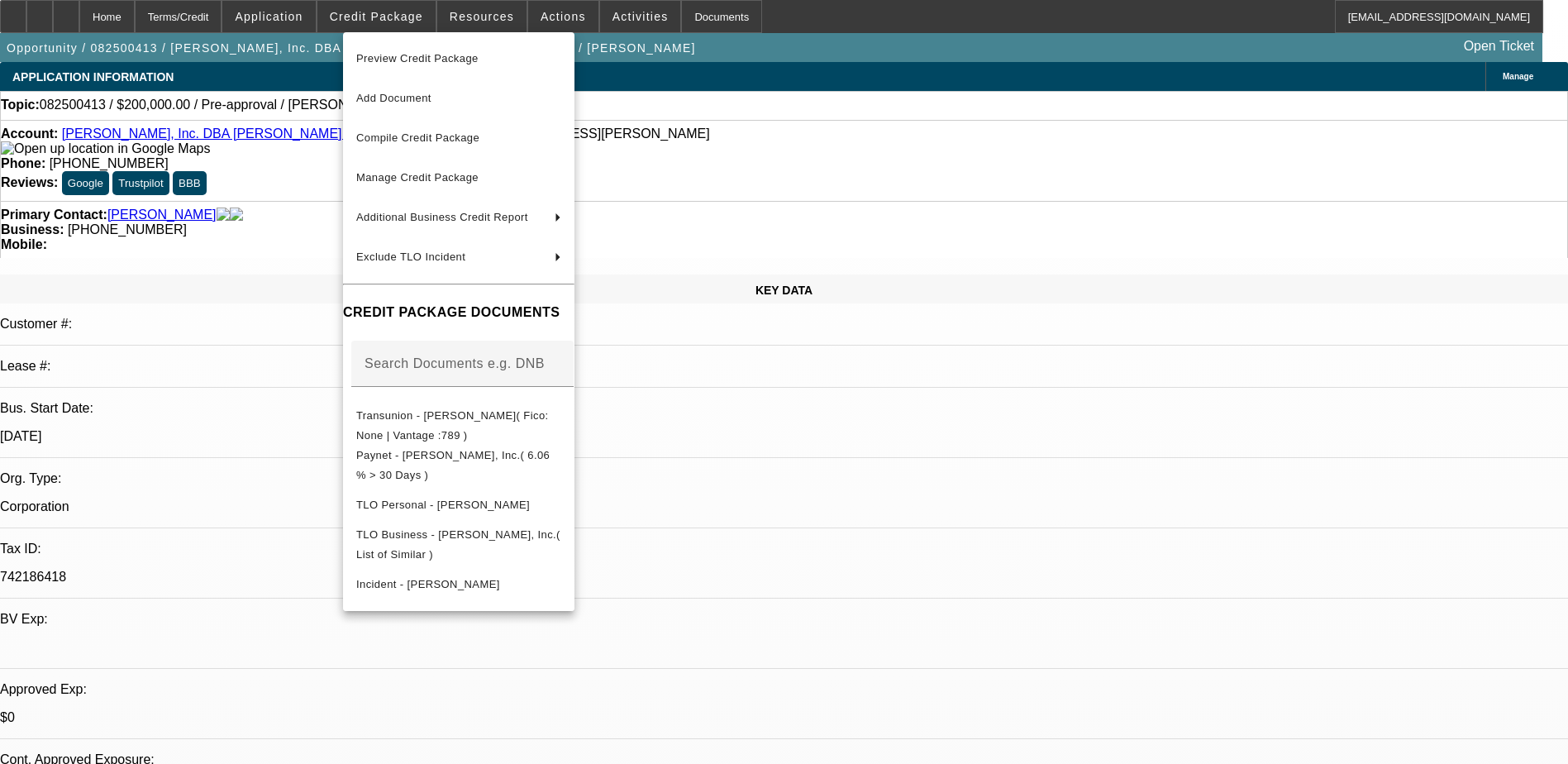
click at [285, 81] on div at bounding box center [784, 382] width 1568 height 764
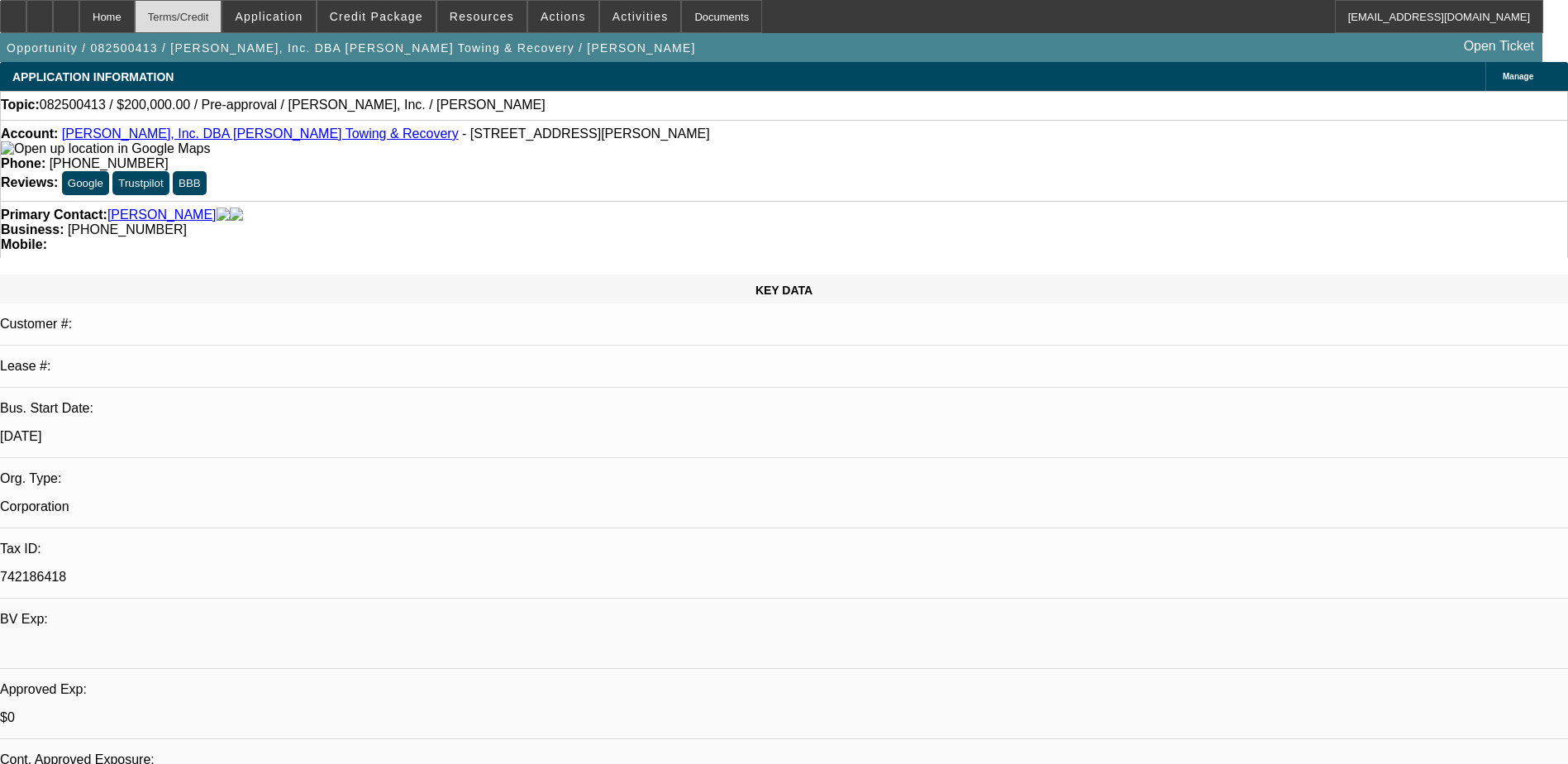
click at [222, 11] on div "Terms/Credit" at bounding box center [179, 17] width 87 height 34
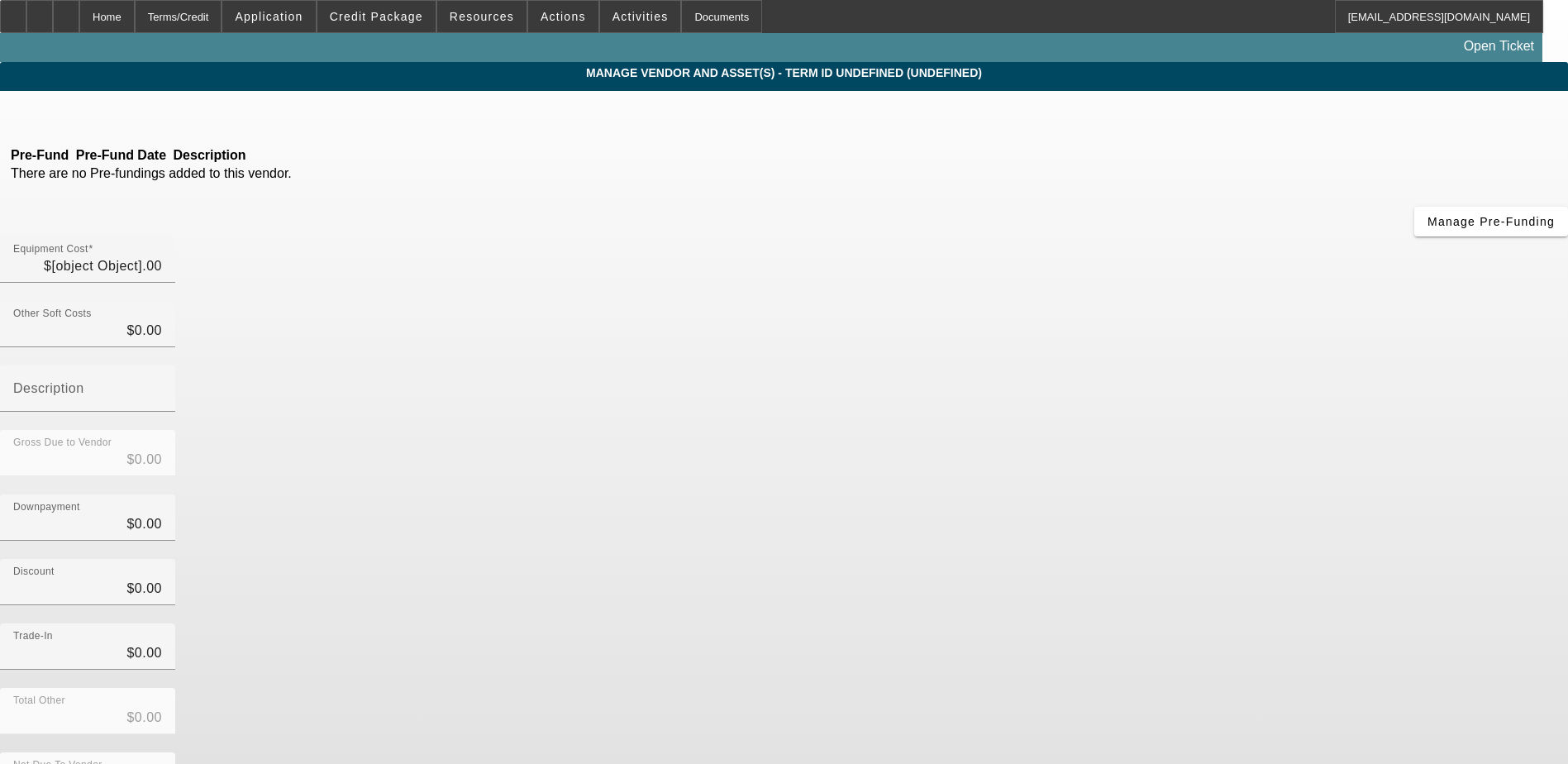
type input "$200,000.00"
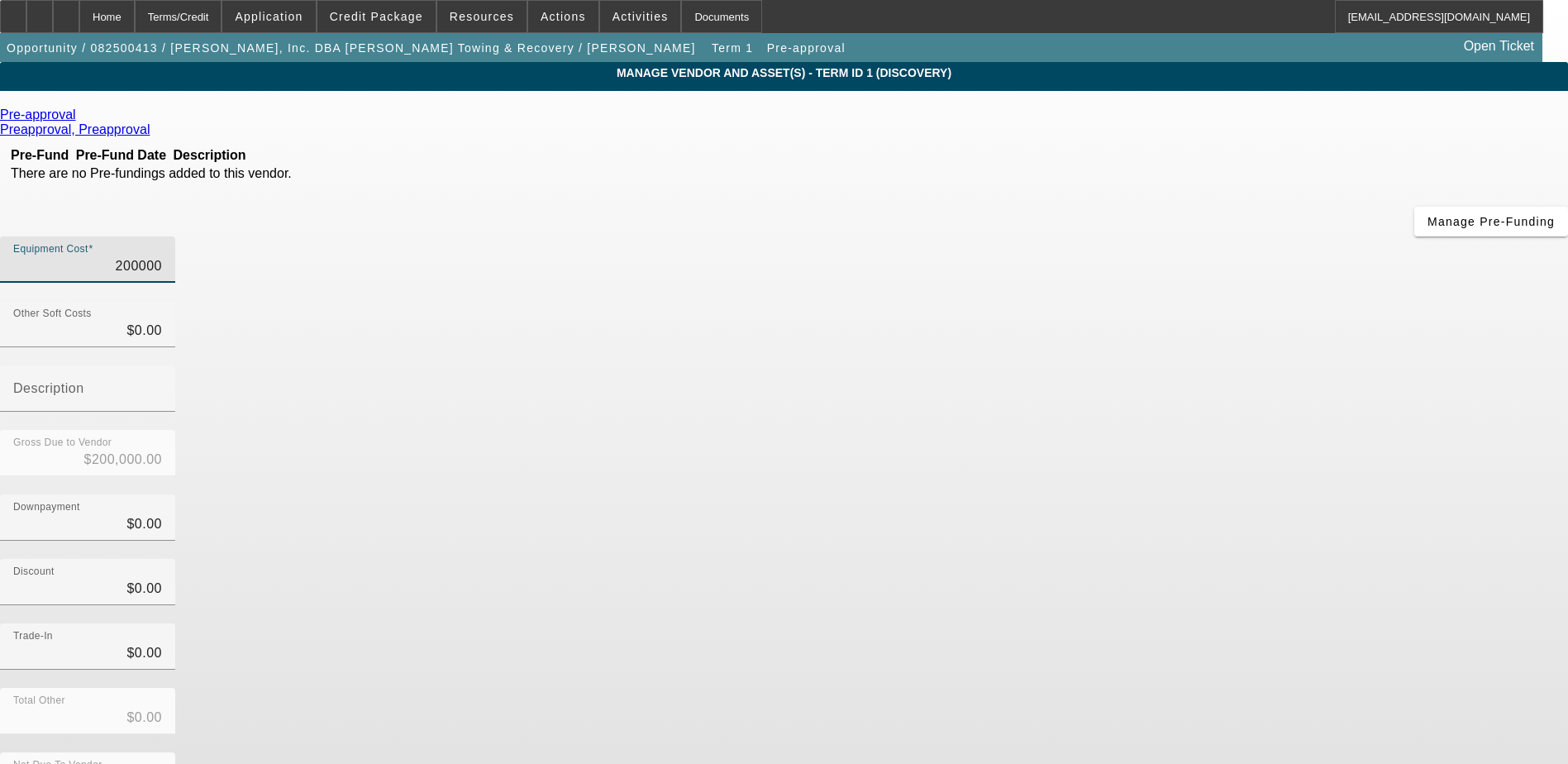
drag, startPoint x: 950, startPoint y: 136, endPoint x: 1058, endPoint y: 147, distance: 108.6
click at [1058, 236] on div "Equipment Cost 200000" at bounding box center [784, 268] width 1568 height 64
type input "2"
type input "$2.00"
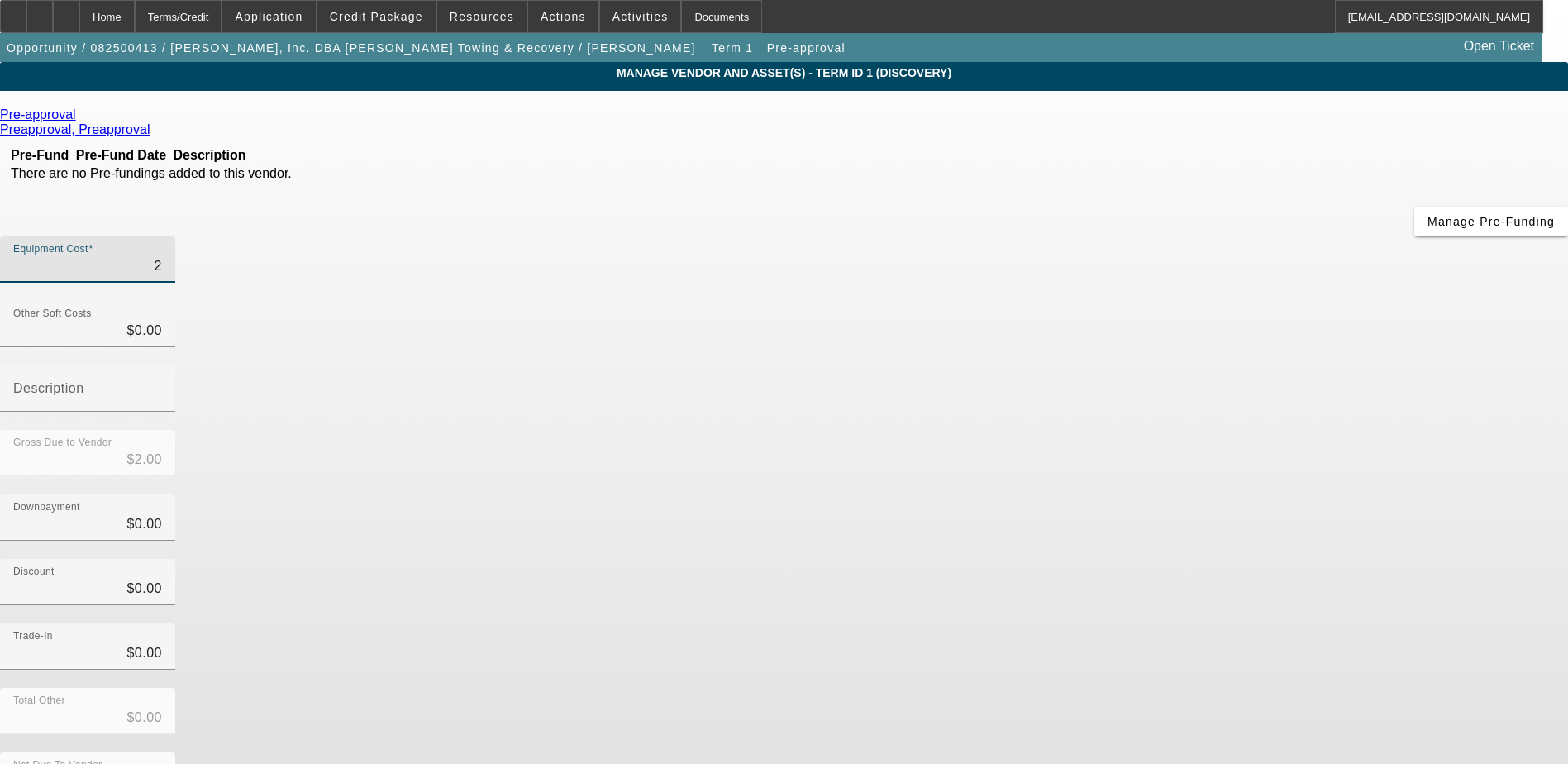
type input "25"
type input "$25.00"
type input "250"
type input "$250.00"
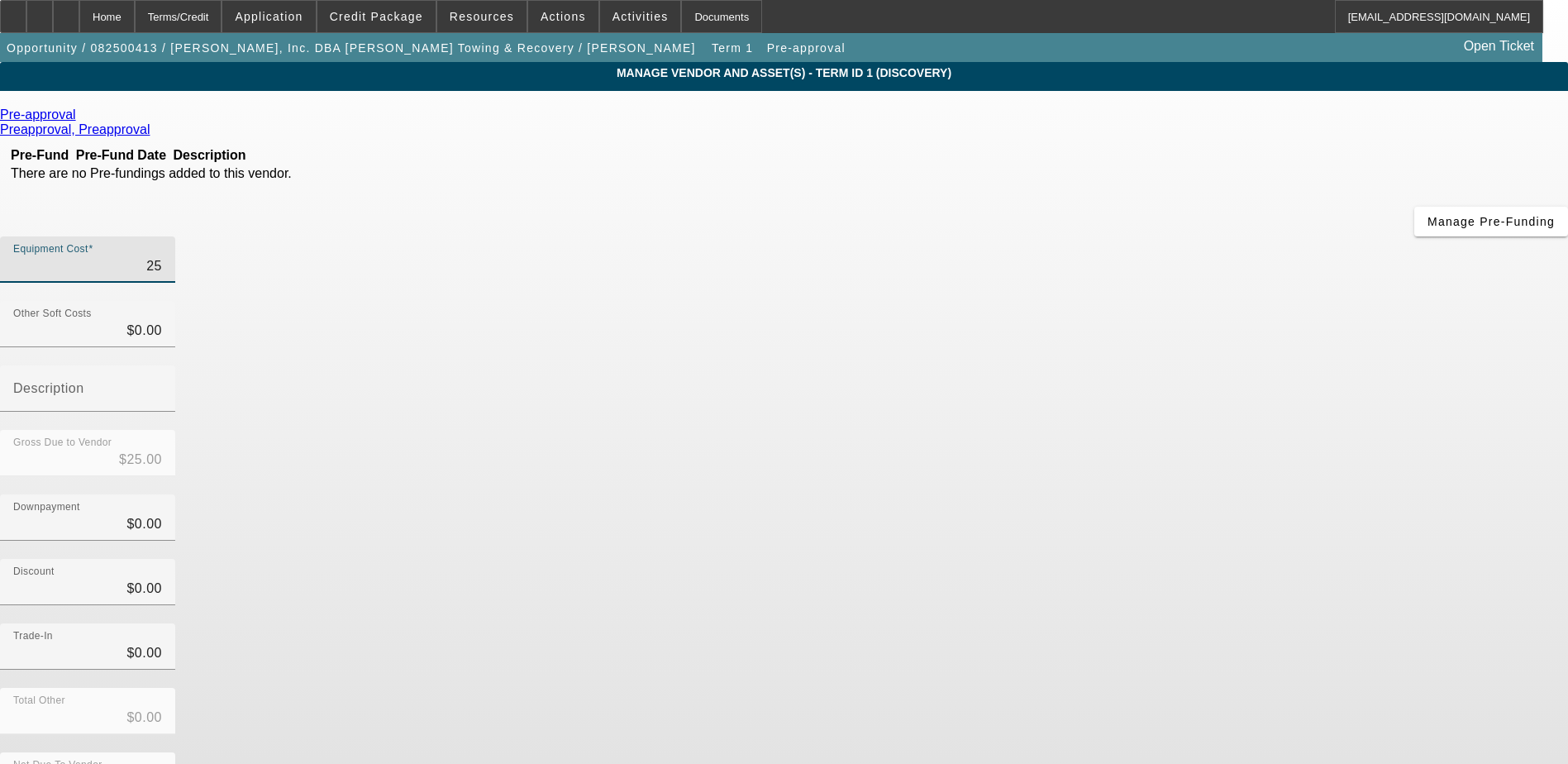
type input "$250.00"
type input "2500"
type input "$2,500.00"
type input "25000"
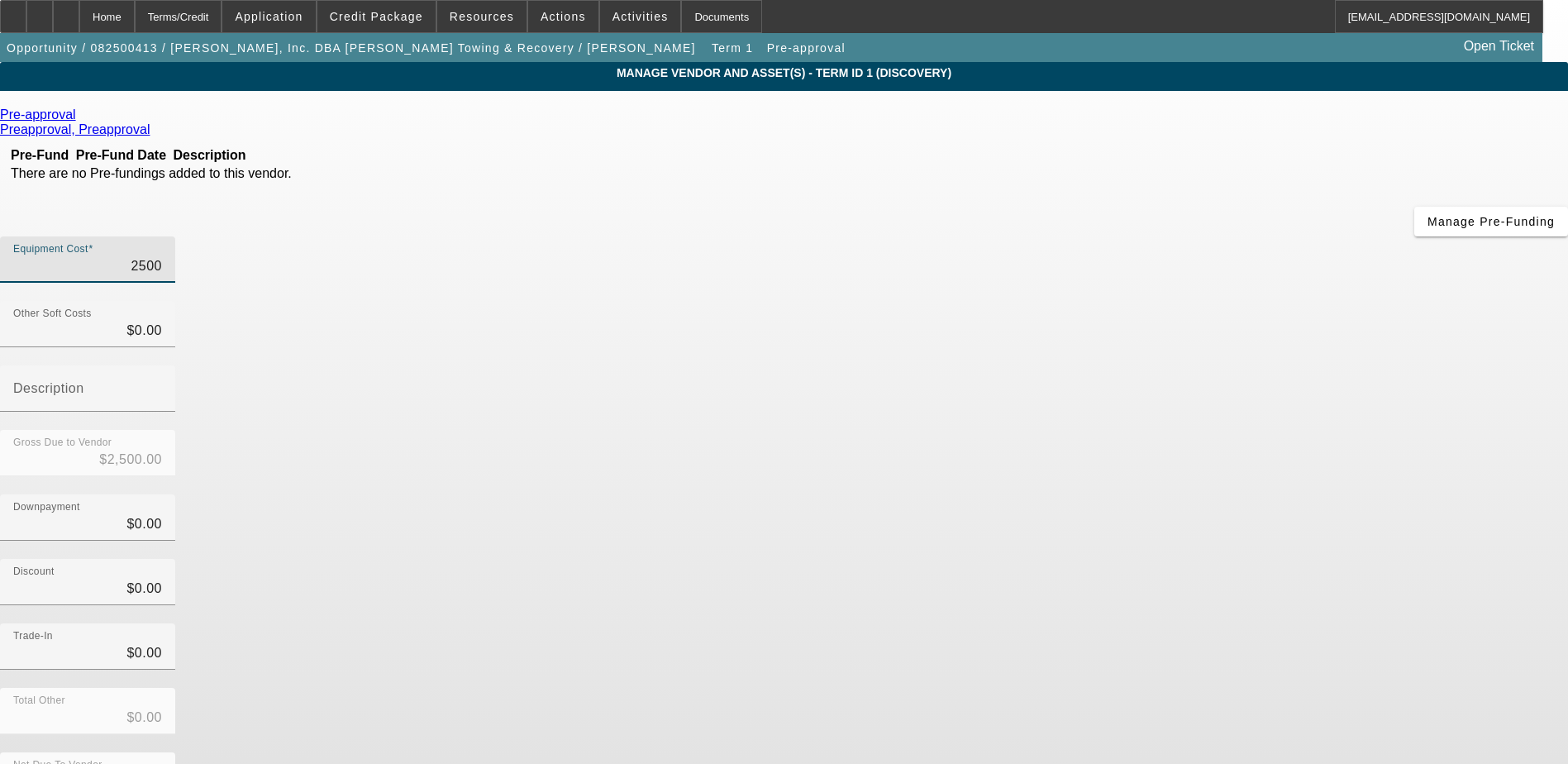
type input "$25,000.00"
type input "250000"
type input "$250,000.00"
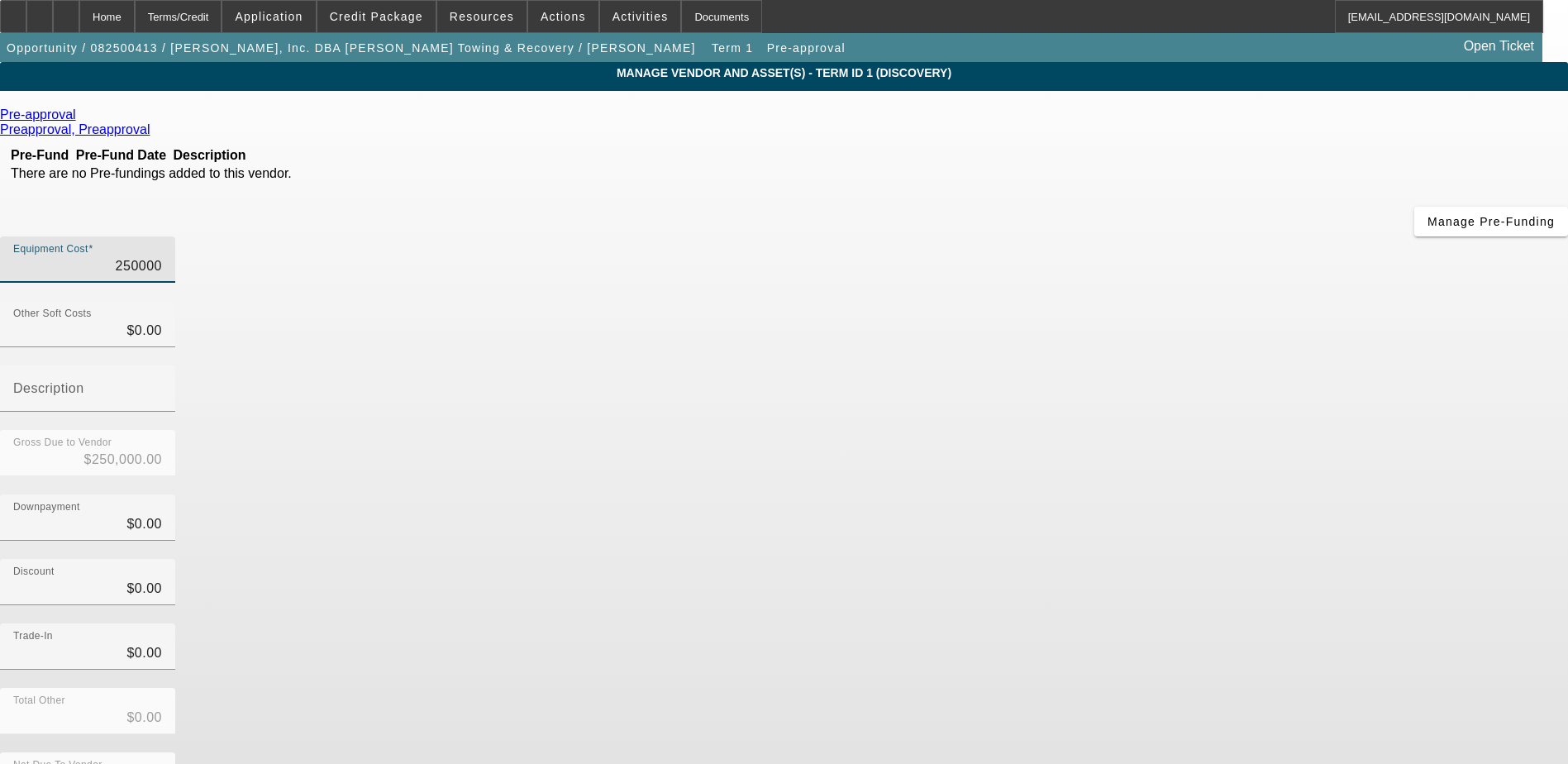
type input "$250,000.00"
click at [1154, 559] on div "Discount $0.00" at bounding box center [784, 591] width 1568 height 64
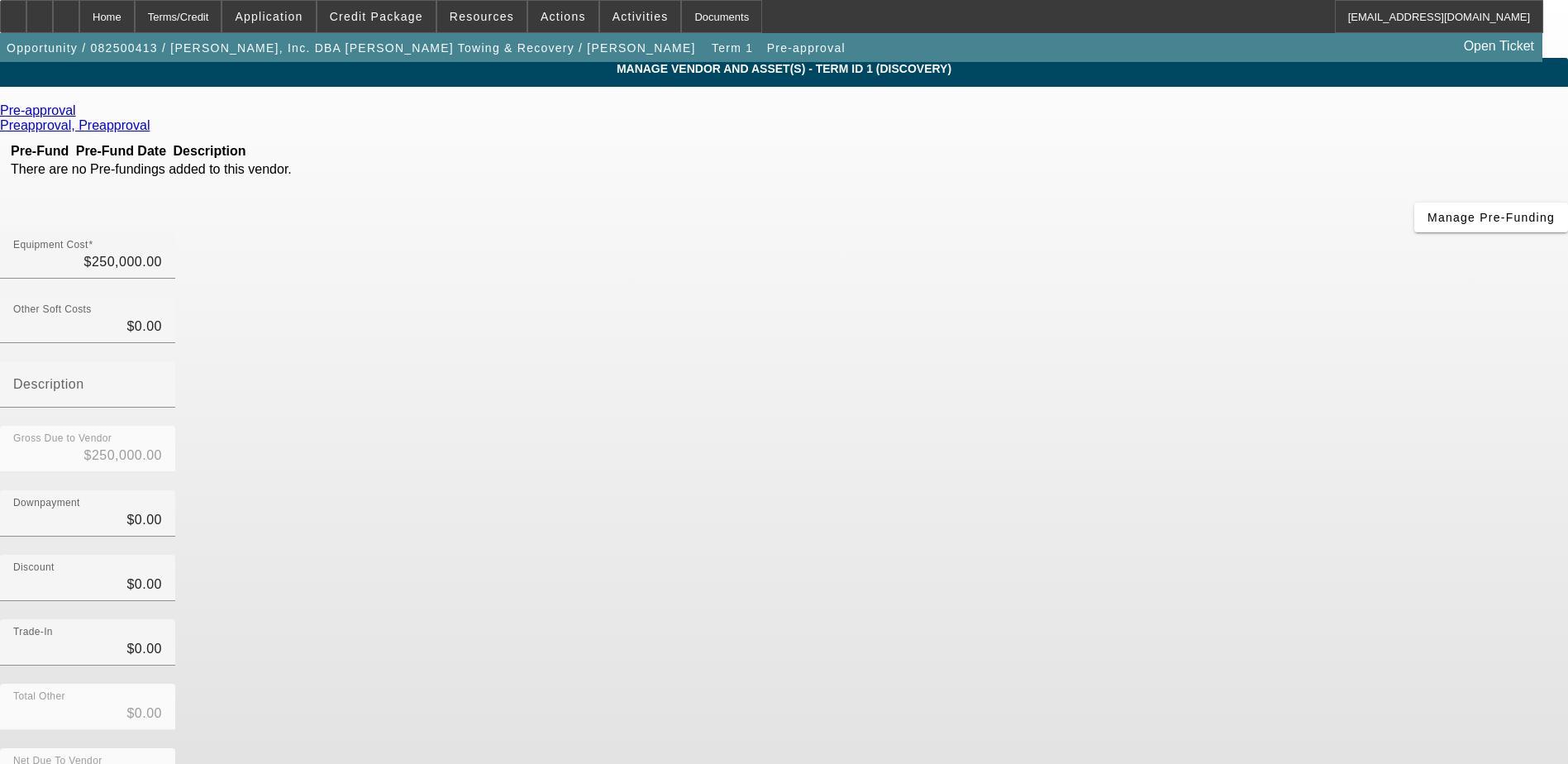
scroll to position [5, 0]
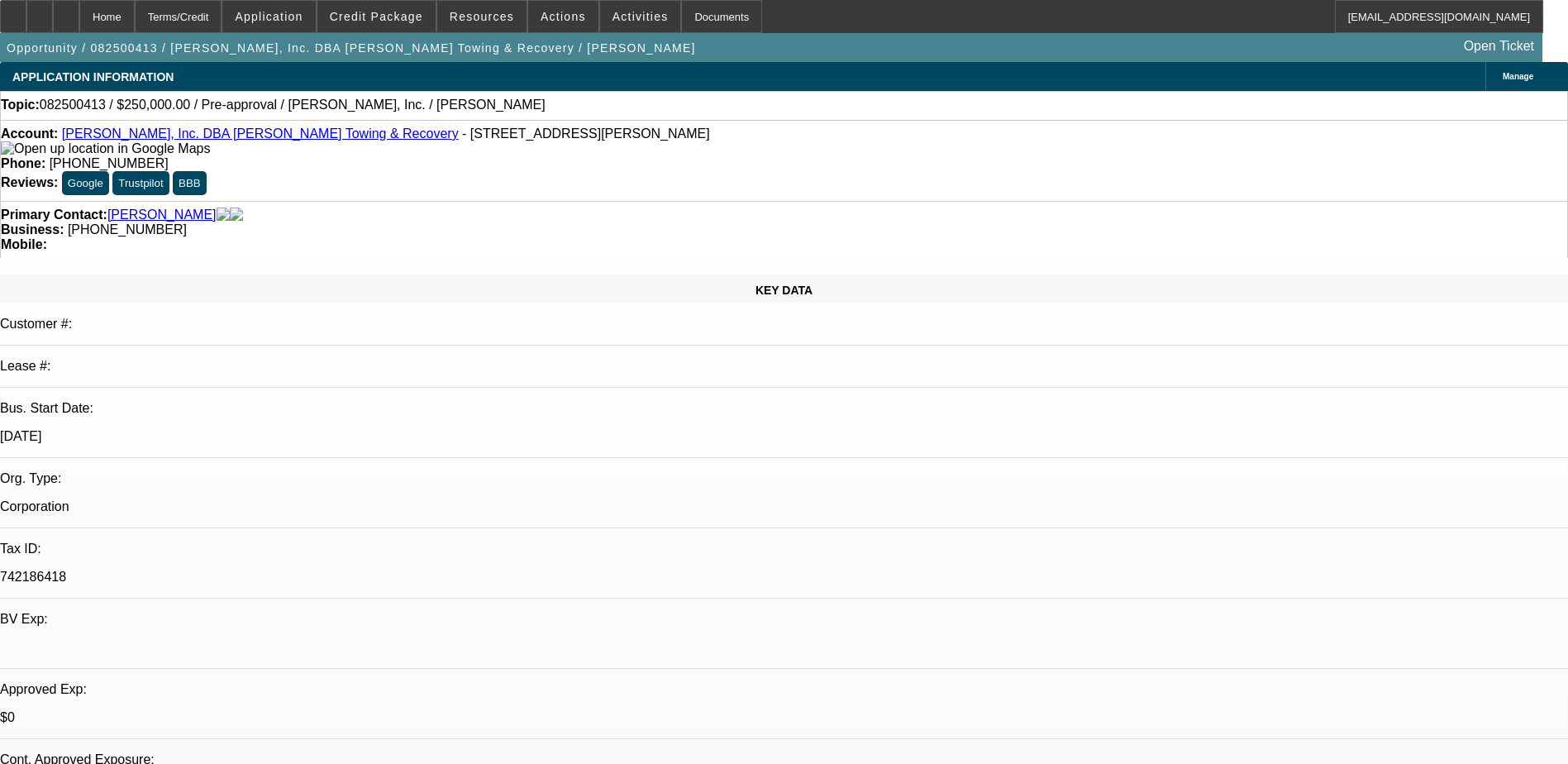
select select "0"
select select "2"
select select "0.1"
select select "4"
